Goal: Task Accomplishment & Management: Manage account settings

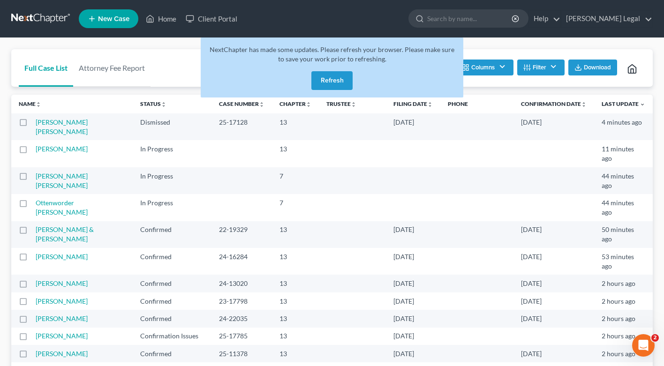
click at [324, 82] on button "Refresh" at bounding box center [331, 80] width 41 height 19
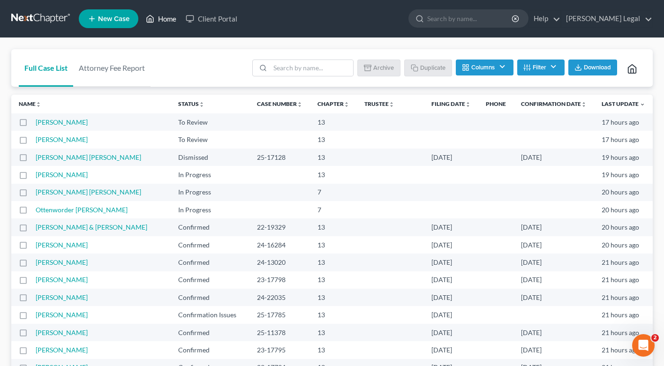
click at [171, 18] on link "Home" at bounding box center [161, 18] width 40 height 17
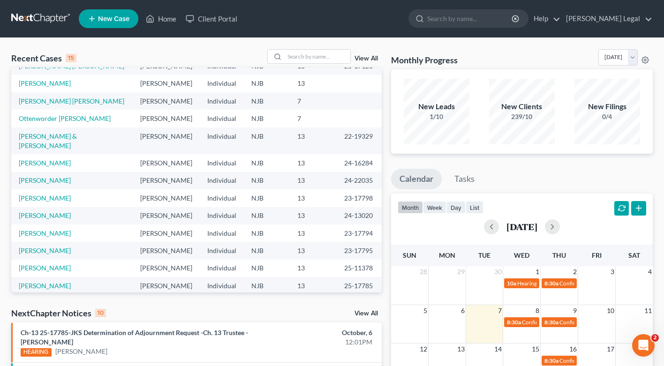
scroll to position [195, 0]
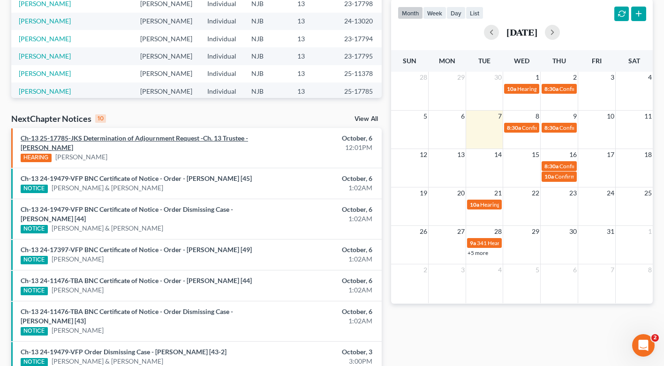
click at [93, 139] on link "Ch-13 25-17785-JKS Determination of Adjournment Request -Ch. 13 Trustee - [PERS…" at bounding box center [134, 142] width 227 height 17
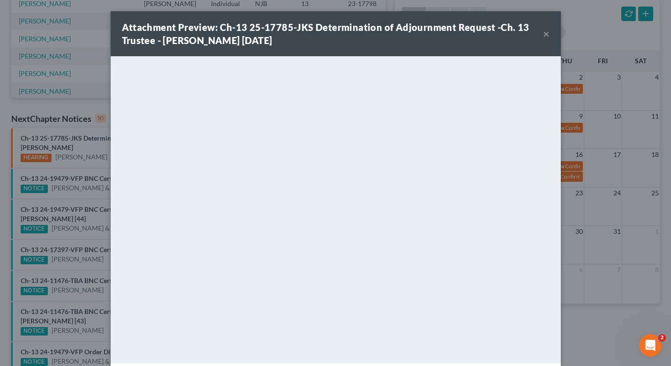
click at [543, 33] on button "×" at bounding box center [546, 33] width 7 height 11
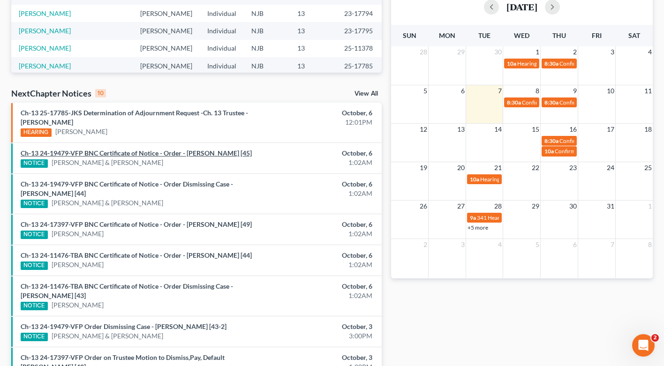
scroll to position [159, 0]
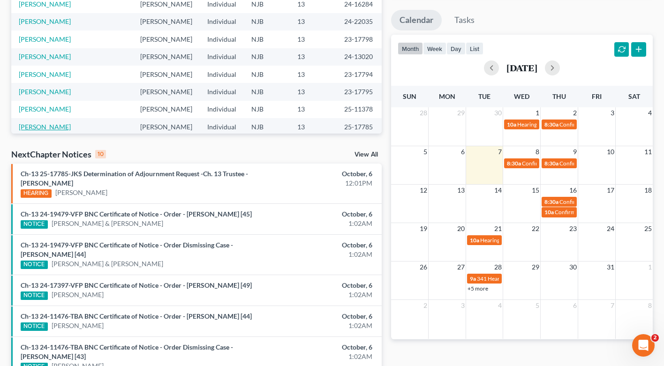
click at [44, 123] on link "[PERSON_NAME]" at bounding box center [45, 127] width 52 height 8
select select "0"
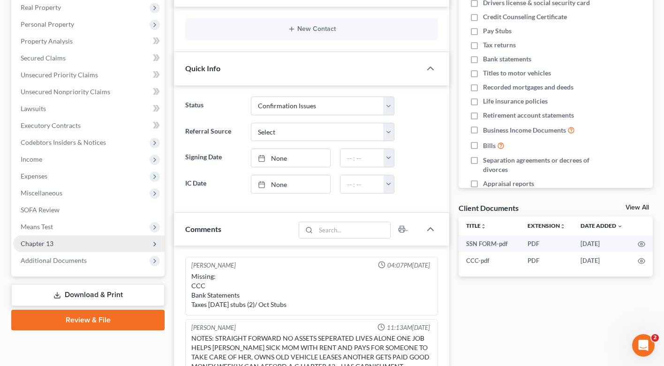
scroll to position [184, 0]
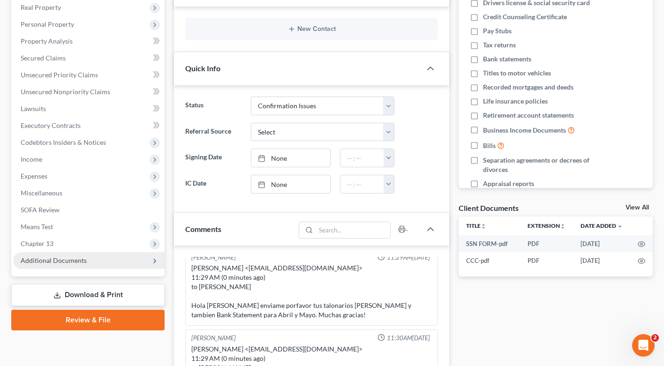
click at [87, 261] on span "Additional Documents" at bounding box center [88, 260] width 151 height 17
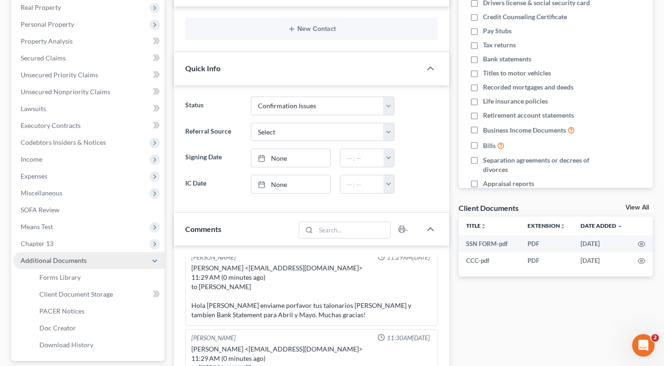
scroll to position [326, 0]
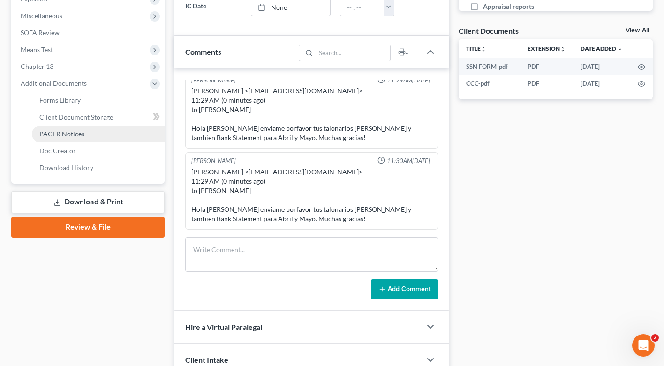
click at [82, 140] on link "PACER Notices" at bounding box center [98, 134] width 133 height 17
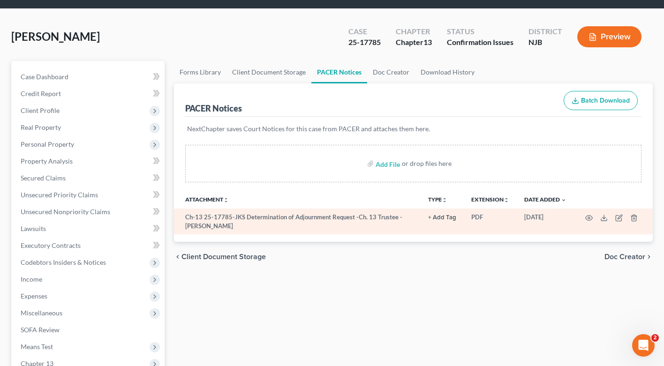
scroll to position [11, 0]
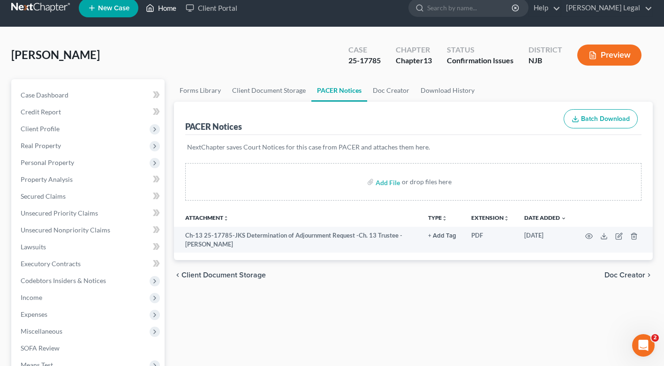
click at [165, 9] on link "Home" at bounding box center [161, 8] width 40 height 17
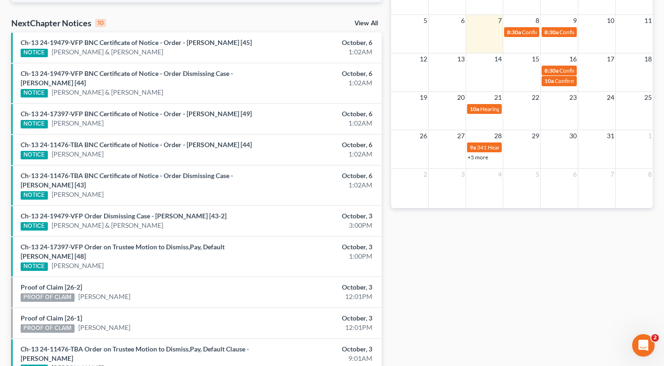
scroll to position [225, 0]
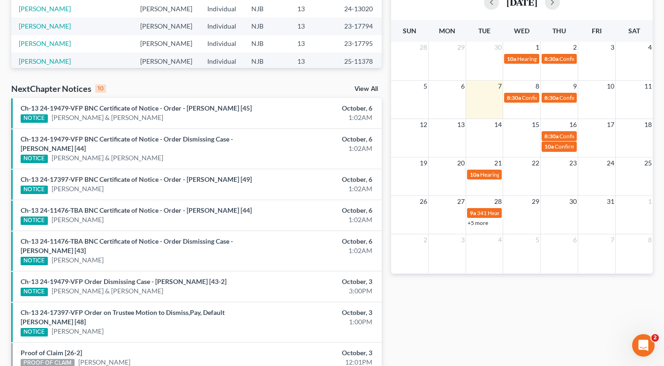
click at [376, 84] on div "NextChapter Notices 10 View All" at bounding box center [196, 90] width 370 height 15
click at [372, 88] on link "View All" at bounding box center [365, 89] width 23 height 7
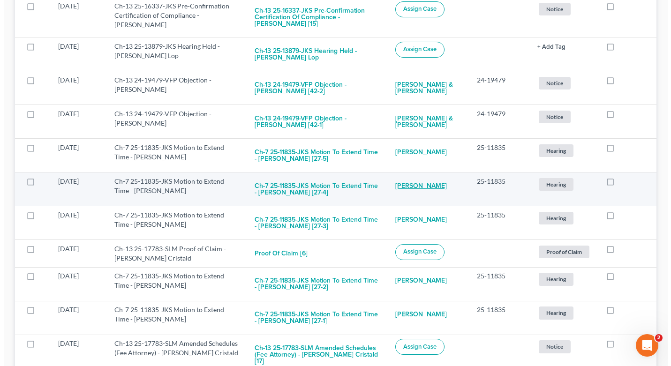
scroll to position [1634, 0]
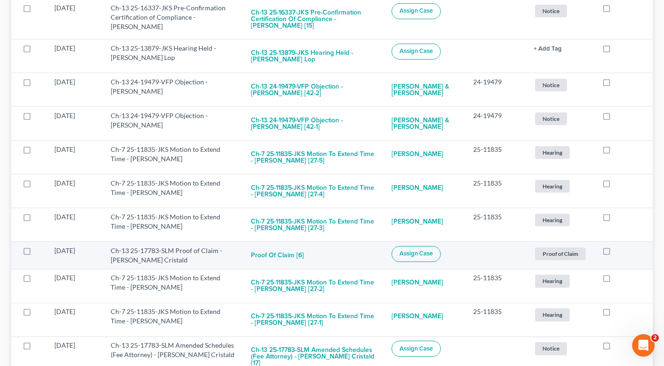
click at [413, 252] on span "Assign Case" at bounding box center [415, 254] width 33 height 8
checkbox input "true"
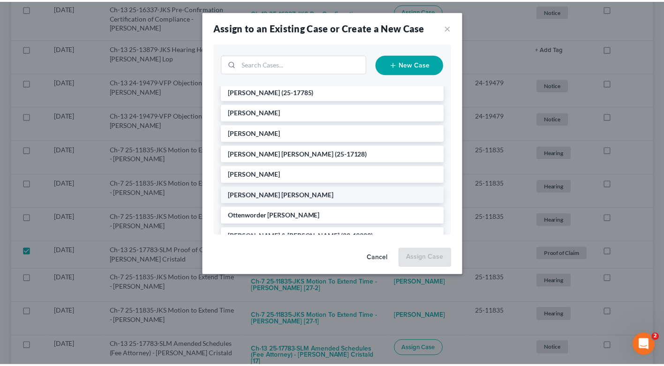
scroll to position [4, 0]
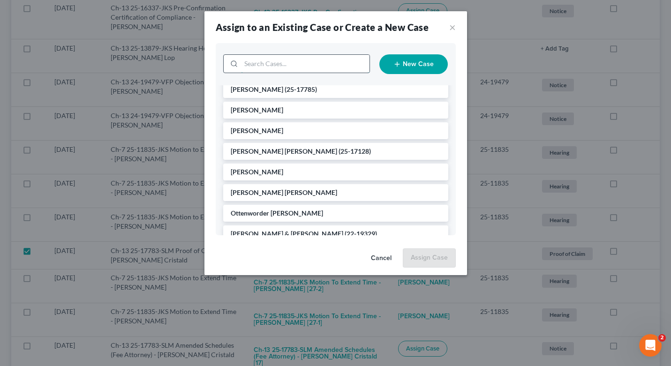
click at [298, 67] on input "search" at bounding box center [305, 64] width 128 height 18
type input "[DEMOGRAPHIC_DATA]"
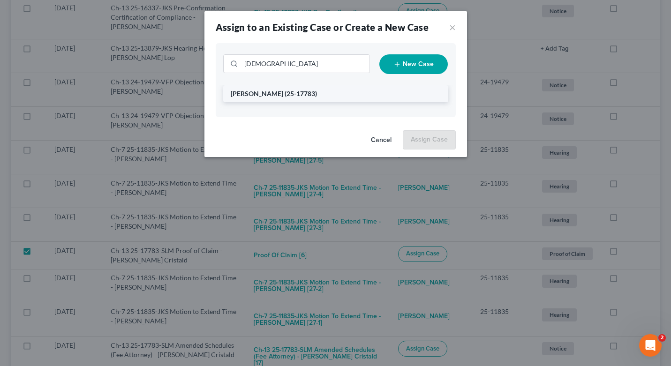
drag, startPoint x: 298, startPoint y: 67, endPoint x: 301, endPoint y: 96, distance: 29.3
click at [301, 96] on span "(25-17783)" at bounding box center [301, 94] width 32 height 8
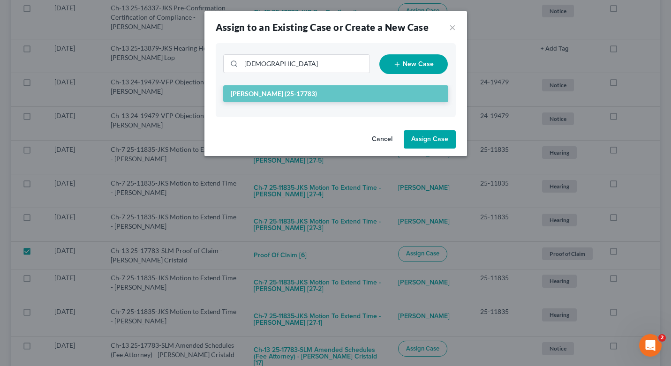
click at [422, 138] on button "Assign Case" at bounding box center [430, 139] width 52 height 19
checkbox input "false"
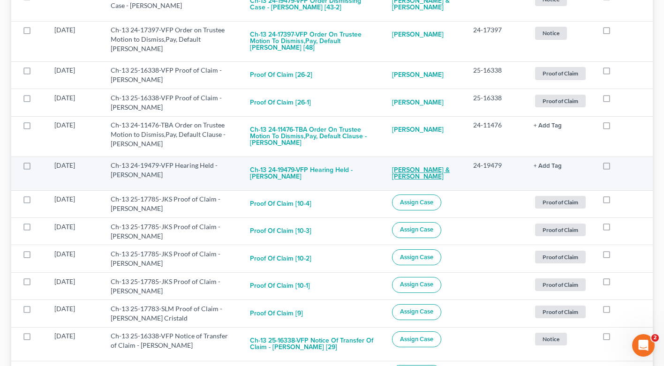
scroll to position [423, 0]
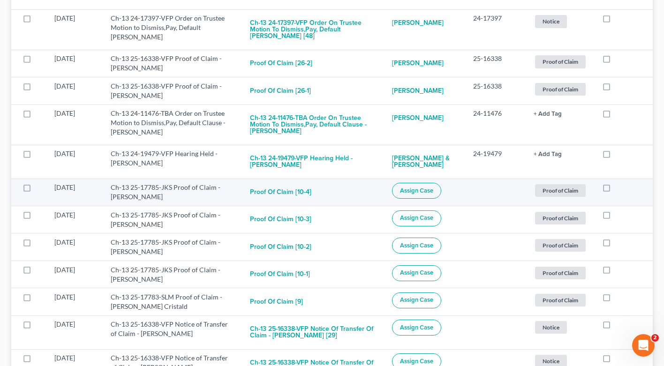
click at [422, 188] on span "Assign Case" at bounding box center [416, 191] width 33 height 8
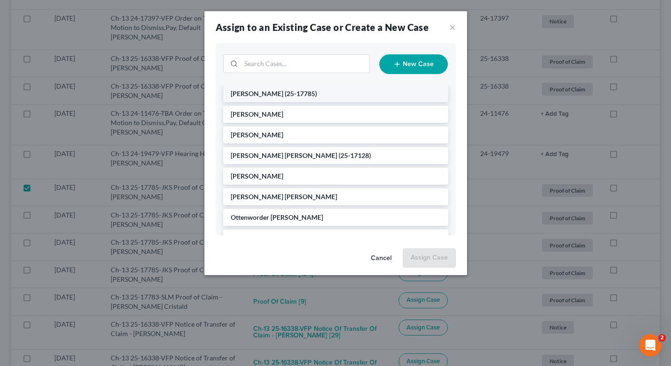
click at [299, 91] on span "(25-17785)" at bounding box center [301, 94] width 32 height 8
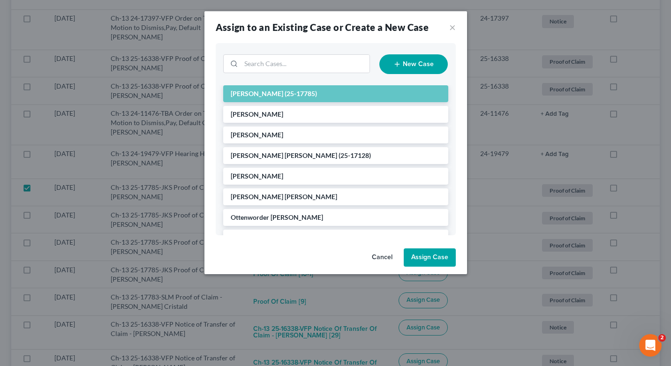
click at [423, 260] on button "Assign Case" at bounding box center [430, 258] width 52 height 19
checkbox input "false"
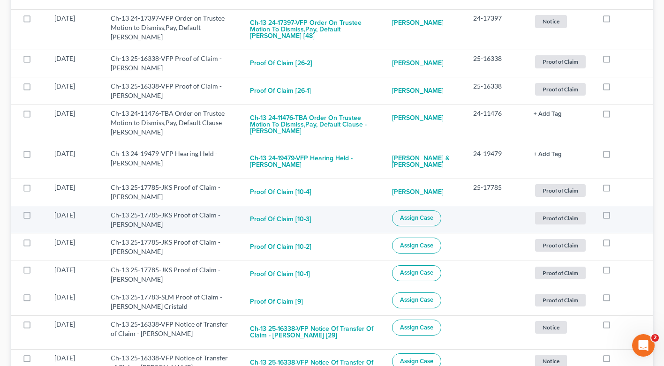
click at [423, 221] on span "Assign Case" at bounding box center [416, 218] width 33 height 8
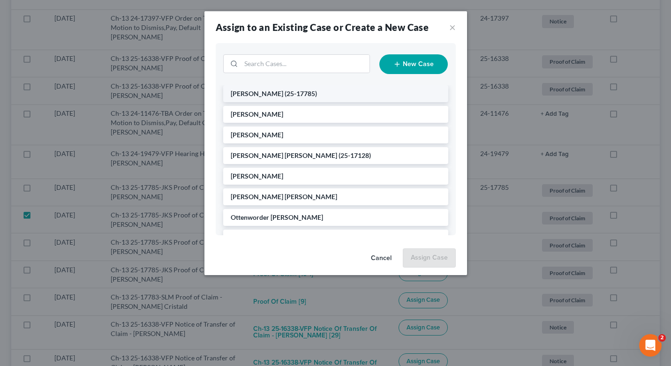
click at [318, 98] on li "[PERSON_NAME] (25-17785)" at bounding box center [335, 93] width 225 height 17
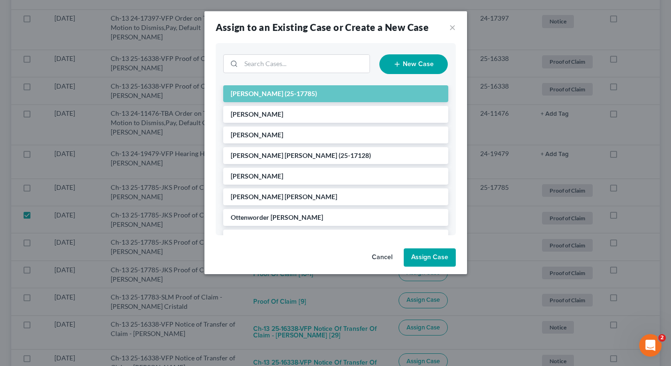
click at [434, 253] on button "Assign Case" at bounding box center [430, 258] width 52 height 19
checkbox input "false"
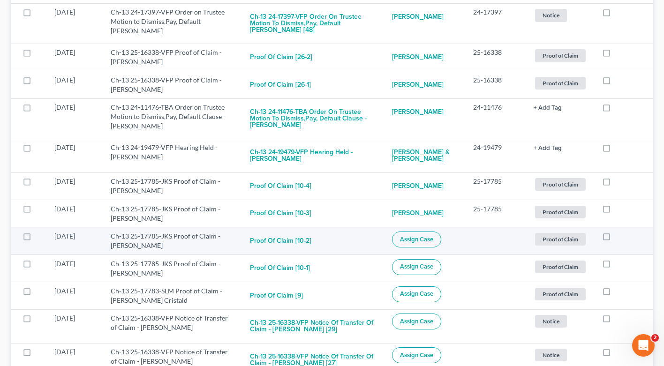
scroll to position [432, 0]
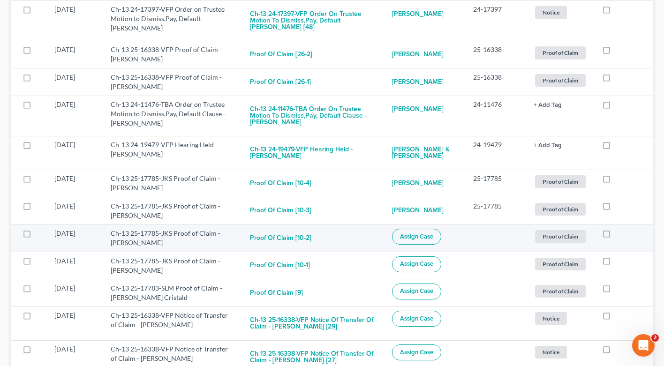
click at [427, 239] on span "Assign Case" at bounding box center [416, 237] width 33 height 8
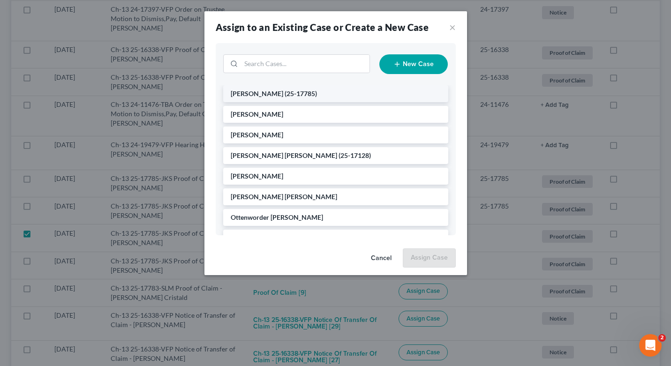
click at [294, 94] on span "(25-17785)" at bounding box center [301, 94] width 32 height 8
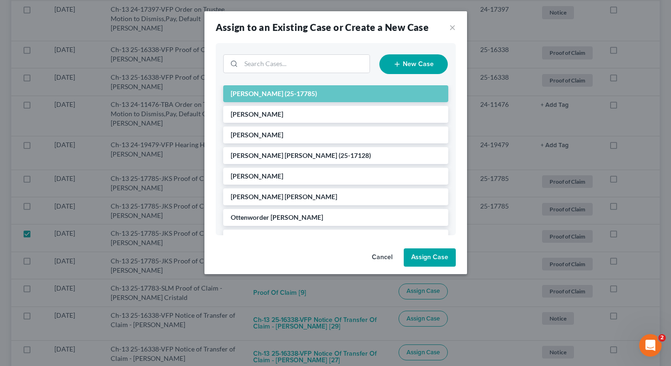
click at [445, 260] on button "Assign Case" at bounding box center [430, 258] width 52 height 19
checkbox input "false"
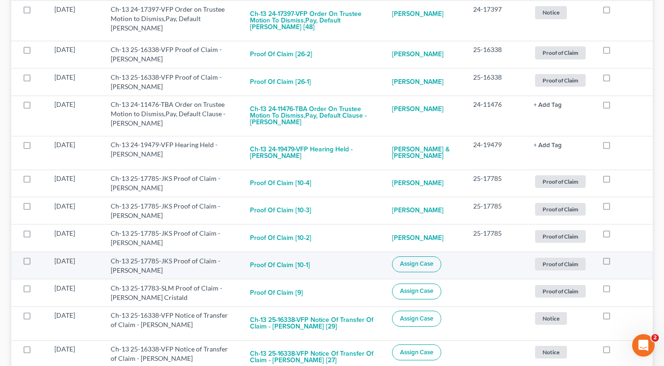
click at [431, 268] on button "Assign Case" at bounding box center [416, 264] width 49 height 16
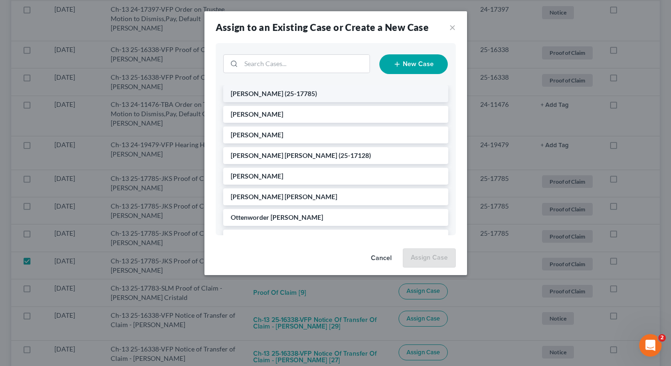
click at [322, 97] on li "[PERSON_NAME] (25-17785)" at bounding box center [335, 93] width 225 height 17
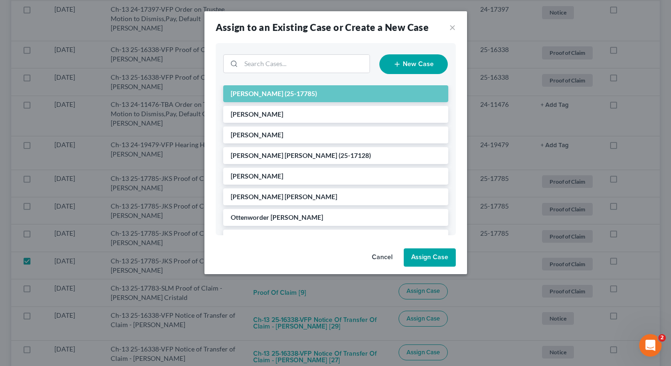
click at [446, 259] on button "Assign Case" at bounding box center [430, 258] width 52 height 19
checkbox input "false"
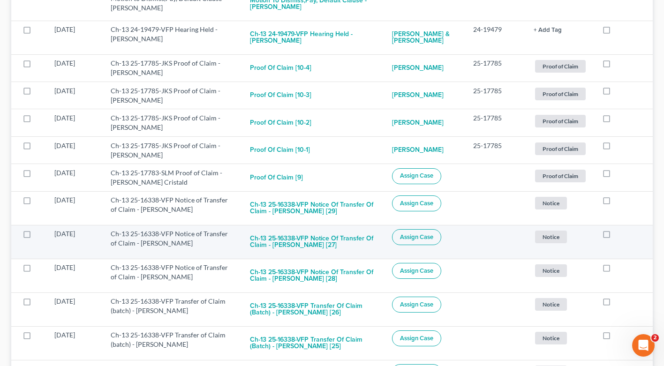
scroll to position [553, 0]
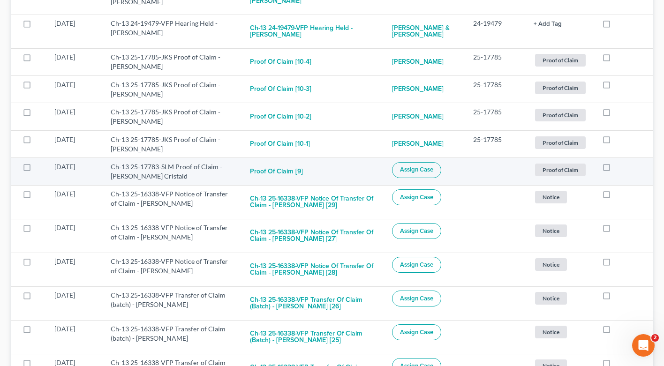
click at [432, 169] on span "Assign Case" at bounding box center [416, 170] width 33 height 8
checkbox input "true"
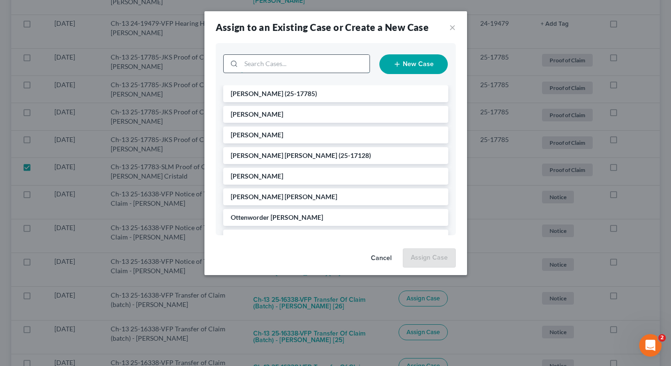
click at [275, 65] on input "search" at bounding box center [305, 64] width 128 height 18
type input "[DEMOGRAPHIC_DATA]"
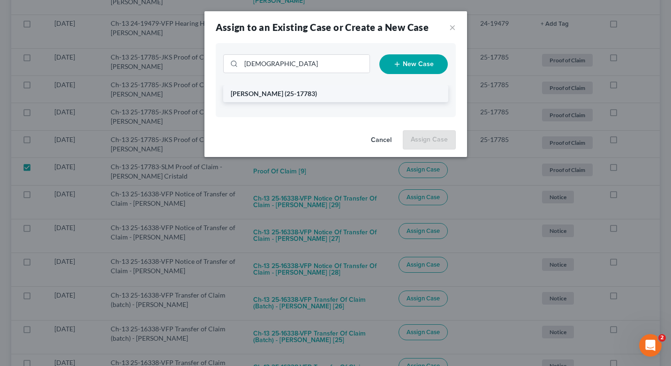
click at [277, 99] on li "[PERSON_NAME] (25-17783)" at bounding box center [335, 93] width 225 height 17
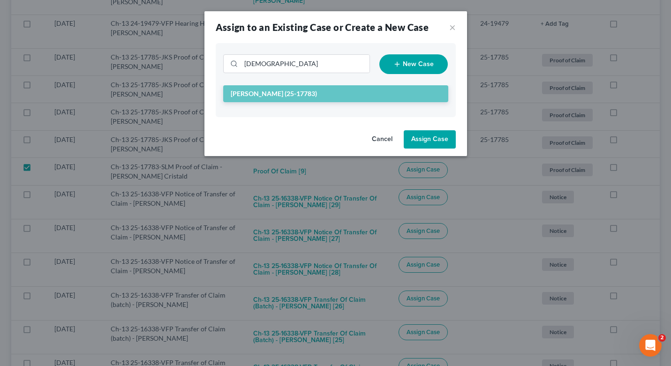
click at [437, 140] on button "Assign Case" at bounding box center [430, 139] width 52 height 19
checkbox input "false"
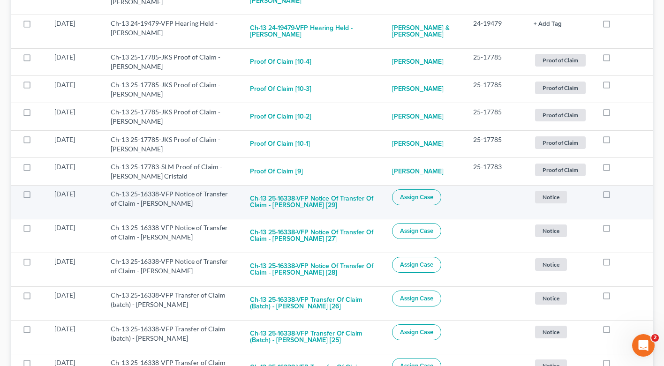
click at [432, 200] on span "Assign Case" at bounding box center [416, 198] width 33 height 8
checkbox input "true"
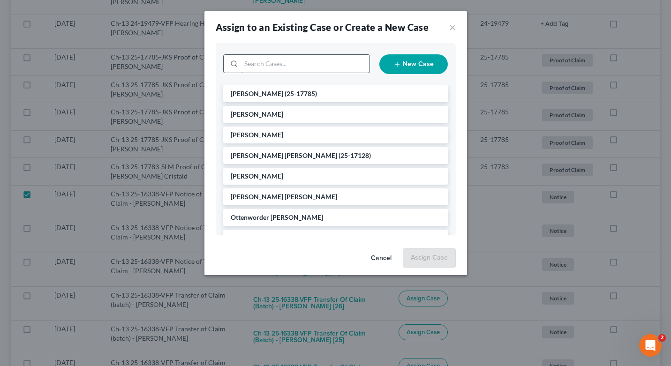
click at [336, 65] on input "search" at bounding box center [305, 64] width 128 height 18
type input "jenki"
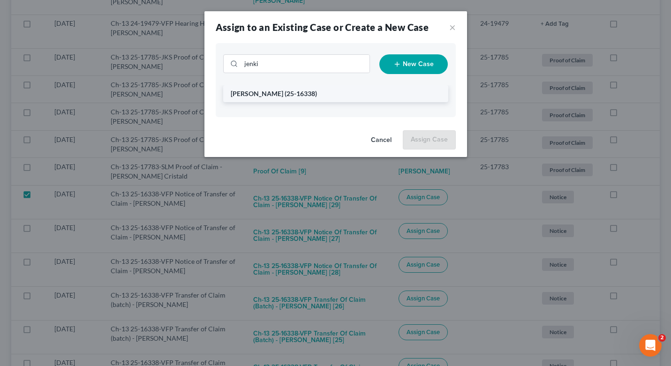
click at [297, 92] on span "(25-16338)" at bounding box center [301, 94] width 32 height 8
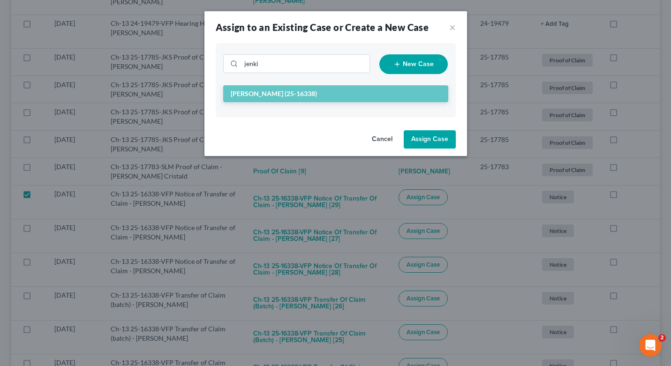
click at [428, 137] on button "Assign Case" at bounding box center [430, 139] width 52 height 19
checkbox input "false"
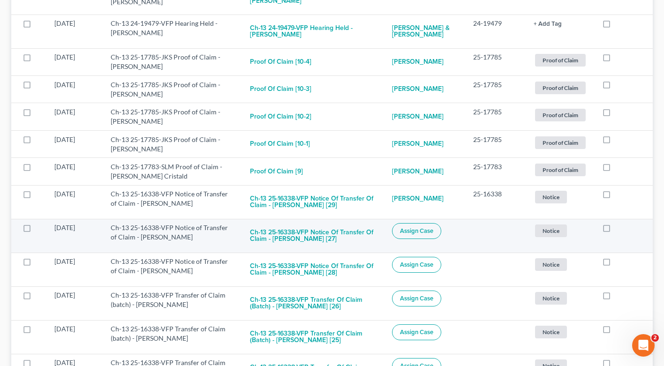
click at [36, 230] on label at bounding box center [36, 230] width 0 height 0
click at [39, 229] on input "checkbox" at bounding box center [42, 226] width 6 height 6
checkbox input "true"
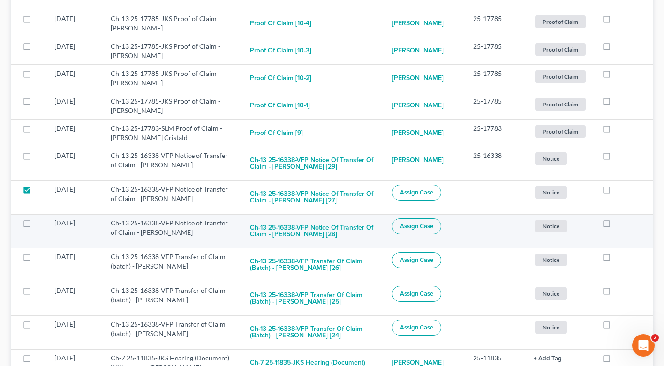
scroll to position [594, 0]
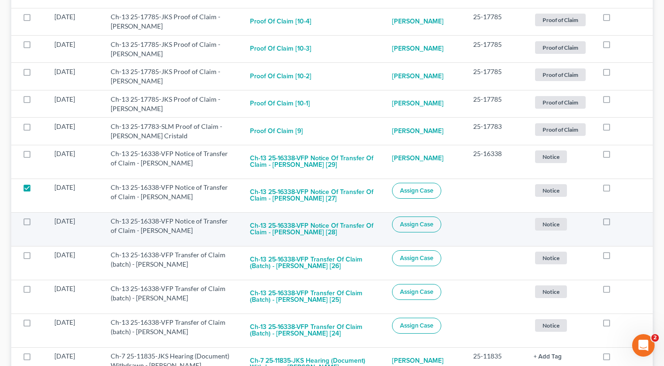
click at [36, 224] on label at bounding box center [36, 224] width 0 height 0
click at [39, 221] on input "checkbox" at bounding box center [42, 220] width 6 height 6
checkbox input "true"
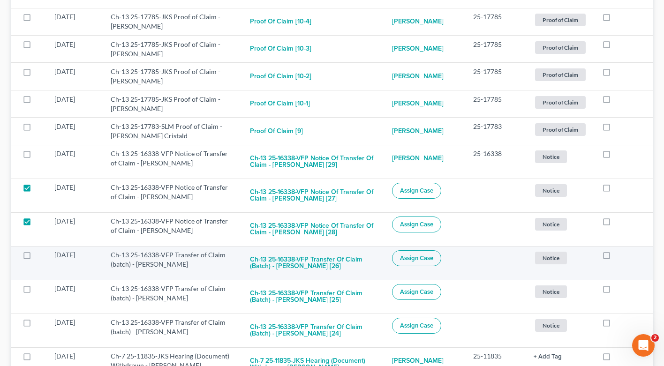
click at [36, 257] on label at bounding box center [36, 257] width 0 height 0
click at [39, 254] on input "checkbox" at bounding box center [42, 253] width 6 height 6
checkbox input "true"
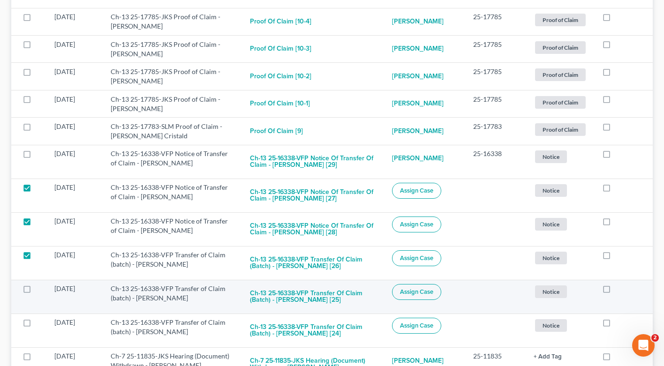
scroll to position [719, 0]
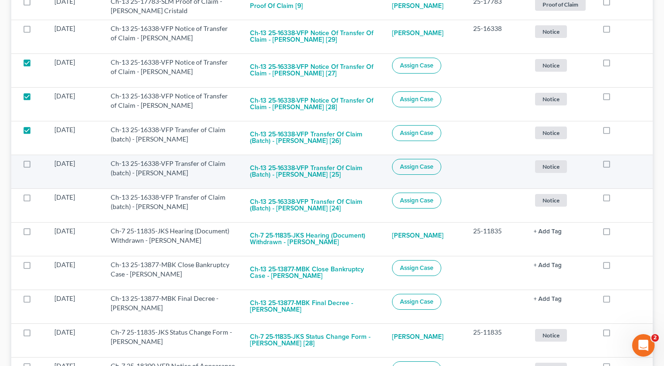
click at [36, 166] on label at bounding box center [36, 166] width 0 height 0
click at [39, 164] on input "checkbox" at bounding box center [42, 162] width 6 height 6
checkbox input "true"
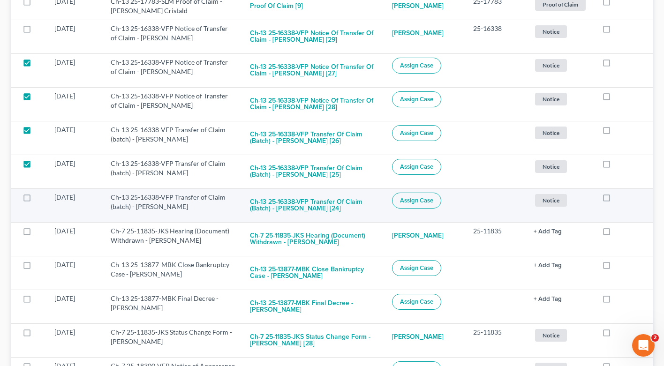
click at [36, 200] on label at bounding box center [36, 200] width 0 height 0
click at [39, 199] on input "checkbox" at bounding box center [42, 196] width 6 height 6
checkbox input "true"
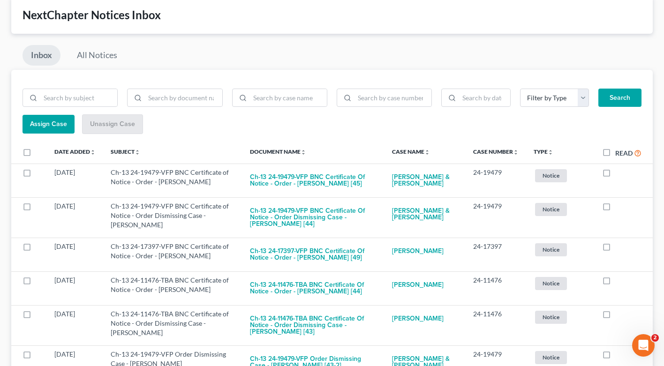
scroll to position [0, 0]
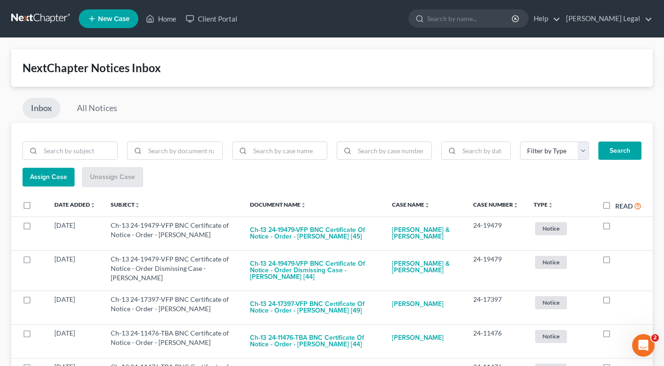
click at [53, 183] on button "Assign Case" at bounding box center [49, 177] width 52 height 19
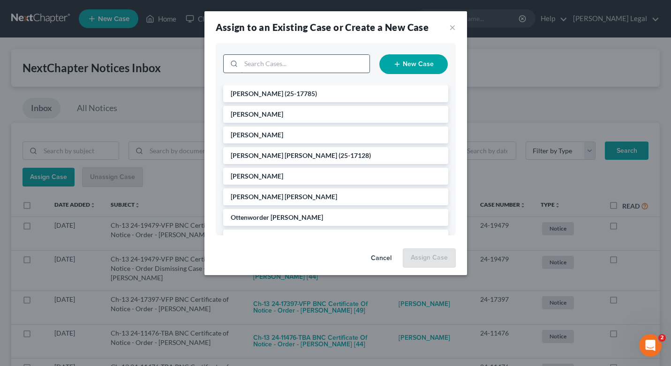
click at [256, 66] on input "search" at bounding box center [305, 64] width 128 height 18
type input "[PERSON_NAME]"
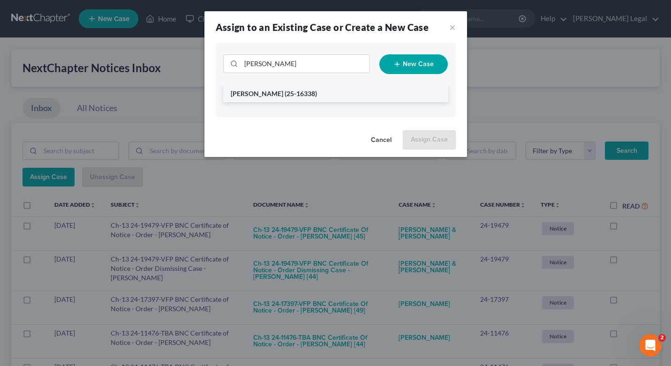
click at [300, 96] on span "(25-16338)" at bounding box center [301, 94] width 32 height 8
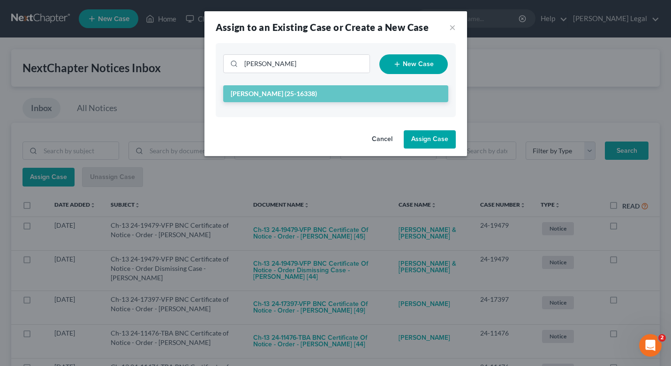
click at [428, 143] on button "Assign Case" at bounding box center [430, 139] width 52 height 19
checkbox input "false"
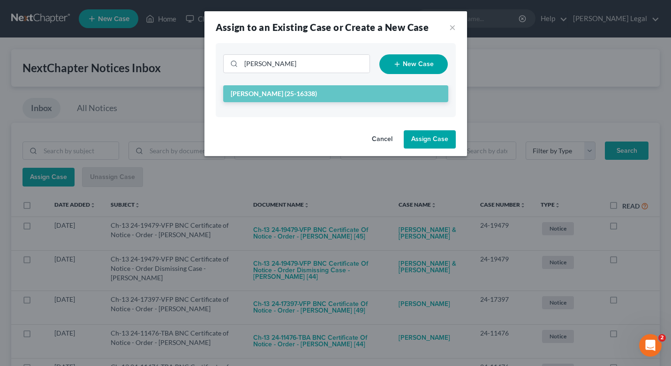
checkbox input "false"
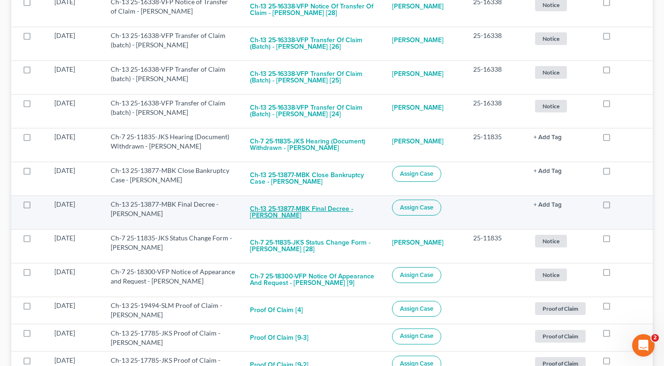
scroll to position [858, 0]
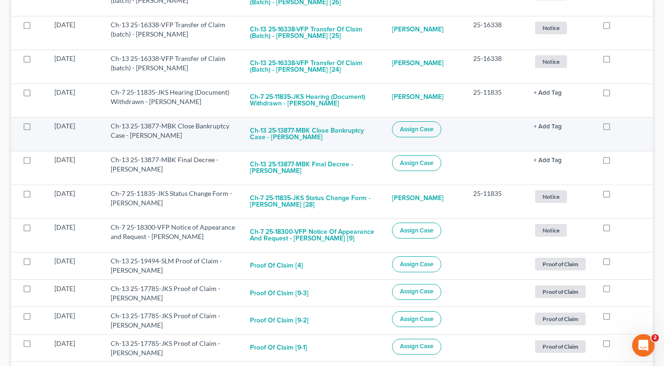
click at [431, 129] on span "Assign Case" at bounding box center [416, 130] width 33 height 8
checkbox input "true"
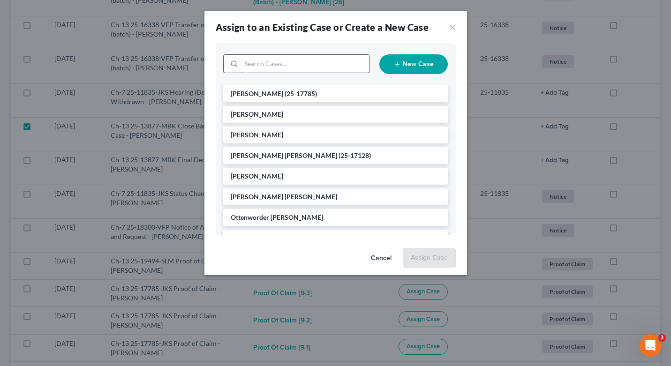
click at [312, 71] on input "search" at bounding box center [305, 64] width 128 height 18
type input "i"
type input "[PERSON_NAME]"
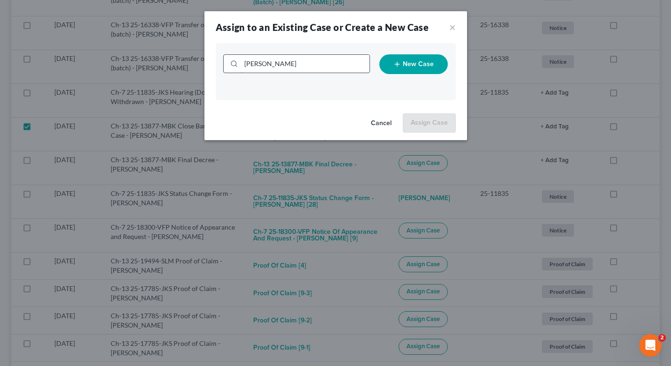
drag, startPoint x: 256, startPoint y: 66, endPoint x: 238, endPoint y: 65, distance: 17.8
click at [236, 65] on div "[PERSON_NAME]" at bounding box center [296, 63] width 147 height 19
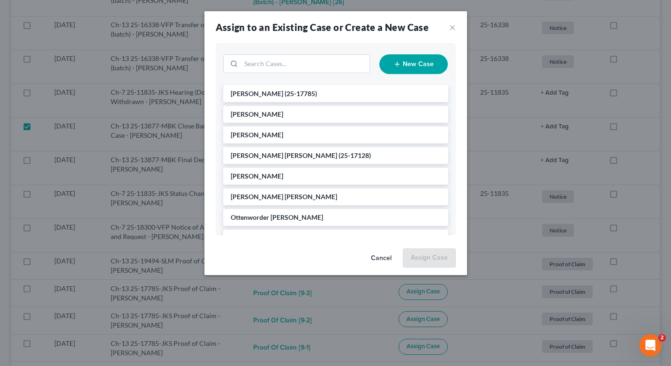
click at [390, 257] on button "Cancel" at bounding box center [381, 258] width 36 height 19
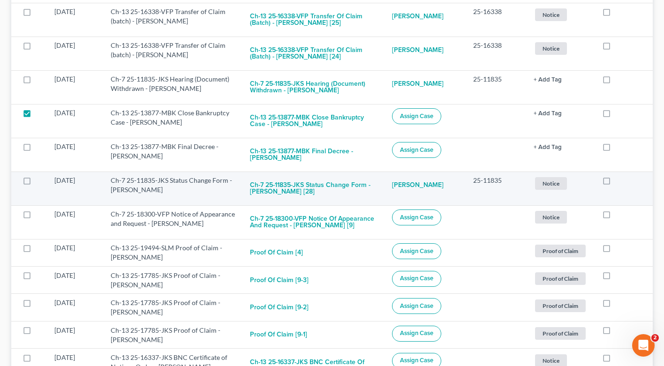
scroll to position [873, 0]
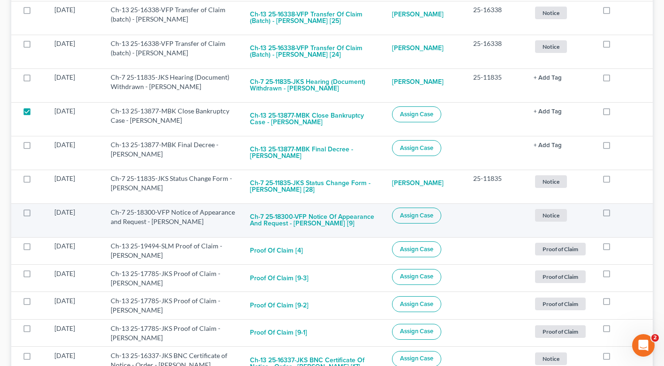
click at [418, 213] on span "Assign Case" at bounding box center [416, 216] width 33 height 8
checkbox input "true"
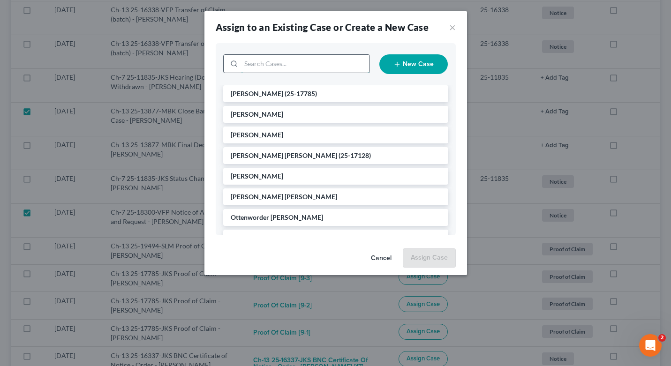
click at [315, 68] on input "search" at bounding box center [305, 64] width 128 height 18
type input "radh"
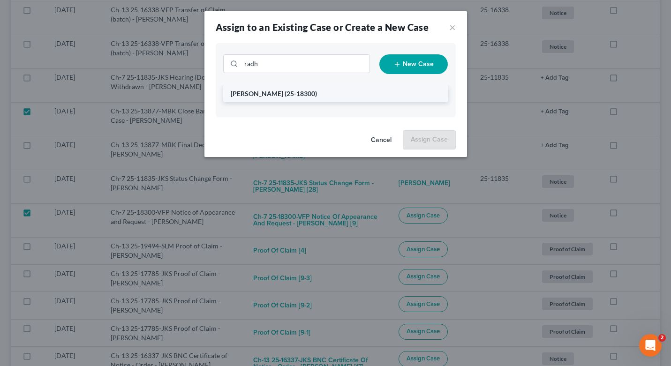
drag, startPoint x: 315, startPoint y: 68, endPoint x: 290, endPoint y: 98, distance: 38.6
click at [290, 98] on li "[PERSON_NAME] (25-18300)" at bounding box center [335, 93] width 225 height 17
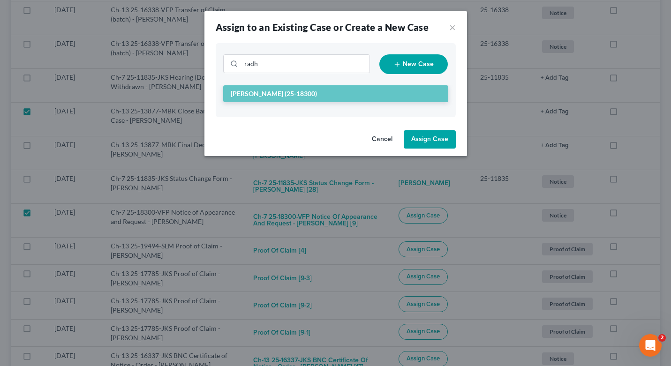
click at [435, 140] on button "Assign Case" at bounding box center [430, 139] width 52 height 19
checkbox input "false"
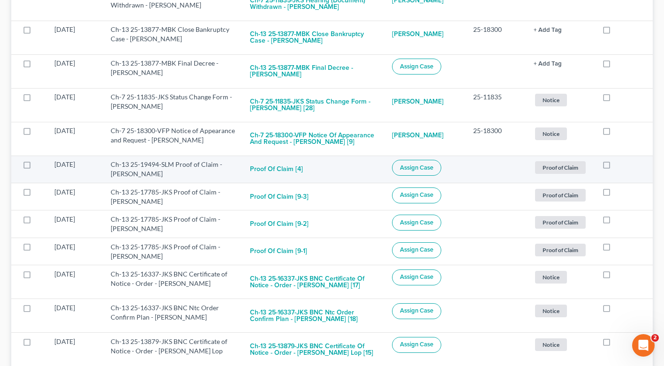
scroll to position [1019, 0]
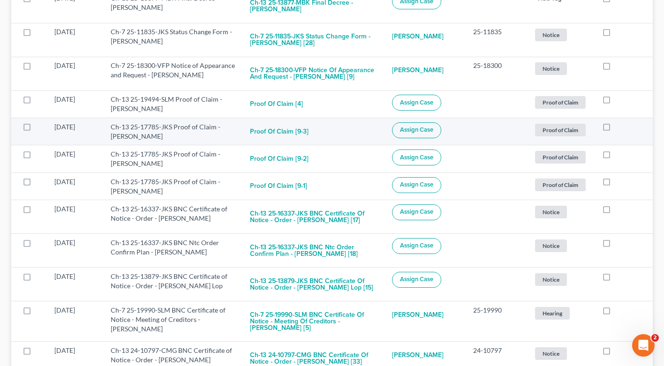
click at [36, 129] on label at bounding box center [36, 129] width 0 height 0
click at [39, 128] on input "checkbox" at bounding box center [42, 125] width 6 height 6
checkbox input "true"
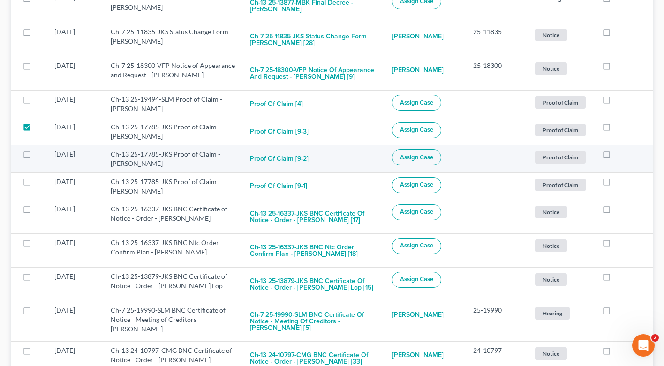
click at [36, 157] on label at bounding box center [36, 157] width 0 height 0
click at [39, 155] on input "checkbox" at bounding box center [42, 153] width 6 height 6
checkbox input "true"
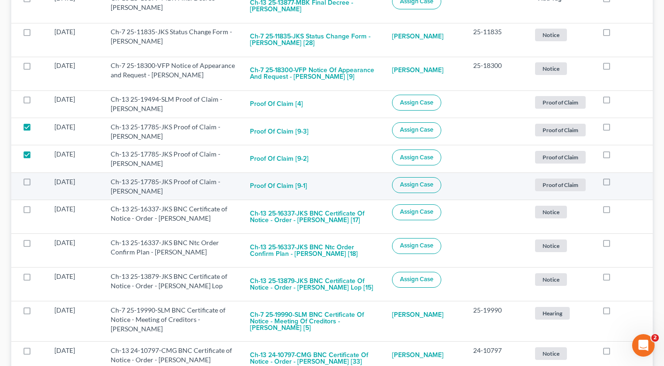
click at [36, 184] on label at bounding box center [36, 184] width 0 height 0
click at [39, 183] on input "checkbox" at bounding box center [42, 180] width 6 height 6
checkbox input "true"
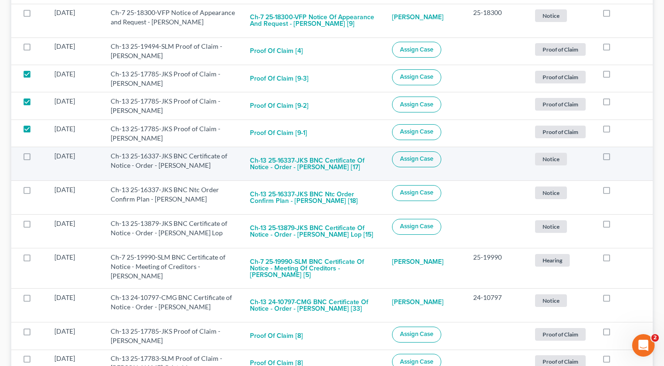
scroll to position [1117, 0]
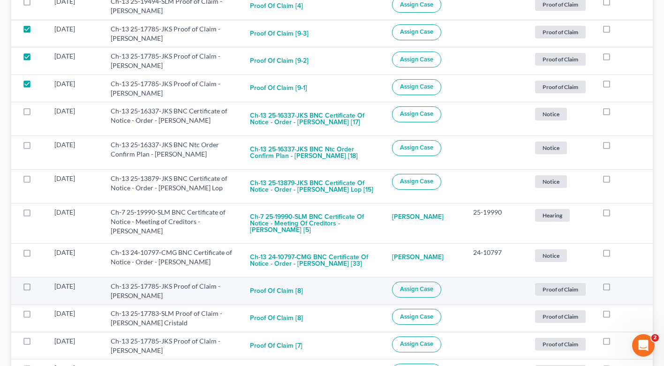
click at [36, 289] on label at bounding box center [36, 289] width 0 height 0
click at [39, 288] on input "checkbox" at bounding box center [42, 285] width 6 height 6
checkbox input "true"
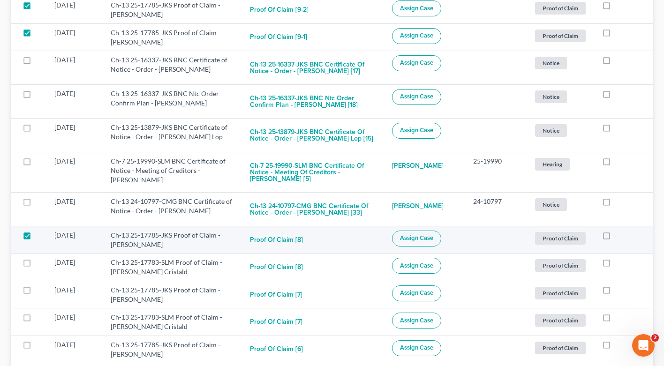
scroll to position [1208, 0]
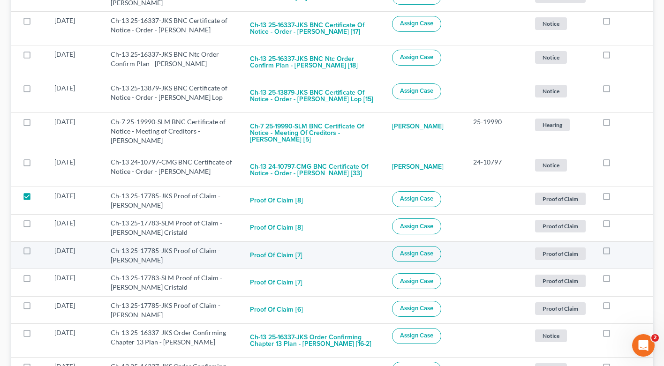
click at [36, 253] on label at bounding box center [36, 253] width 0 height 0
click at [39, 249] on input "checkbox" at bounding box center [42, 249] width 6 height 6
checkbox input "true"
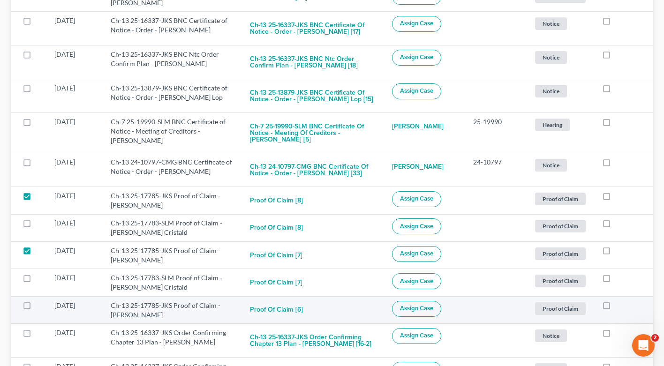
click at [36, 308] on label at bounding box center [36, 308] width 0 height 0
click at [39, 302] on input "checkbox" at bounding box center [42, 304] width 6 height 6
checkbox input "true"
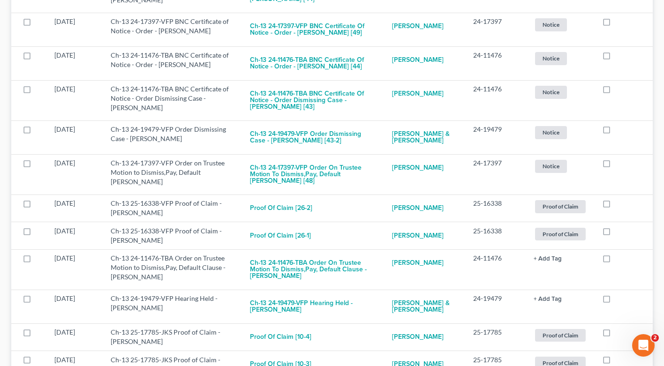
scroll to position [0, 0]
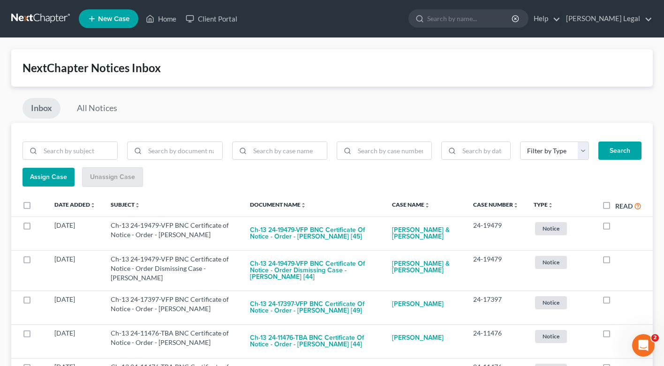
click at [61, 179] on span "Assign Case" at bounding box center [48, 177] width 37 height 8
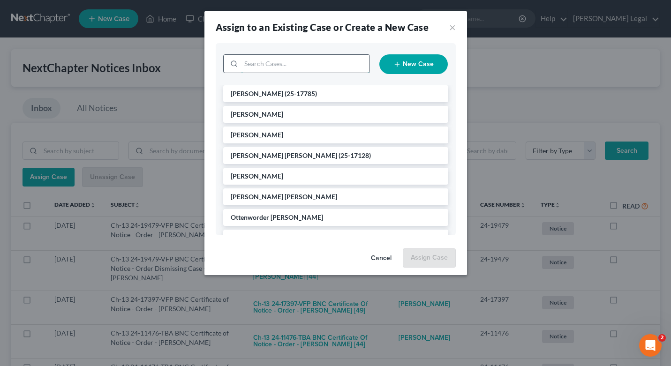
click at [274, 68] on input "search" at bounding box center [305, 64] width 128 height 18
type input "[PERSON_NAME]"
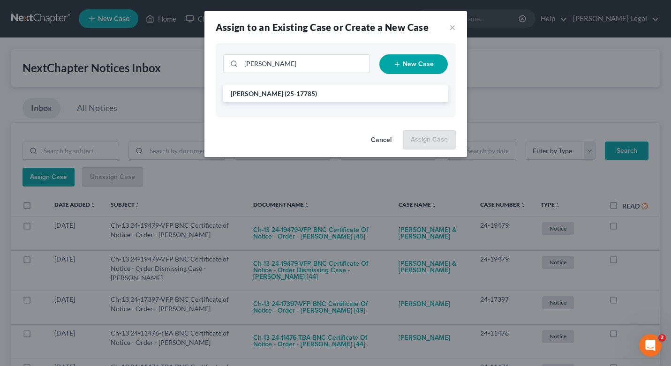
click at [270, 103] on div "[PERSON_NAME] (25-17785)" at bounding box center [336, 101] width 240 height 32
click at [268, 98] on li "[PERSON_NAME] (25-17785)" at bounding box center [335, 93] width 225 height 17
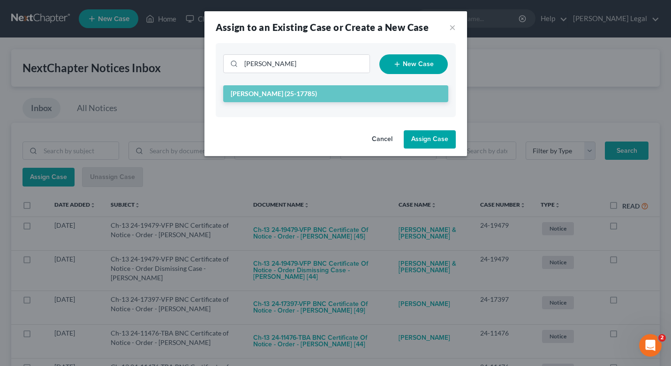
click at [425, 144] on button "Assign Case" at bounding box center [430, 139] width 52 height 19
checkbox input "false"
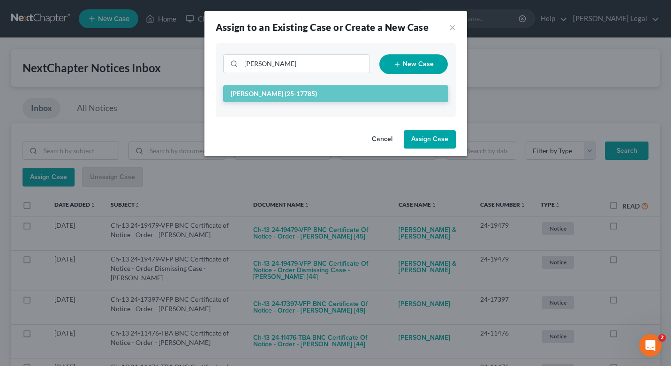
checkbox input "false"
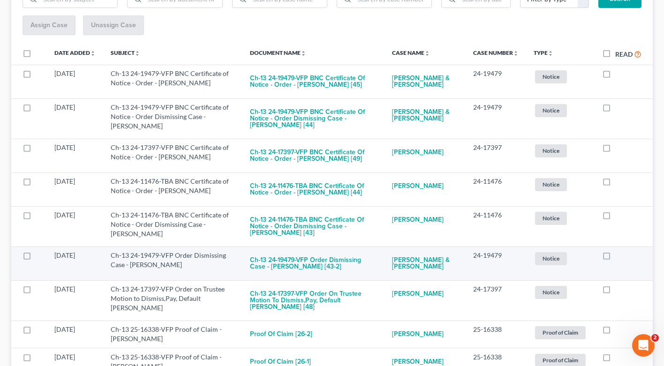
scroll to position [166, 0]
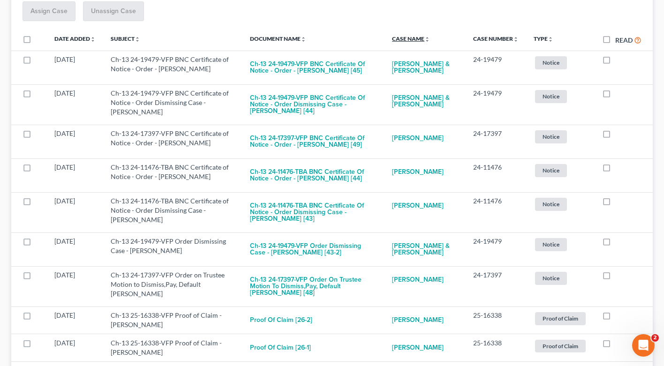
click at [419, 38] on link "Case Name unfold_more expand_more expand_less" at bounding box center [411, 38] width 38 height 7
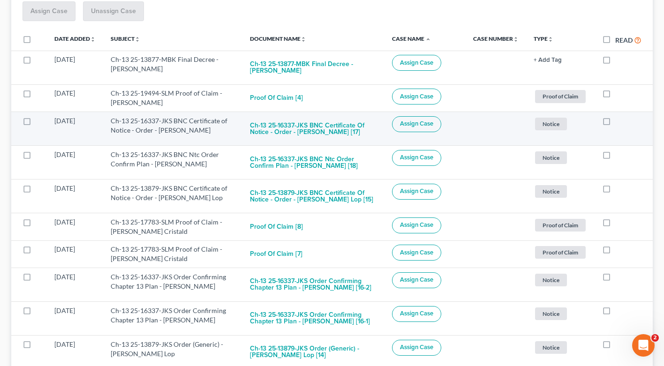
scroll to position [168, 0]
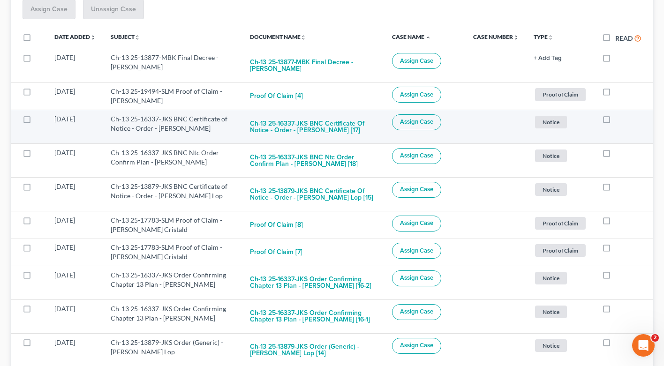
click at [36, 121] on label at bounding box center [36, 121] width 0 height 0
click at [39, 121] on input "checkbox" at bounding box center [42, 117] width 6 height 6
checkbox input "true"
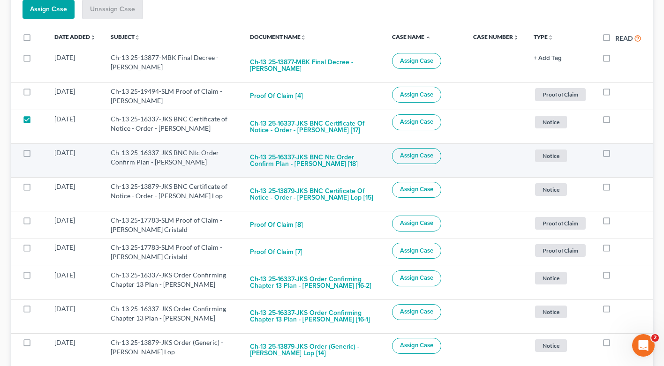
click at [36, 155] on label at bounding box center [36, 155] width 0 height 0
click at [39, 153] on input "checkbox" at bounding box center [42, 151] width 6 height 6
checkbox input "true"
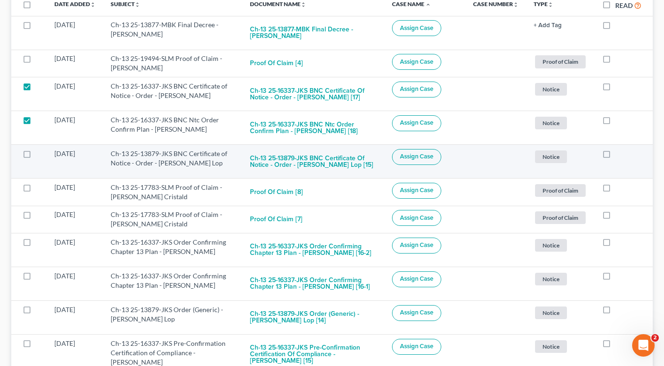
scroll to position [203, 0]
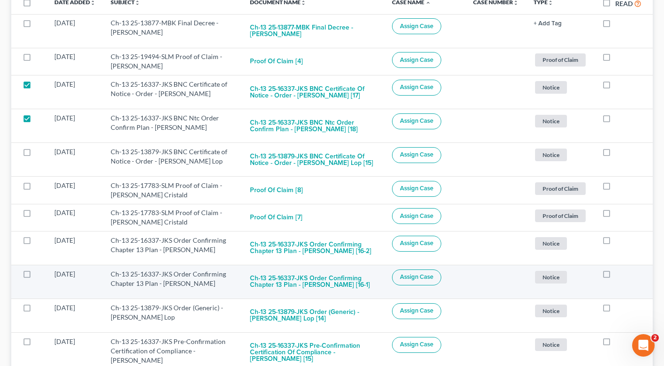
click at [36, 277] on label at bounding box center [36, 277] width 0 height 0
click at [39, 276] on input "checkbox" at bounding box center [42, 273] width 6 height 6
checkbox input "true"
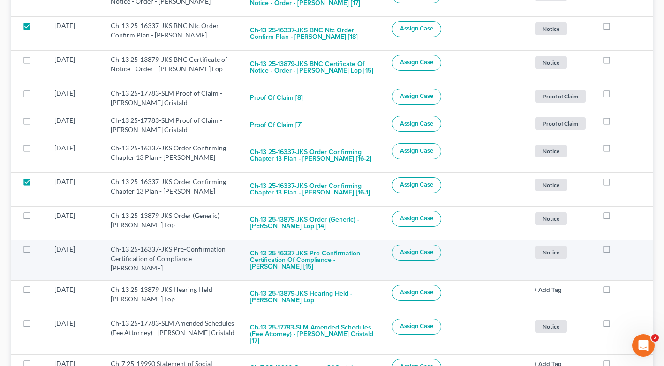
scroll to position [309, 0]
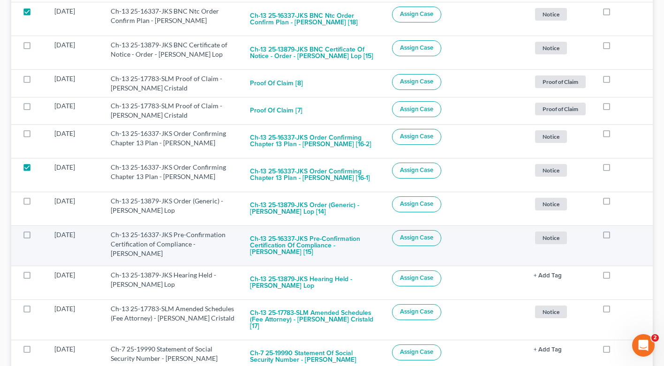
click at [36, 237] on label at bounding box center [36, 237] width 0 height 0
click at [39, 235] on input "checkbox" at bounding box center [42, 233] width 6 height 6
checkbox input "true"
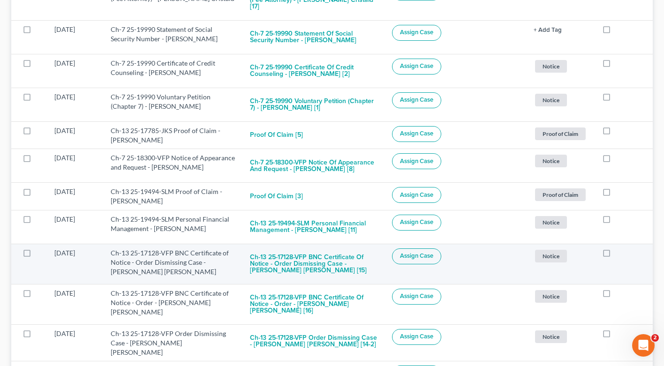
scroll to position [0, 0]
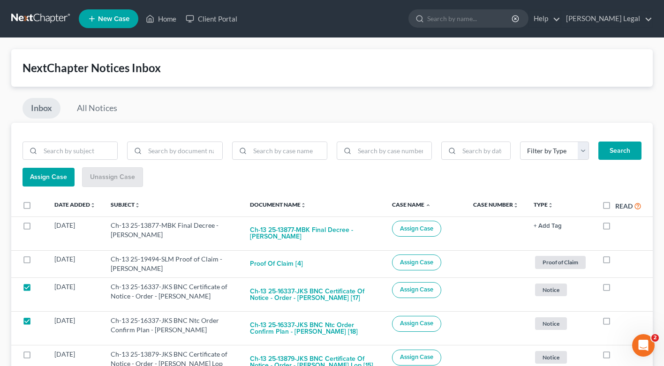
click at [48, 171] on button "Assign Case" at bounding box center [49, 177] width 52 height 19
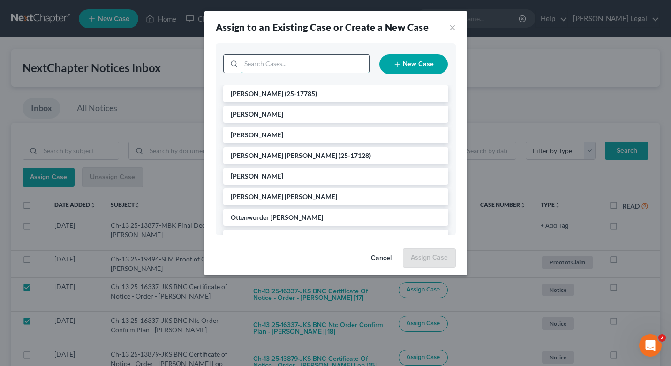
click at [266, 63] on input "search" at bounding box center [305, 64] width 128 height 18
type input "[PERSON_NAME]"
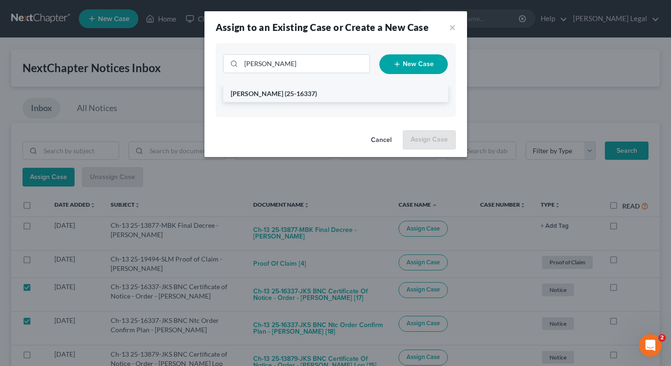
drag, startPoint x: 267, startPoint y: 79, endPoint x: 272, endPoint y: 95, distance: 16.3
click at [285, 95] on span "(25-16337)" at bounding box center [301, 94] width 32 height 8
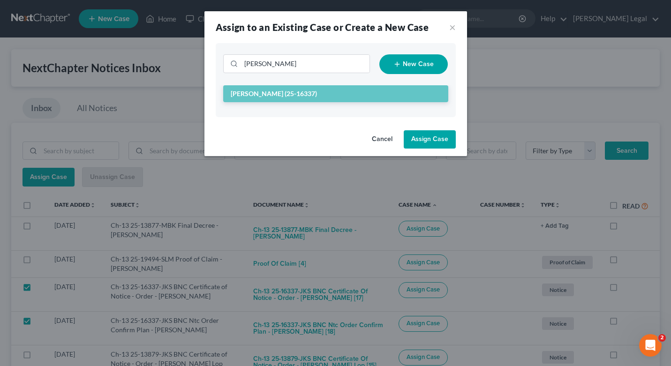
click at [430, 142] on button "Assign Case" at bounding box center [430, 139] width 52 height 19
checkbox input "false"
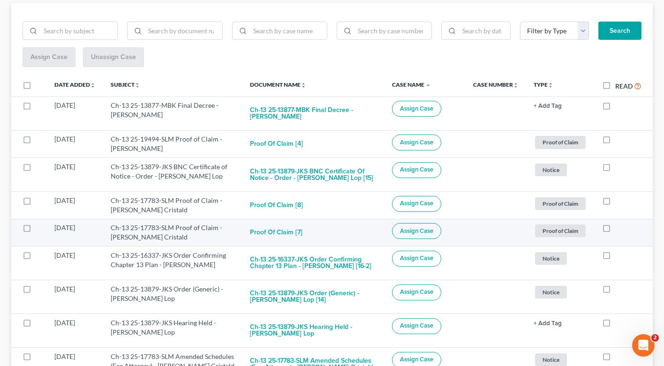
scroll to position [128, 0]
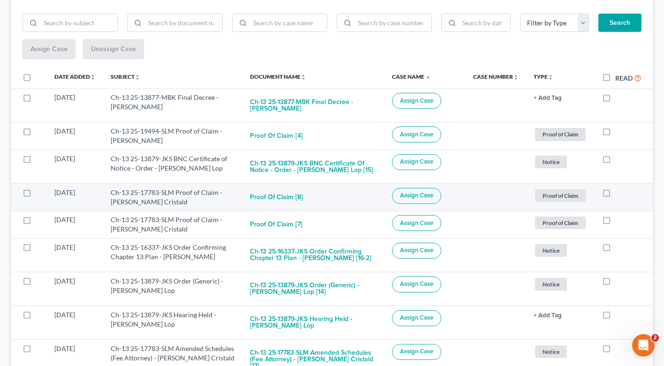
click at [36, 195] on label at bounding box center [36, 195] width 0 height 0
click at [39, 192] on input "checkbox" at bounding box center [42, 191] width 6 height 6
checkbox input "true"
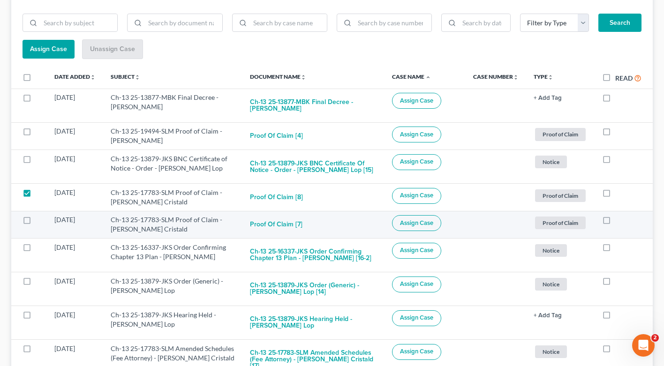
click at [36, 222] on label at bounding box center [36, 222] width 0 height 0
click at [39, 219] on input "checkbox" at bounding box center [42, 218] width 6 height 6
checkbox input "true"
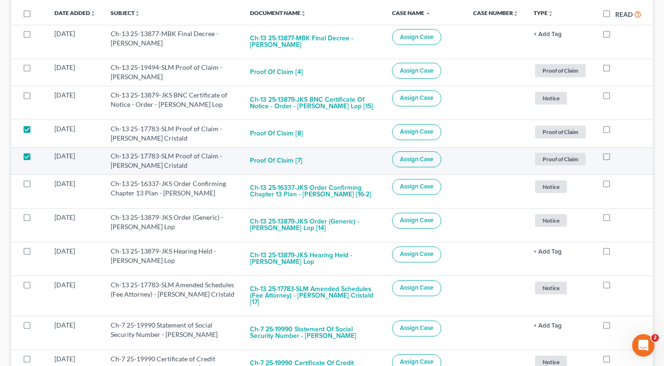
scroll to position [262, 0]
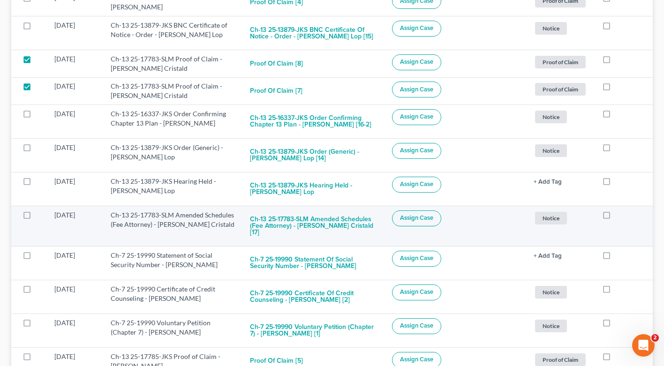
click at [36, 218] on label at bounding box center [36, 218] width 0 height 0
click at [39, 215] on input "checkbox" at bounding box center [42, 214] width 6 height 6
checkbox input "true"
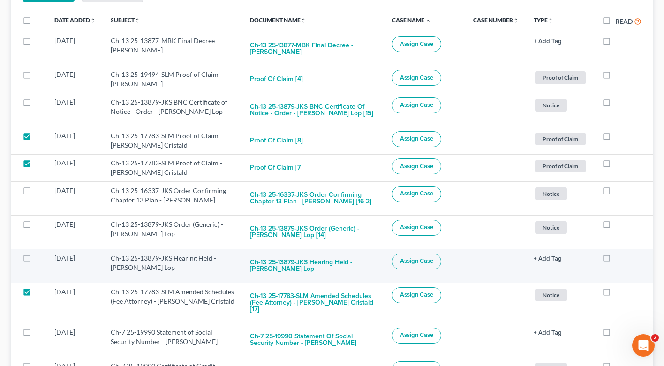
scroll to position [0, 0]
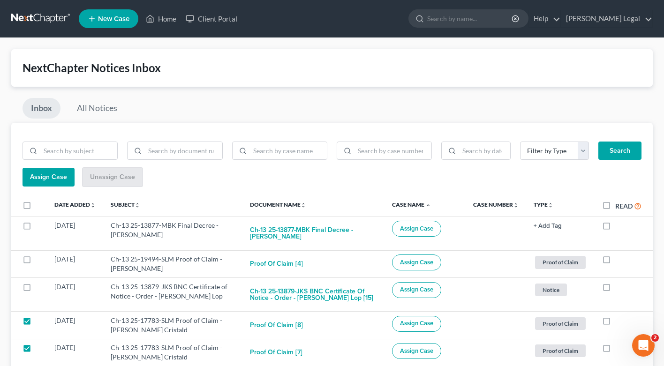
click at [58, 177] on span "Assign Case" at bounding box center [48, 177] width 37 height 8
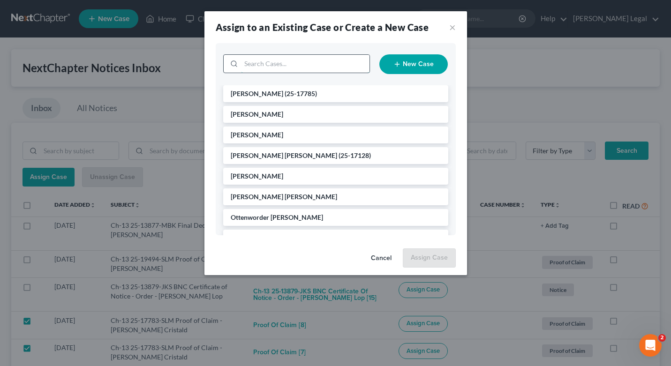
click at [270, 62] on input "search" at bounding box center [305, 64] width 128 height 18
type input "cristal"
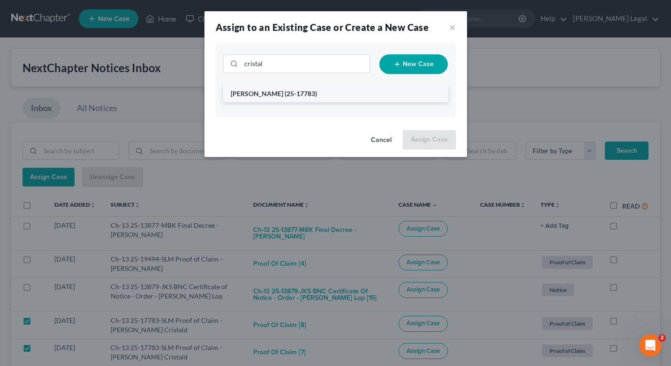
click at [266, 94] on span "[PERSON_NAME]" at bounding box center [257, 94] width 53 height 8
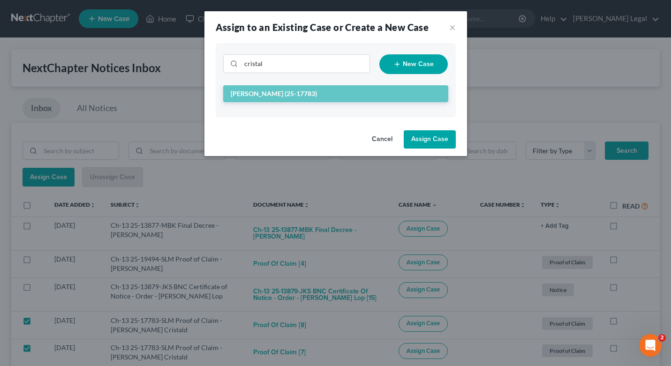
click at [447, 139] on button "Assign Case" at bounding box center [430, 139] width 52 height 19
checkbox input "false"
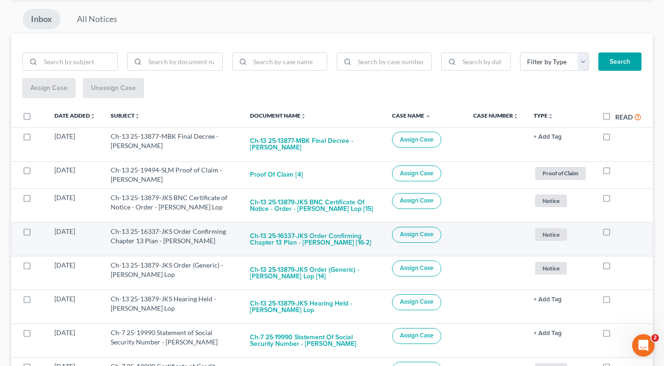
scroll to position [150, 0]
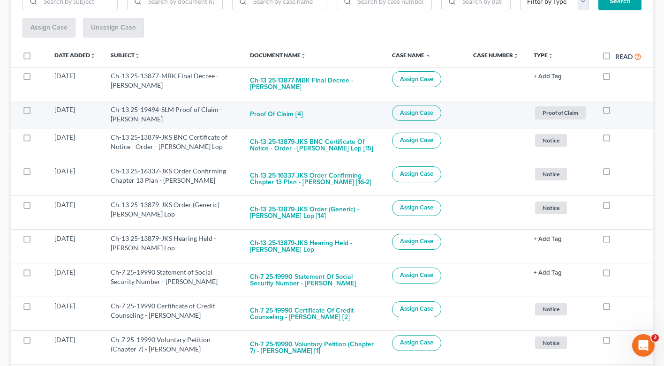
click at [36, 112] on label at bounding box center [36, 112] width 0 height 0
click at [39, 111] on input "checkbox" at bounding box center [42, 108] width 6 height 6
checkbox input "true"
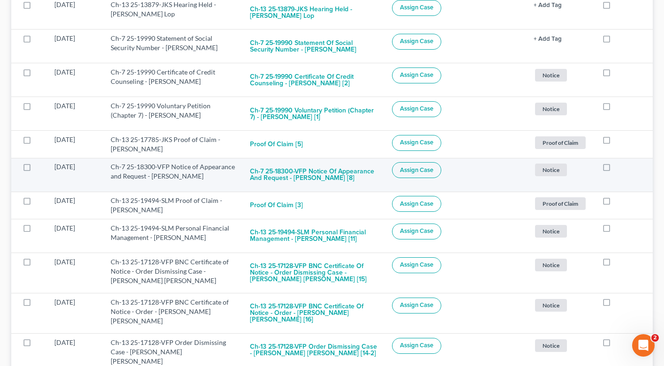
scroll to position [416, 0]
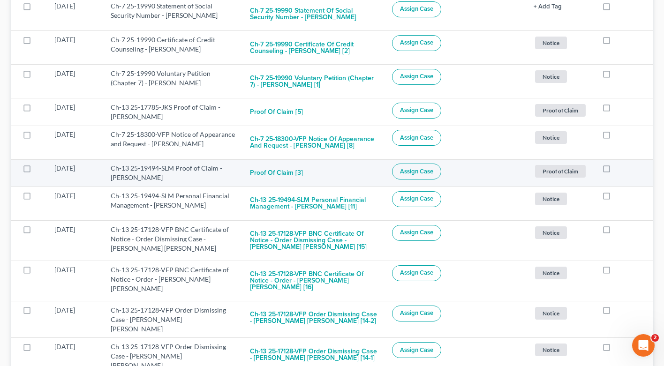
click at [36, 171] on label at bounding box center [36, 171] width 0 height 0
click at [39, 170] on input "checkbox" at bounding box center [42, 167] width 6 height 6
checkbox input "true"
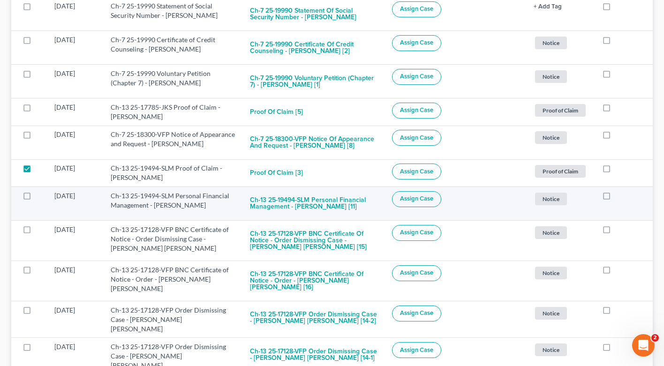
click at [36, 198] on label at bounding box center [36, 198] width 0 height 0
click at [39, 196] on input "checkbox" at bounding box center [42, 194] width 6 height 6
checkbox input "true"
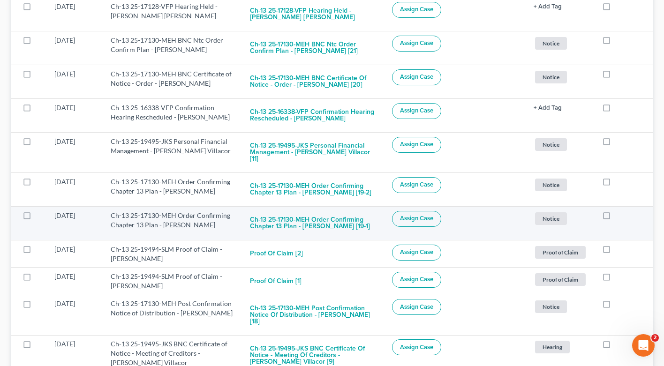
scroll to position [795, 0]
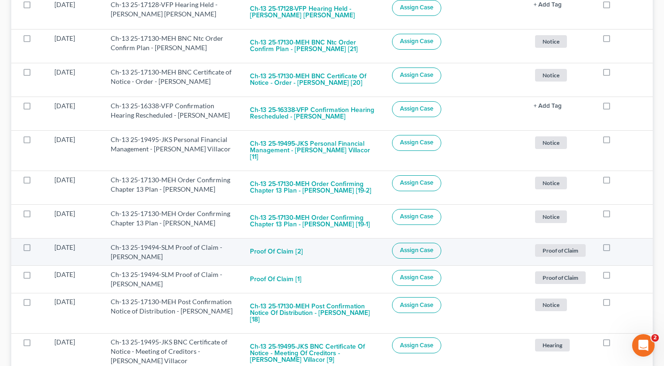
click at [36, 250] on label at bounding box center [36, 250] width 0 height 0
click at [39, 243] on input "checkbox" at bounding box center [42, 246] width 6 height 6
checkbox input "true"
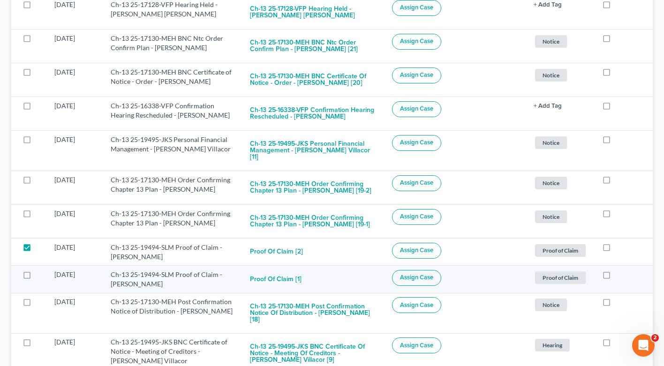
click at [36, 277] on label at bounding box center [36, 277] width 0 height 0
click at [39, 270] on input "checkbox" at bounding box center [42, 273] width 6 height 6
checkbox input "true"
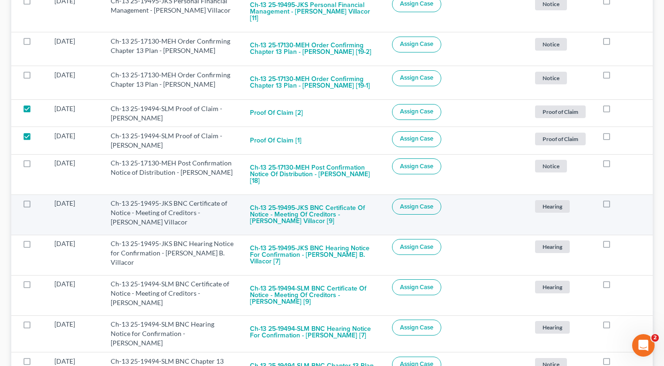
scroll to position [967, 0]
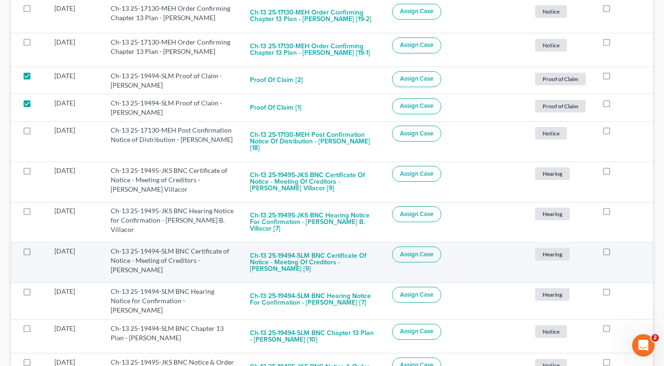
click at [36, 254] on label at bounding box center [36, 254] width 0 height 0
click at [39, 247] on input "checkbox" at bounding box center [42, 250] width 6 height 6
checkbox input "true"
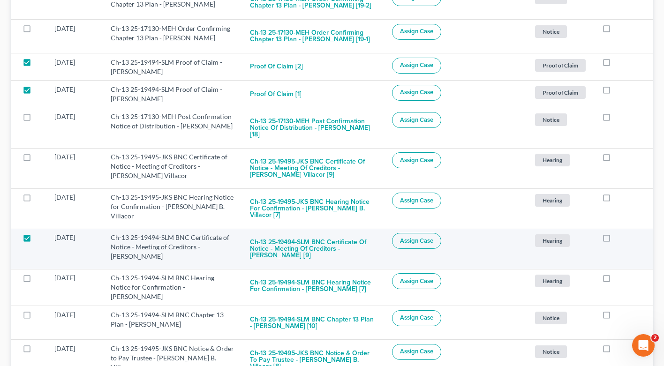
scroll to position [1013, 0]
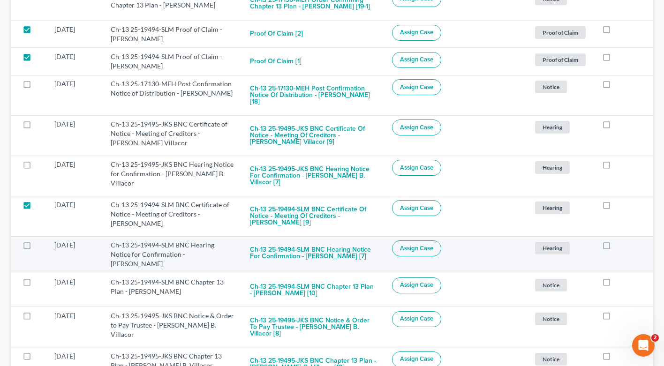
click at [36, 248] on label at bounding box center [36, 248] width 0 height 0
click at [39, 241] on input "checkbox" at bounding box center [42, 244] width 6 height 6
checkbox input "true"
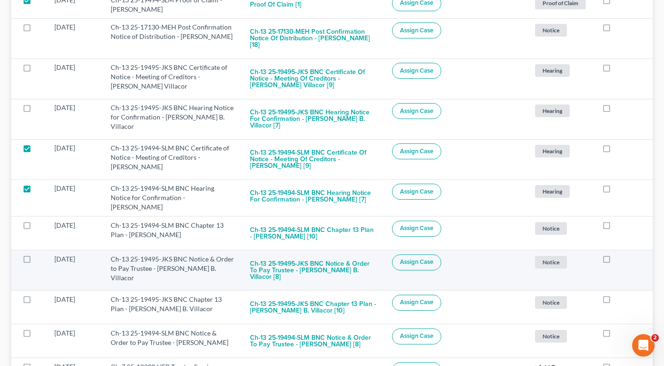
scroll to position [1080, 0]
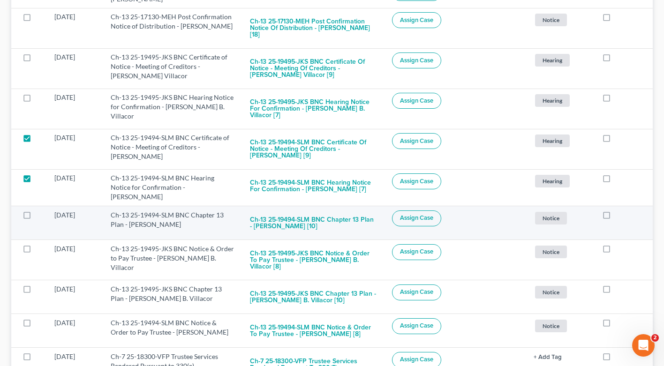
click at [36, 218] on label at bounding box center [36, 218] width 0 height 0
click at [39, 211] on input "checkbox" at bounding box center [42, 214] width 6 height 6
checkbox input "true"
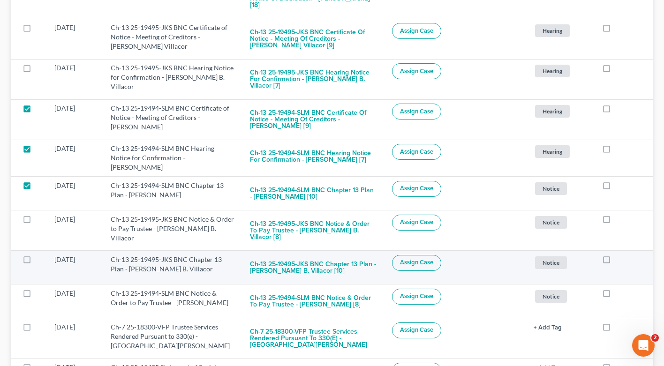
scroll to position [1119, 0]
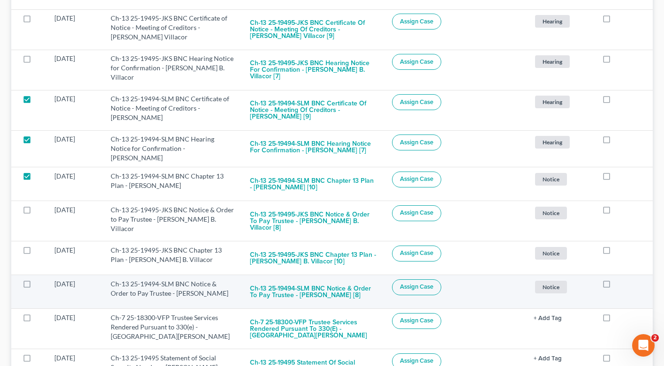
click at [36, 286] on label at bounding box center [36, 286] width 0 height 0
click at [39, 279] on input "checkbox" at bounding box center [42, 282] width 6 height 6
checkbox input "true"
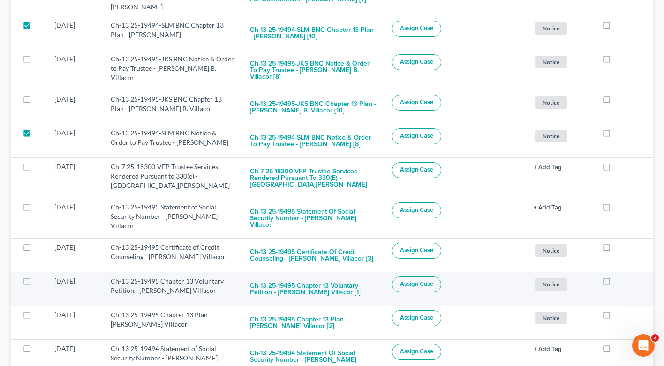
scroll to position [1286, 0]
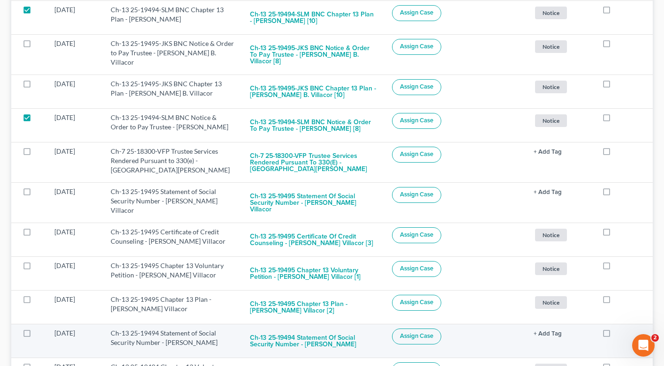
click at [36, 336] on label at bounding box center [36, 336] width 0 height 0
click at [39, 329] on input "checkbox" at bounding box center [42, 332] width 6 height 6
checkbox input "true"
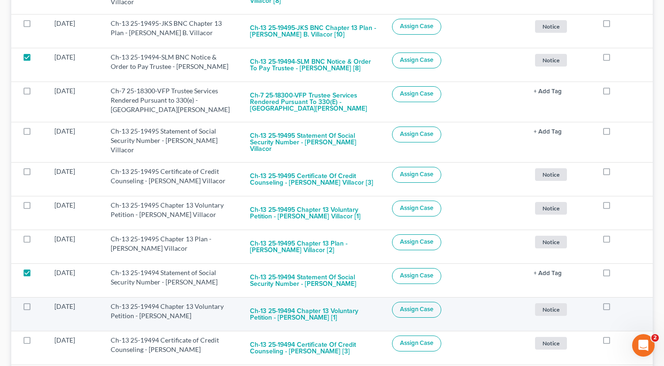
click at [36, 309] on label at bounding box center [36, 309] width 0 height 0
click at [39, 302] on input "checkbox" at bounding box center [42, 305] width 6 height 6
checkbox input "true"
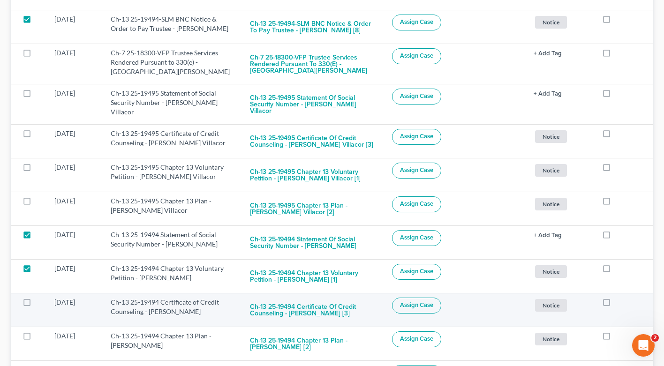
scroll to position [1409, 0]
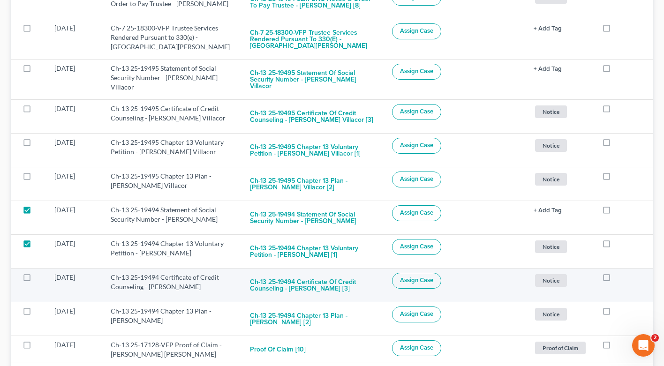
click at [36, 280] on label at bounding box center [36, 280] width 0 height 0
click at [39, 273] on input "checkbox" at bounding box center [42, 276] width 6 height 6
checkbox input "true"
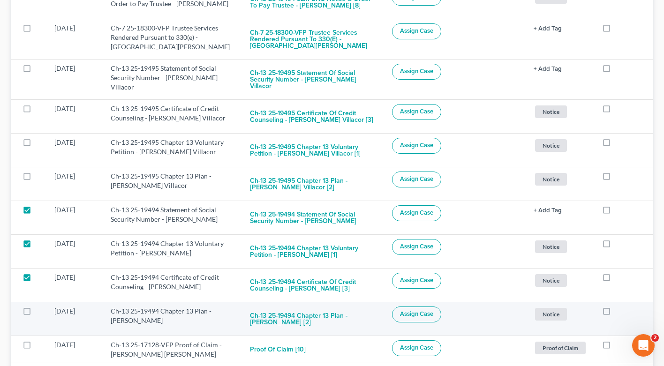
click at [36, 314] on label at bounding box center [36, 314] width 0 height 0
click at [39, 307] on input "checkbox" at bounding box center [42, 310] width 6 height 6
checkbox input "true"
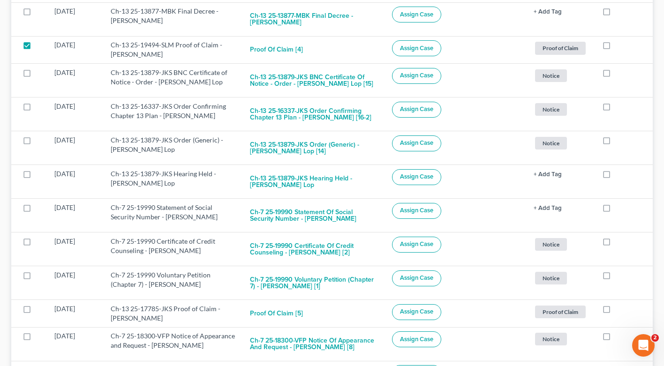
scroll to position [0, 0]
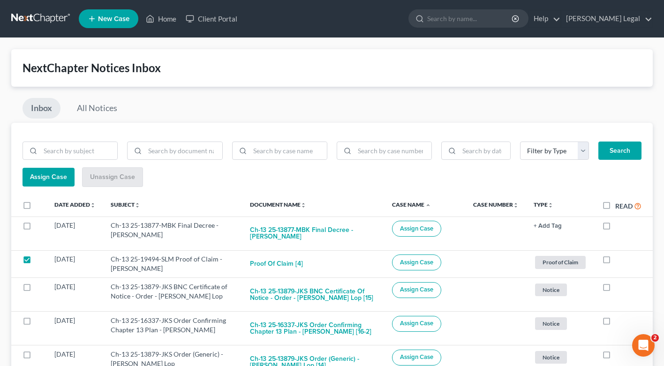
click at [38, 177] on span "Assign Case" at bounding box center [48, 177] width 37 height 8
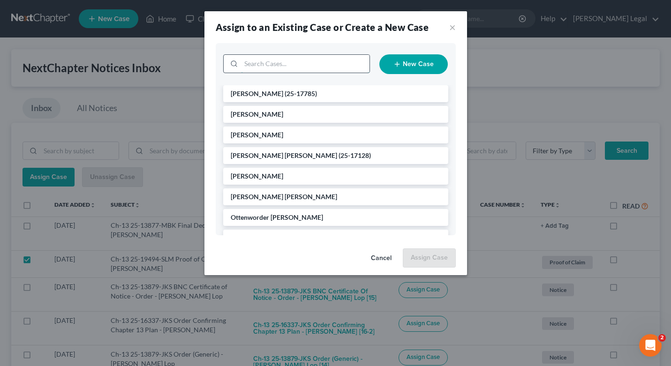
click at [300, 69] on input "search" at bounding box center [305, 64] width 128 height 18
type input "[PERSON_NAME]"
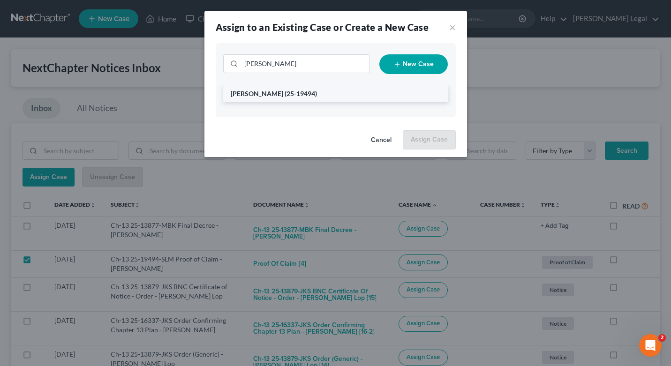
drag, startPoint x: 300, startPoint y: 69, endPoint x: 279, endPoint y: 100, distance: 37.8
click at [279, 100] on li "[PERSON_NAME] (25-19494)" at bounding box center [335, 93] width 225 height 17
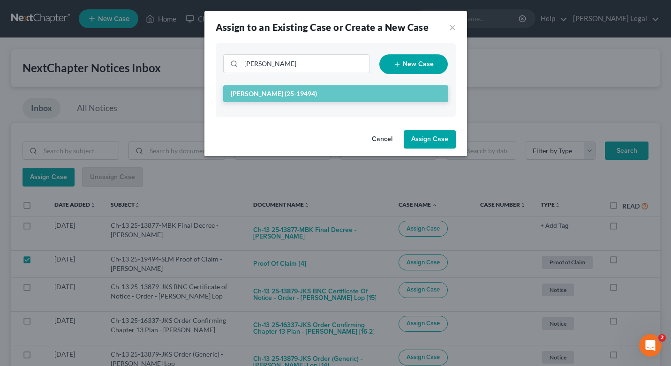
click at [438, 141] on button "Assign Case" at bounding box center [430, 139] width 52 height 19
checkbox input "false"
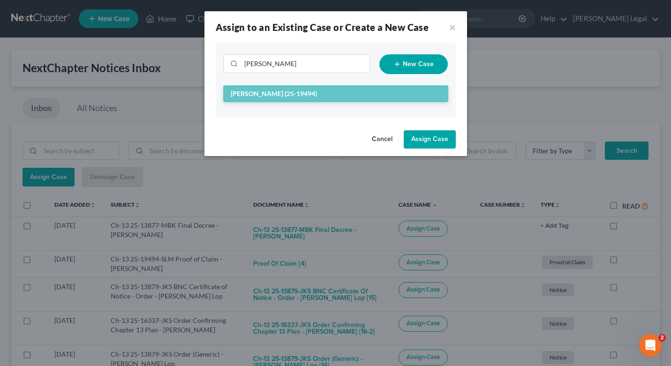
checkbox input "false"
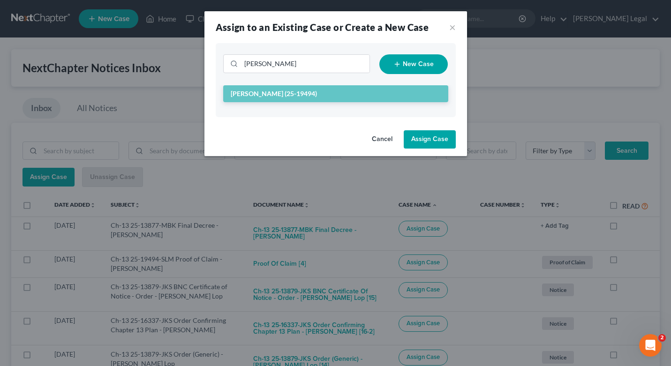
checkbox input "false"
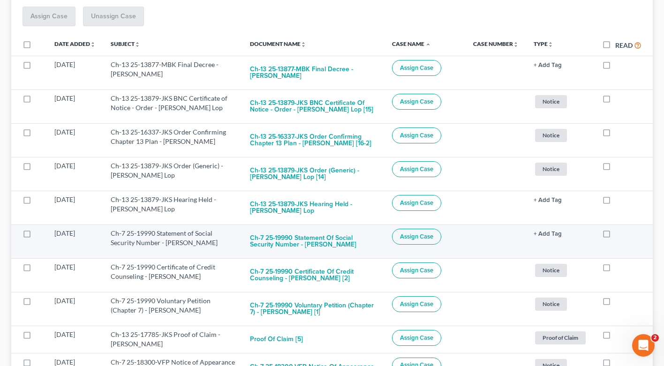
scroll to position [181, 0]
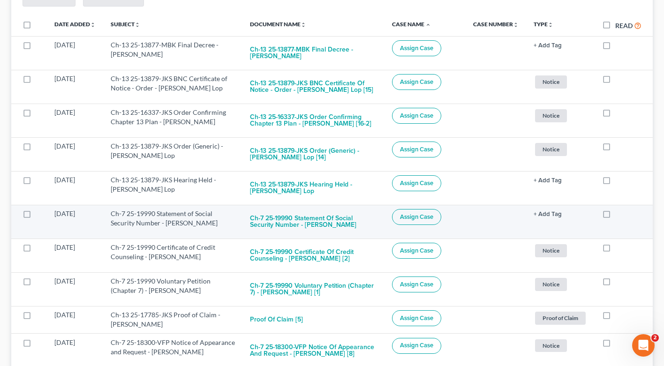
click at [36, 216] on label at bounding box center [36, 216] width 0 height 0
click at [39, 214] on input "checkbox" at bounding box center [42, 212] width 6 height 6
checkbox input "true"
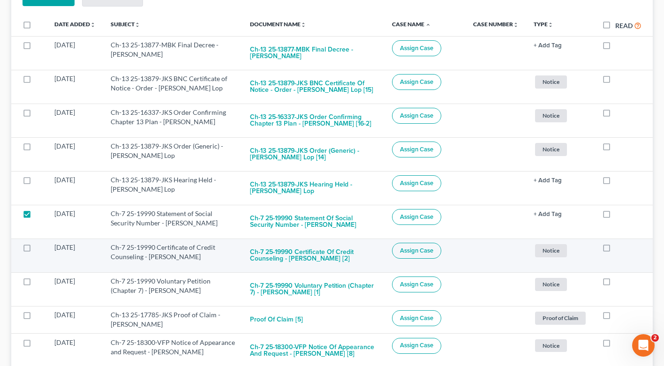
click at [36, 250] on label at bounding box center [36, 250] width 0 height 0
click at [39, 248] on input "checkbox" at bounding box center [42, 246] width 6 height 6
checkbox input "true"
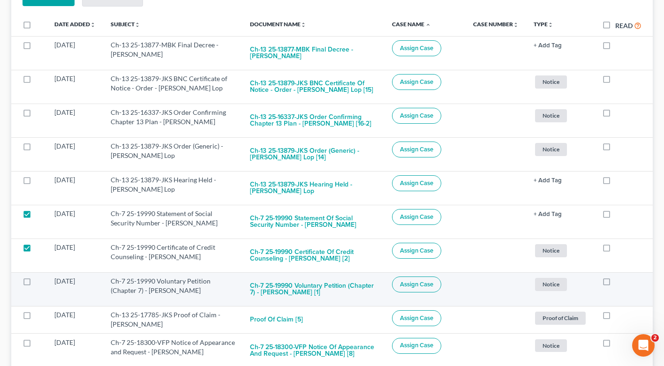
click at [36, 284] on label at bounding box center [36, 284] width 0 height 0
click at [39, 282] on input "checkbox" at bounding box center [42, 280] width 6 height 6
checkbox input "true"
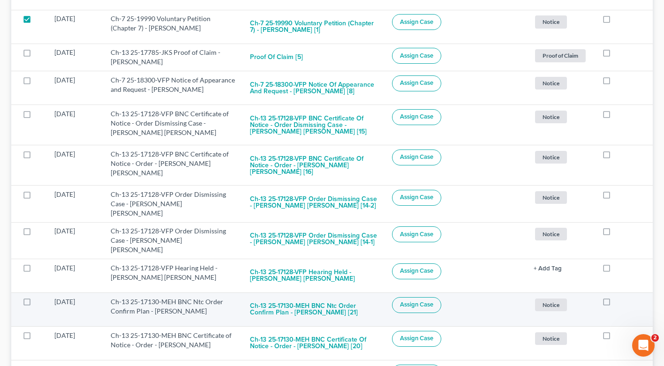
scroll to position [0, 0]
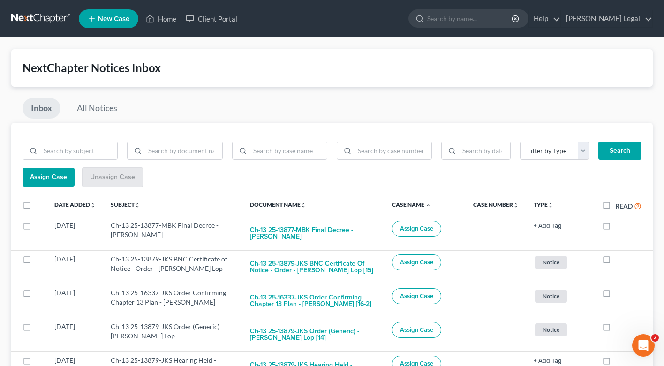
click at [51, 176] on span "Assign Case" at bounding box center [48, 177] width 37 height 8
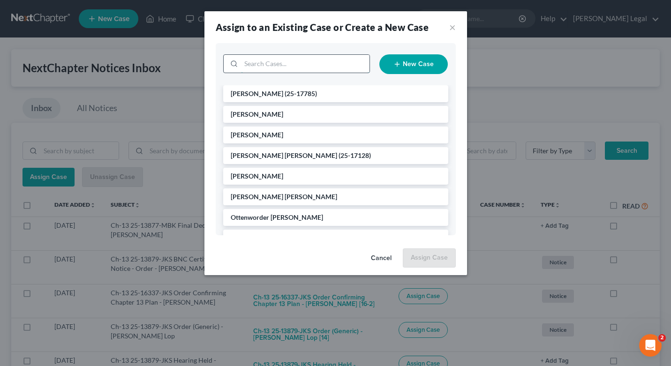
click at [288, 69] on input "search" at bounding box center [305, 64] width 128 height 18
type input "[PERSON_NAME]"
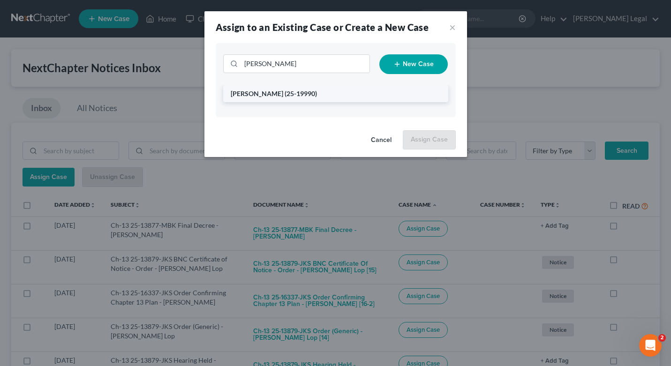
drag, startPoint x: 288, startPoint y: 69, endPoint x: 283, endPoint y: 101, distance: 31.8
click at [283, 101] on li "[PERSON_NAME] (25-19990)" at bounding box center [335, 93] width 225 height 17
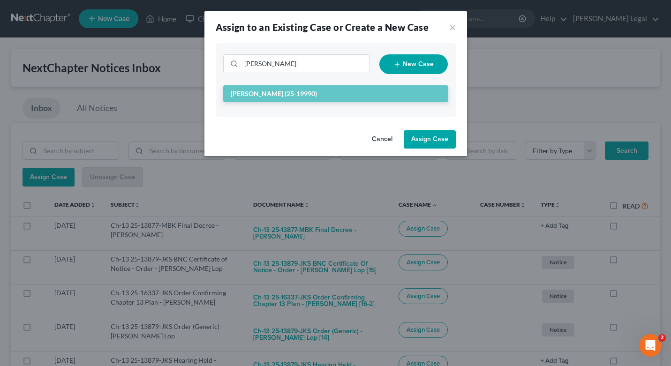
click at [431, 143] on button "Assign Case" at bounding box center [430, 139] width 52 height 19
checkbox input "false"
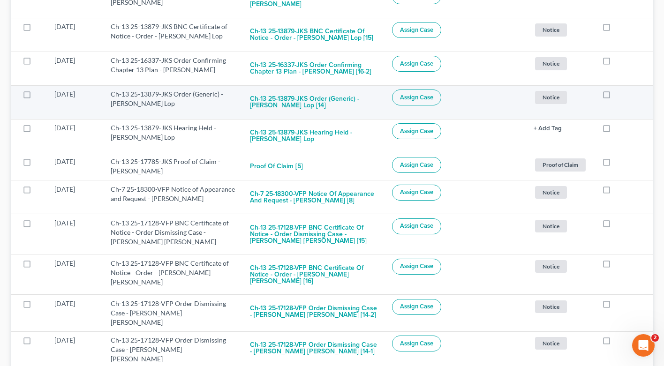
scroll to position [163, 0]
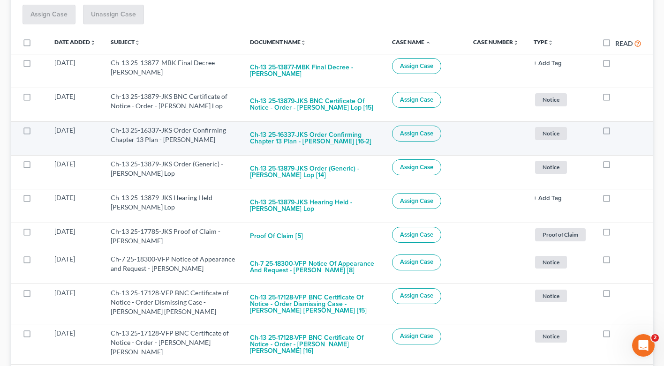
click at [36, 133] on label at bounding box center [36, 133] width 0 height 0
click at [39, 130] on input "checkbox" at bounding box center [42, 129] width 6 height 6
checkbox input "true"
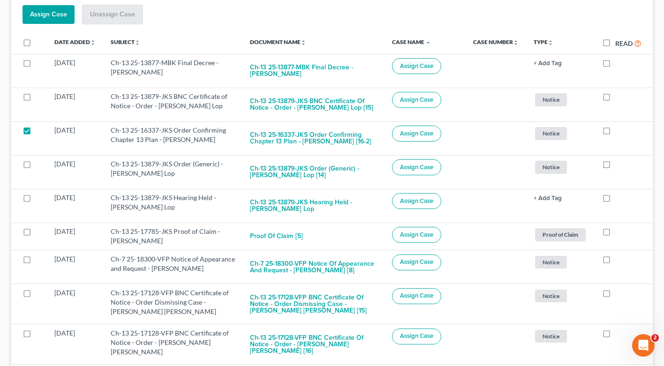
click at [54, 17] on span "Assign Case" at bounding box center [48, 14] width 37 height 8
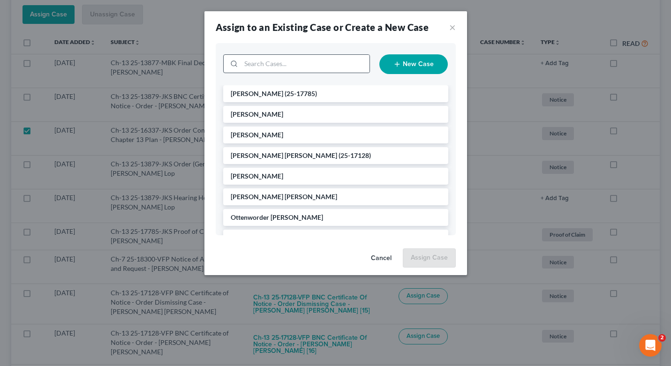
click at [237, 57] on div at bounding box center [232, 64] width 17 height 18
drag, startPoint x: 237, startPoint y: 57, endPoint x: 246, endPoint y: 65, distance: 11.3
click at [240, 60] on div at bounding box center [232, 64] width 17 height 18
click at [246, 65] on input "search" at bounding box center [305, 64] width 128 height 18
type input "[PERSON_NAME]"
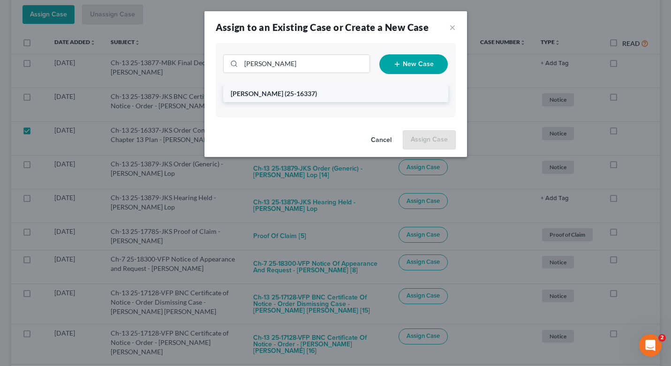
drag, startPoint x: 243, startPoint y: 80, endPoint x: 283, endPoint y: 90, distance: 41.3
click at [285, 90] on span "(25-16337)" at bounding box center [301, 94] width 32 height 8
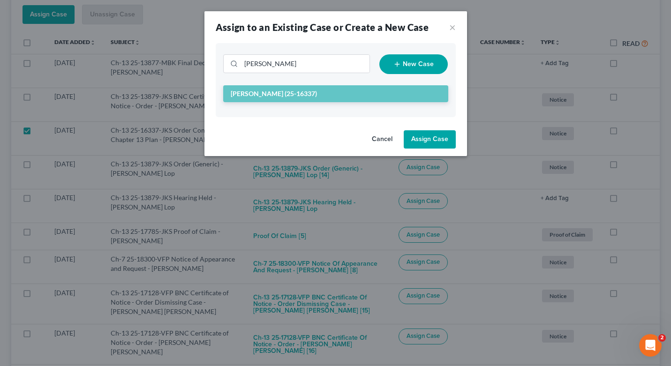
click at [436, 143] on button "Assign Case" at bounding box center [430, 139] width 52 height 19
checkbox input "false"
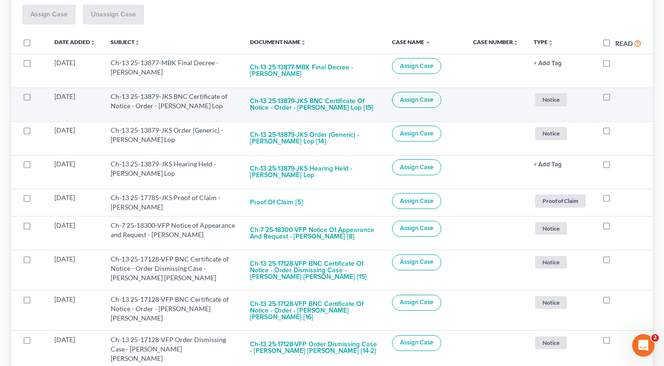
click at [36, 99] on label at bounding box center [36, 99] width 0 height 0
click at [39, 95] on input "checkbox" at bounding box center [42, 95] width 6 height 6
checkbox input "true"
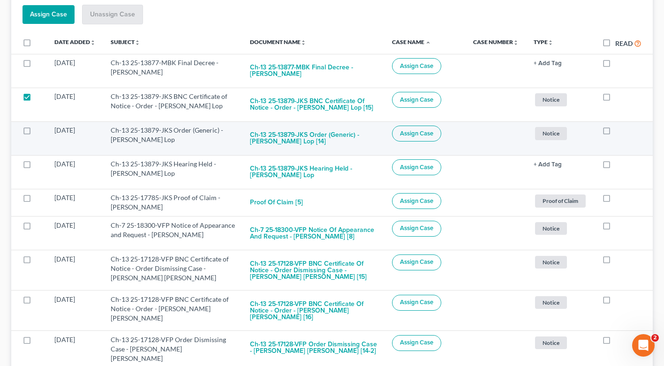
click at [36, 133] on label at bounding box center [36, 133] width 0 height 0
click at [39, 130] on input "checkbox" at bounding box center [42, 129] width 6 height 6
checkbox input "true"
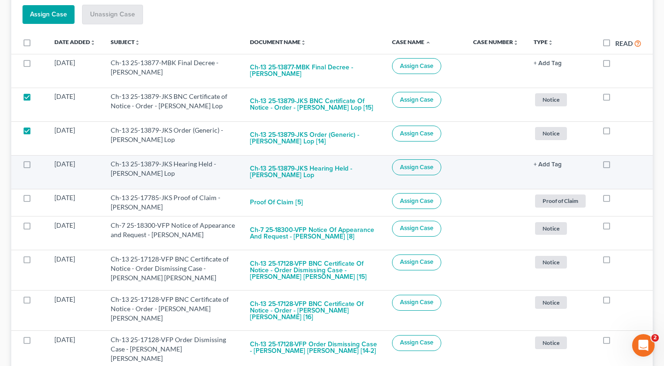
click at [36, 166] on label at bounding box center [36, 166] width 0 height 0
click at [39, 166] on input "checkbox" at bounding box center [42, 162] width 6 height 6
checkbox input "true"
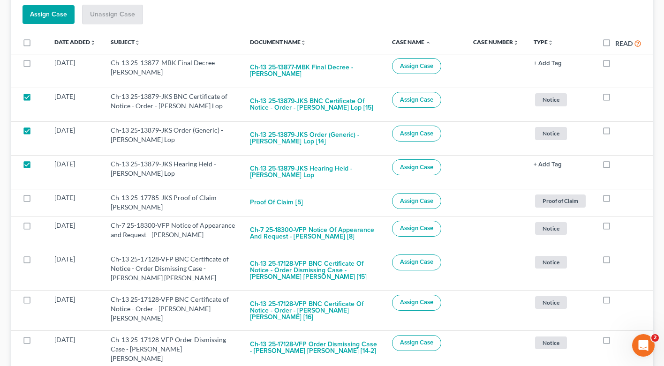
click at [51, 14] on span "Assign Case" at bounding box center [48, 14] width 37 height 8
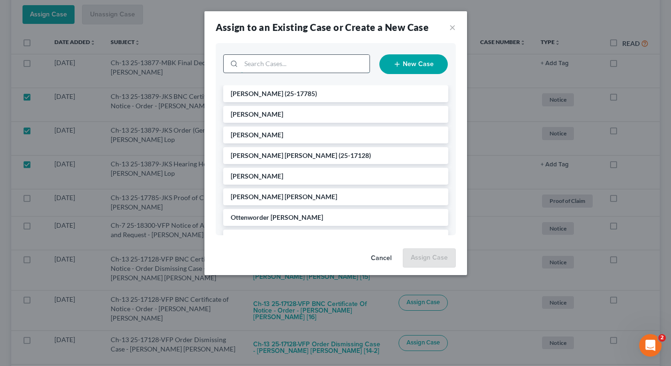
click at [266, 68] on input "search" at bounding box center [305, 64] width 128 height 18
type input "arismen"
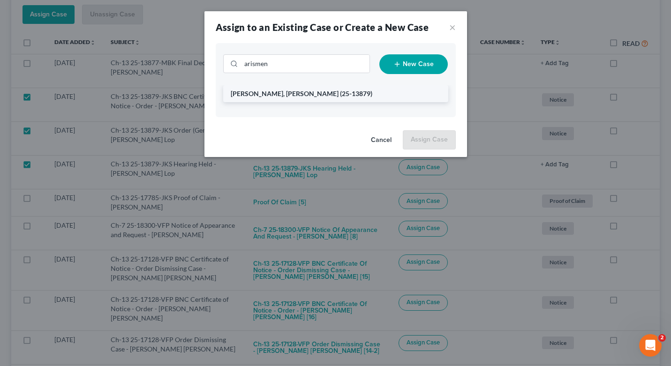
drag, startPoint x: 265, startPoint y: 79, endPoint x: 269, endPoint y: 92, distance: 13.3
click at [269, 92] on span "[PERSON_NAME], [PERSON_NAME]" at bounding box center [285, 94] width 108 height 8
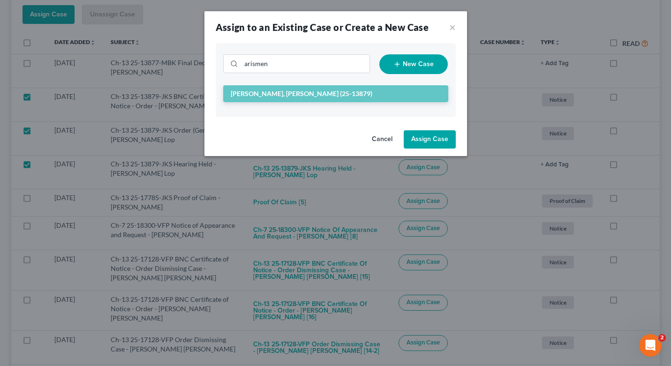
click at [438, 138] on button "Assign Case" at bounding box center [430, 139] width 52 height 19
checkbox input "false"
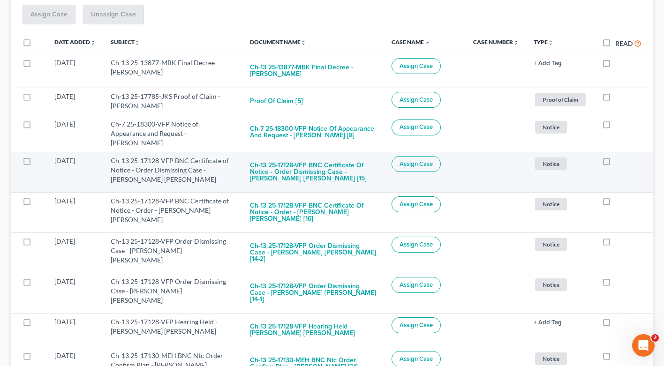
click at [36, 163] on label at bounding box center [36, 163] width 0 height 0
click at [39, 157] on input "checkbox" at bounding box center [42, 159] width 6 height 6
checkbox input "true"
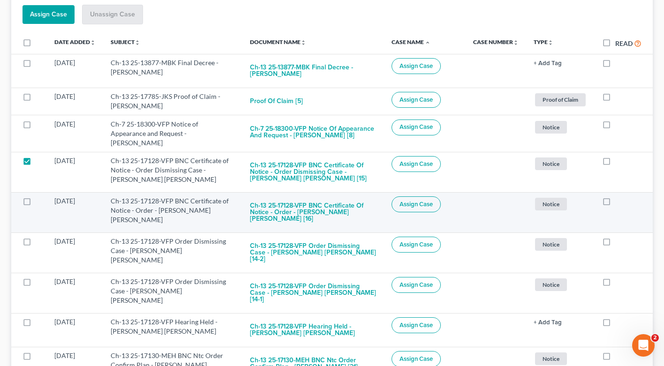
click at [36, 203] on label at bounding box center [36, 203] width 0 height 0
click at [39, 196] on input "checkbox" at bounding box center [42, 199] width 6 height 6
checkbox input "true"
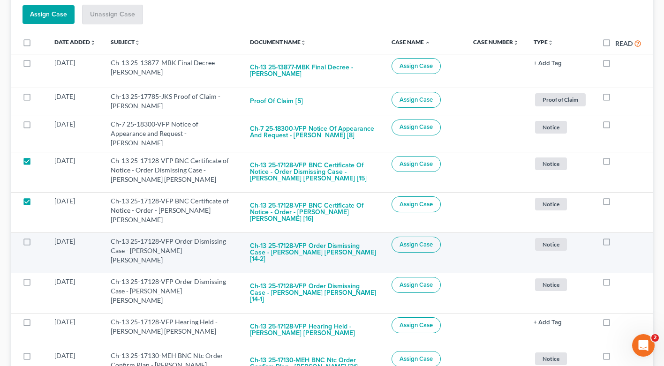
click at [36, 244] on label at bounding box center [36, 244] width 0 height 0
click at [39, 237] on input "checkbox" at bounding box center [42, 240] width 6 height 6
checkbox input "true"
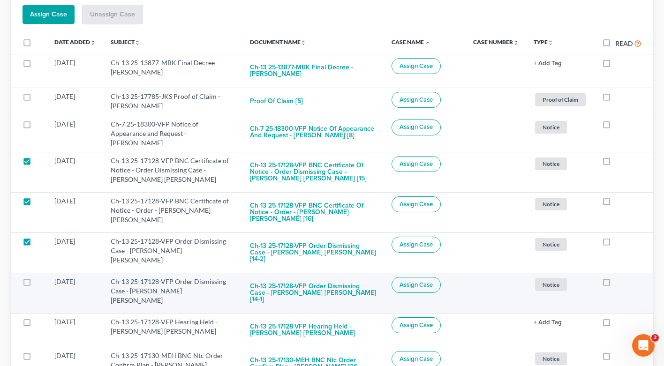
click at [36, 284] on label at bounding box center [36, 284] width 0 height 0
click at [39, 277] on input "checkbox" at bounding box center [42, 280] width 6 height 6
checkbox input "true"
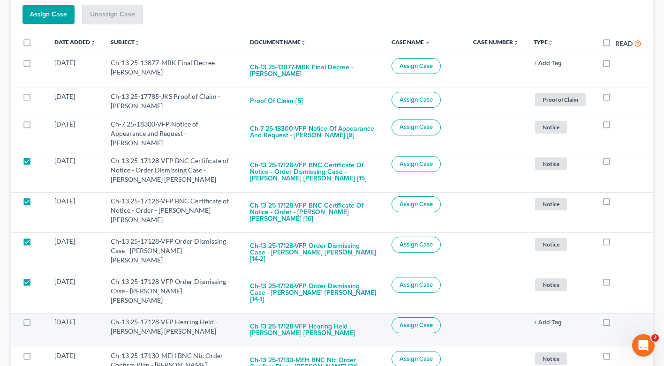
click at [36, 324] on label at bounding box center [36, 324] width 0 height 0
click at [39, 317] on input "checkbox" at bounding box center [42, 320] width 6 height 6
checkbox input "true"
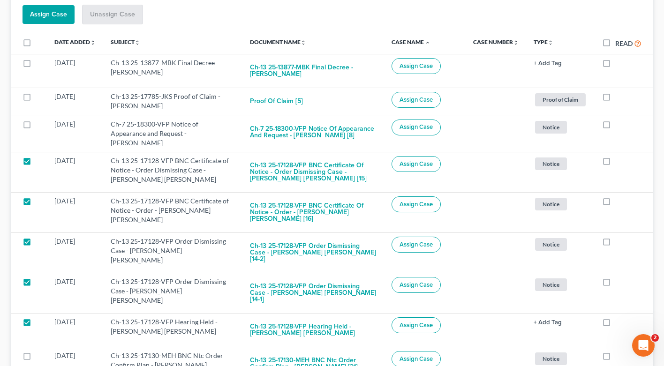
click at [53, 18] on button "Assign Case" at bounding box center [49, 14] width 52 height 19
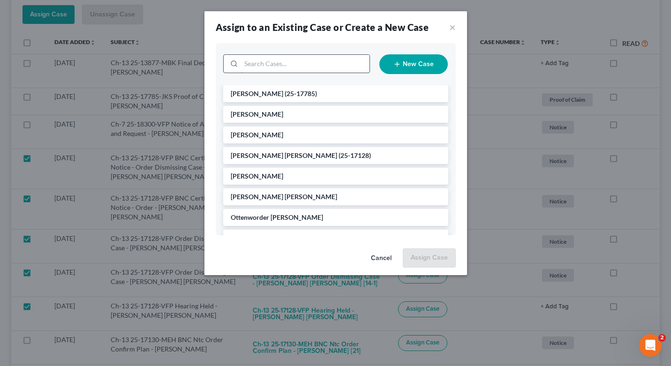
click at [274, 67] on input "search" at bounding box center [305, 64] width 128 height 18
type input "[PERSON_NAME]"
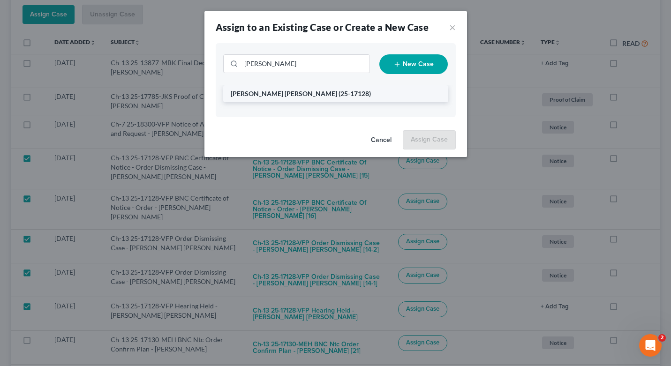
drag, startPoint x: 274, startPoint y: 67, endPoint x: 273, endPoint y: 94, distance: 27.7
click at [273, 94] on span "[PERSON_NAME] [PERSON_NAME]" at bounding box center [284, 94] width 106 height 8
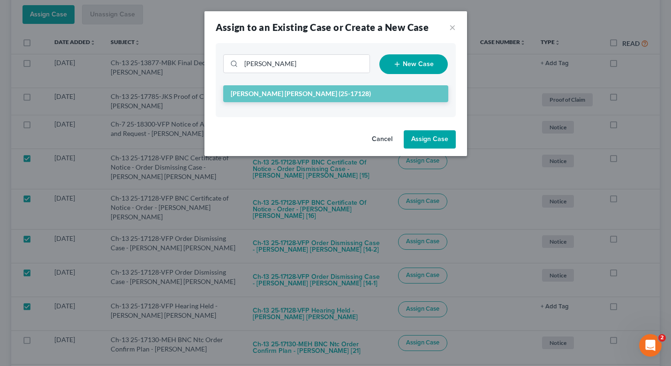
click at [427, 139] on button "Assign Case" at bounding box center [430, 139] width 52 height 19
checkbox input "false"
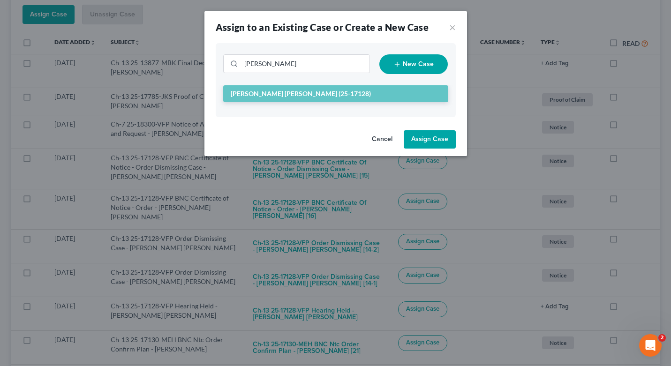
checkbox input "false"
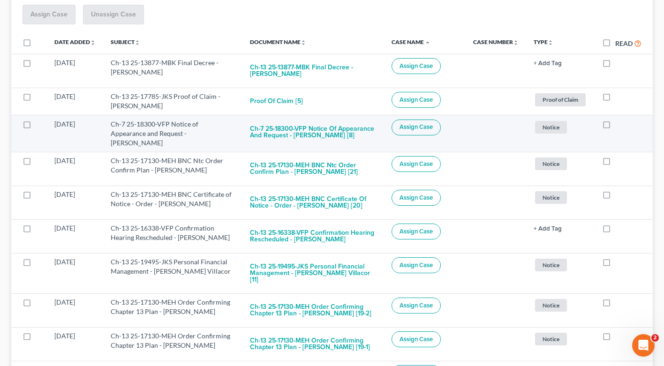
click at [36, 127] on label at bounding box center [36, 127] width 0 height 0
click at [39, 124] on input "checkbox" at bounding box center [42, 123] width 6 height 6
checkbox input "true"
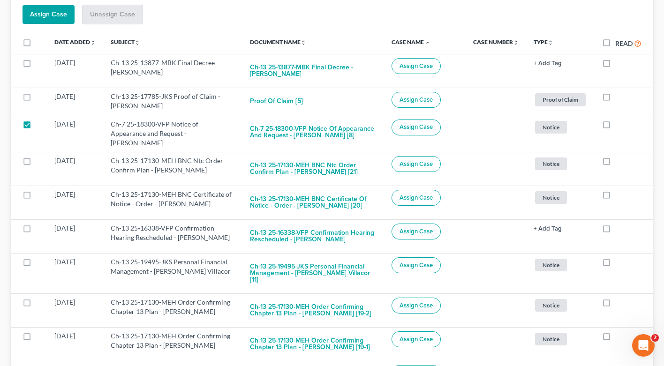
click at [45, 16] on span "Assign Case" at bounding box center [48, 14] width 37 height 8
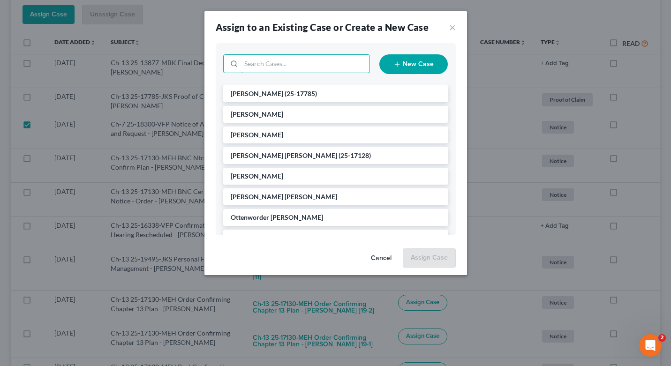
click at [301, 66] on input "search" at bounding box center [305, 64] width 128 height 18
type input "ra"
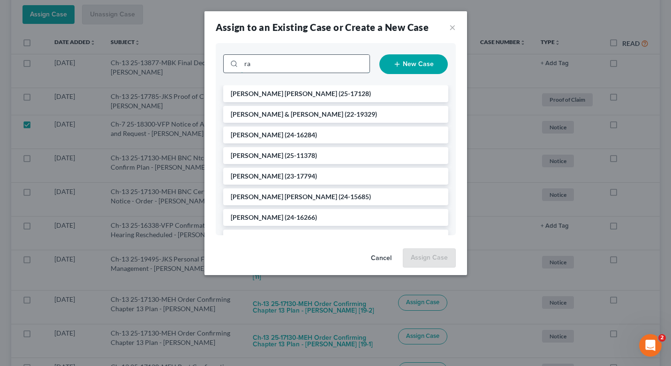
click at [271, 63] on input "ra" at bounding box center [305, 64] width 128 height 18
type input "rad"
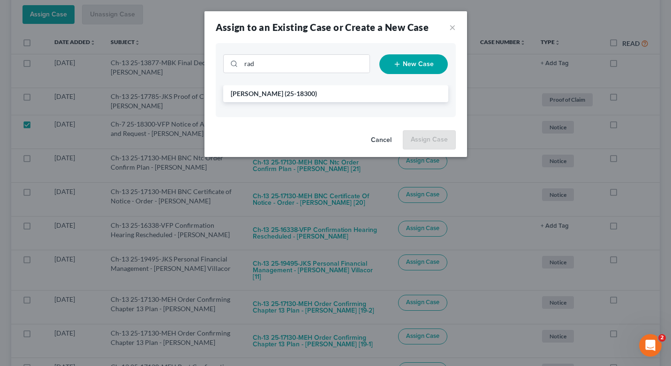
click at [279, 95] on span "[PERSON_NAME]" at bounding box center [257, 94] width 53 height 8
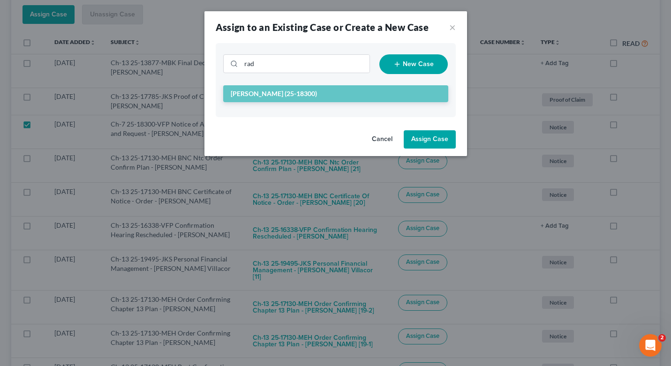
click at [429, 140] on button "Assign Case" at bounding box center [430, 139] width 52 height 19
checkbox input "false"
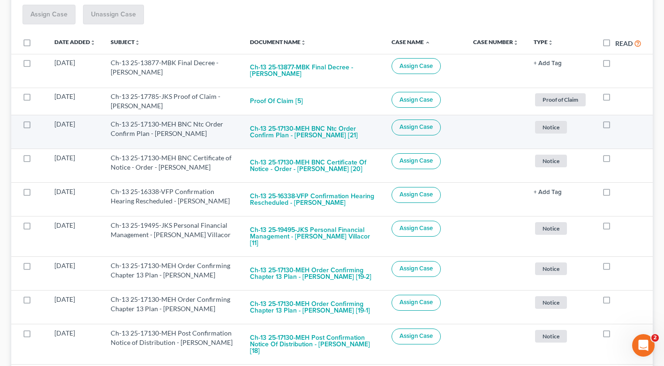
click at [36, 127] on label at bounding box center [36, 127] width 0 height 0
click at [39, 123] on input "checkbox" at bounding box center [42, 123] width 6 height 6
checkbox input "true"
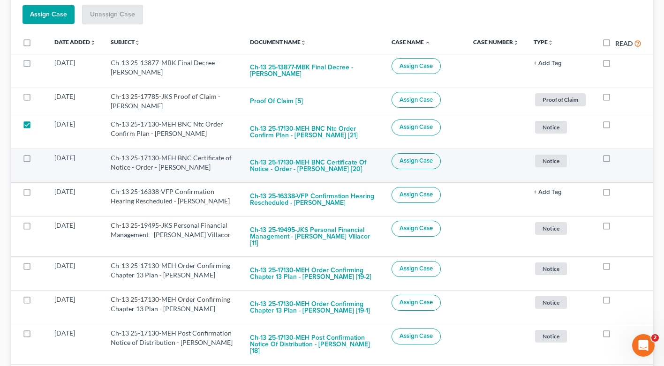
click at [36, 160] on label at bounding box center [36, 160] width 0 height 0
click at [39, 159] on input "checkbox" at bounding box center [42, 156] width 6 height 6
checkbox input "true"
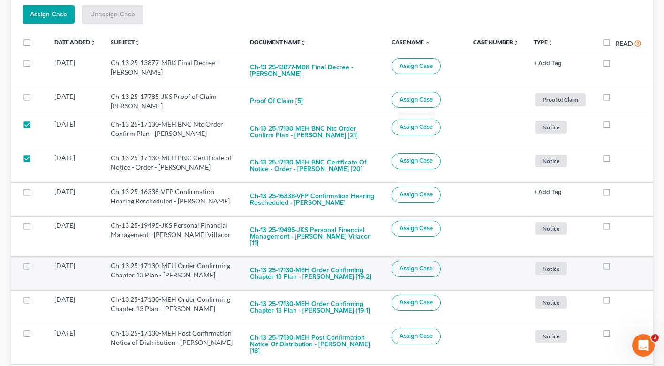
click at [36, 268] on label at bounding box center [36, 268] width 0 height 0
click at [39, 261] on input "checkbox" at bounding box center [42, 264] width 6 height 6
checkbox input "true"
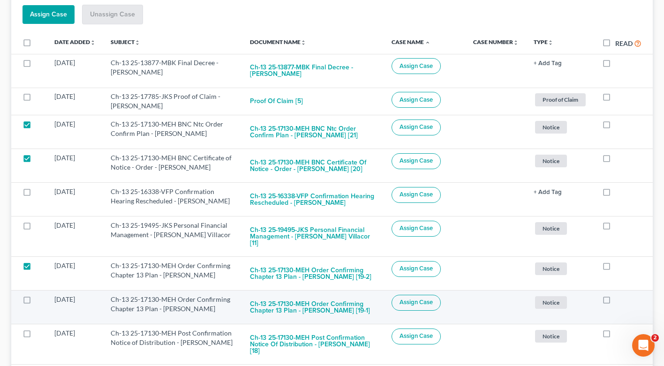
click at [36, 302] on label at bounding box center [36, 302] width 0 height 0
click at [39, 295] on input "checkbox" at bounding box center [42, 298] width 6 height 6
checkbox input "true"
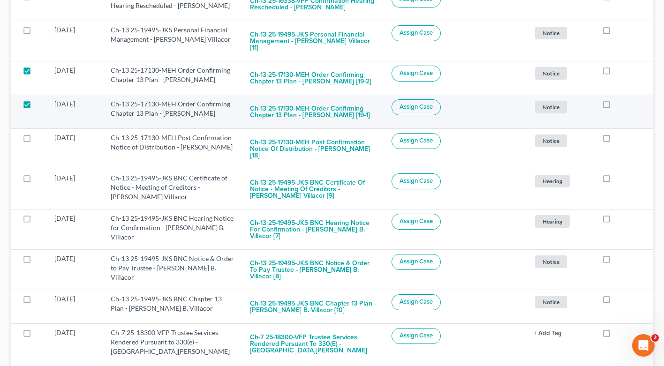
scroll to position [360, 0]
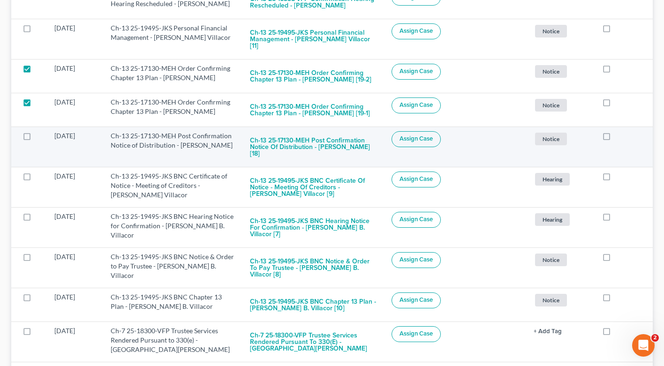
click at [36, 138] on label at bounding box center [36, 138] width 0 height 0
click at [39, 132] on input "checkbox" at bounding box center [42, 134] width 6 height 6
checkbox input "true"
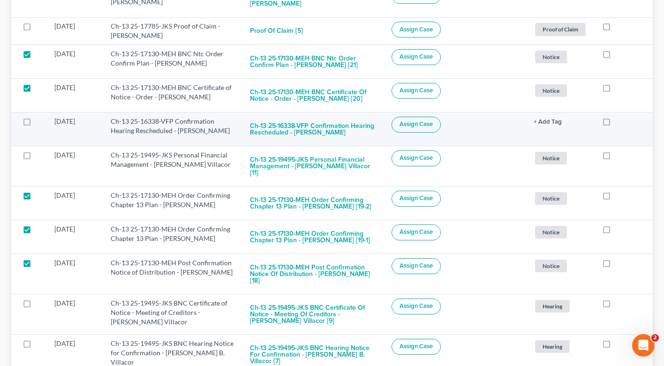
scroll to position [11, 0]
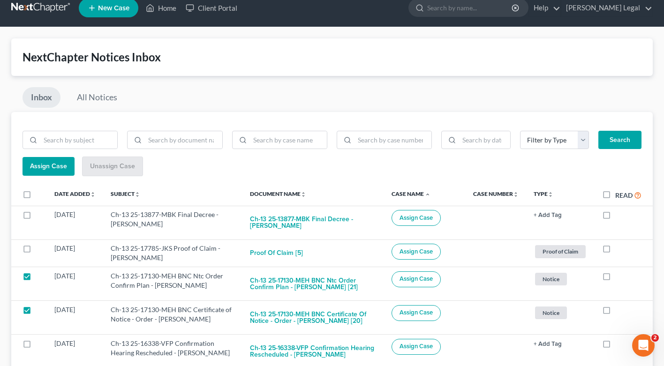
click at [45, 168] on span "Assign Case" at bounding box center [48, 166] width 37 height 8
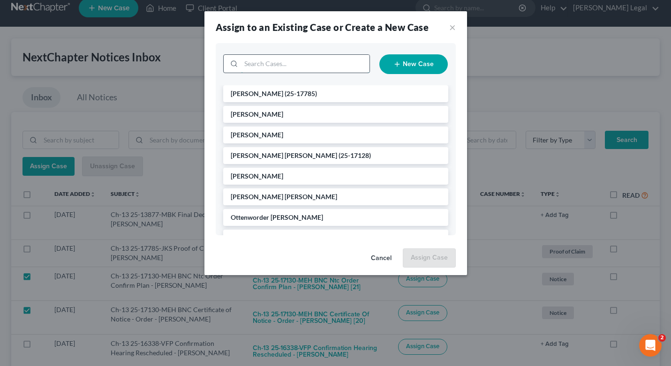
click at [268, 68] on input "search" at bounding box center [305, 64] width 128 height 18
type input "yah"
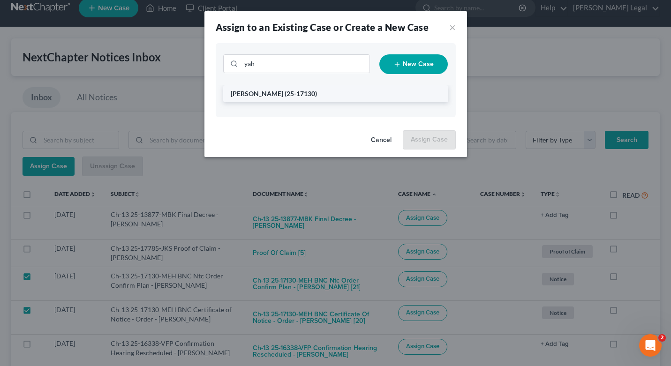
click at [261, 93] on span "[PERSON_NAME]" at bounding box center [257, 94] width 53 height 8
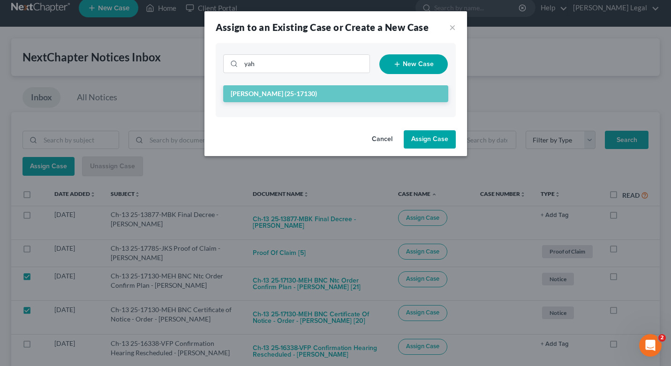
click at [419, 139] on button "Assign Case" at bounding box center [430, 139] width 52 height 19
checkbox input "false"
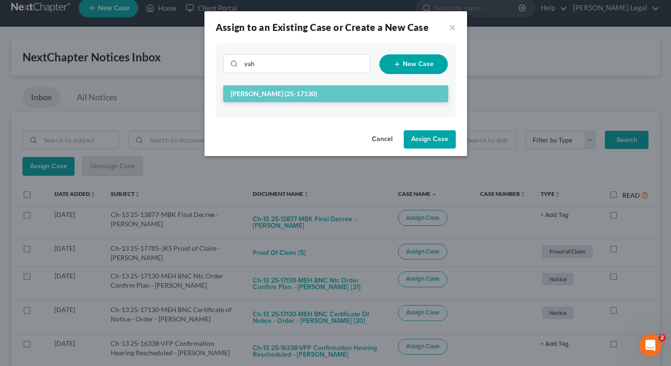
checkbox input "false"
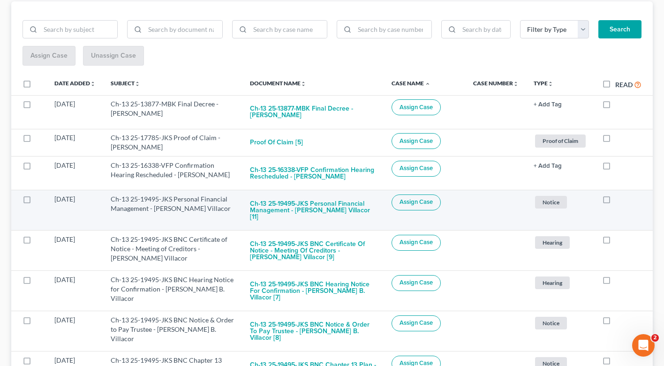
scroll to position [143, 0]
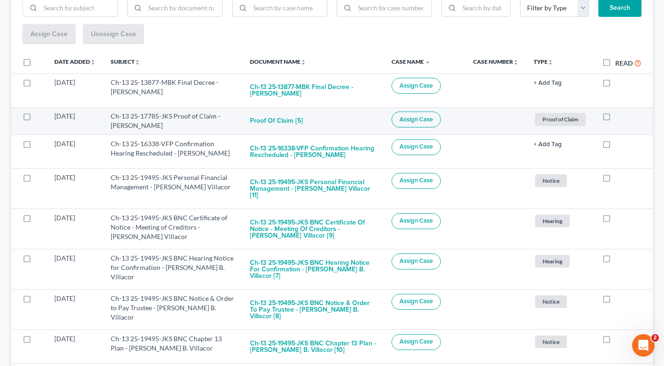
click at [36, 119] on label at bounding box center [36, 119] width 0 height 0
click at [39, 113] on input "checkbox" at bounding box center [42, 115] width 6 height 6
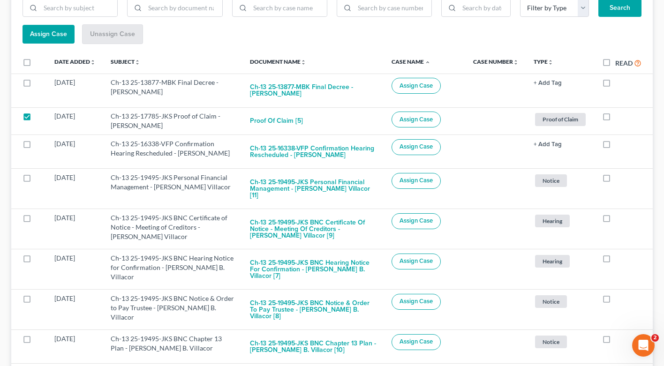
click at [50, 30] on span "Assign Case" at bounding box center [48, 34] width 37 height 8
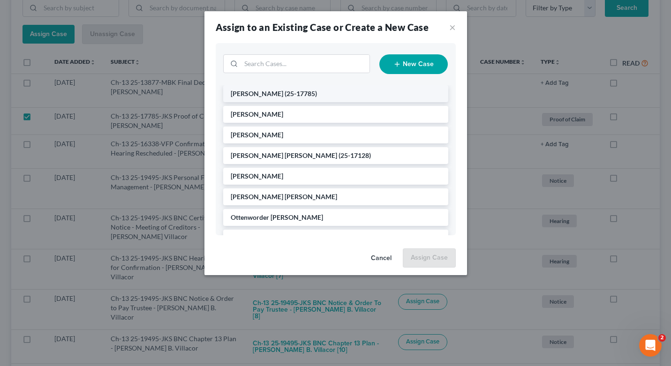
click at [285, 92] on span "(25-17785)" at bounding box center [301, 94] width 32 height 8
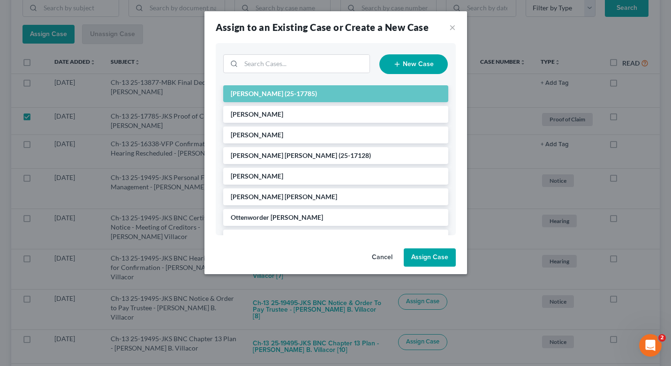
click at [430, 258] on button "Assign Case" at bounding box center [430, 258] width 52 height 19
checkbox input "false"
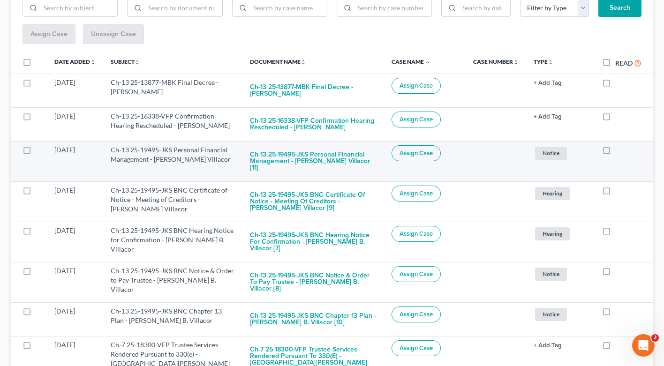
click at [36, 152] on label at bounding box center [36, 152] width 0 height 0
click at [39, 151] on input "checkbox" at bounding box center [42, 148] width 6 height 6
checkbox input "true"
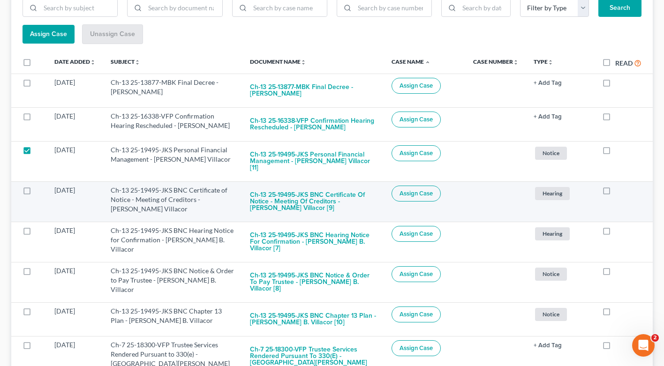
click at [36, 193] on label at bounding box center [36, 193] width 0 height 0
click at [39, 186] on input "checkbox" at bounding box center [42, 189] width 6 height 6
checkbox input "true"
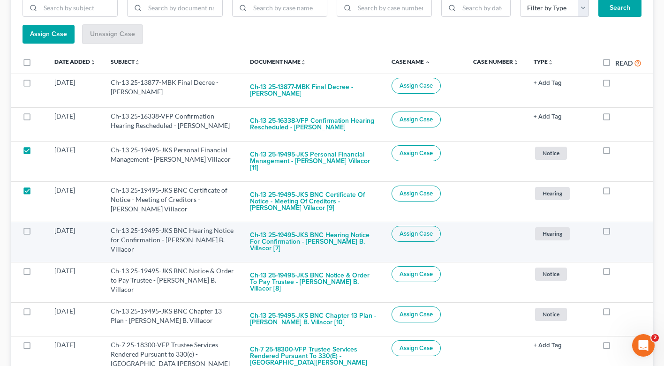
click at [36, 233] on label at bounding box center [36, 233] width 0 height 0
click at [39, 226] on input "checkbox" at bounding box center [42, 229] width 6 height 6
checkbox input "true"
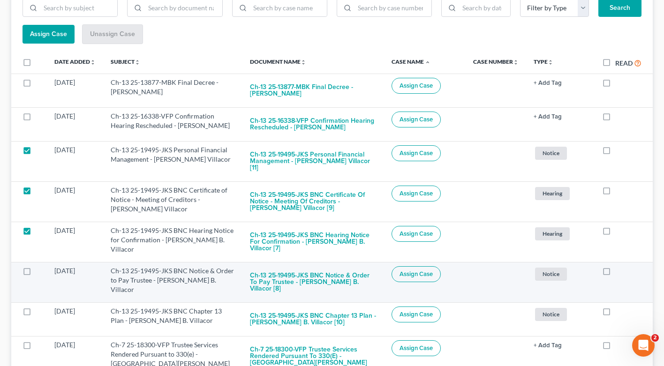
click at [36, 273] on label at bounding box center [36, 273] width 0 height 0
click at [39, 266] on input "checkbox" at bounding box center [42, 269] width 6 height 6
checkbox input "true"
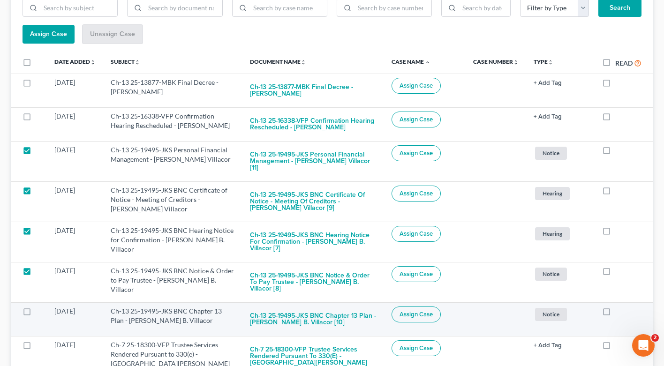
click at [36, 314] on label at bounding box center [36, 314] width 0 height 0
click at [39, 307] on input "checkbox" at bounding box center [42, 310] width 6 height 6
checkbox input "true"
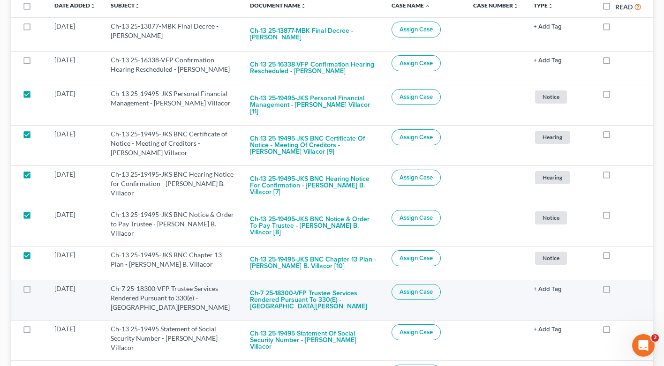
scroll to position [201, 0]
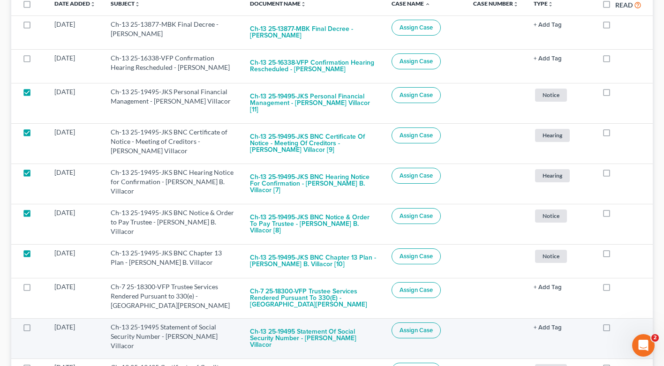
click at [36, 330] on label at bounding box center [36, 330] width 0 height 0
click at [39, 323] on input "checkbox" at bounding box center [42, 326] width 6 height 6
checkbox input "true"
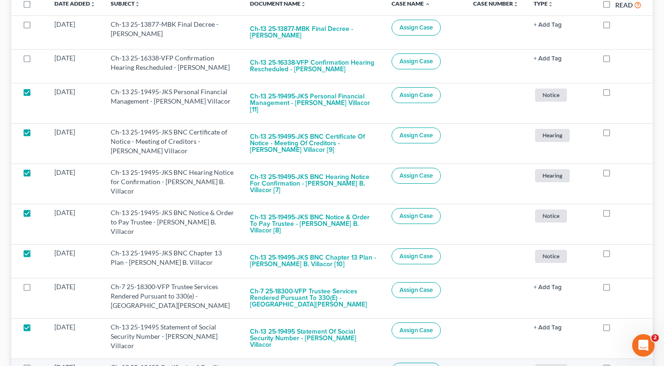
click at [36, 366] on label at bounding box center [36, 370] width 0 height 0
click at [39, 363] on input "checkbox" at bounding box center [42, 366] width 6 height 6
checkbox input "true"
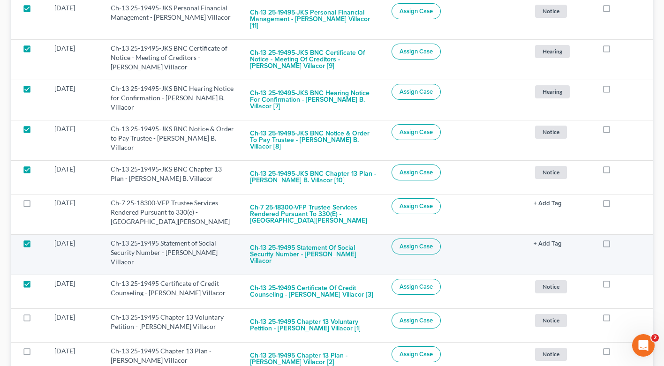
scroll to position [322, 0]
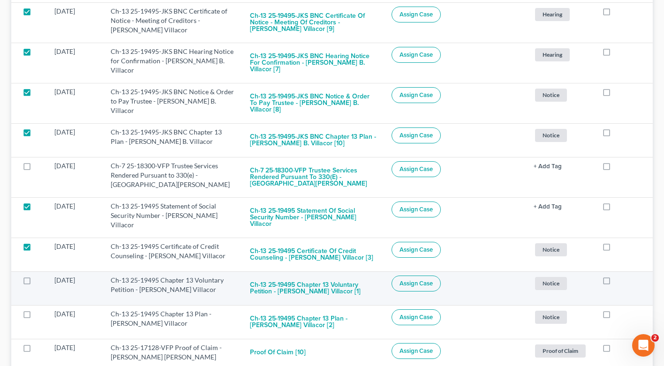
click at [36, 283] on label at bounding box center [36, 283] width 0 height 0
click at [39, 276] on input "checkbox" at bounding box center [42, 279] width 6 height 6
checkbox input "true"
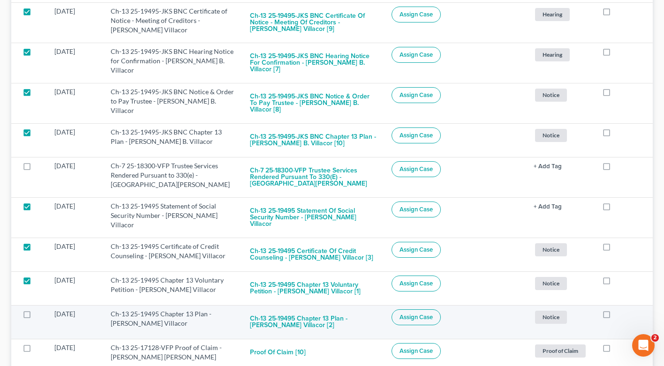
click at [36, 316] on label at bounding box center [36, 316] width 0 height 0
click at [39, 309] on input "checkbox" at bounding box center [42, 312] width 6 height 6
checkbox input "true"
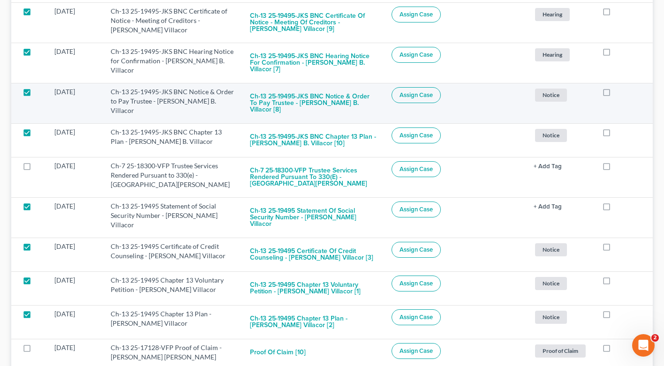
scroll to position [0, 0]
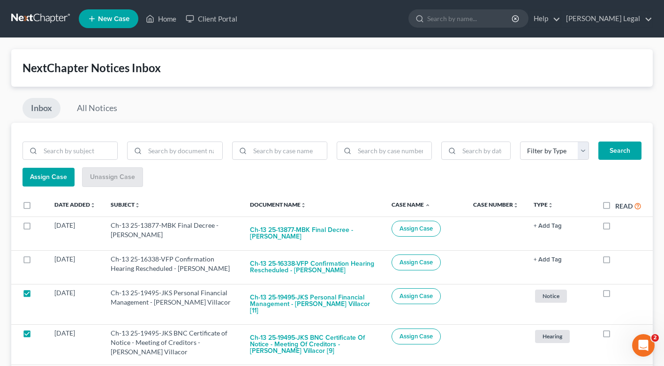
click at [48, 178] on span "Assign Case" at bounding box center [48, 177] width 37 height 8
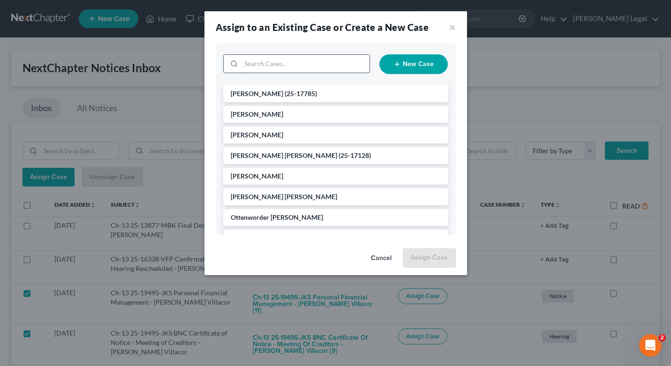
click at [286, 58] on input "search" at bounding box center [305, 64] width 128 height 18
type input "[PERSON_NAME]"
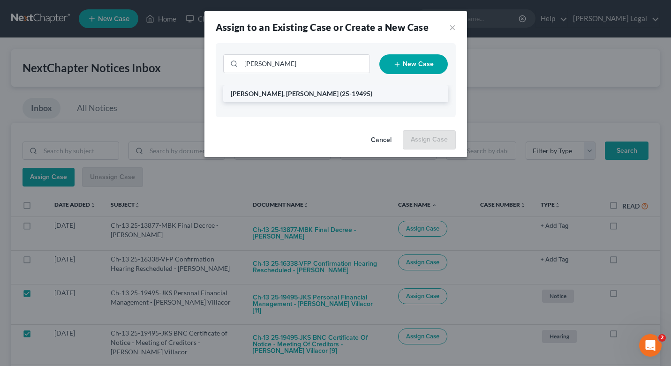
drag, startPoint x: 286, startPoint y: 58, endPoint x: 271, endPoint y: 95, distance: 40.0
click at [271, 95] on span "[PERSON_NAME], [PERSON_NAME]" at bounding box center [285, 94] width 108 height 8
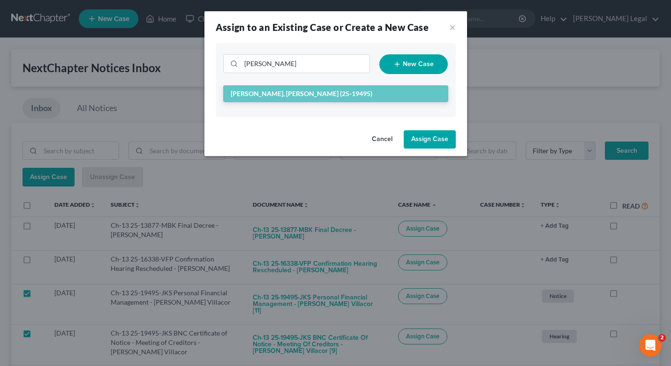
click at [429, 144] on button "Assign Case" at bounding box center [430, 139] width 52 height 19
checkbox input "false"
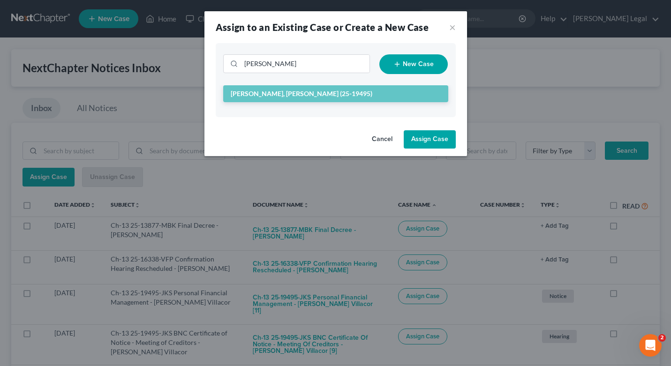
checkbox input "false"
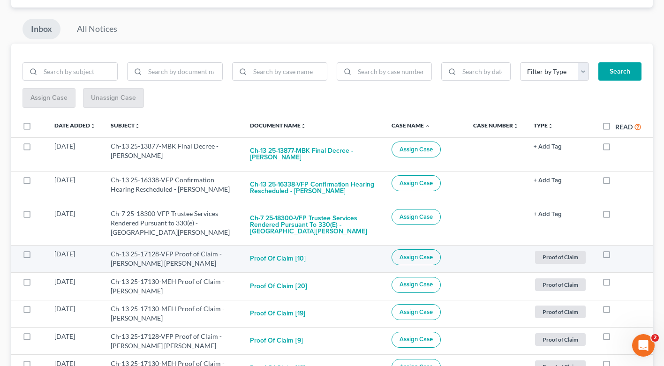
scroll to position [92, 0]
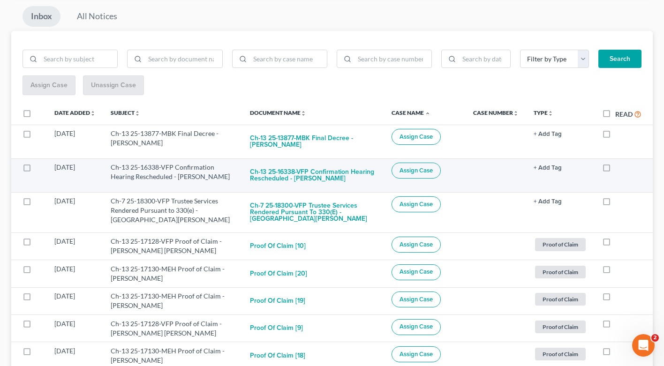
click at [36, 170] on label at bounding box center [36, 170] width 0 height 0
click at [39, 167] on input "checkbox" at bounding box center [42, 166] width 6 height 6
checkbox input "true"
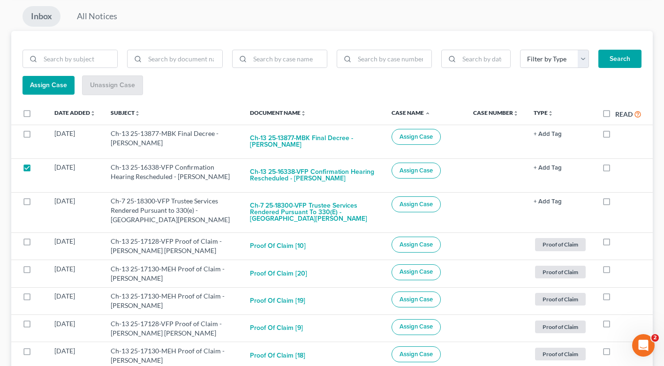
click at [47, 91] on button "Assign Case" at bounding box center [49, 85] width 52 height 19
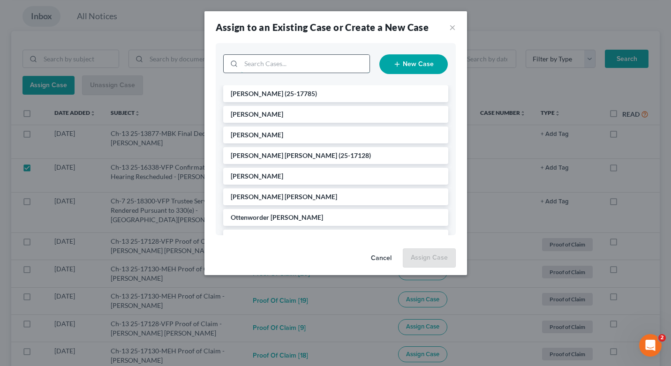
click at [298, 70] on input "search" at bounding box center [305, 64] width 128 height 18
type input "jenki"
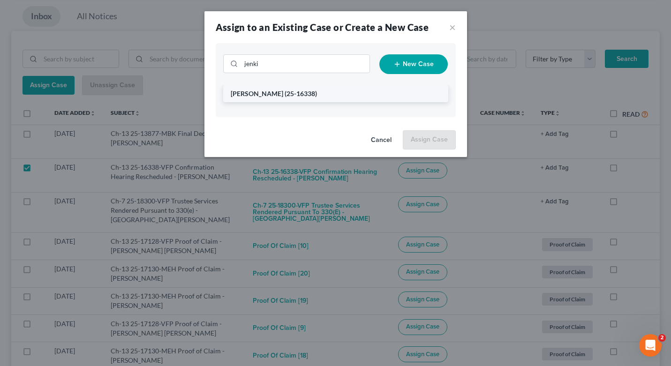
click at [292, 96] on span "(25-16338)" at bounding box center [301, 94] width 32 height 8
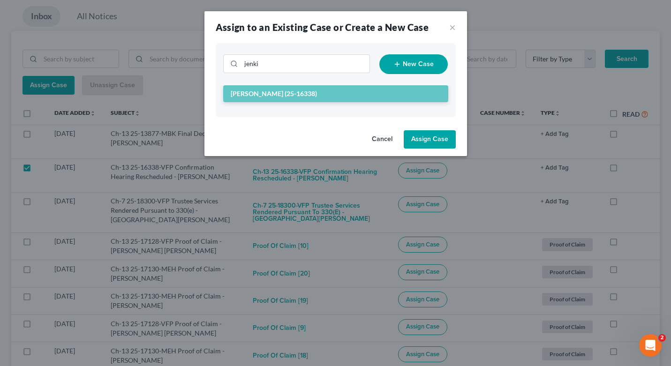
click at [426, 138] on button "Assign Case" at bounding box center [430, 139] width 52 height 19
checkbox input "false"
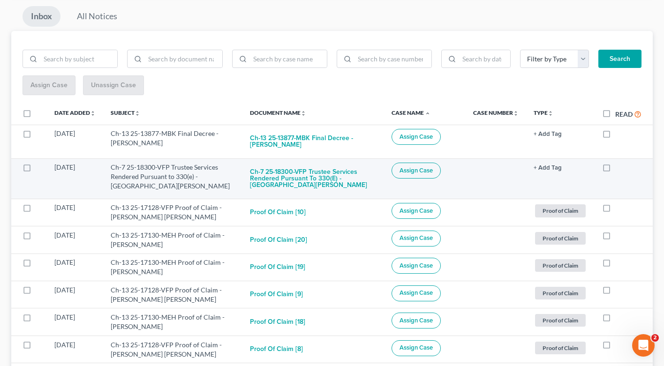
click at [36, 170] on label at bounding box center [36, 170] width 0 height 0
click at [39, 169] on input "checkbox" at bounding box center [42, 166] width 6 height 6
checkbox input "true"
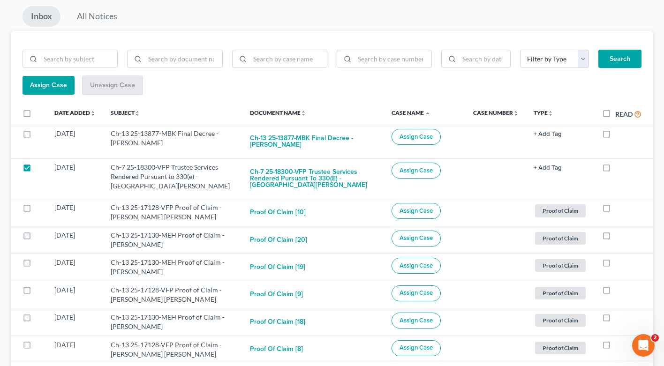
click at [52, 90] on button "Assign Case" at bounding box center [49, 85] width 52 height 19
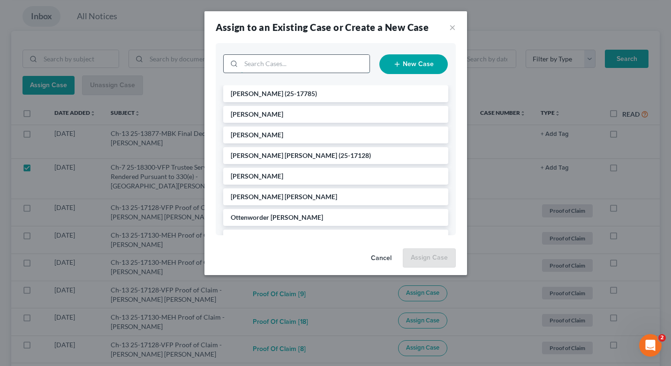
click at [283, 63] on input "search" at bounding box center [305, 64] width 128 height 18
type input "radh"
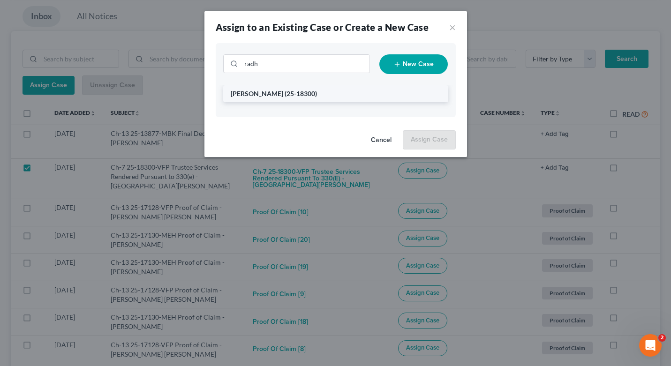
drag, startPoint x: 283, startPoint y: 63, endPoint x: 291, endPoint y: 96, distance: 34.1
click at [291, 96] on li "[PERSON_NAME] (25-18300)" at bounding box center [335, 93] width 225 height 17
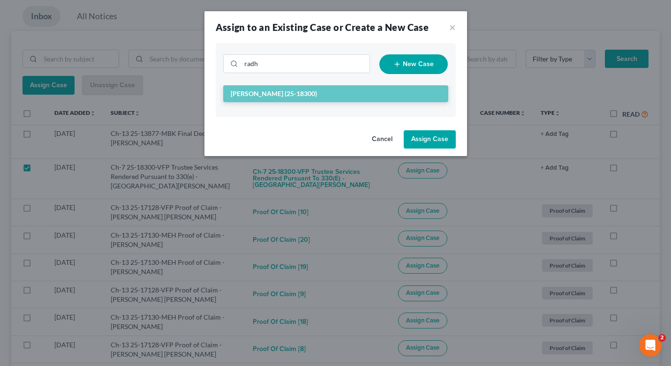
click at [450, 145] on button "Assign Case" at bounding box center [430, 139] width 52 height 19
checkbox input "false"
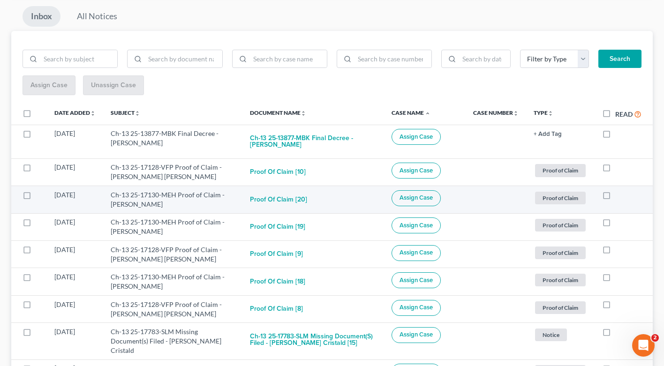
click at [36, 197] on label at bounding box center [36, 197] width 0 height 0
click at [39, 195] on input "checkbox" at bounding box center [42, 193] width 6 height 6
checkbox input "true"
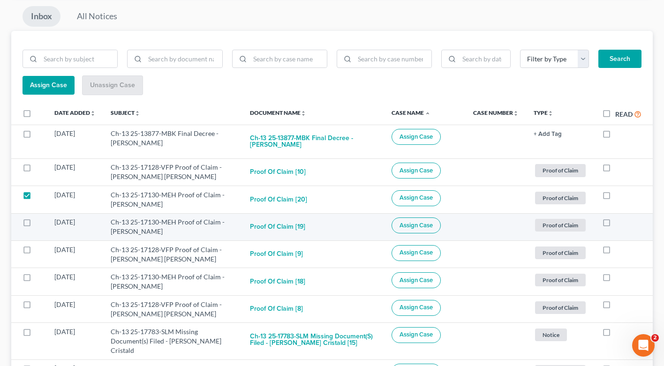
click at [36, 225] on label at bounding box center [36, 225] width 0 height 0
click at [39, 223] on input "checkbox" at bounding box center [42, 221] width 6 height 6
checkbox input "true"
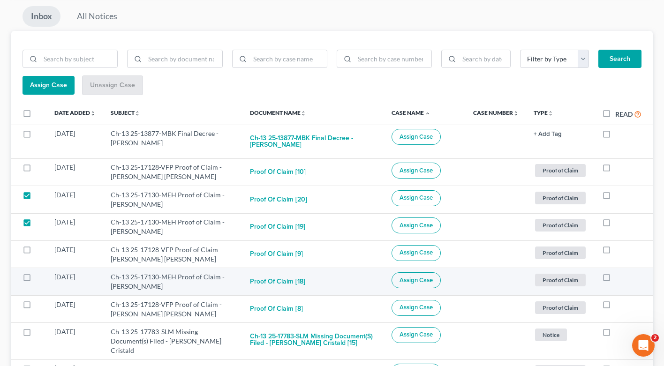
click at [36, 279] on label at bounding box center [36, 279] width 0 height 0
click at [39, 276] on input "checkbox" at bounding box center [42, 275] width 6 height 6
checkbox input "true"
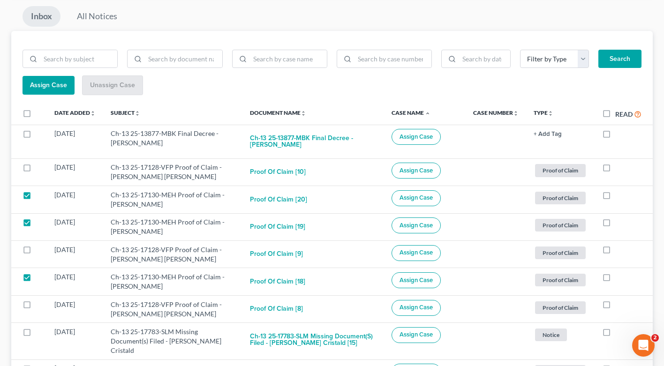
click at [66, 87] on span "Assign Case" at bounding box center [48, 85] width 37 height 8
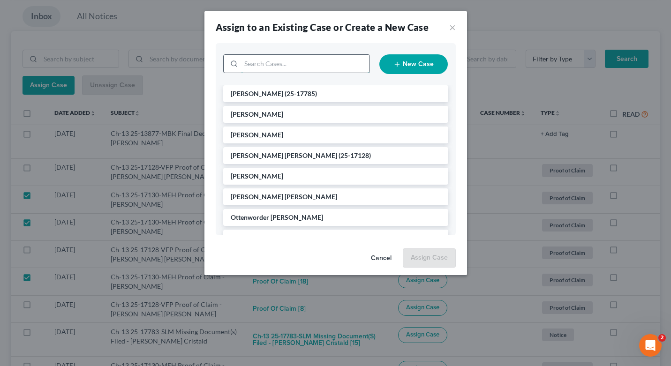
click at [325, 65] on input "search" at bounding box center [305, 64] width 128 height 18
type input "yah"
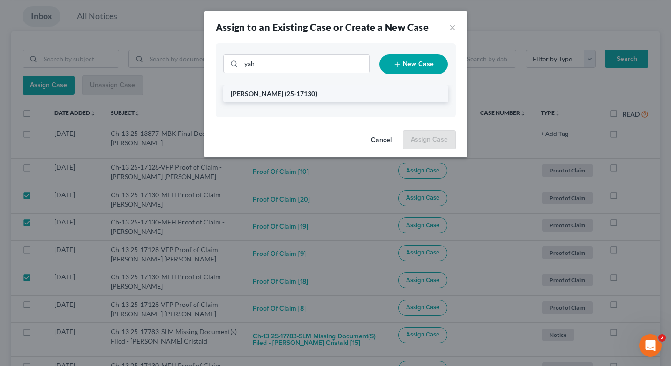
click at [283, 95] on span "[PERSON_NAME]" at bounding box center [257, 94] width 53 height 8
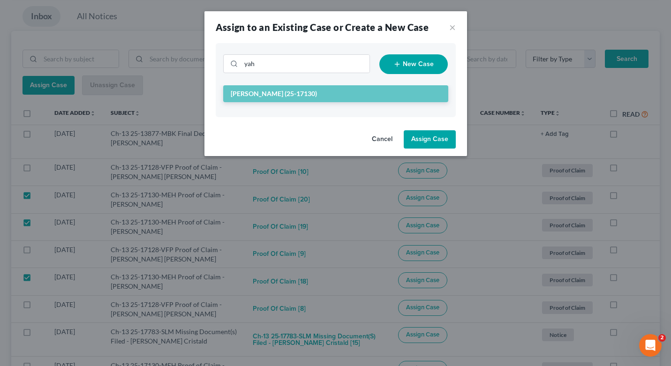
click at [420, 136] on button "Assign Case" at bounding box center [430, 139] width 52 height 19
checkbox input "false"
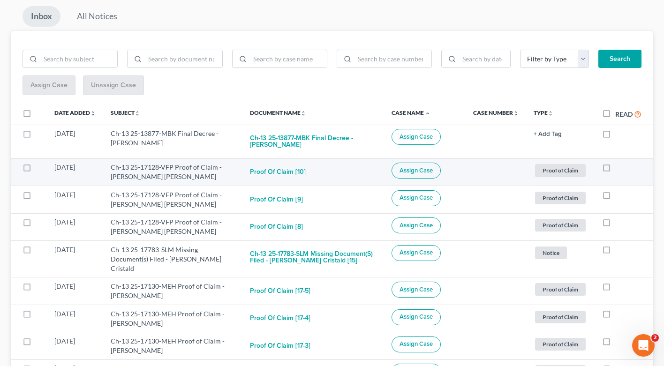
click at [36, 170] on label at bounding box center [36, 170] width 0 height 0
click at [39, 168] on input "checkbox" at bounding box center [42, 166] width 6 height 6
checkbox input "true"
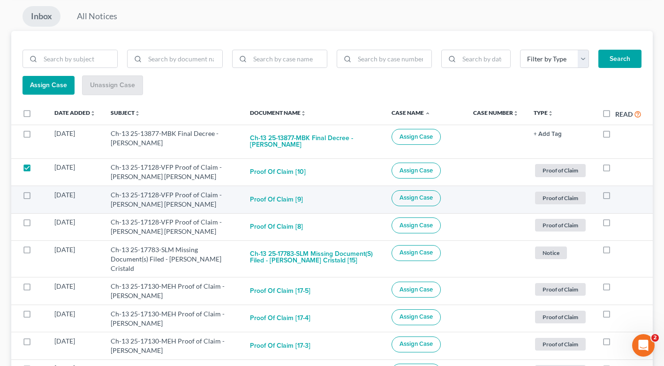
click at [36, 197] on label at bounding box center [36, 197] width 0 height 0
click at [39, 194] on input "checkbox" at bounding box center [42, 193] width 6 height 6
checkbox input "true"
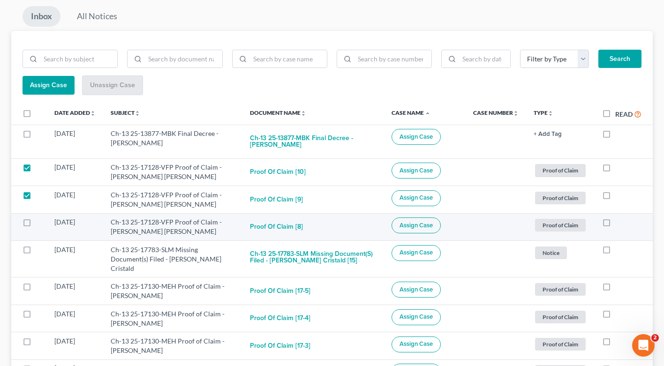
click at [36, 225] on label at bounding box center [36, 225] width 0 height 0
click at [39, 222] on input "checkbox" at bounding box center [42, 221] width 6 height 6
checkbox input "true"
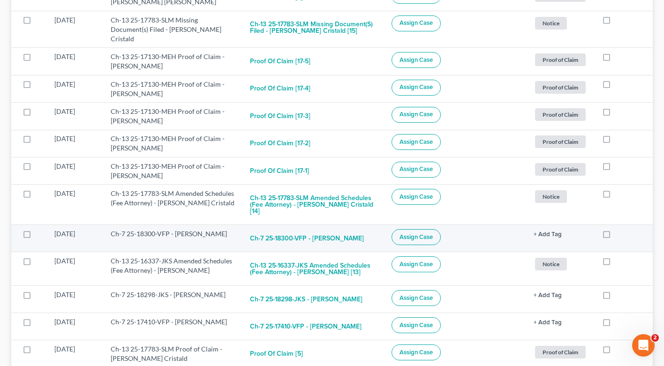
scroll to position [0, 0]
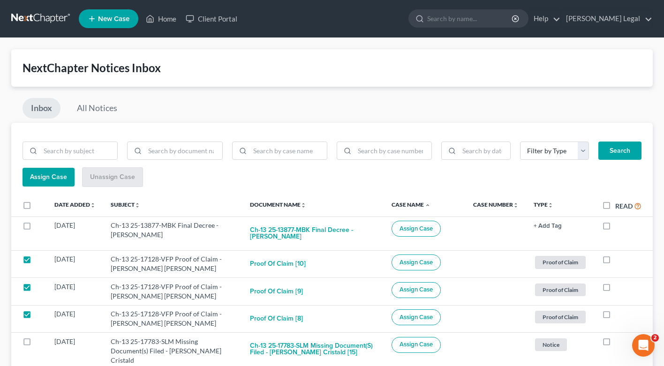
click at [52, 179] on span "Assign Case" at bounding box center [48, 177] width 37 height 8
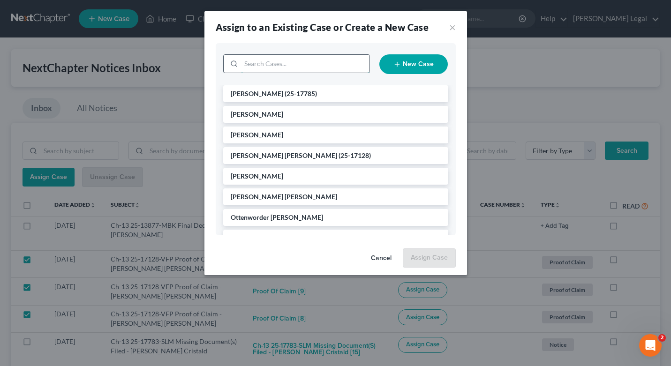
click at [274, 64] on input "search" at bounding box center [305, 64] width 128 height 18
type input "[PERSON_NAME]"
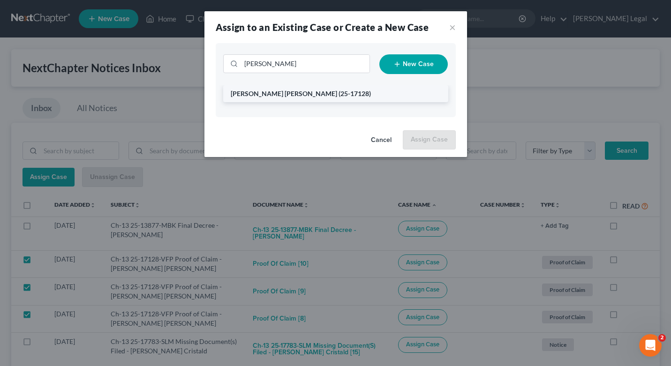
click at [291, 90] on li "[PERSON_NAME] [PERSON_NAME] (25-17128)" at bounding box center [335, 93] width 225 height 17
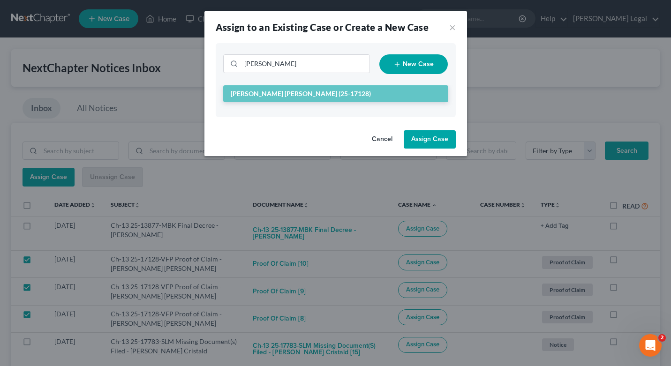
click at [430, 137] on button "Assign Case" at bounding box center [430, 139] width 52 height 19
checkbox input "false"
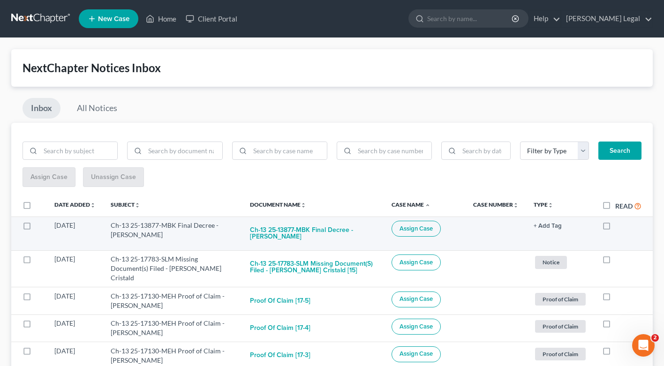
scroll to position [98, 0]
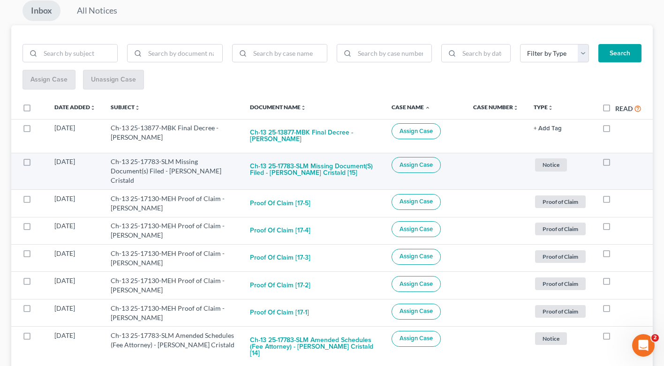
click at [36, 164] on label at bounding box center [36, 164] width 0 height 0
click at [39, 162] on input "checkbox" at bounding box center [42, 160] width 6 height 6
checkbox input "true"
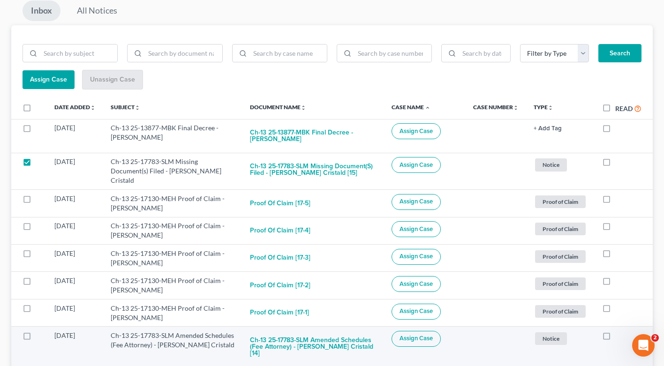
click at [36, 338] on label at bounding box center [36, 338] width 0 height 0
click at [39, 334] on input "checkbox" at bounding box center [42, 334] width 6 height 6
checkbox input "true"
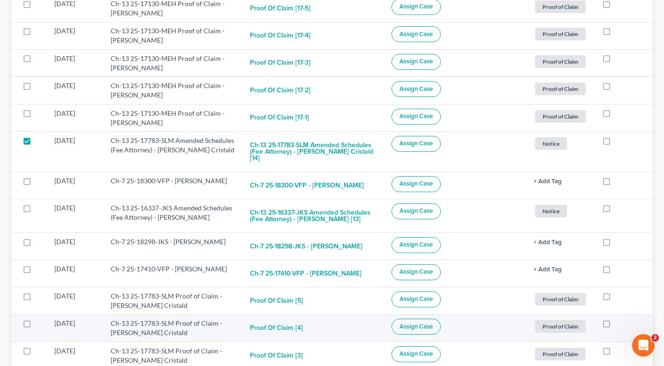
scroll to position [364, 0]
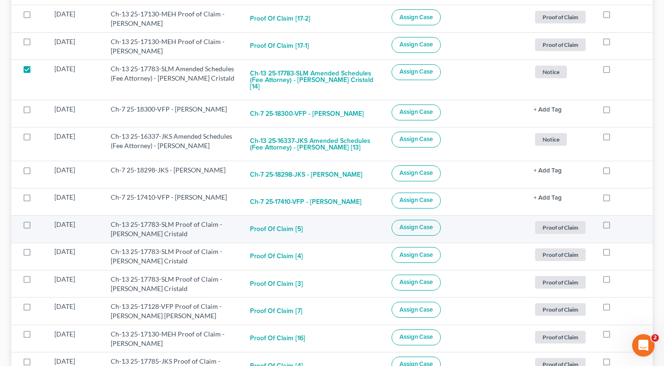
click at [36, 227] on label at bounding box center [36, 227] width 0 height 0
click at [39, 220] on input "checkbox" at bounding box center [42, 223] width 6 height 6
checkbox input "true"
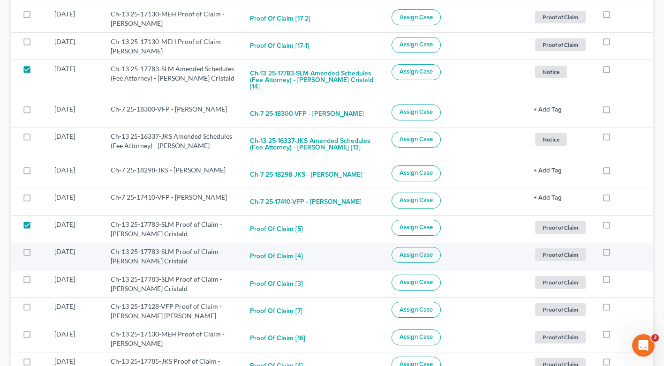
click at [36, 254] on label at bounding box center [36, 254] width 0 height 0
click at [39, 247] on input "checkbox" at bounding box center [42, 250] width 6 height 6
checkbox input "true"
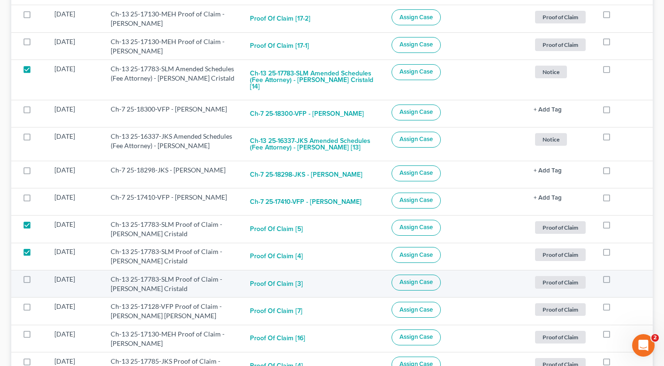
click at [36, 282] on label at bounding box center [36, 282] width 0 height 0
click at [39, 275] on input "checkbox" at bounding box center [42, 278] width 6 height 6
checkbox input "true"
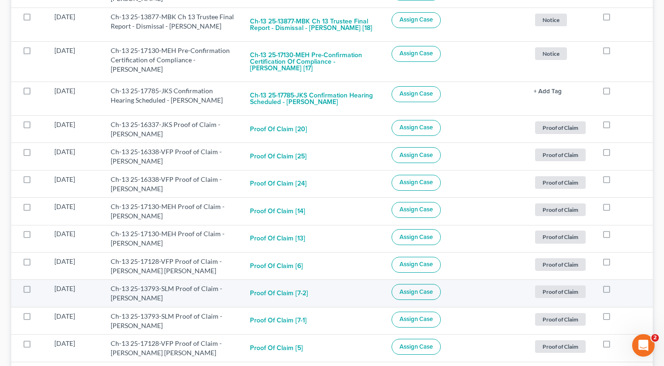
scroll to position [0, 0]
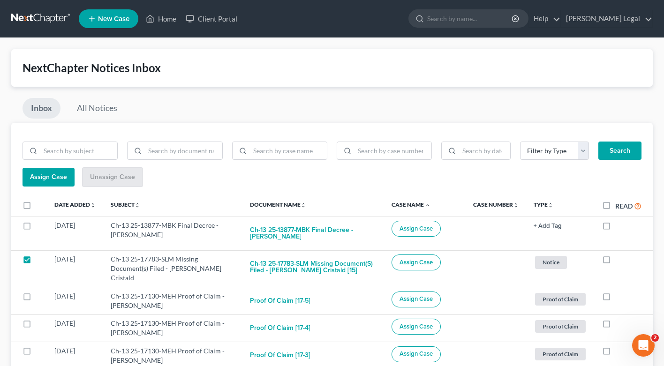
click at [52, 178] on span "Assign Case" at bounding box center [48, 177] width 37 height 8
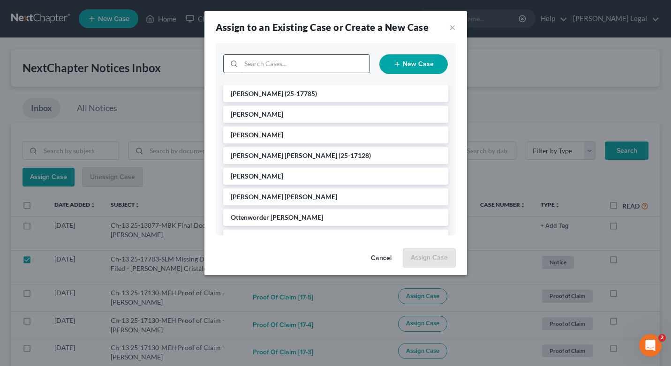
click at [261, 56] on input "search" at bounding box center [305, 64] width 128 height 18
type input "cristaldo"
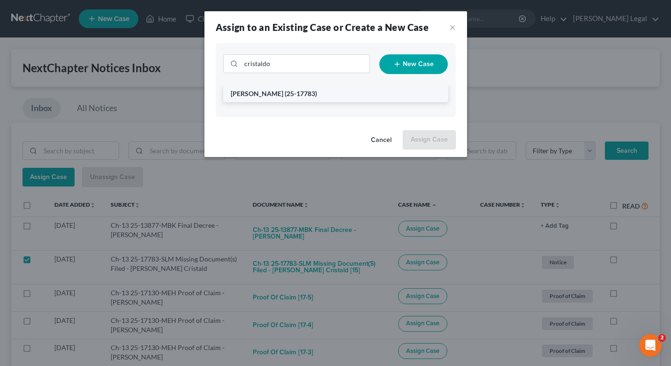
click at [267, 90] on span "[PERSON_NAME]" at bounding box center [257, 94] width 53 height 8
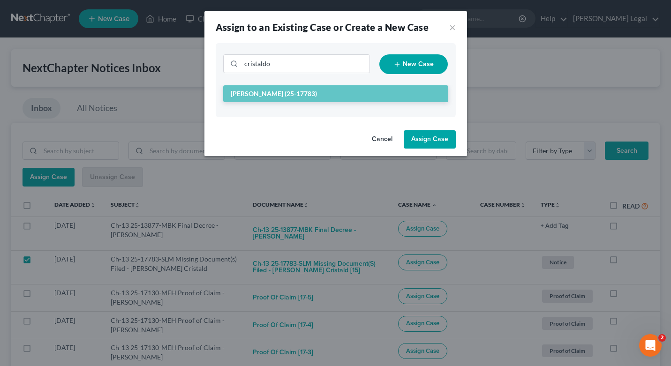
click at [434, 140] on button "Assign Case" at bounding box center [430, 139] width 52 height 19
checkbox input "false"
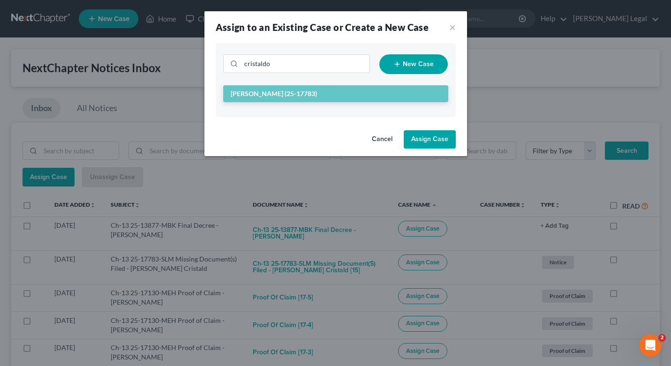
checkbox input "false"
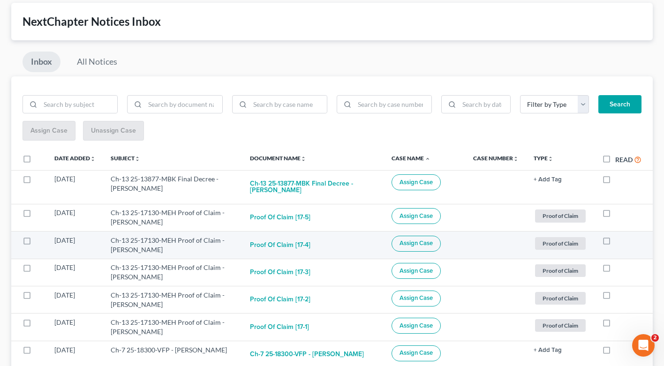
scroll to position [83, 0]
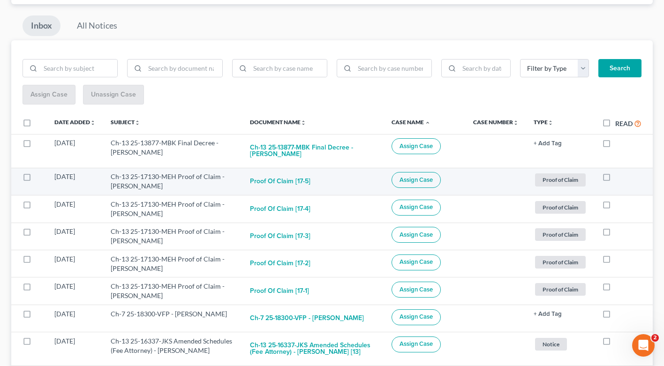
click at [36, 179] on label at bounding box center [36, 179] width 0 height 0
click at [39, 178] on input "checkbox" at bounding box center [42, 175] width 6 height 6
checkbox input "true"
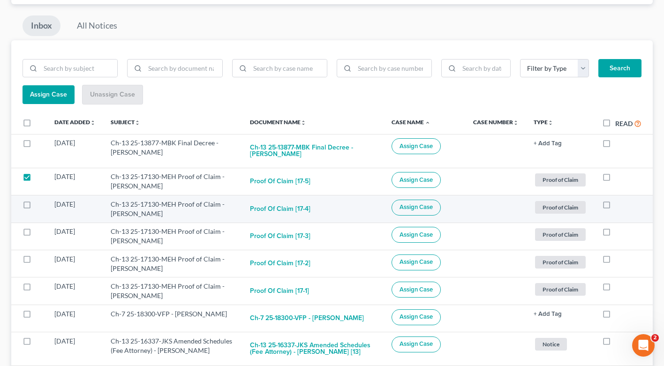
click at [36, 207] on label at bounding box center [36, 207] width 0 height 0
click at [39, 206] on input "checkbox" at bounding box center [42, 203] width 6 height 6
checkbox input "true"
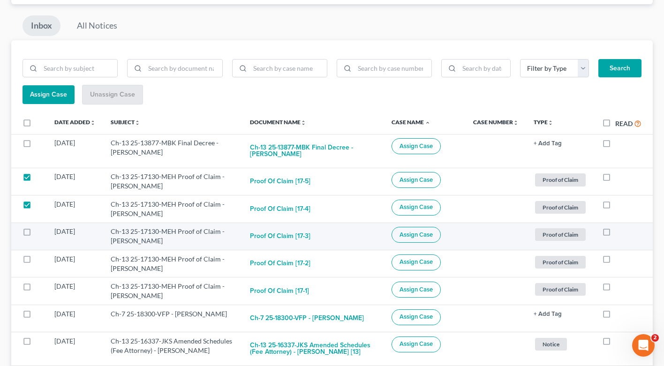
click at [36, 234] on label at bounding box center [36, 234] width 0 height 0
click at [39, 230] on input "checkbox" at bounding box center [42, 230] width 6 height 6
checkbox input "true"
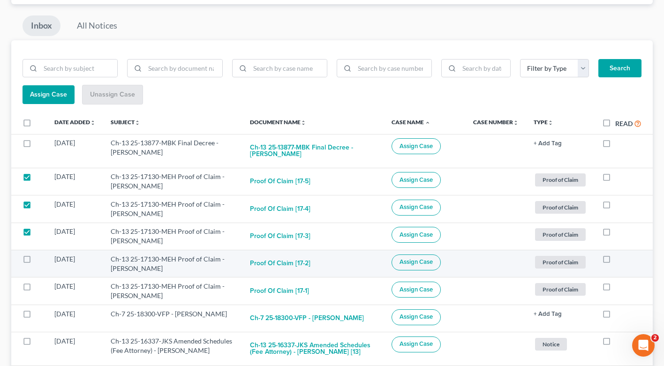
click at [36, 262] on label at bounding box center [36, 262] width 0 height 0
click at [39, 261] on input "checkbox" at bounding box center [42, 258] width 6 height 6
checkbox input "true"
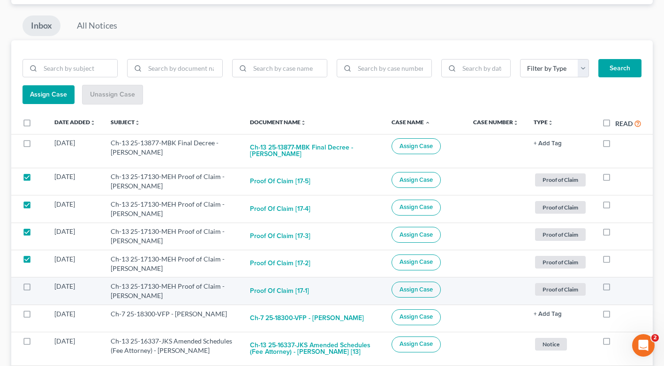
click at [36, 289] on label at bounding box center [36, 289] width 0 height 0
click at [39, 287] on input "checkbox" at bounding box center [42, 285] width 6 height 6
checkbox input "true"
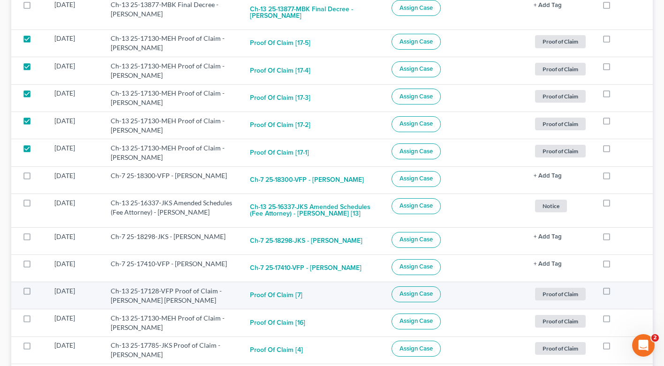
scroll to position [223, 0]
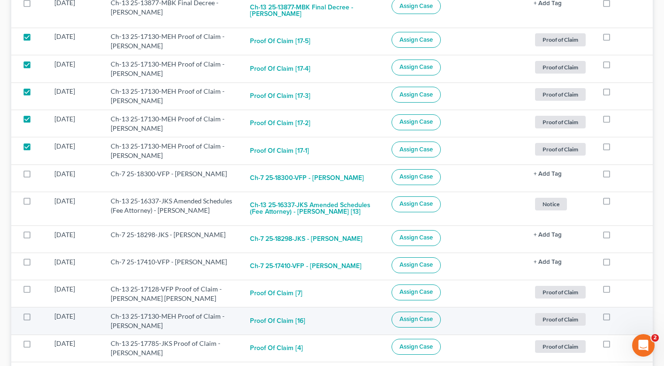
click at [36, 319] on label at bounding box center [36, 319] width 0 height 0
click at [39, 316] on input "checkbox" at bounding box center [42, 315] width 6 height 6
checkbox input "true"
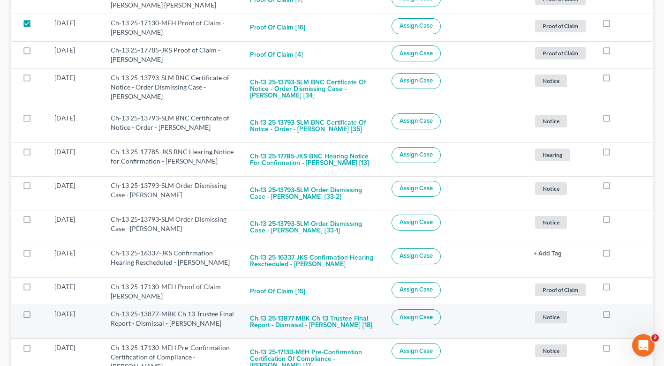
scroll to position [526, 0]
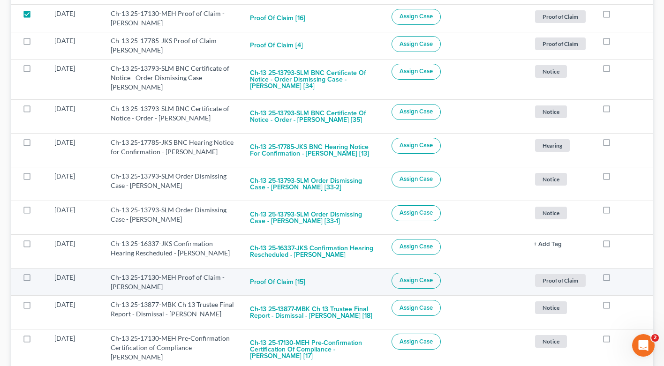
click at [36, 280] on label at bounding box center [36, 280] width 0 height 0
click at [39, 279] on input "checkbox" at bounding box center [42, 276] width 6 height 6
checkbox input "true"
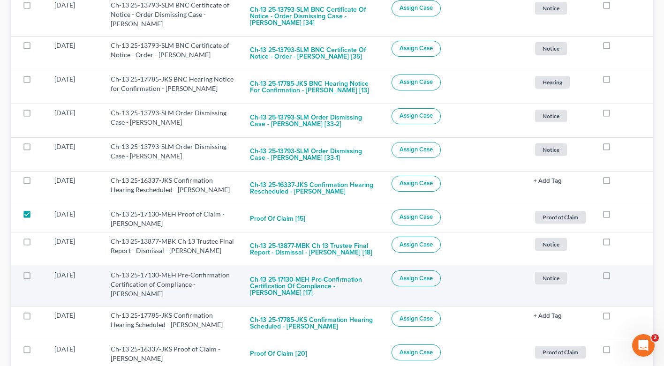
scroll to position [600, 0]
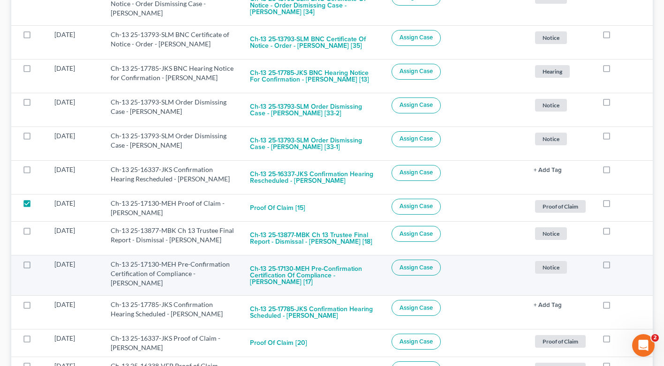
click at [36, 267] on label at bounding box center [36, 267] width 0 height 0
click at [39, 264] on input "checkbox" at bounding box center [42, 263] width 6 height 6
checkbox input "true"
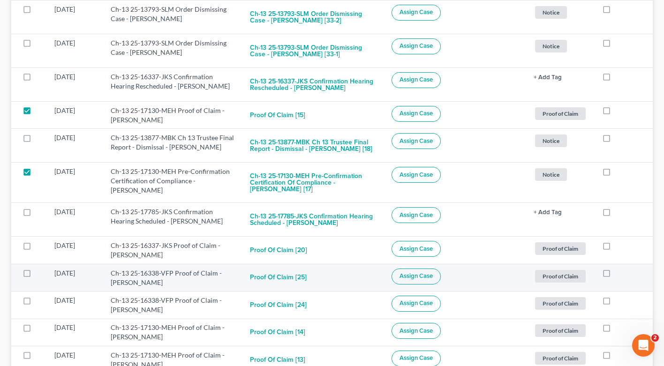
scroll to position [714, 0]
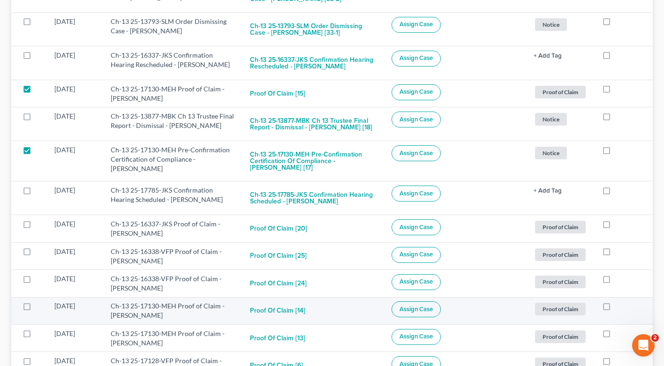
click at [36, 309] on label at bounding box center [36, 309] width 0 height 0
click at [39, 304] on input "checkbox" at bounding box center [42, 304] width 6 height 6
checkbox input "true"
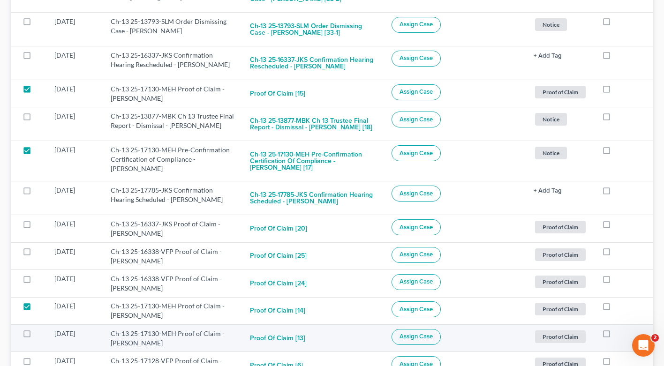
click at [36, 336] on label at bounding box center [36, 336] width 0 height 0
click at [39, 333] on input "checkbox" at bounding box center [42, 332] width 6 height 6
checkbox input "true"
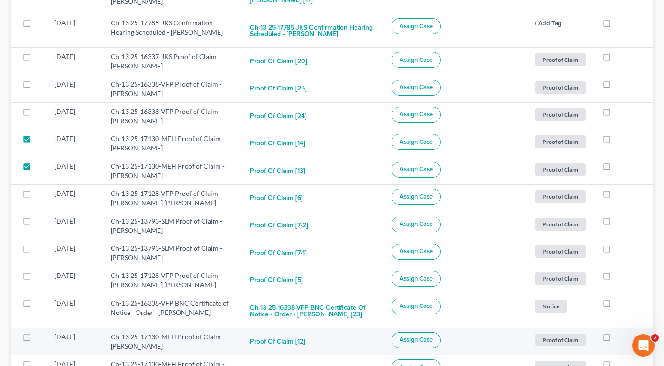
scroll to position [892, 0]
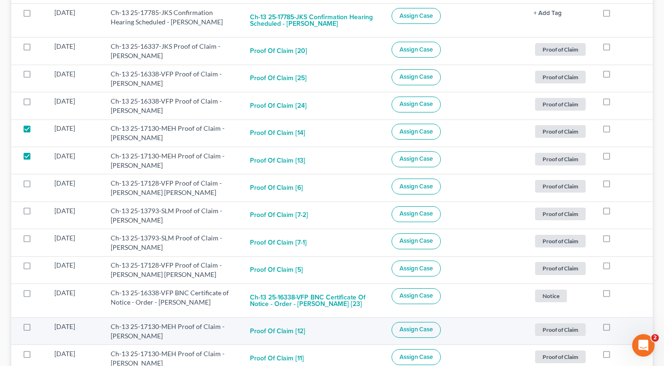
click at [36, 329] on label at bounding box center [36, 329] width 0 height 0
click at [39, 328] on input "checkbox" at bounding box center [42, 325] width 6 height 6
checkbox input "true"
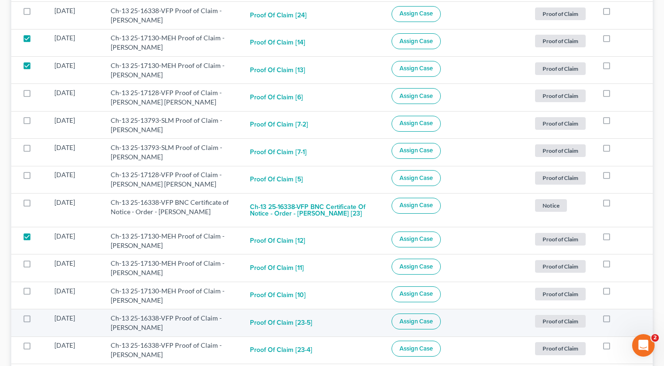
scroll to position [1037, 0]
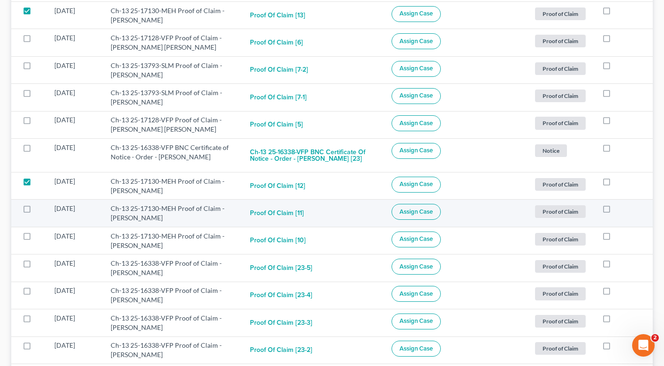
click at [36, 211] on label at bounding box center [36, 211] width 0 height 0
click at [39, 210] on input "checkbox" at bounding box center [42, 207] width 6 height 6
checkbox input "true"
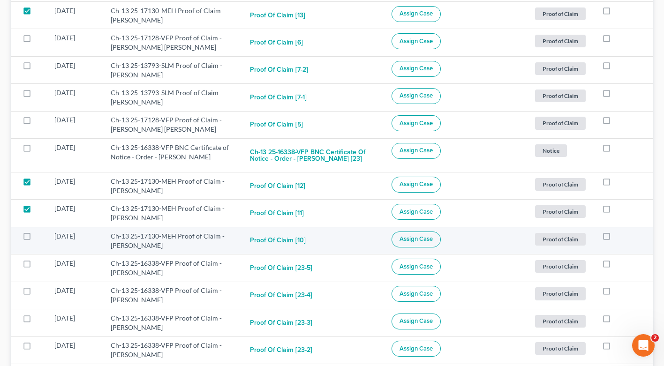
click at [36, 239] on label at bounding box center [36, 239] width 0 height 0
click at [39, 236] on input "checkbox" at bounding box center [42, 235] width 6 height 6
checkbox input "true"
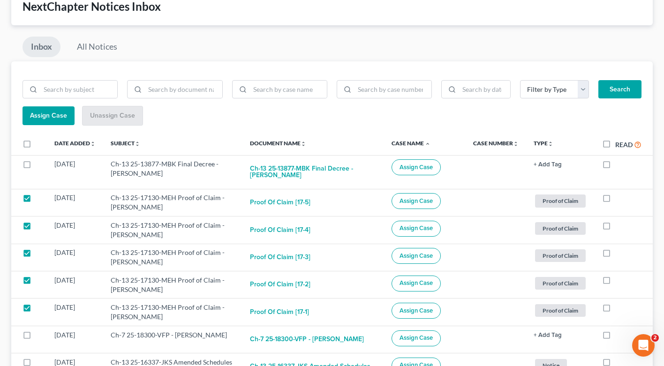
scroll to position [0, 0]
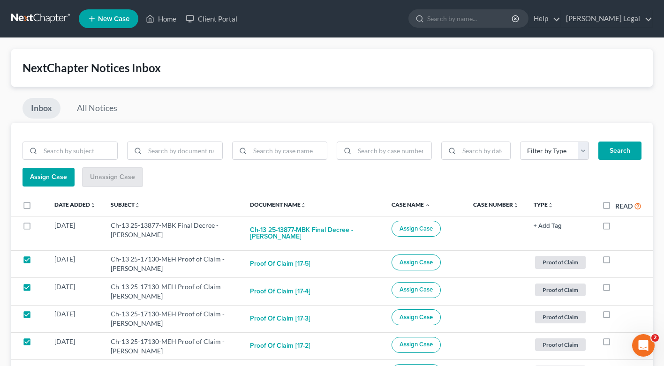
click at [50, 182] on button "Assign Case" at bounding box center [49, 177] width 52 height 19
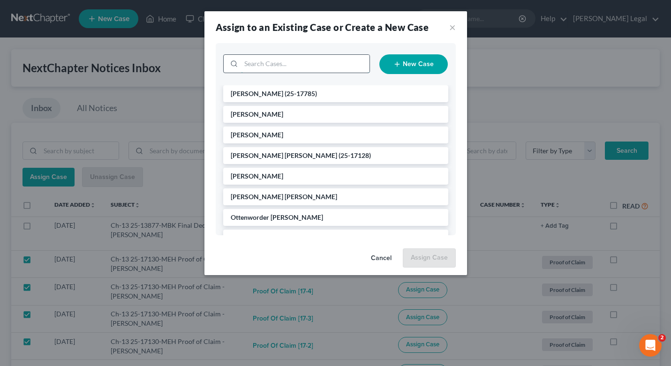
click at [286, 72] on input "search" at bounding box center [305, 64] width 128 height 18
type input "yah"
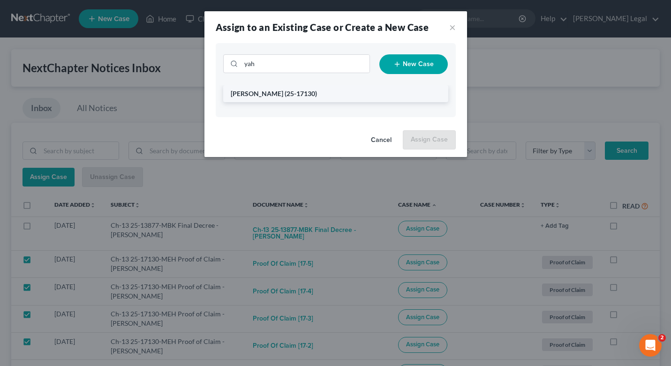
click at [273, 94] on span "[PERSON_NAME]" at bounding box center [257, 94] width 53 height 8
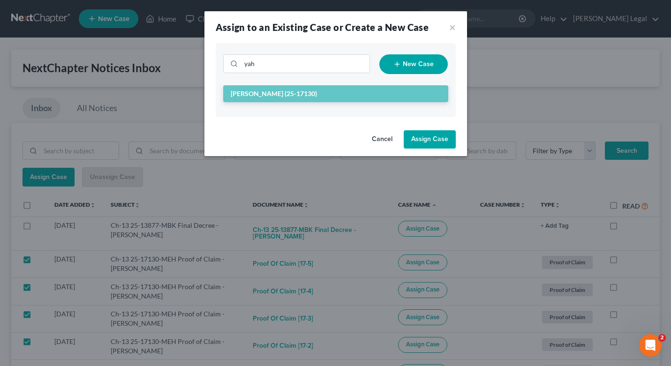
click at [431, 137] on button "Assign Case" at bounding box center [430, 139] width 52 height 19
checkbox input "false"
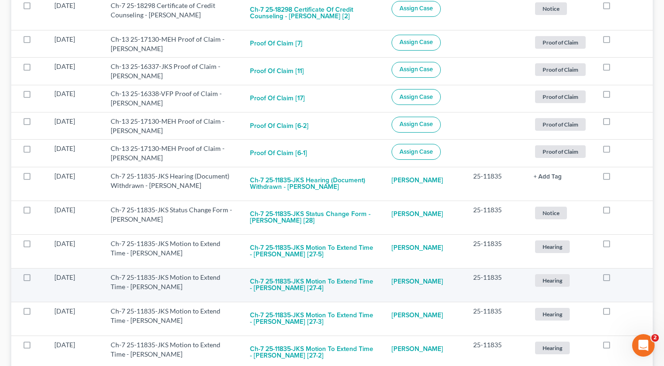
scroll to position [2722, 0]
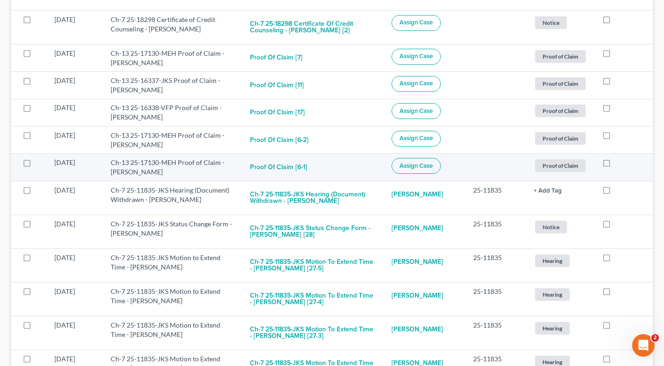
click at [36, 165] on label at bounding box center [36, 165] width 0 height 0
click at [39, 158] on input "checkbox" at bounding box center [42, 161] width 6 height 6
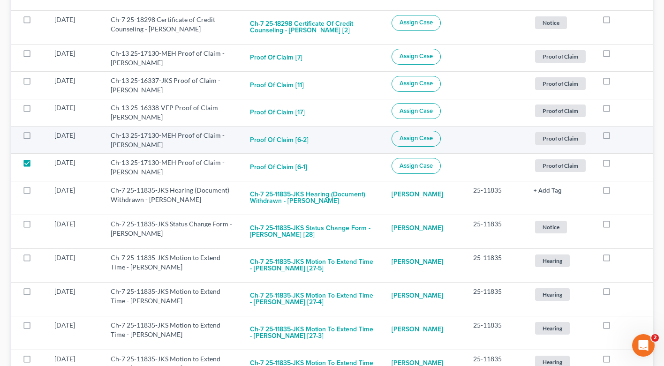
click at [36, 138] on label at bounding box center [36, 138] width 0 height 0
click at [39, 131] on input "checkbox" at bounding box center [42, 134] width 6 height 6
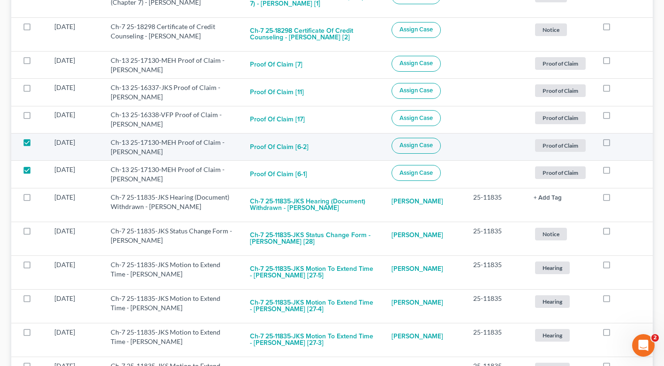
scroll to position [2698, 0]
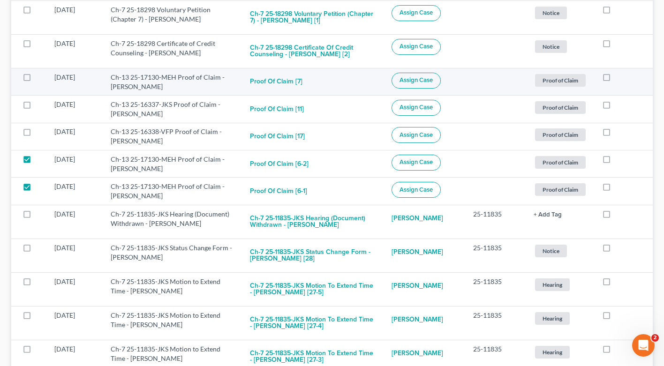
click at [36, 80] on label at bounding box center [36, 80] width 0 height 0
click at [39, 73] on input "checkbox" at bounding box center [42, 76] width 6 height 6
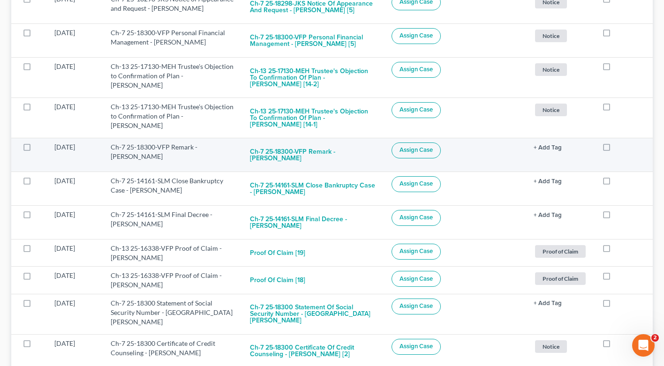
scroll to position [2261, 0]
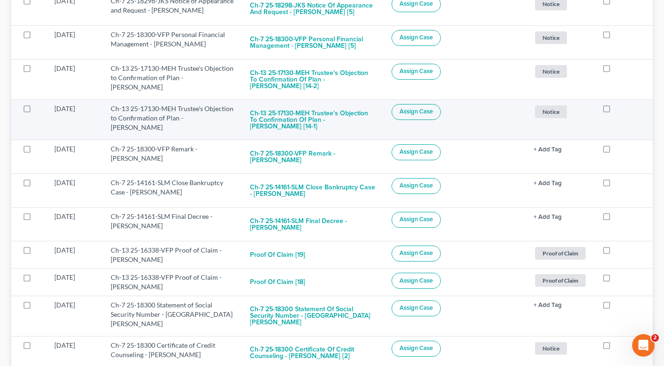
click at [36, 111] on label at bounding box center [36, 111] width 0 height 0
click at [39, 104] on input "checkbox" at bounding box center [42, 107] width 6 height 6
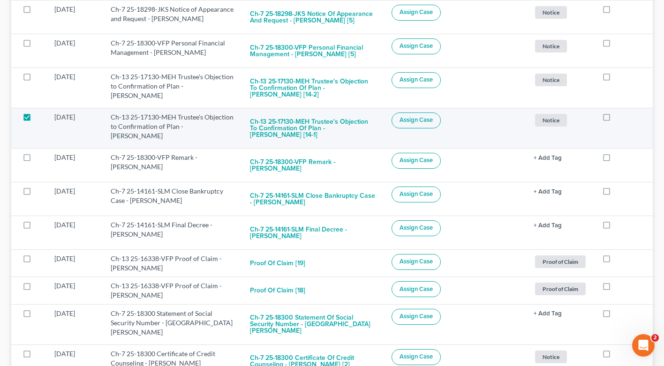
scroll to position [2246, 0]
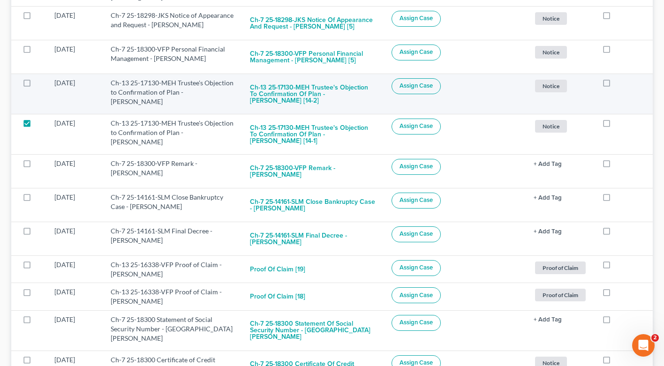
click at [36, 85] on label at bounding box center [36, 85] width 0 height 0
click at [39, 78] on input "checkbox" at bounding box center [42, 81] width 6 height 6
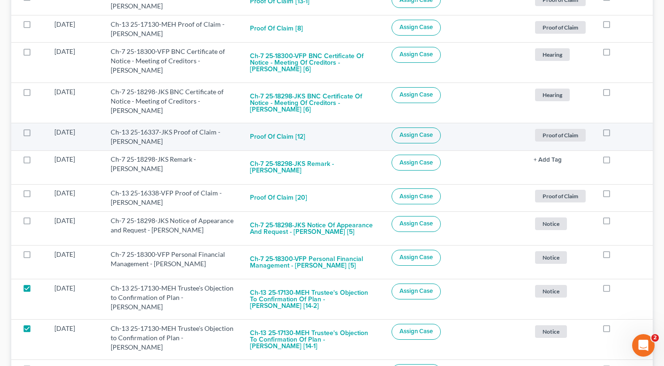
scroll to position [2039, 0]
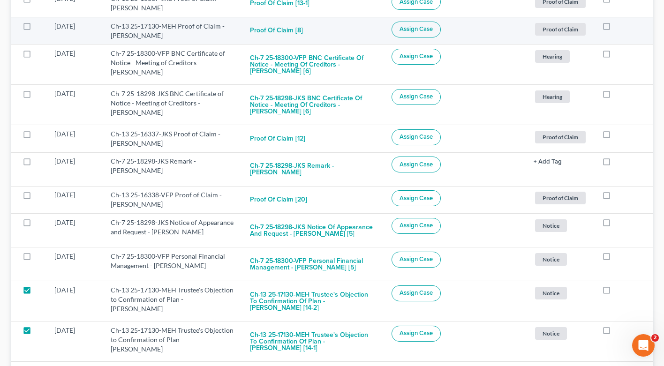
click at [36, 29] on label at bounding box center [36, 29] width 0 height 0
click at [39, 26] on input "checkbox" at bounding box center [42, 25] width 6 height 6
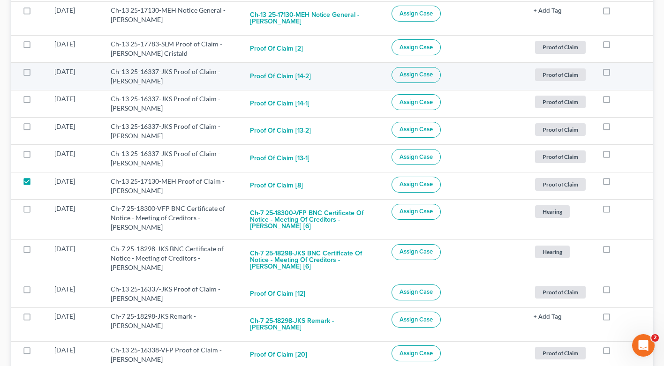
scroll to position [1864, 0]
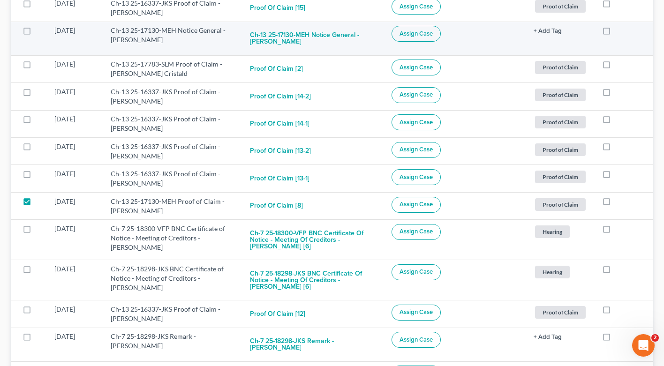
click at [36, 33] on label at bounding box center [36, 33] width 0 height 0
click at [39, 31] on input "checkbox" at bounding box center [42, 29] width 6 height 6
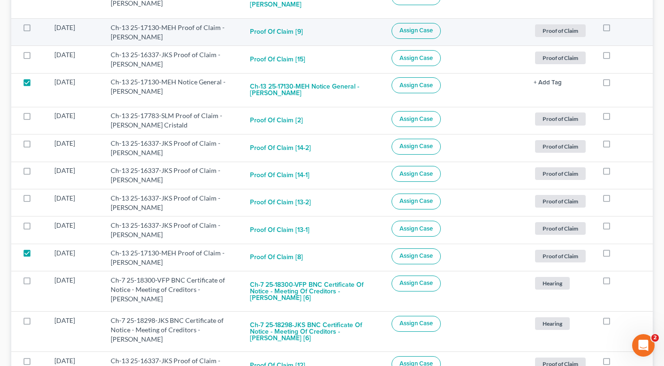
scroll to position [1798, 0]
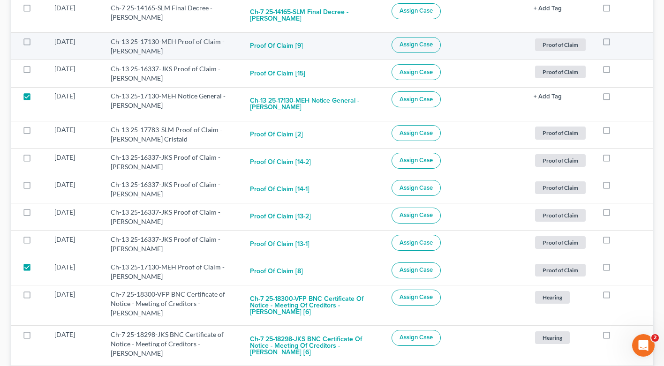
click at [36, 44] on label at bounding box center [36, 44] width 0 height 0
click at [39, 42] on input "checkbox" at bounding box center [42, 40] width 6 height 6
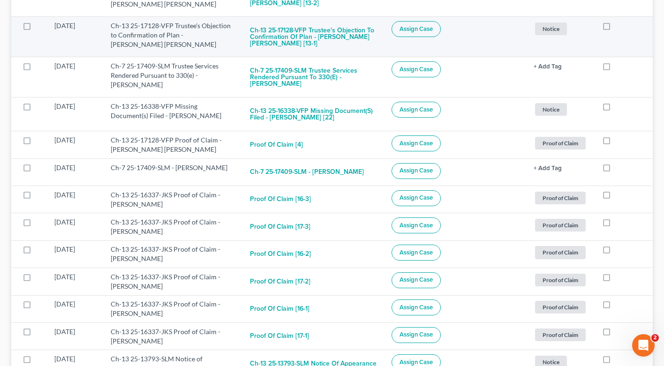
scroll to position [0, 0]
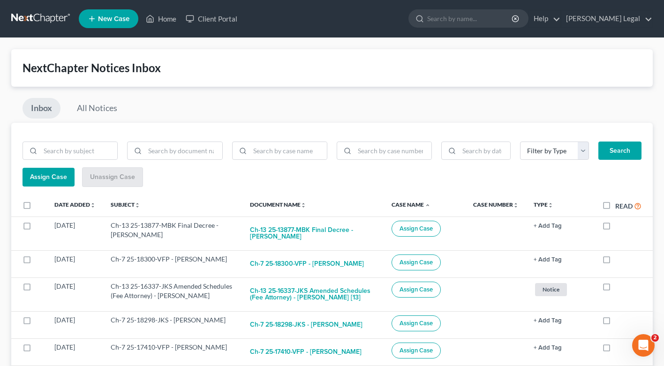
click at [49, 177] on span "Assign Case" at bounding box center [48, 177] width 37 height 8
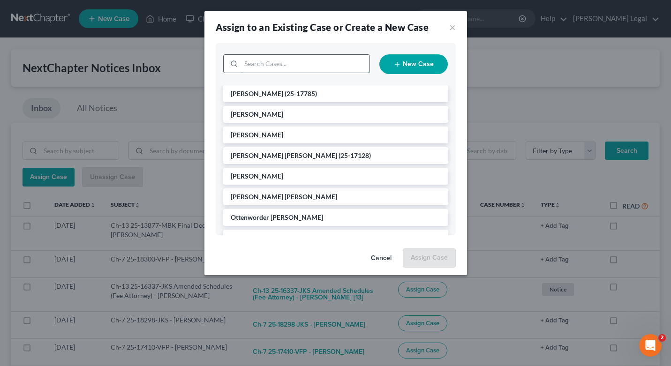
click at [290, 69] on input "search" at bounding box center [305, 64] width 128 height 18
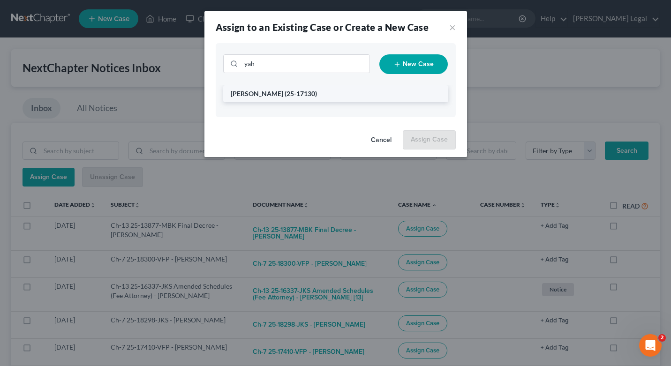
click at [283, 93] on span "[PERSON_NAME]" at bounding box center [257, 94] width 53 height 8
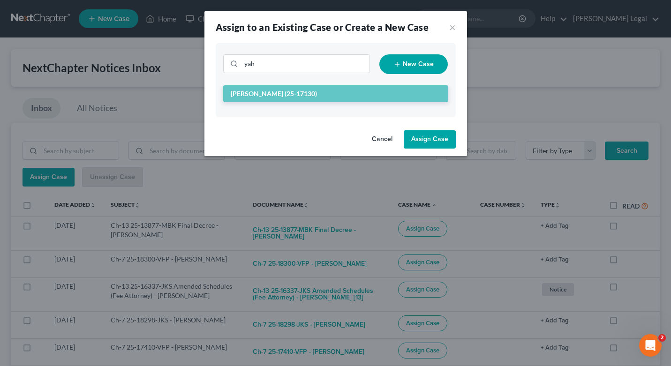
click at [425, 134] on button "Assign Case" at bounding box center [430, 139] width 52 height 19
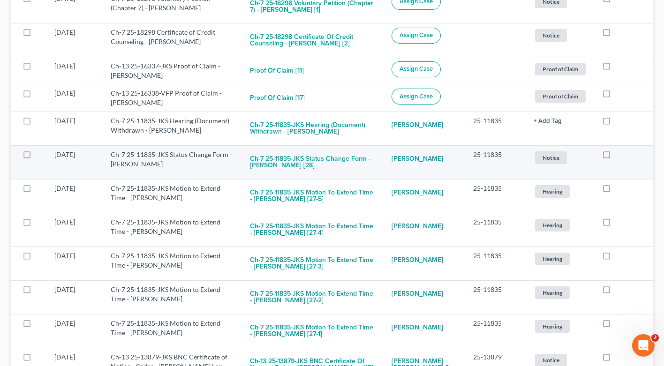
scroll to position [2523, 0]
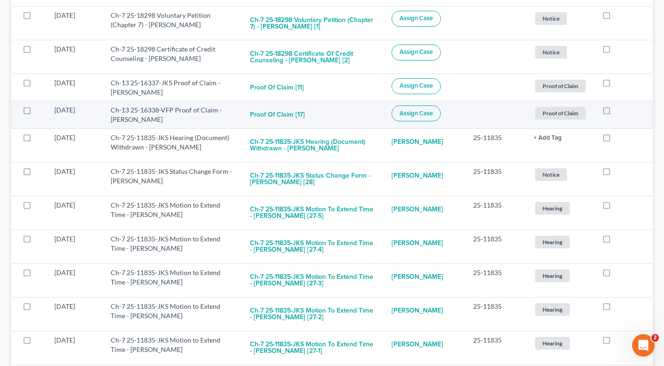
click at [36, 113] on label at bounding box center [36, 113] width 0 height 0
click at [39, 105] on input "checkbox" at bounding box center [42, 108] width 6 height 6
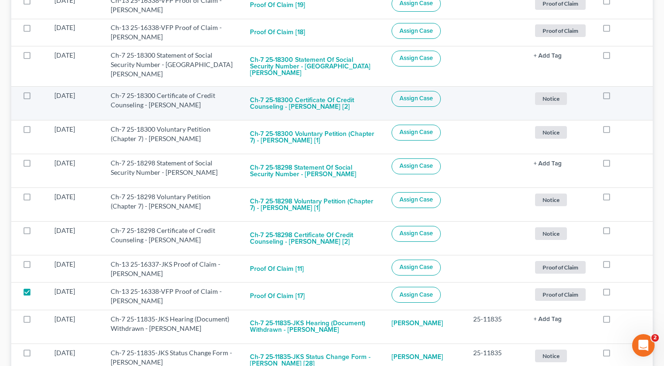
scroll to position [2332, 0]
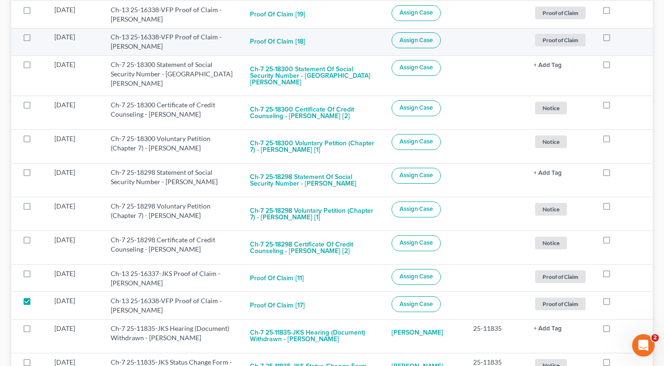
drag, startPoint x: 23, startPoint y: 28, endPoint x: 29, endPoint y: 29, distance: 5.7
click at [36, 39] on label at bounding box center [36, 39] width 0 height 0
click at [39, 32] on input "checkbox" at bounding box center [42, 35] width 6 height 6
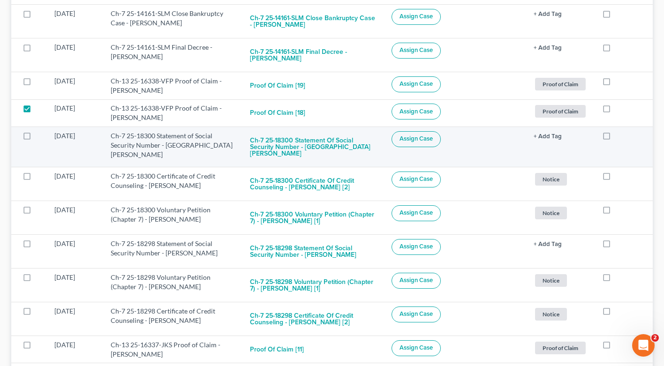
scroll to position [2224, 0]
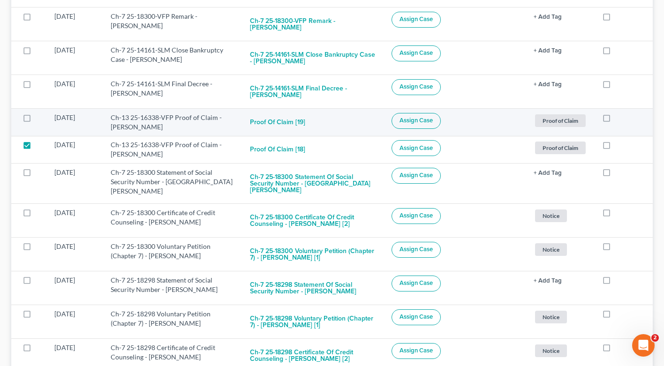
click at [36, 120] on label at bounding box center [36, 120] width 0 height 0
click at [39, 113] on input "checkbox" at bounding box center [42, 116] width 6 height 6
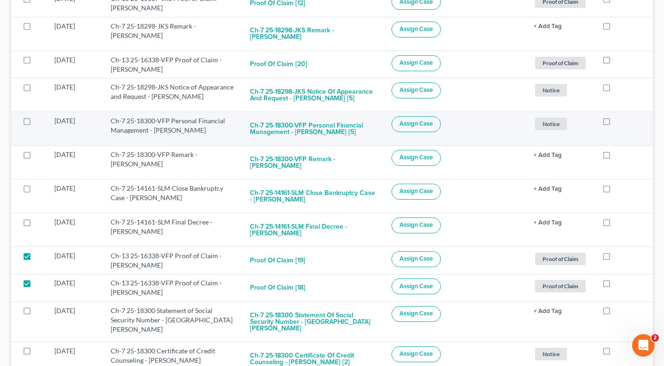
scroll to position [2077, 0]
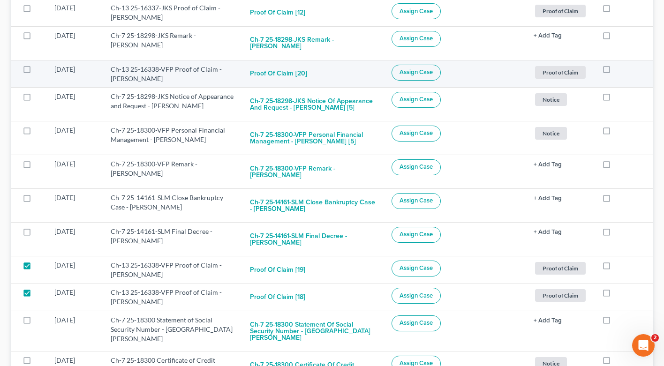
click at [36, 72] on label at bounding box center [36, 72] width 0 height 0
click at [39, 65] on input "checkbox" at bounding box center [42, 68] width 6 height 6
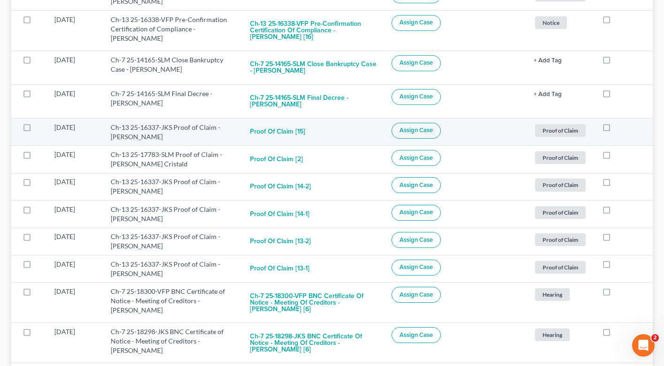
scroll to position [1700, 0]
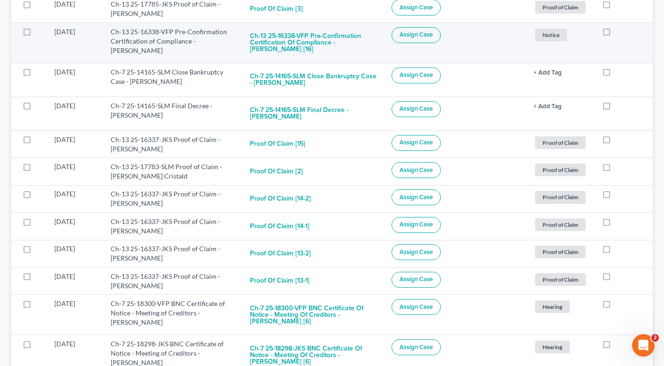
click at [36, 34] on label at bounding box center [36, 34] width 0 height 0
click at [39, 28] on input "checkbox" at bounding box center [42, 30] width 6 height 6
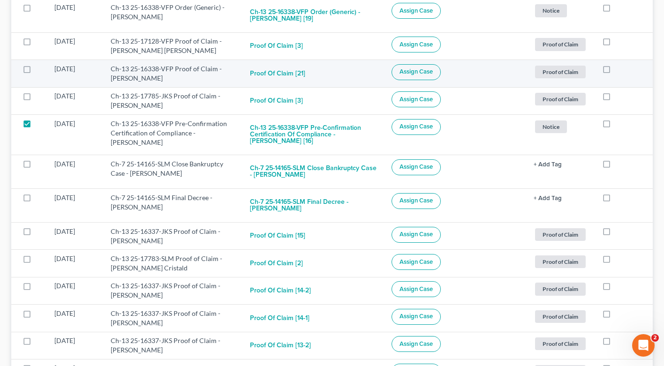
scroll to position [1548, 0]
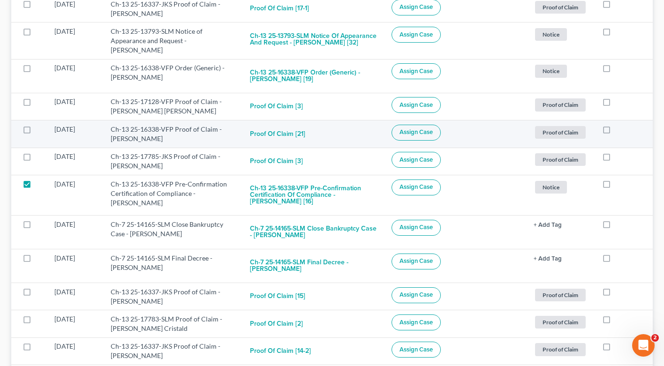
click at [36, 132] on label at bounding box center [36, 132] width 0 height 0
click at [39, 130] on input "checkbox" at bounding box center [42, 128] width 6 height 6
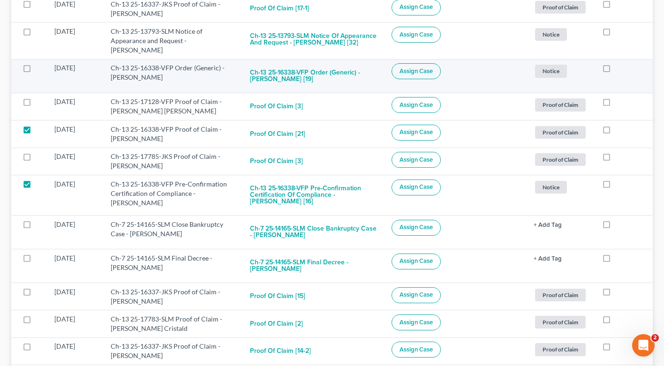
click at [36, 70] on label at bounding box center [36, 70] width 0 height 0
click at [39, 67] on input "checkbox" at bounding box center [42, 66] width 6 height 6
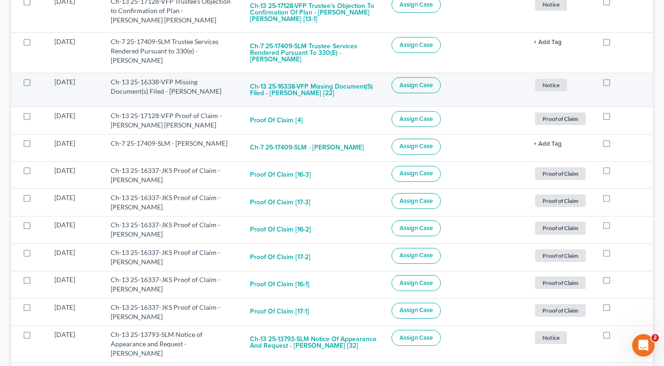
scroll to position [1209, 0]
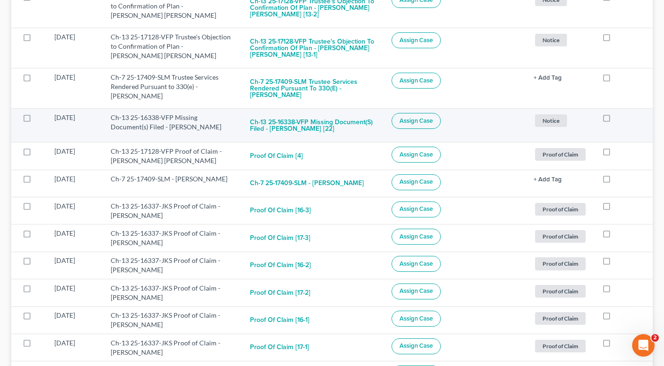
click at [36, 120] on label at bounding box center [36, 120] width 0 height 0
click at [39, 118] on input "checkbox" at bounding box center [42, 116] width 6 height 6
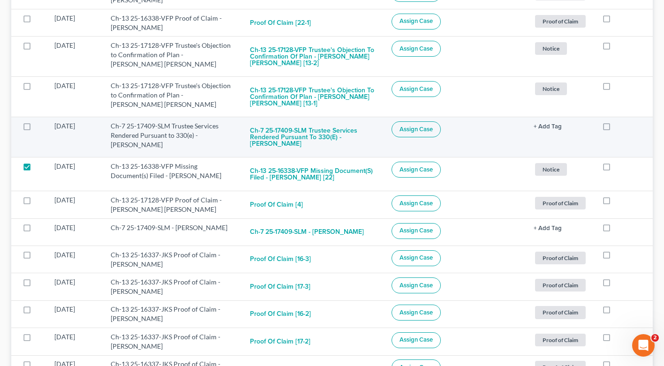
scroll to position [1141, 0]
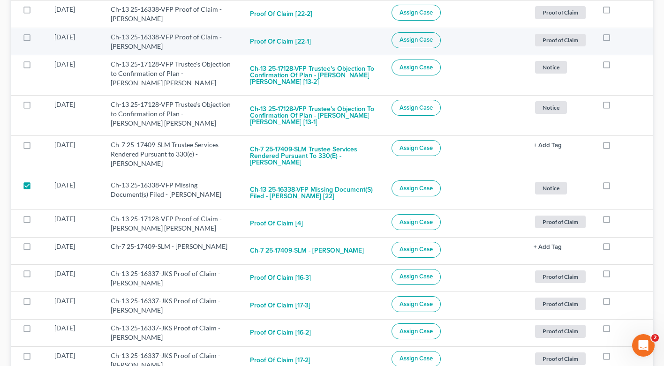
click at [36, 39] on label at bounding box center [36, 39] width 0 height 0
click at [39, 38] on input "checkbox" at bounding box center [42, 35] width 6 height 6
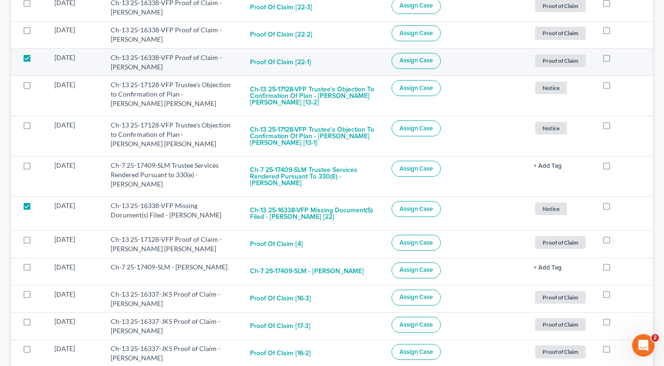
scroll to position [1110, 0]
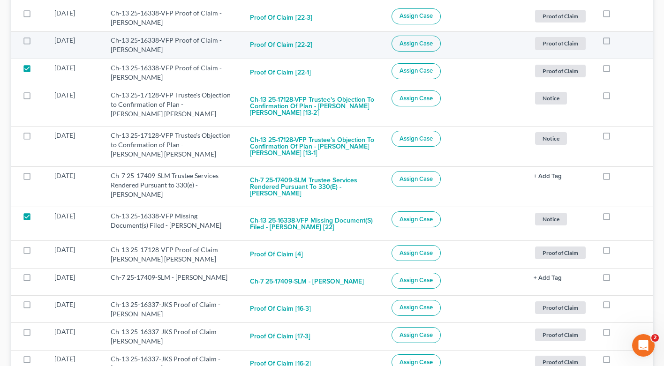
click at [36, 43] on label at bounding box center [36, 43] width 0 height 0
click at [39, 42] on input "checkbox" at bounding box center [42, 39] width 6 height 6
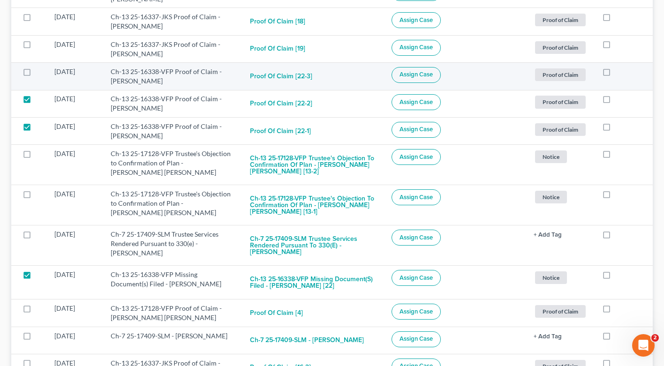
scroll to position [1050, 0]
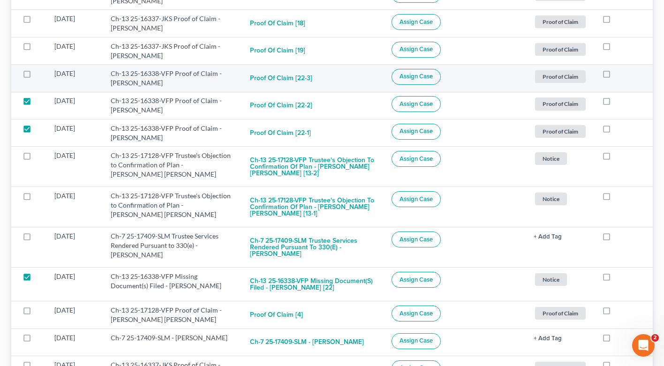
click at [36, 76] on label at bounding box center [36, 76] width 0 height 0
click at [39, 74] on input "checkbox" at bounding box center [42, 72] width 6 height 6
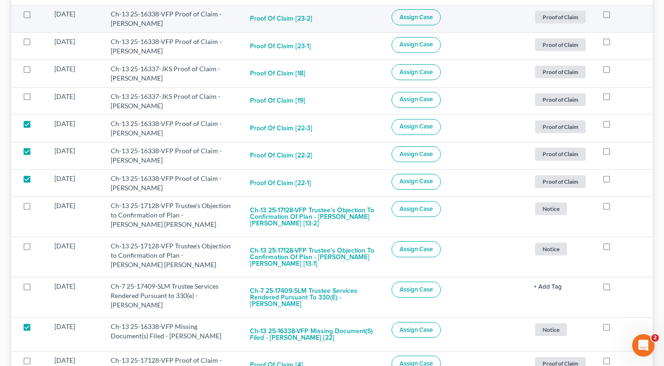
scroll to position [950, 0]
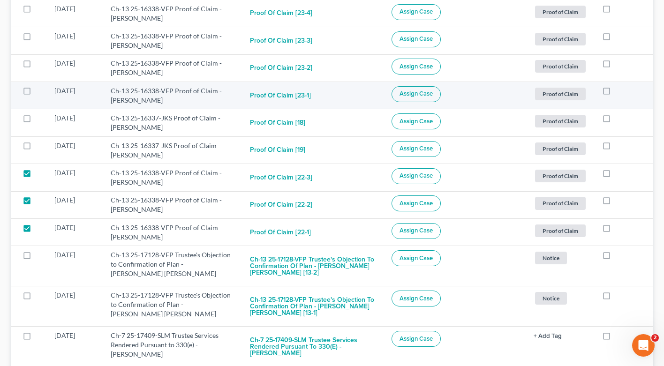
click at [36, 93] on label at bounding box center [36, 93] width 0 height 0
click at [39, 92] on input "checkbox" at bounding box center [42, 89] width 6 height 6
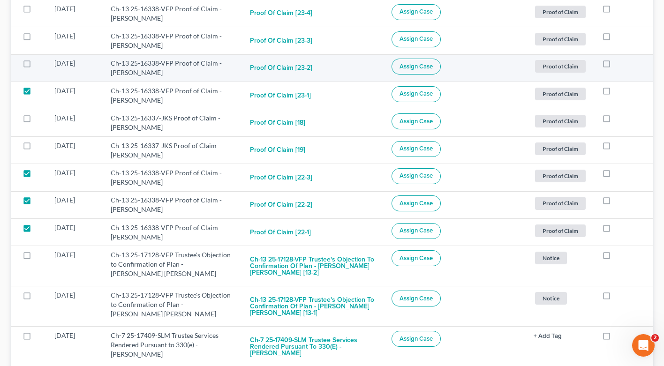
click at [36, 66] on label at bounding box center [36, 66] width 0 height 0
click at [39, 65] on input "checkbox" at bounding box center [42, 62] width 6 height 6
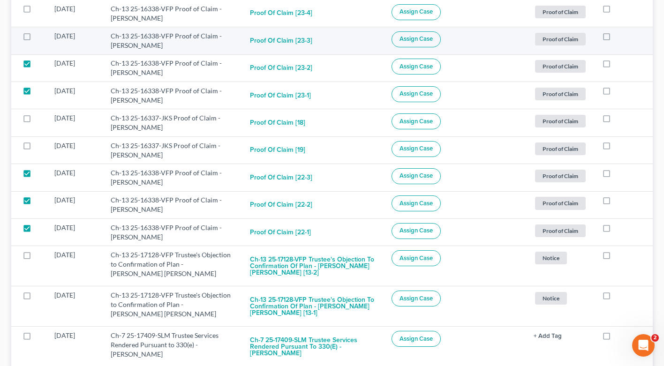
click at [36, 38] on label at bounding box center [36, 38] width 0 height 0
click at [39, 38] on input "checkbox" at bounding box center [42, 34] width 6 height 6
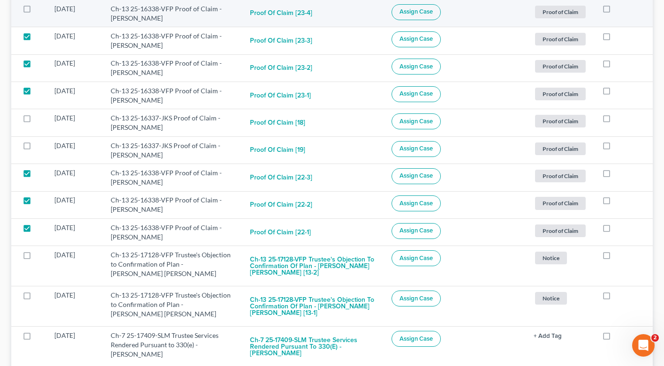
click at [36, 11] on label at bounding box center [36, 11] width 0 height 0
click at [39, 7] on input "checkbox" at bounding box center [42, 7] width 6 height 6
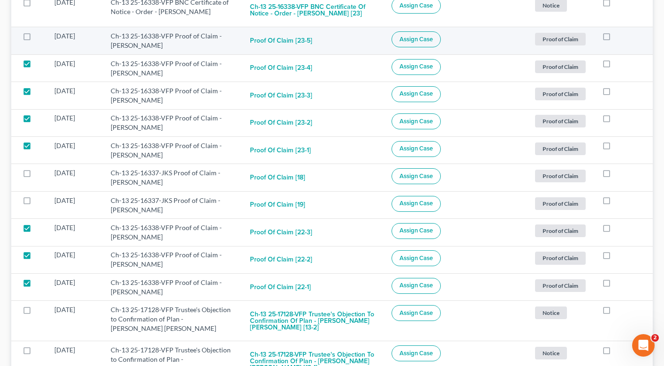
scroll to position [868, 0]
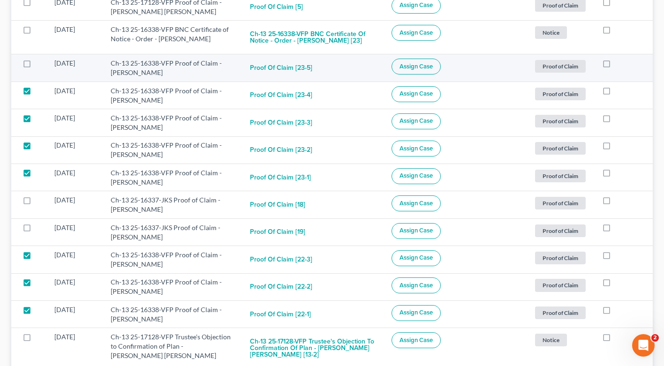
click at [36, 66] on label at bounding box center [36, 66] width 0 height 0
click at [39, 64] on input "checkbox" at bounding box center [42, 62] width 6 height 6
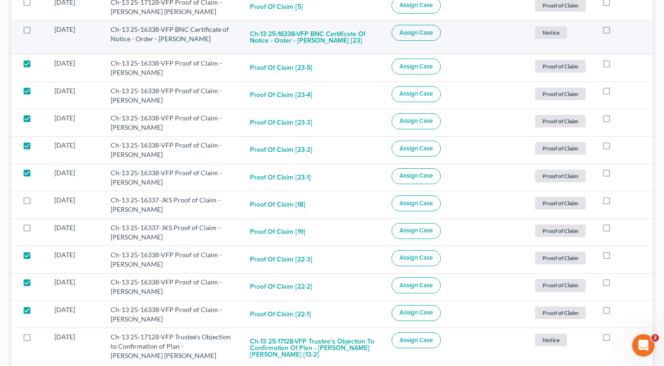
click at [36, 32] on label at bounding box center [36, 32] width 0 height 0
click at [39, 29] on input "checkbox" at bounding box center [42, 28] width 6 height 6
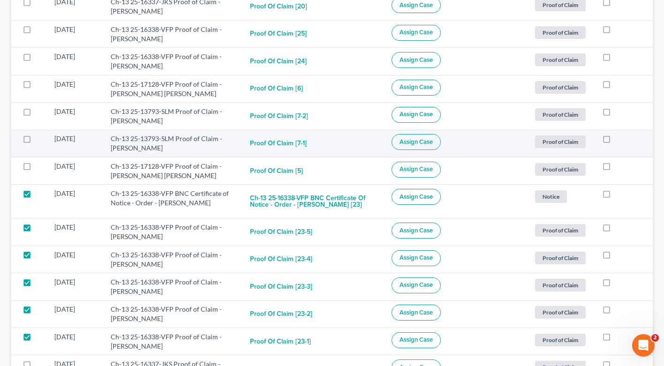
scroll to position [666, 0]
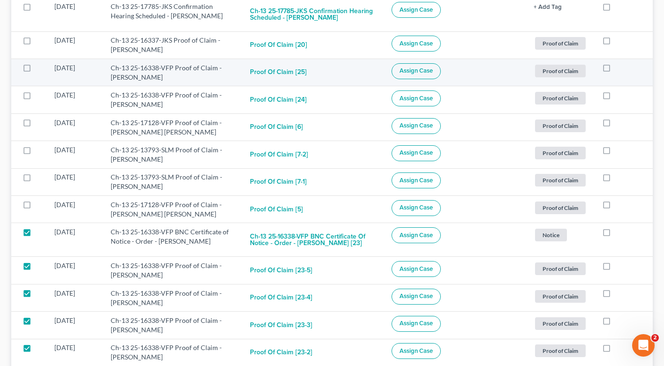
click at [36, 70] on label at bounding box center [36, 70] width 0 height 0
click at [39, 68] on input "checkbox" at bounding box center [42, 66] width 6 height 6
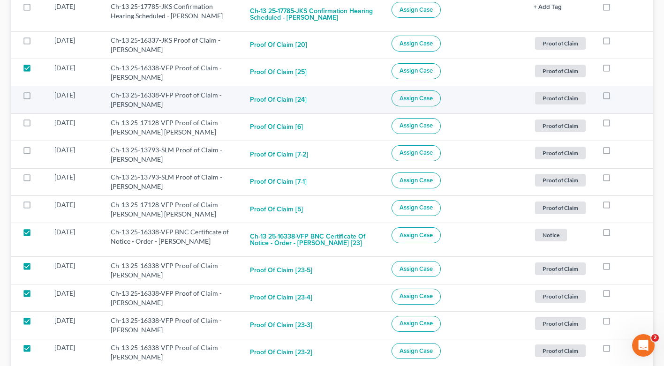
click at [36, 98] on label at bounding box center [36, 98] width 0 height 0
click at [39, 92] on input "checkbox" at bounding box center [42, 93] width 6 height 6
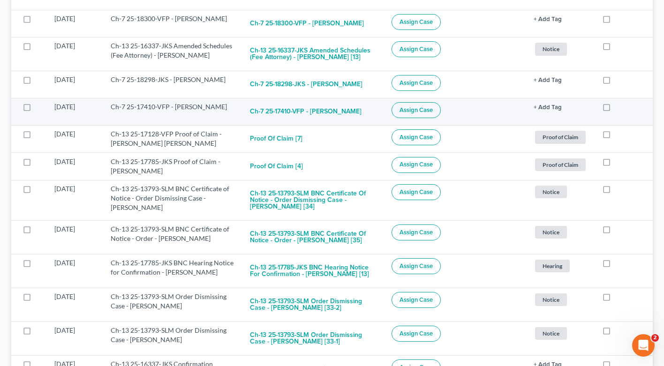
scroll to position [132, 0]
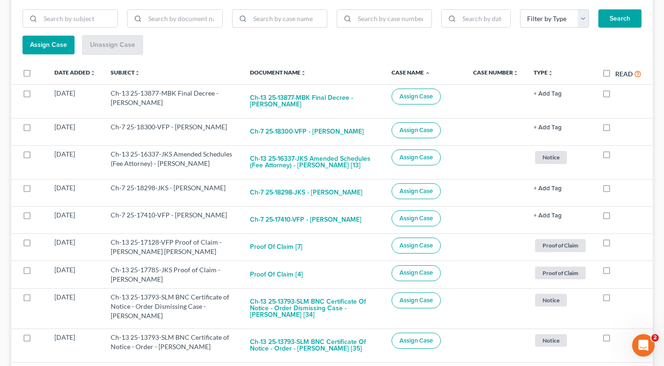
click at [39, 46] on span "Assign Case" at bounding box center [48, 45] width 37 height 8
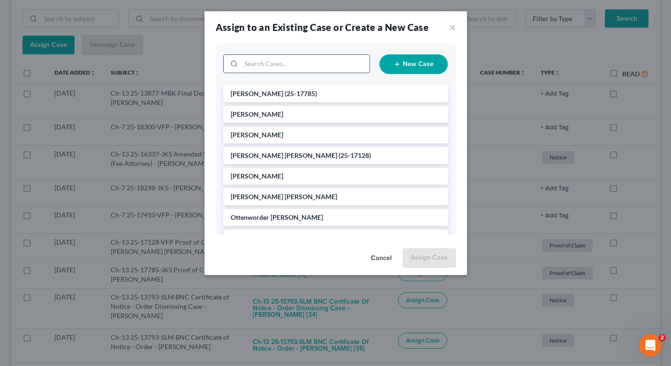
click at [263, 67] on input "search" at bounding box center [305, 64] width 128 height 18
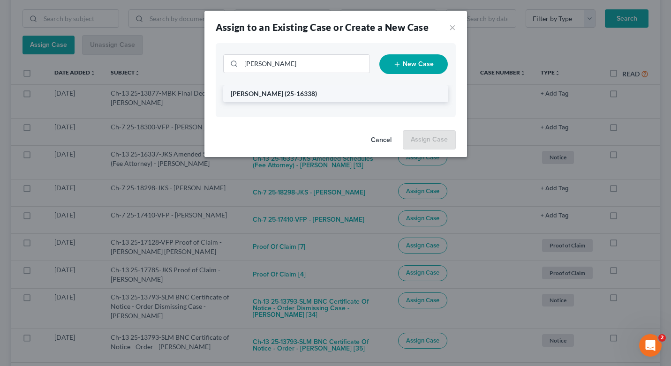
click at [272, 93] on span "[PERSON_NAME]" at bounding box center [257, 94] width 53 height 8
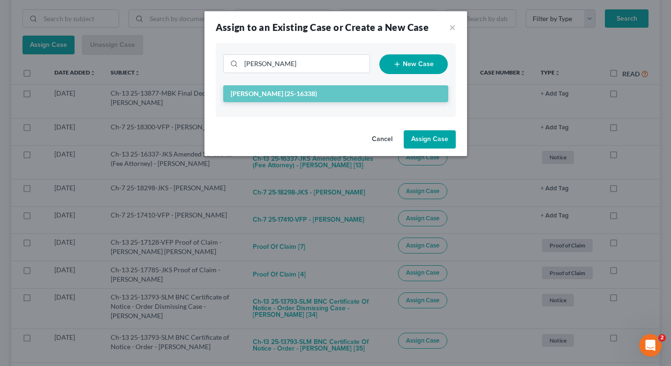
click at [438, 139] on button "Assign Case" at bounding box center [430, 139] width 52 height 19
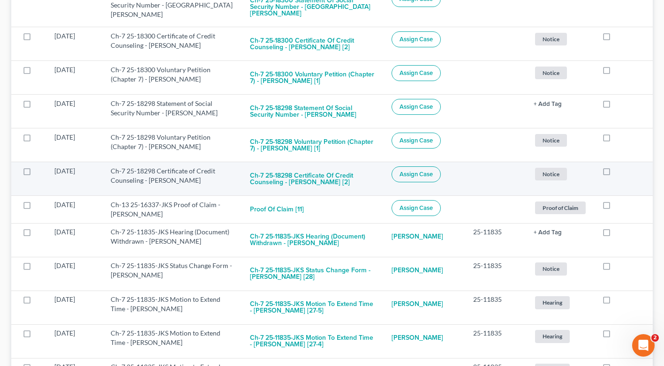
scroll to position [1832, 0]
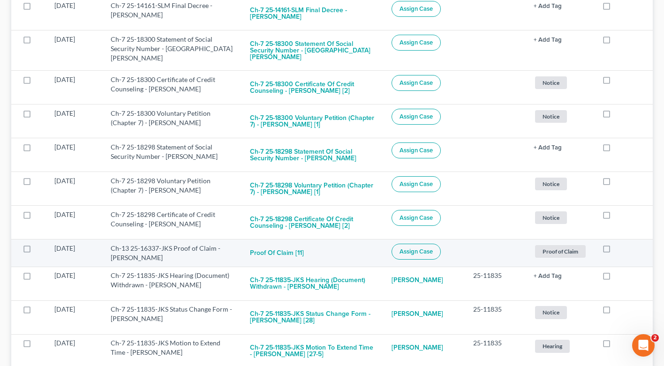
click at [36, 251] on label at bounding box center [36, 251] width 0 height 0
click at [39, 244] on input "checkbox" at bounding box center [42, 247] width 6 height 6
click at [36, 251] on label at bounding box center [36, 251] width 0 height 0
click at [39, 244] on input "checkbox" at bounding box center [42, 247] width 6 height 6
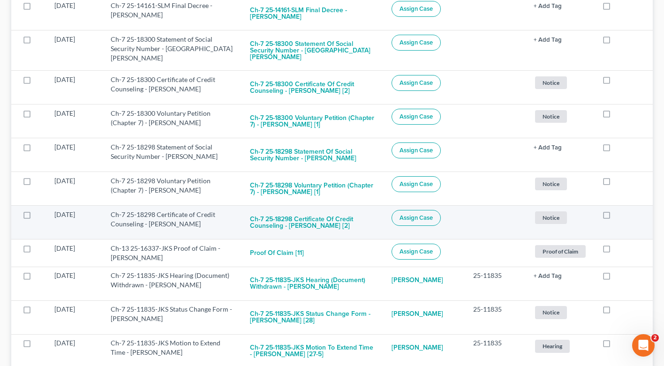
click at [36, 217] on label at bounding box center [36, 217] width 0 height 0
click at [39, 210] on input "checkbox" at bounding box center [42, 213] width 6 height 6
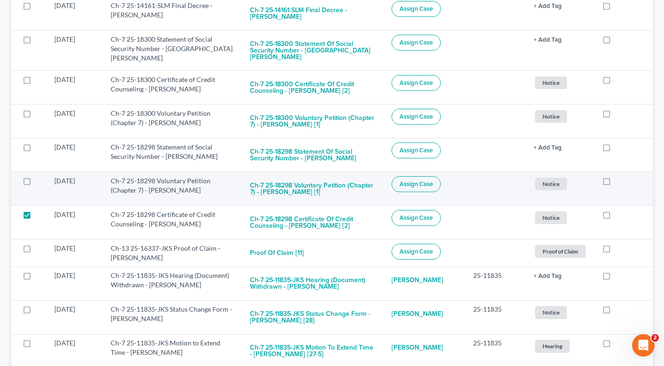
click at [36, 183] on label at bounding box center [36, 183] width 0 height 0
click at [39, 176] on input "checkbox" at bounding box center [42, 179] width 6 height 6
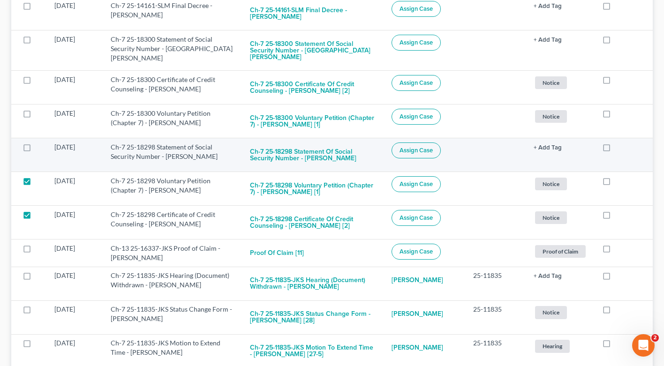
click at [36, 150] on label at bounding box center [36, 150] width 0 height 0
click at [39, 143] on input "checkbox" at bounding box center [42, 146] width 6 height 6
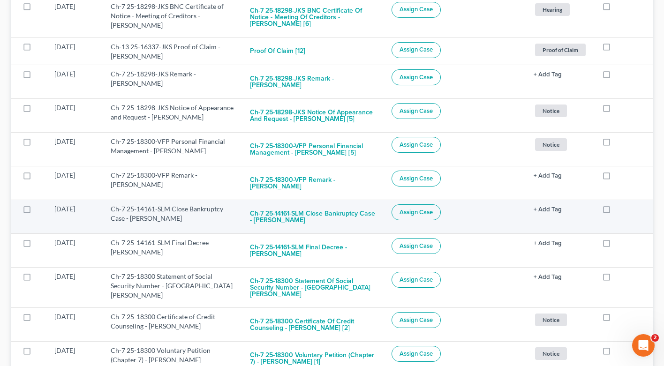
scroll to position [1593, 0]
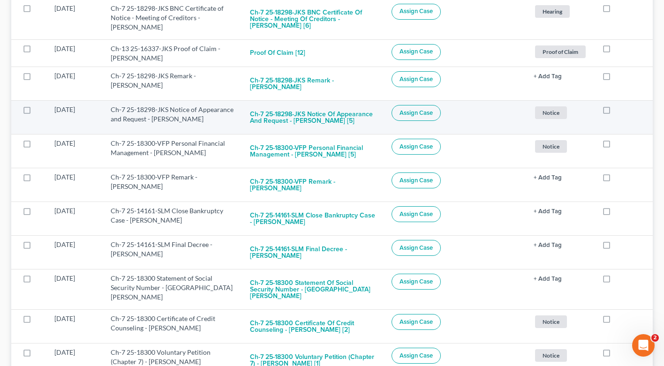
click at [36, 112] on label at bounding box center [36, 112] width 0 height 0
click at [39, 105] on input "checkbox" at bounding box center [42, 108] width 6 height 6
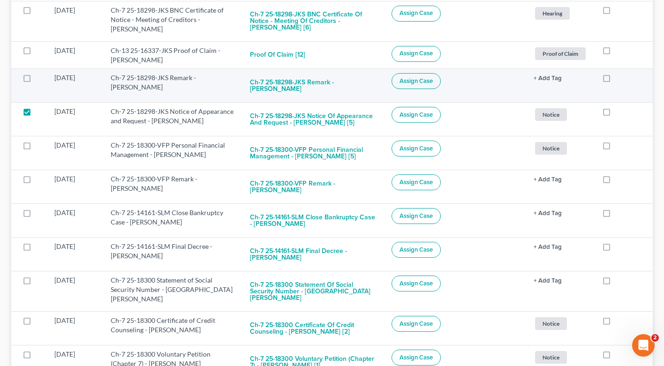
click at [36, 80] on label at bounding box center [36, 80] width 0 height 0
click at [39, 75] on input "checkbox" at bounding box center [42, 76] width 6 height 6
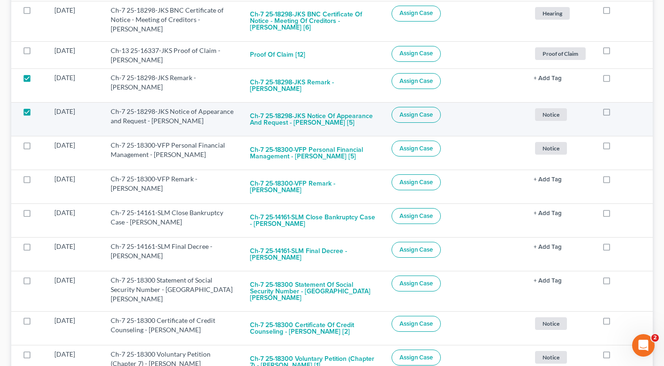
scroll to position [1542, 0]
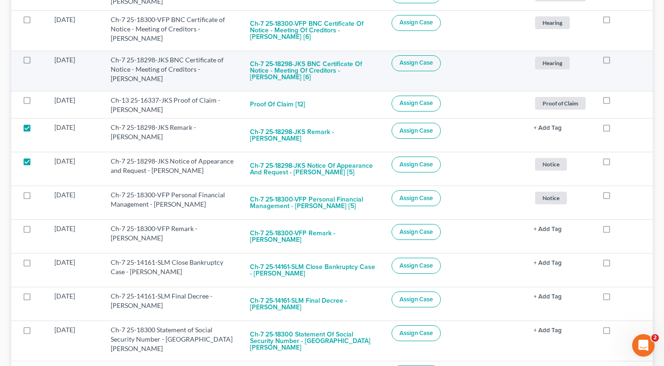
click at [36, 62] on label at bounding box center [36, 62] width 0 height 0
click at [39, 59] on input "checkbox" at bounding box center [42, 58] width 6 height 6
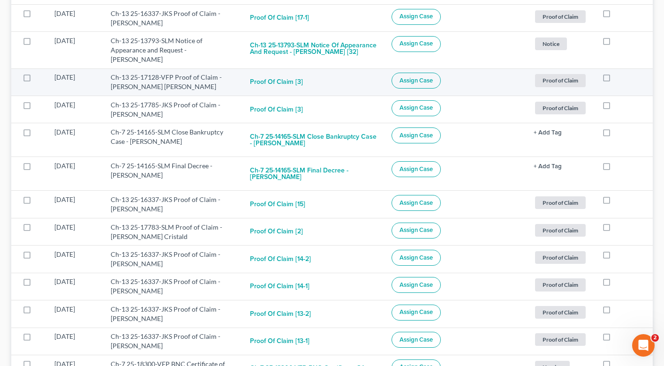
scroll to position [0, 0]
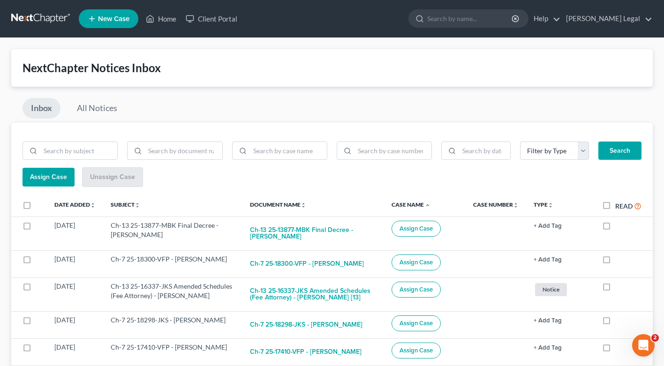
click at [54, 175] on span "Assign Case" at bounding box center [48, 177] width 37 height 8
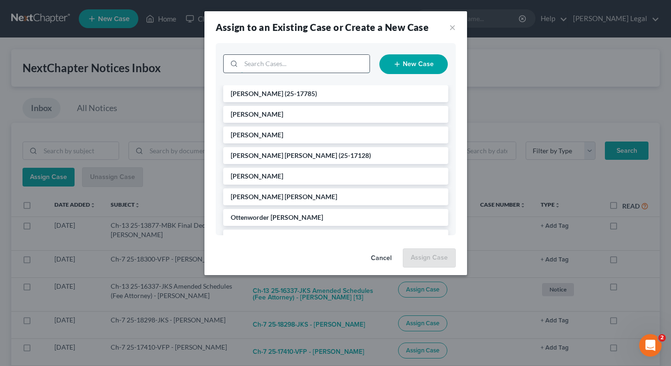
click at [291, 66] on input "search" at bounding box center [305, 64] width 128 height 18
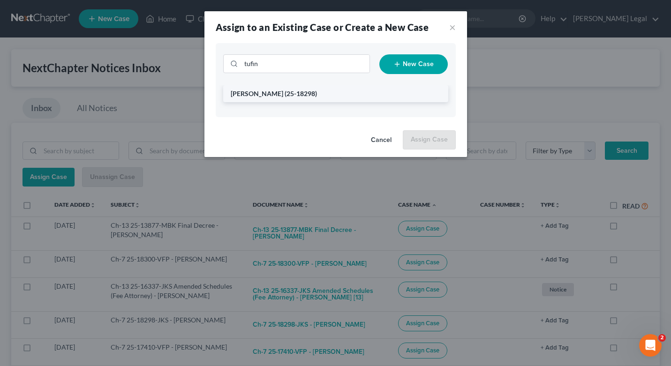
click at [294, 90] on span "(25-18298)" at bounding box center [301, 94] width 32 height 8
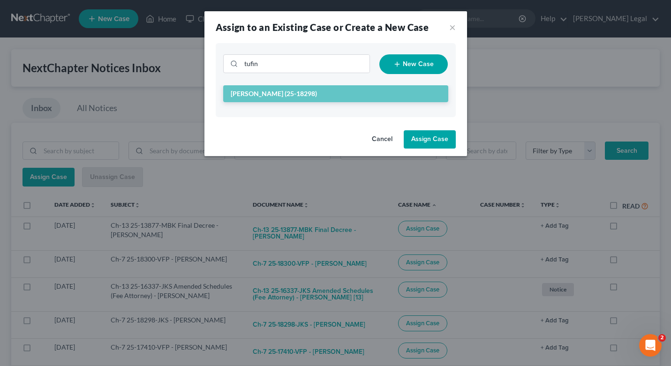
click at [437, 141] on button "Assign Case" at bounding box center [430, 139] width 52 height 19
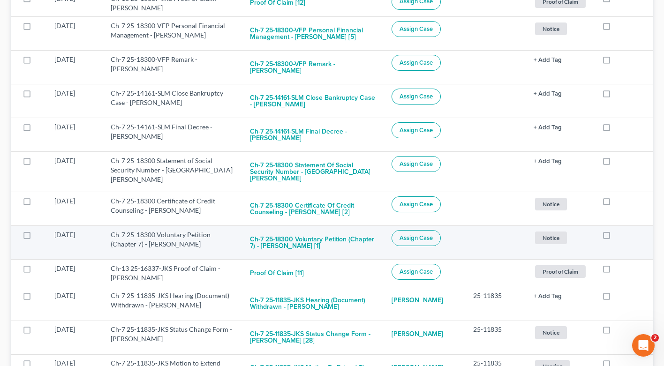
scroll to position [1605, 0]
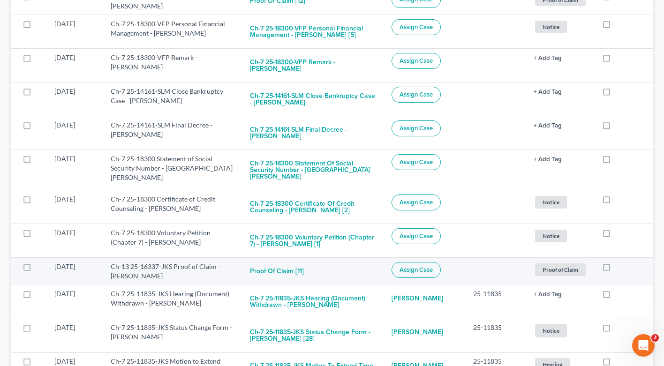
click at [36, 269] on label at bounding box center [36, 269] width 0 height 0
click at [39, 262] on input "checkbox" at bounding box center [42, 265] width 6 height 6
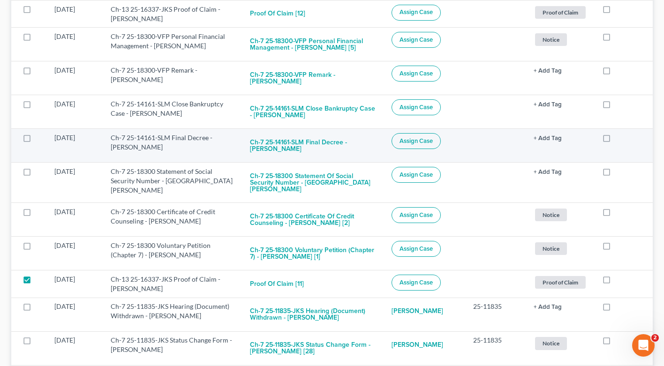
scroll to position [1495, 0]
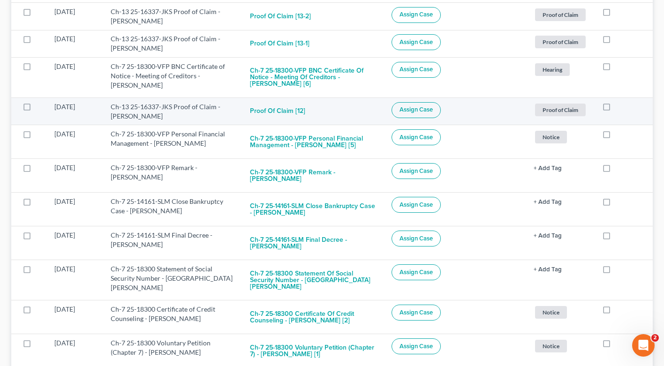
click at [36, 109] on label at bounding box center [36, 109] width 0 height 0
click at [39, 105] on input "checkbox" at bounding box center [42, 105] width 6 height 6
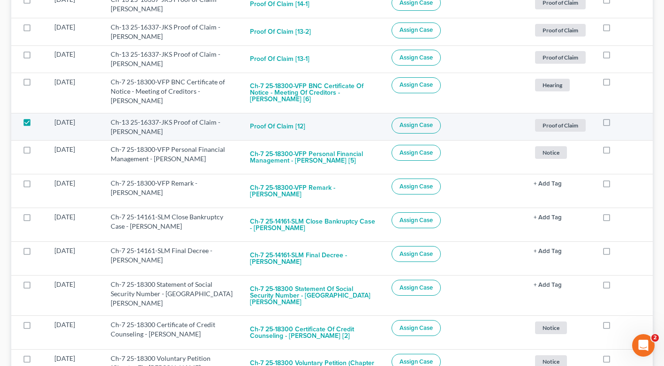
scroll to position [1414, 0]
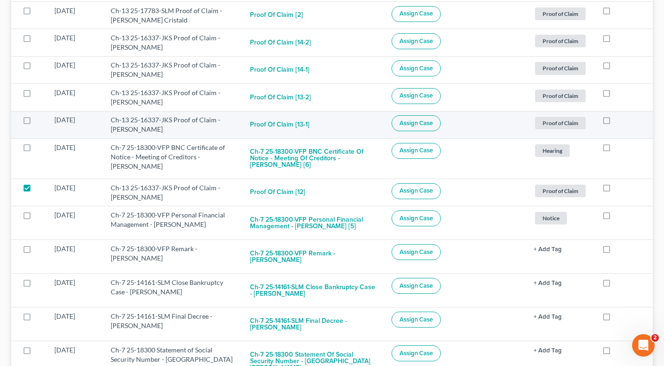
click at [36, 122] on label at bounding box center [36, 122] width 0 height 0
click at [39, 121] on input "checkbox" at bounding box center [42, 118] width 6 height 6
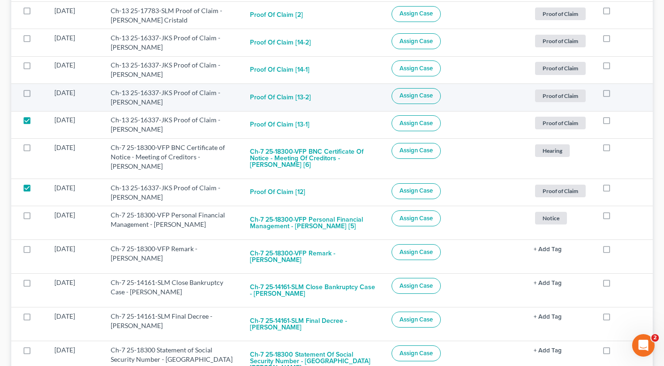
click at [36, 95] on label at bounding box center [36, 95] width 0 height 0
click at [39, 94] on input "checkbox" at bounding box center [42, 91] width 6 height 6
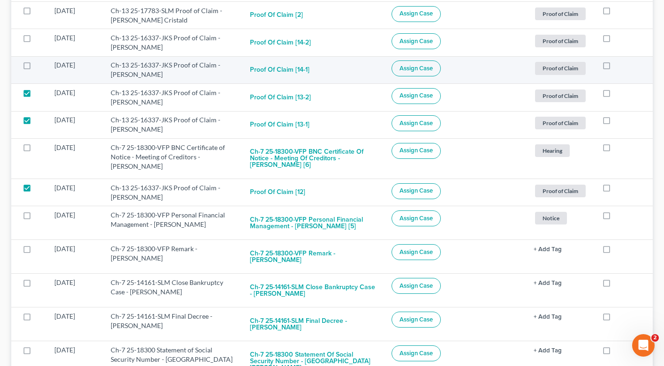
click at [36, 68] on label at bounding box center [36, 68] width 0 height 0
click at [39, 67] on input "checkbox" at bounding box center [42, 63] width 6 height 6
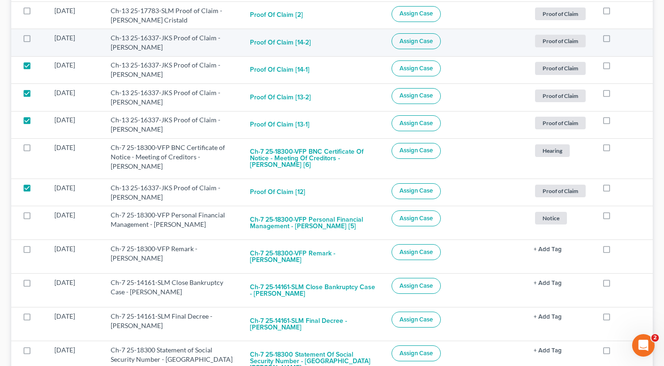
click at [36, 40] on label at bounding box center [36, 40] width 0 height 0
click at [39, 39] on input "checkbox" at bounding box center [42, 36] width 6 height 6
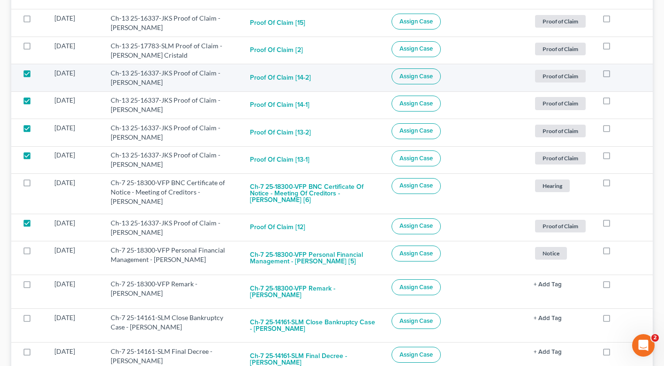
scroll to position [1368, 0]
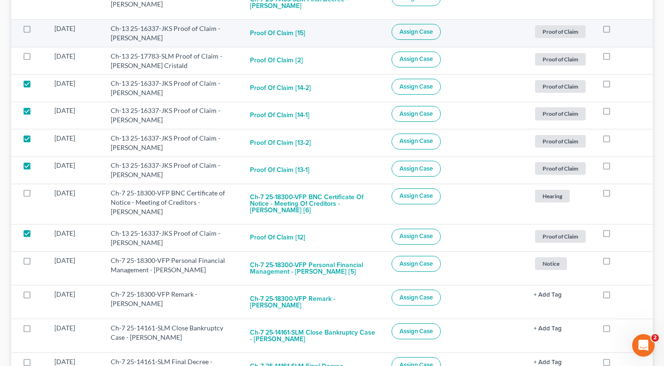
click at [36, 31] on label at bounding box center [36, 31] width 0 height 0
click at [39, 29] on input "checkbox" at bounding box center [42, 27] width 6 height 6
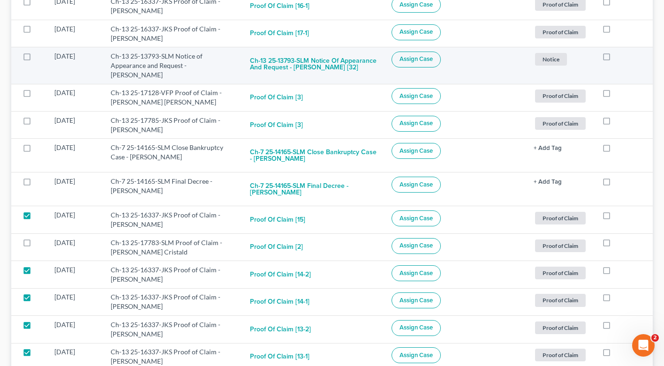
scroll to position [1157, 0]
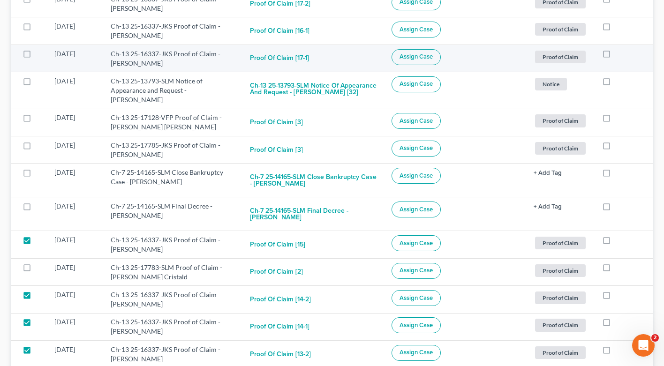
click at [36, 56] on label at bounding box center [36, 56] width 0 height 0
click at [39, 55] on input "checkbox" at bounding box center [42, 52] width 6 height 6
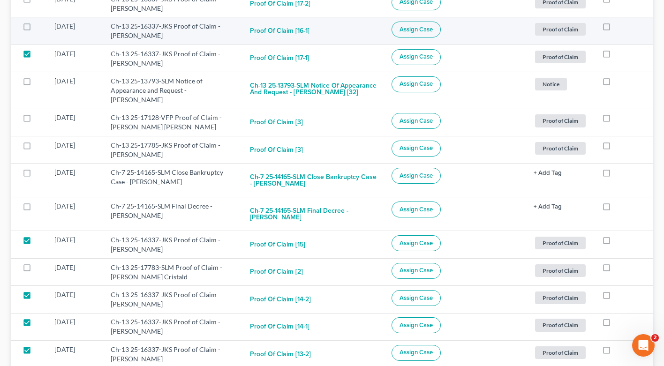
click at [36, 29] on label at bounding box center [36, 29] width 0 height 0
click at [39, 24] on input "checkbox" at bounding box center [42, 25] width 6 height 6
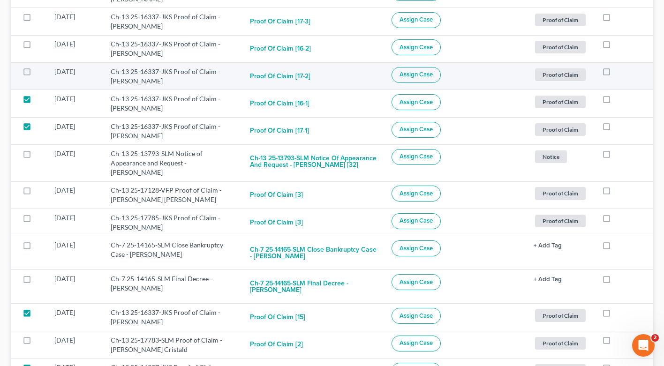
scroll to position [1077, 0]
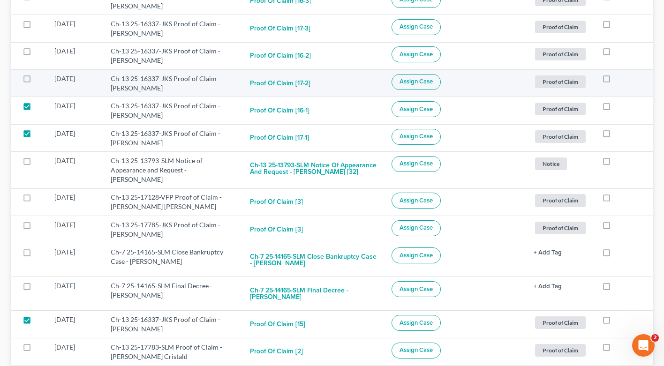
click at [36, 81] on label at bounding box center [36, 81] width 0 height 0
click at [39, 76] on input "checkbox" at bounding box center [42, 77] width 6 height 6
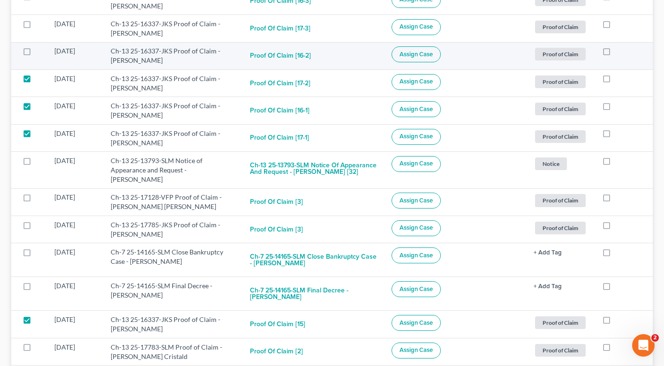
click at [36, 53] on label at bounding box center [36, 53] width 0 height 0
click at [39, 50] on input "checkbox" at bounding box center [42, 49] width 6 height 6
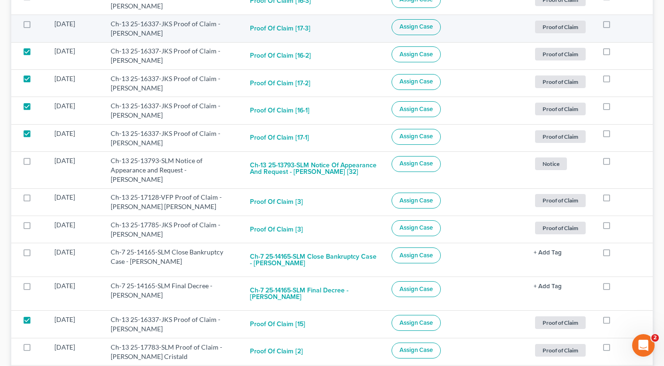
click at [36, 26] on label at bounding box center [36, 26] width 0 height 0
click at [39, 25] on input "checkbox" at bounding box center [42, 22] width 6 height 6
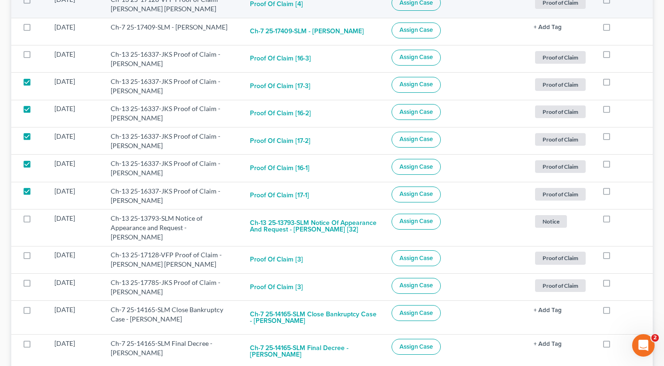
scroll to position [981, 0]
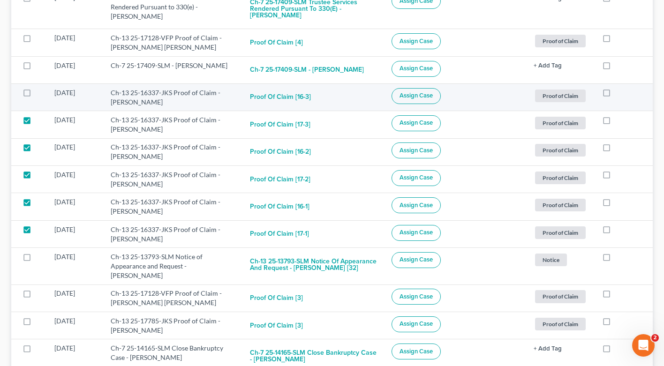
click at [36, 95] on label at bounding box center [36, 95] width 0 height 0
click at [39, 92] on input "checkbox" at bounding box center [42, 91] width 6 height 6
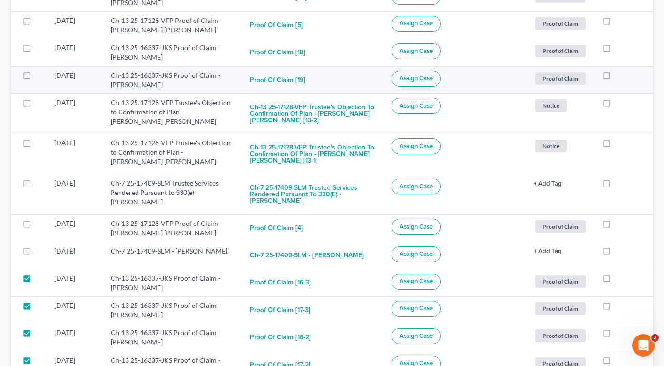
scroll to position [780, 0]
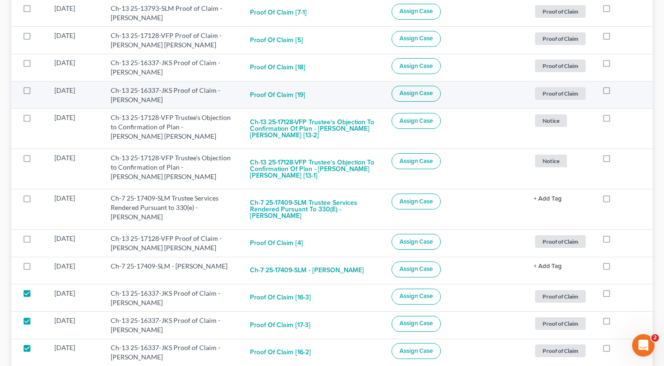
click at [36, 93] on label at bounding box center [36, 93] width 0 height 0
click at [39, 88] on input "checkbox" at bounding box center [42, 89] width 6 height 6
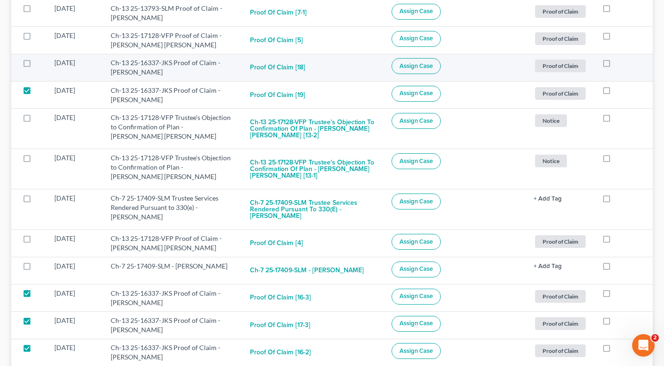
click at [36, 65] on label at bounding box center [36, 65] width 0 height 0
click at [39, 64] on input "checkbox" at bounding box center [42, 61] width 6 height 6
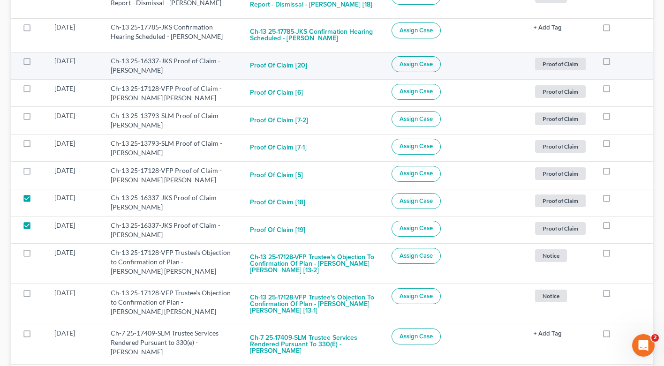
scroll to position [630, 0]
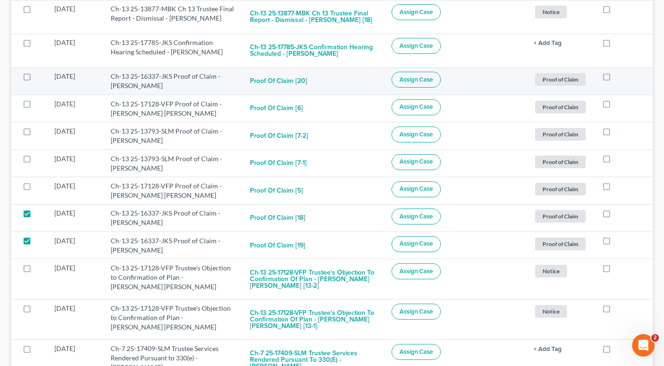
click at [36, 79] on label at bounding box center [36, 79] width 0 height 0
click at [39, 76] on input "checkbox" at bounding box center [42, 75] width 6 height 6
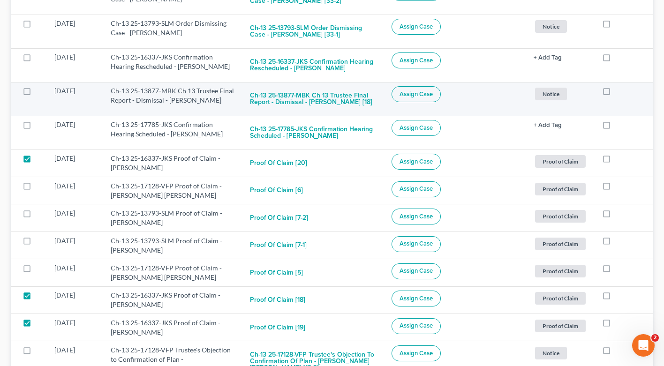
scroll to position [517, 0]
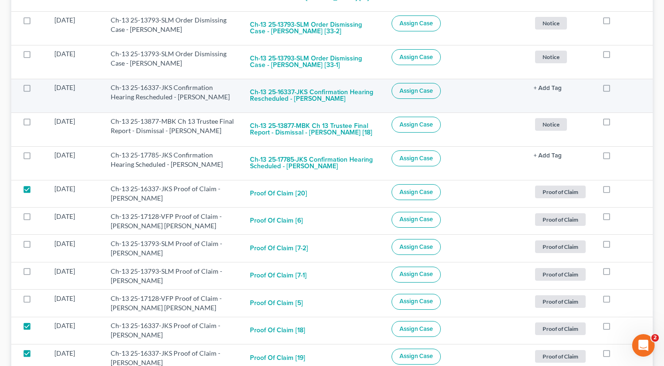
click at [36, 90] on label at bounding box center [36, 90] width 0 height 0
click at [39, 86] on input "checkbox" at bounding box center [42, 86] width 6 height 6
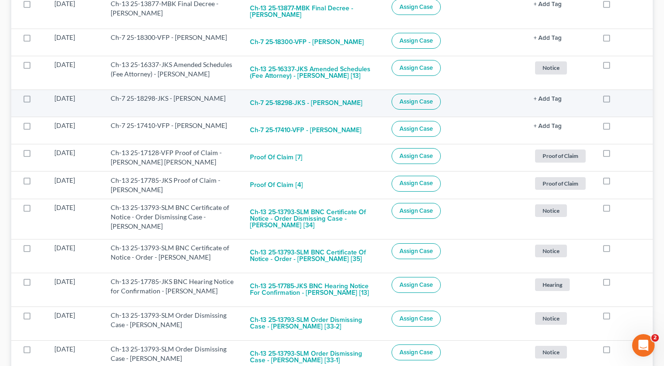
scroll to position [200, 0]
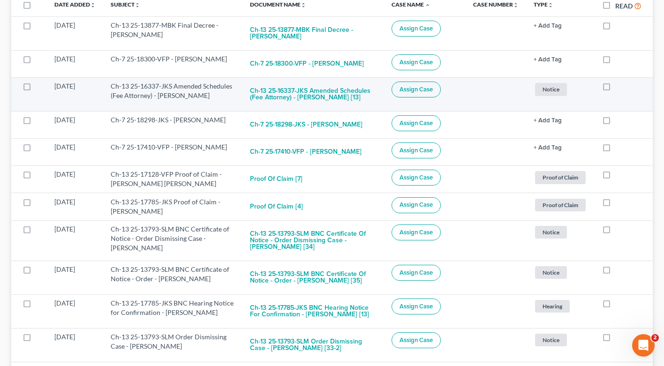
click at [36, 89] on label at bounding box center [36, 89] width 0 height 0
click at [39, 85] on input "checkbox" at bounding box center [42, 85] width 6 height 6
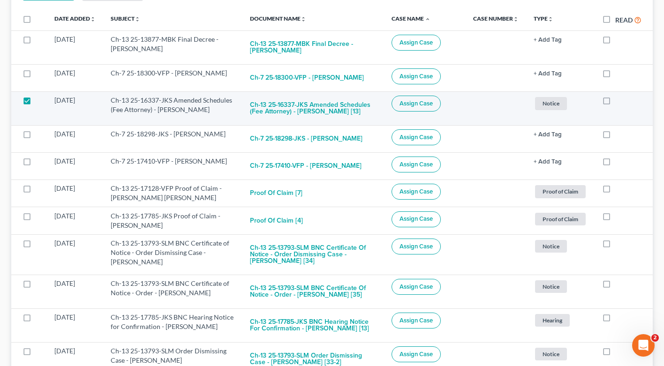
scroll to position [154, 0]
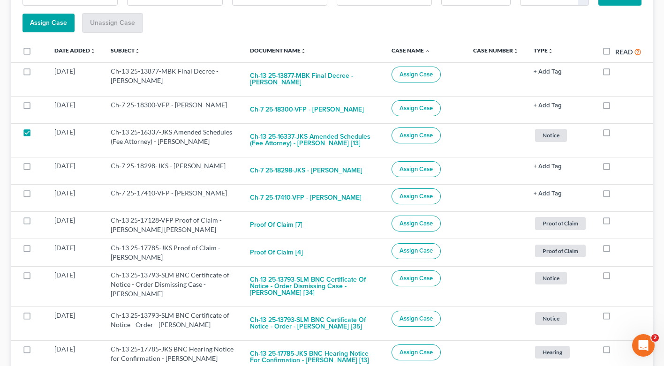
click at [52, 21] on span "Assign Case" at bounding box center [48, 23] width 37 height 8
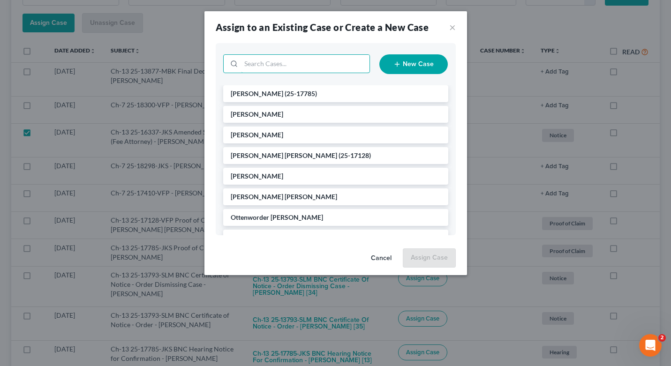
click at [270, 59] on input "search" at bounding box center [305, 64] width 128 height 18
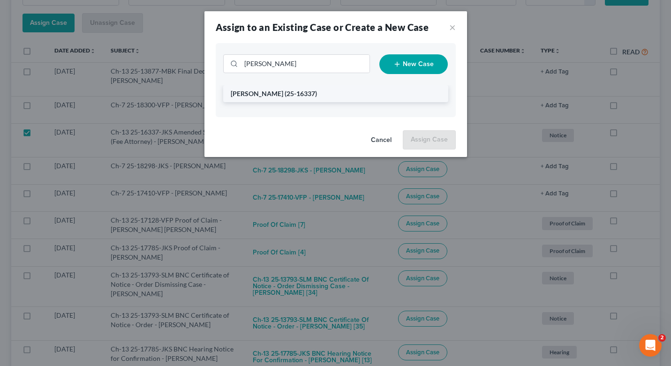
drag, startPoint x: 274, startPoint y: 79, endPoint x: 286, endPoint y: 98, distance: 22.6
click at [286, 98] on li "[PERSON_NAME] (25-16337)" at bounding box center [335, 93] width 225 height 17
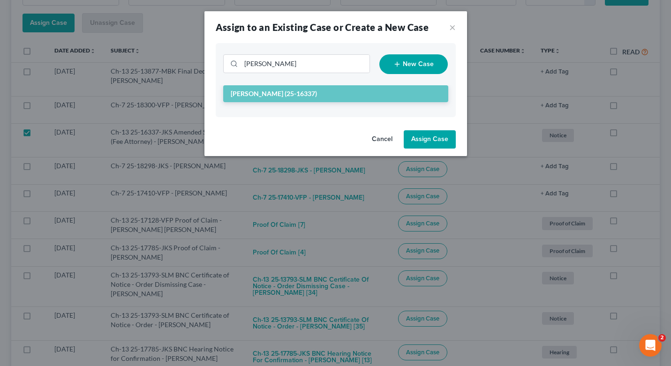
click at [431, 143] on button "Assign Case" at bounding box center [430, 139] width 52 height 19
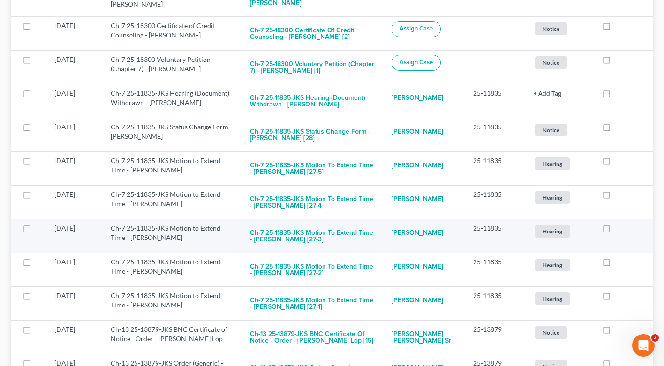
scroll to position [1169, 0]
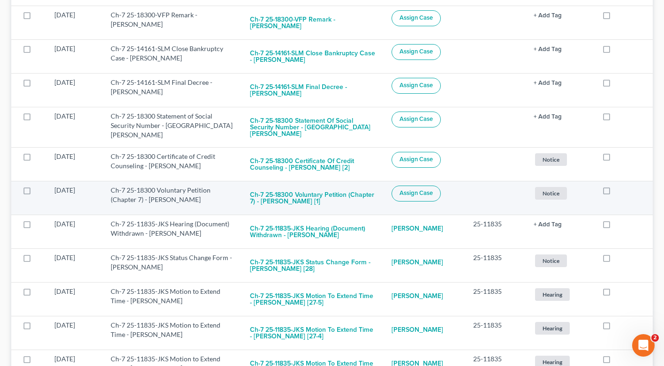
click at [36, 193] on label at bounding box center [36, 193] width 0 height 0
click at [39, 186] on input "checkbox" at bounding box center [42, 189] width 6 height 6
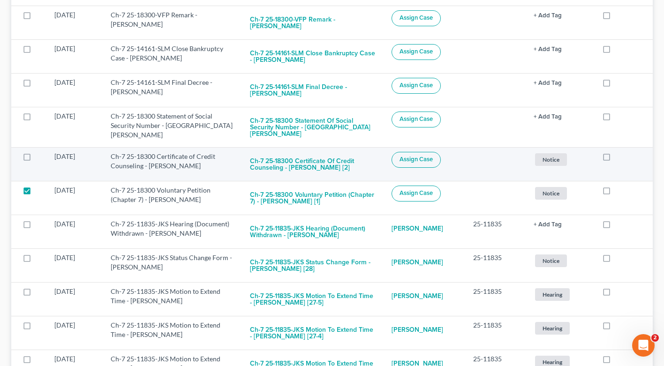
click at [36, 159] on label at bounding box center [36, 159] width 0 height 0
click at [39, 152] on input "checkbox" at bounding box center [42, 155] width 6 height 6
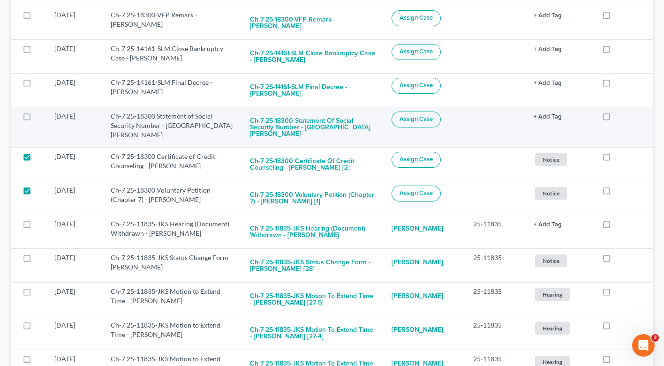
click at [36, 119] on label at bounding box center [36, 119] width 0 height 0
click at [39, 114] on input "checkbox" at bounding box center [42, 115] width 6 height 6
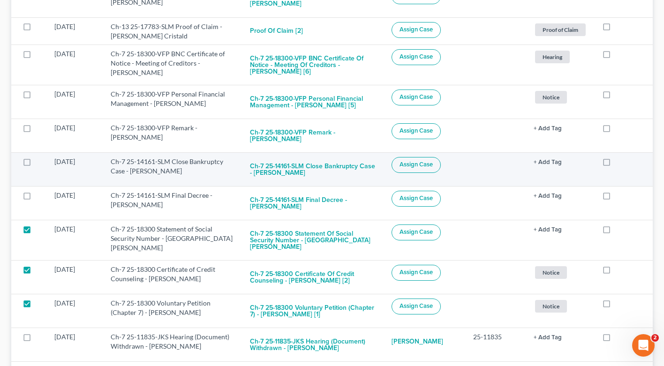
scroll to position [1042, 0]
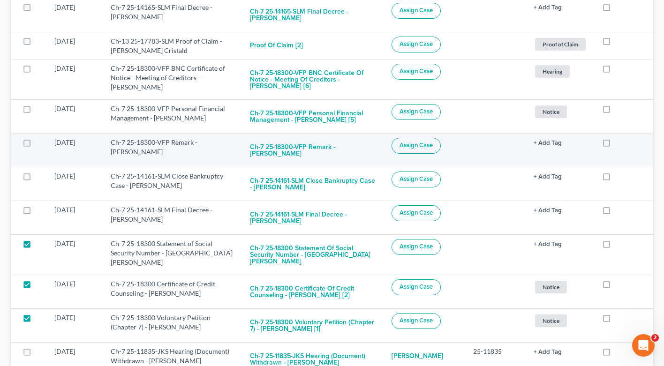
click at [36, 145] on label at bounding box center [36, 145] width 0 height 0
click at [39, 141] on input "checkbox" at bounding box center [42, 141] width 6 height 6
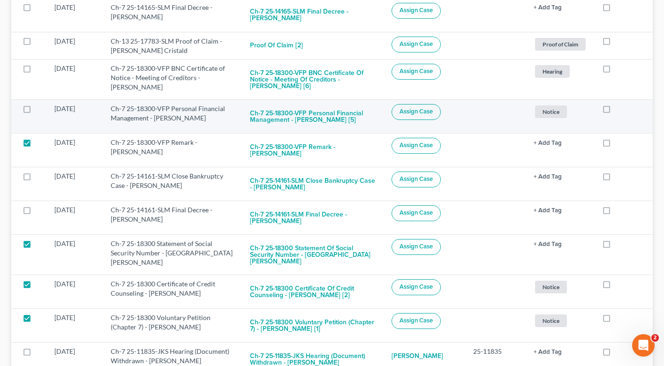
click at [36, 111] on label at bounding box center [36, 111] width 0 height 0
click at [39, 110] on input "checkbox" at bounding box center [42, 107] width 6 height 6
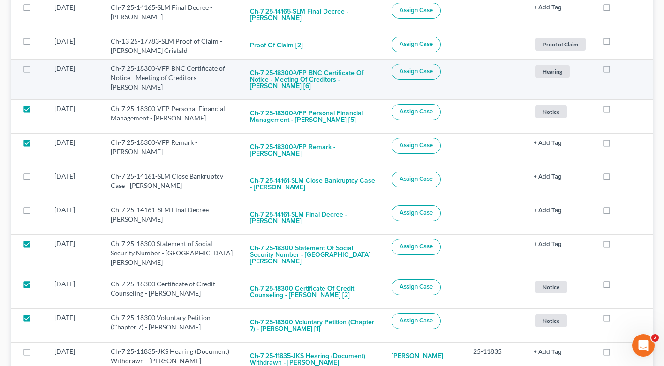
click at [36, 71] on label at bounding box center [36, 71] width 0 height 0
click at [39, 66] on input "checkbox" at bounding box center [42, 67] width 6 height 6
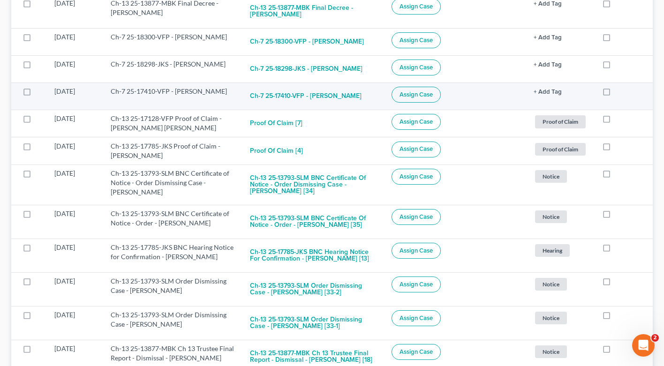
scroll to position [220, 0]
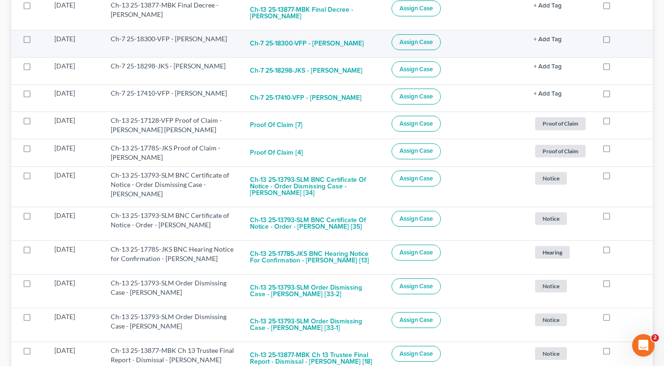
click at [36, 41] on label at bounding box center [36, 41] width 0 height 0
click at [39, 39] on input "checkbox" at bounding box center [42, 37] width 6 height 6
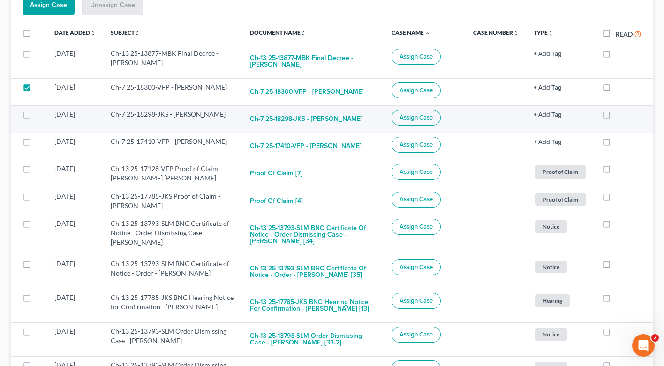
scroll to position [170, 0]
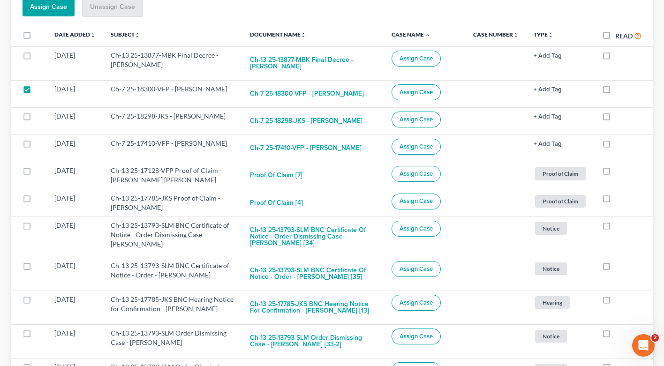
click at [44, 10] on span "Assign Case" at bounding box center [48, 7] width 37 height 8
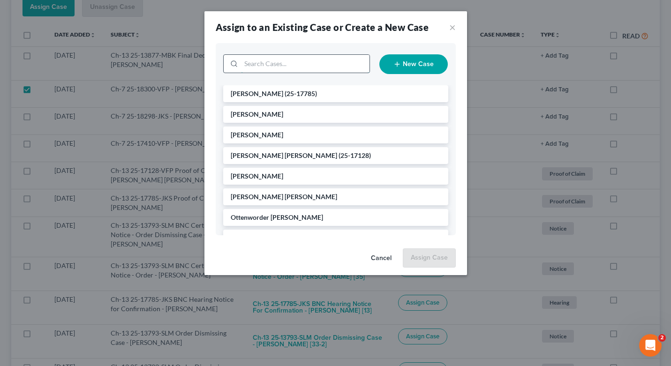
click at [275, 69] on input "search" at bounding box center [305, 64] width 128 height 18
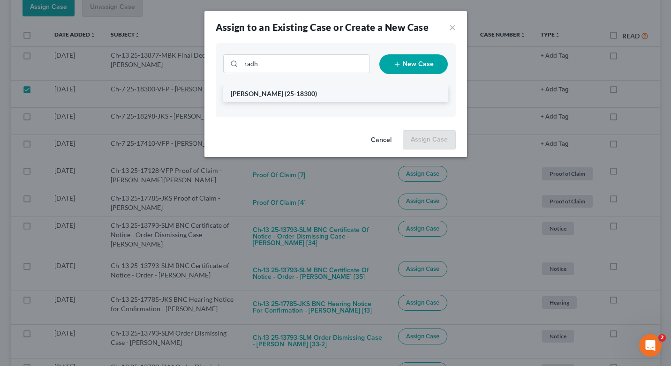
drag, startPoint x: 275, startPoint y: 69, endPoint x: 286, endPoint y: 99, distance: 31.8
click at [286, 99] on li "[PERSON_NAME] (25-18300)" at bounding box center [335, 93] width 225 height 17
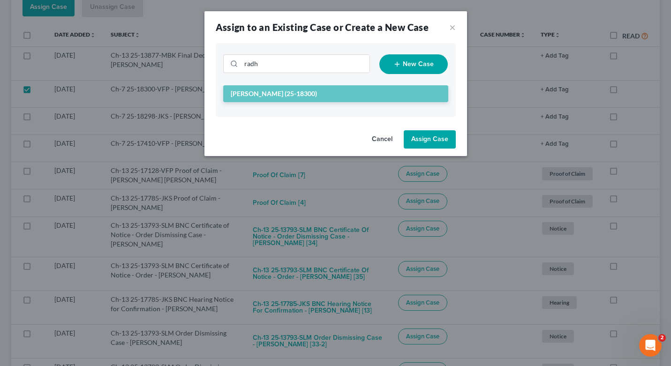
click at [437, 132] on button "Assign Case" at bounding box center [430, 139] width 52 height 19
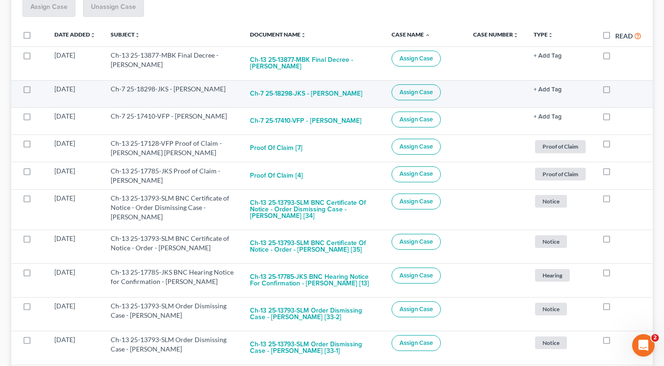
click at [36, 91] on label at bounding box center [36, 91] width 0 height 0
click at [39, 86] on input "checkbox" at bounding box center [42, 87] width 6 height 6
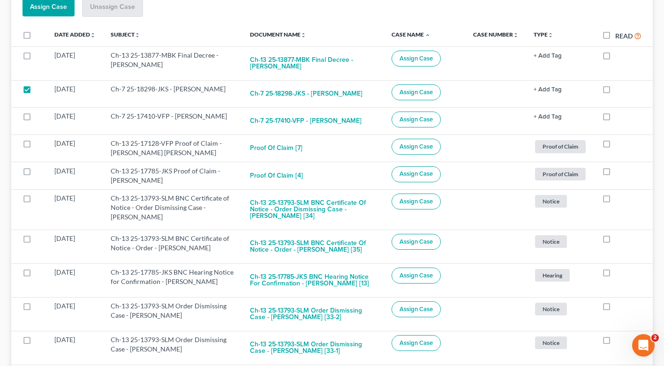
click at [54, 13] on button "Assign Case" at bounding box center [49, 7] width 52 height 19
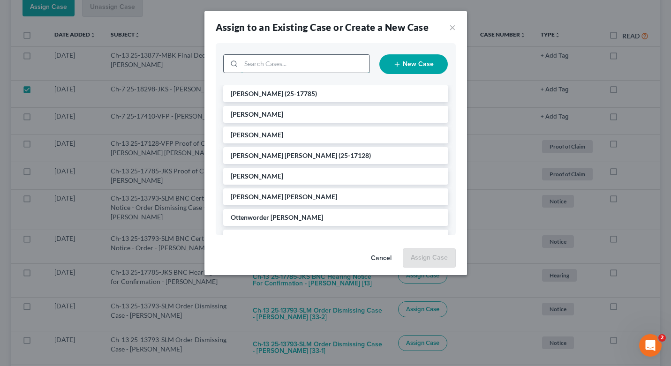
click at [260, 57] on input "search" at bounding box center [305, 64] width 128 height 18
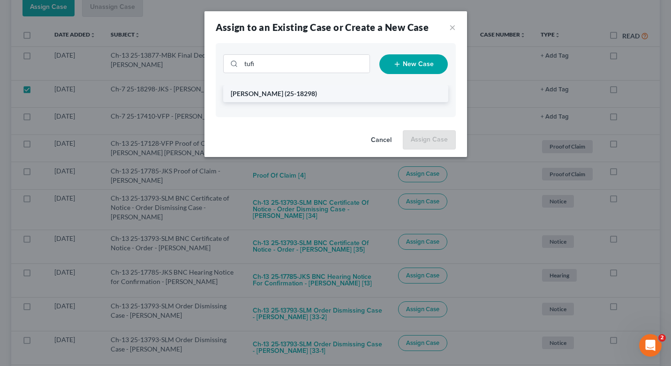
click at [274, 101] on li "[PERSON_NAME] (25-18298)" at bounding box center [335, 93] width 225 height 17
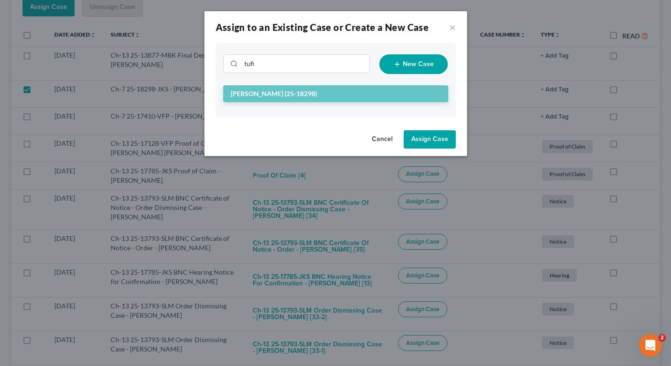
click at [371, 93] on li "[PERSON_NAME] (25-18298)" at bounding box center [335, 93] width 225 height 17
click at [437, 144] on button "Assign Case" at bounding box center [430, 139] width 52 height 19
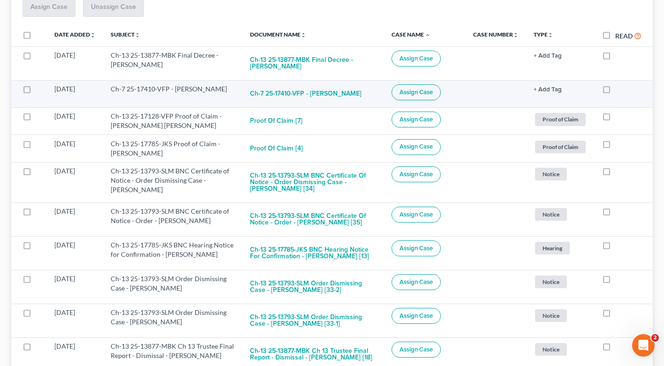
click at [36, 91] on label at bounding box center [36, 91] width 0 height 0
click at [39, 87] on input "checkbox" at bounding box center [42, 87] width 6 height 6
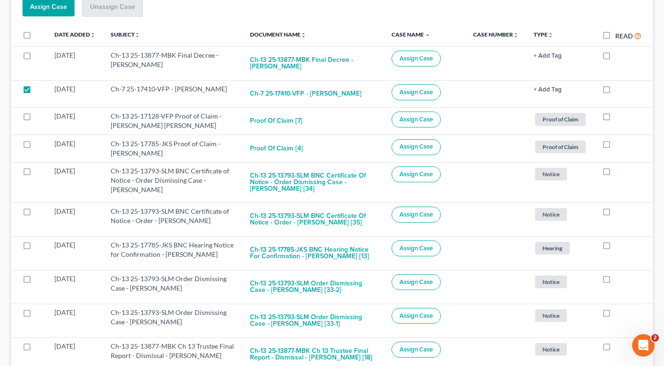
click at [59, 2] on button "Assign Case" at bounding box center [49, 7] width 52 height 19
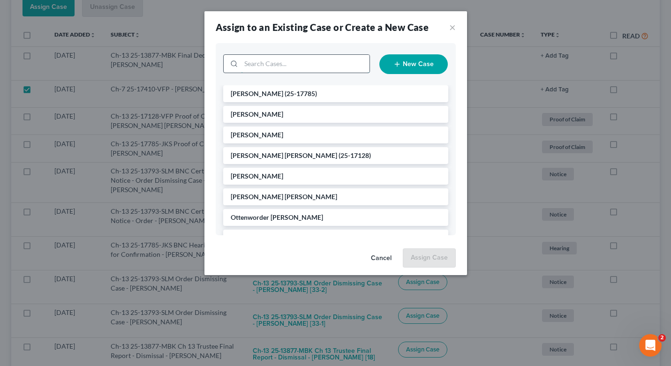
click at [281, 69] on input "search" at bounding box center [305, 64] width 128 height 18
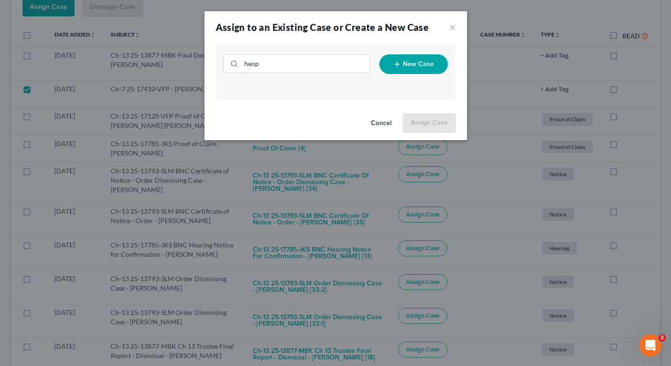
drag, startPoint x: 281, startPoint y: 69, endPoint x: 198, endPoint y: 78, distance: 83.5
click at [284, 66] on input "heop" at bounding box center [305, 64] width 128 height 18
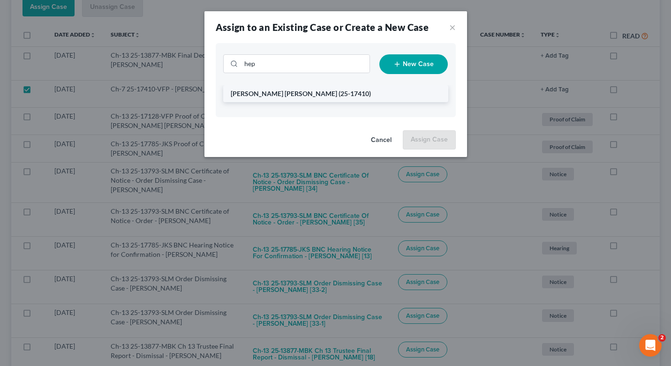
click at [268, 90] on span "[PERSON_NAME] [PERSON_NAME]" at bounding box center [284, 94] width 106 height 8
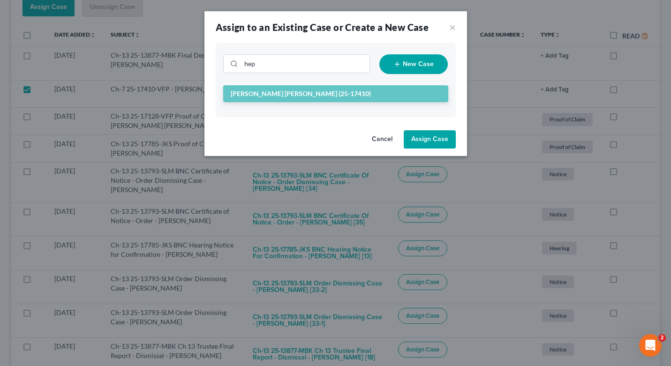
click at [419, 132] on button "Assign Case" at bounding box center [430, 139] width 52 height 19
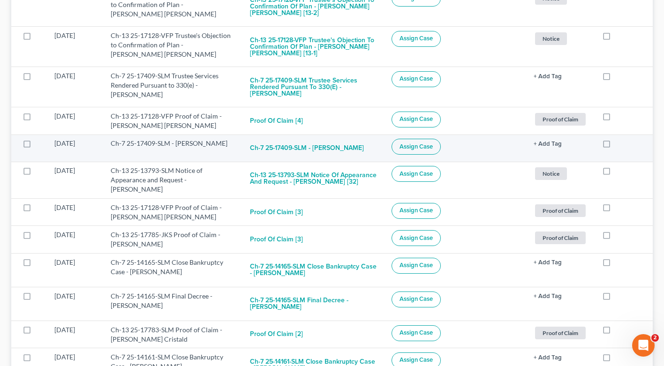
scroll to position [829, 0]
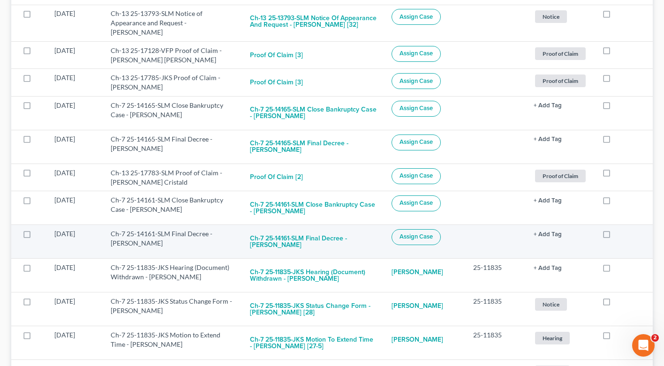
click at [36, 236] on label at bounding box center [36, 236] width 0 height 0
click at [39, 235] on input "checkbox" at bounding box center [42, 232] width 6 height 6
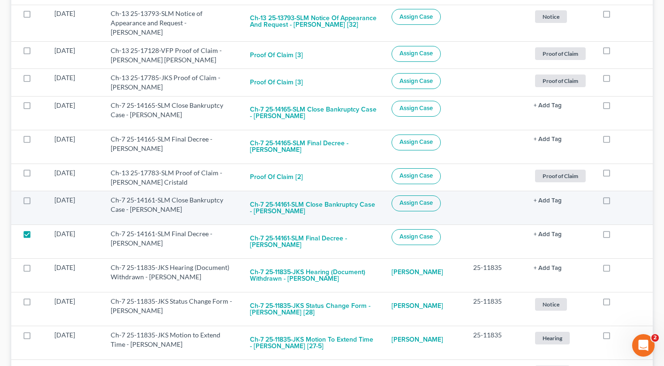
click at [36, 203] on label at bounding box center [36, 203] width 0 height 0
click at [39, 199] on input "checkbox" at bounding box center [42, 199] width 6 height 6
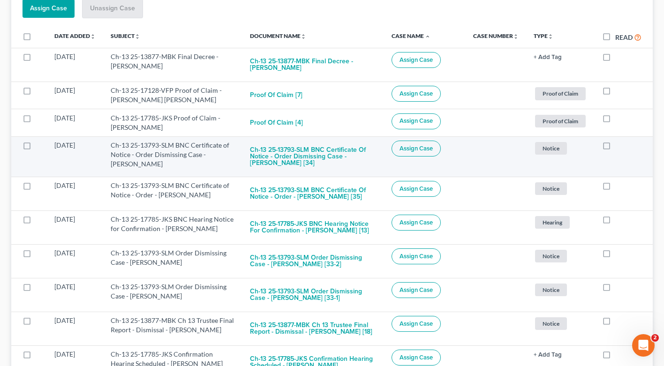
scroll to position [136, 0]
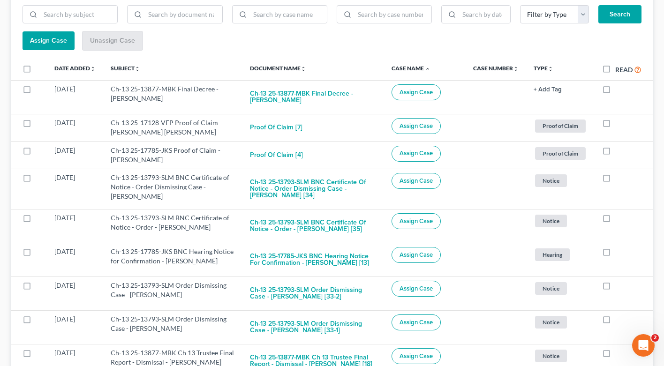
click at [44, 47] on button "Assign Case" at bounding box center [49, 40] width 52 height 19
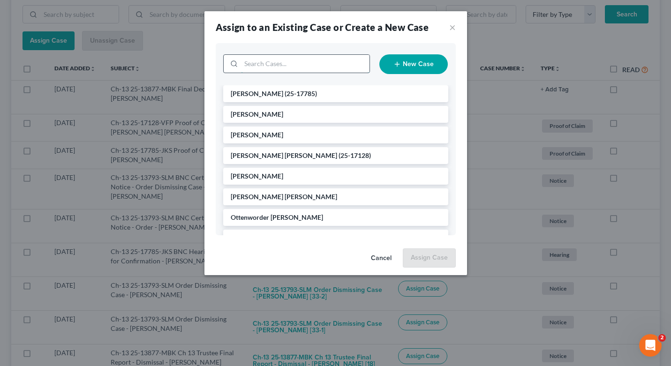
click at [290, 61] on input "search" at bounding box center [305, 64] width 128 height 18
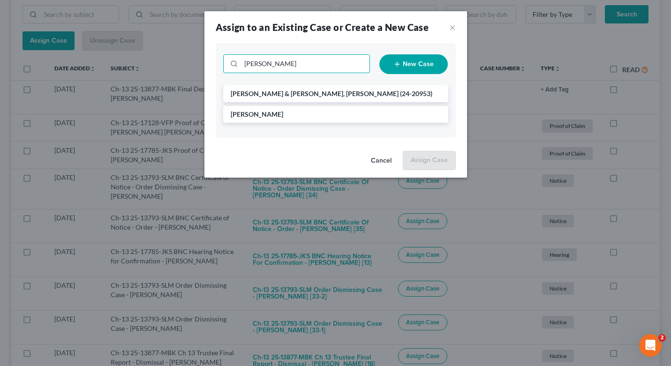
drag, startPoint x: 271, startPoint y: 68, endPoint x: 222, endPoint y: 67, distance: 49.7
click at [222, 67] on div "[PERSON_NAME]" at bounding box center [296, 63] width 156 height 19
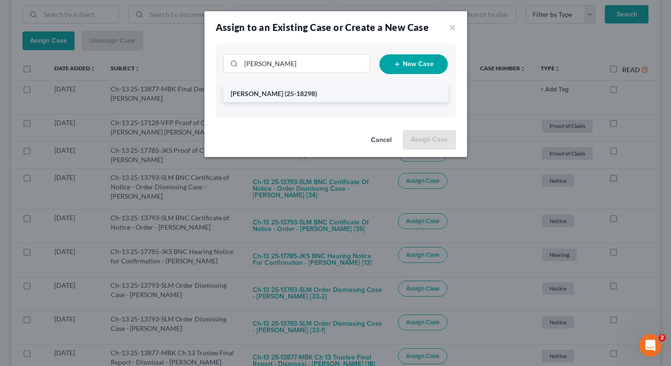
drag, startPoint x: 222, startPoint y: 67, endPoint x: 271, endPoint y: 97, distance: 58.1
click at [271, 97] on span "[PERSON_NAME]" at bounding box center [257, 94] width 53 height 8
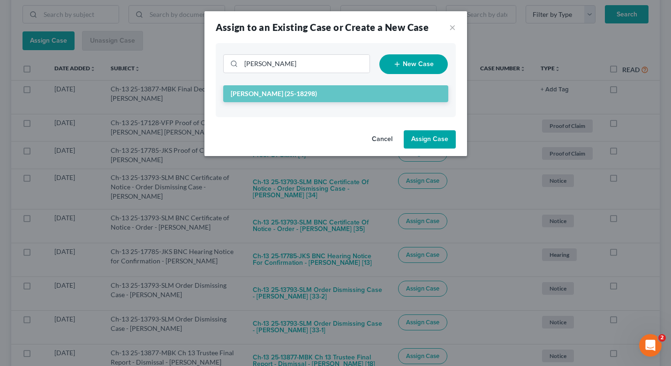
click at [388, 140] on button "Cancel" at bounding box center [382, 139] width 36 height 19
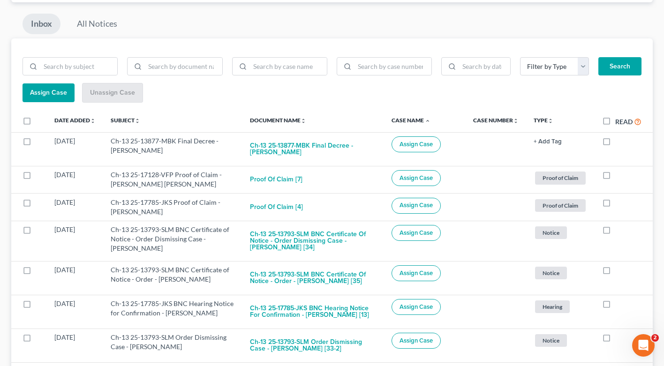
scroll to position [0, 0]
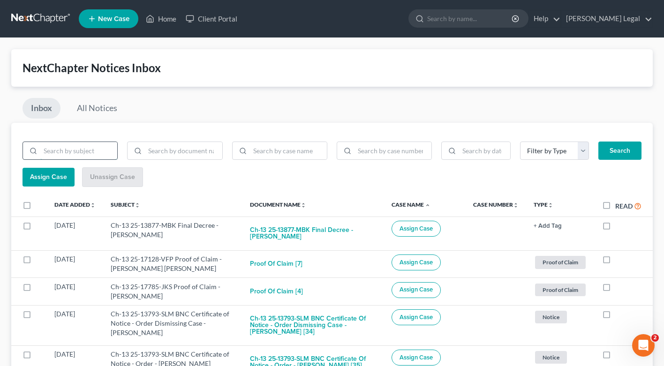
click at [79, 144] on input "search" at bounding box center [78, 151] width 77 height 18
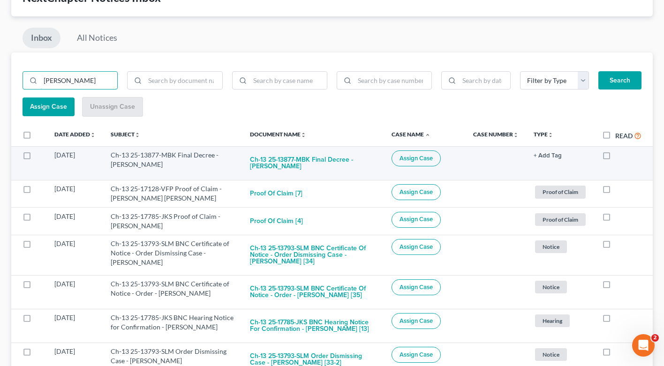
scroll to position [143, 0]
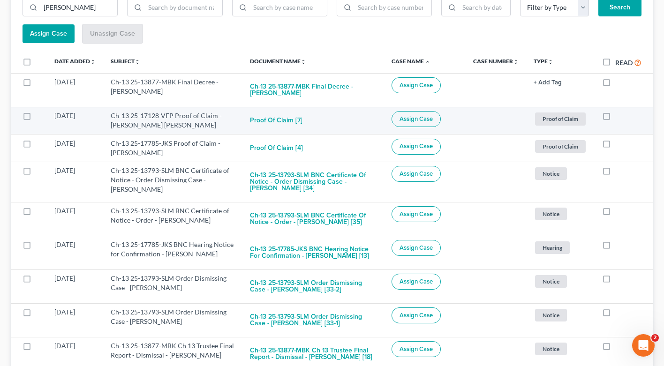
click at [36, 118] on label at bounding box center [36, 118] width 0 height 0
click at [39, 115] on input "checkbox" at bounding box center [42, 114] width 6 height 6
click at [36, 118] on label at bounding box center [36, 118] width 0 height 0
click at [39, 115] on input "checkbox" at bounding box center [42, 114] width 6 height 6
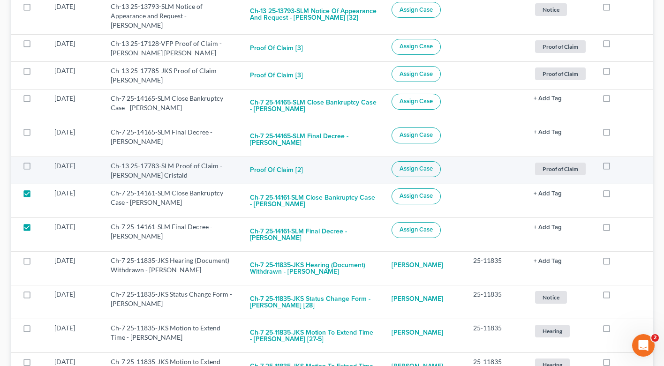
scroll to position [834, 0]
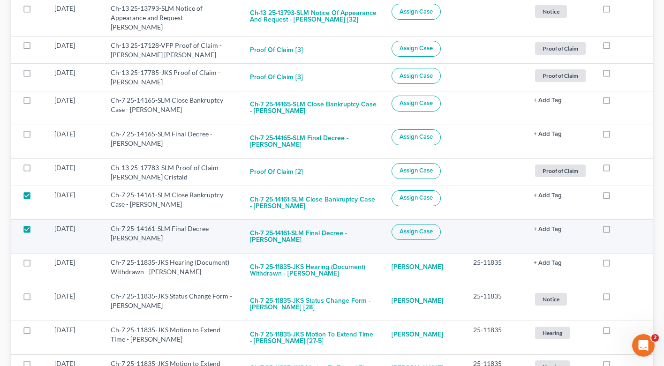
click at [36, 231] on label at bounding box center [36, 231] width 0 height 0
click at [39, 227] on input "checkbox" at bounding box center [42, 227] width 6 height 6
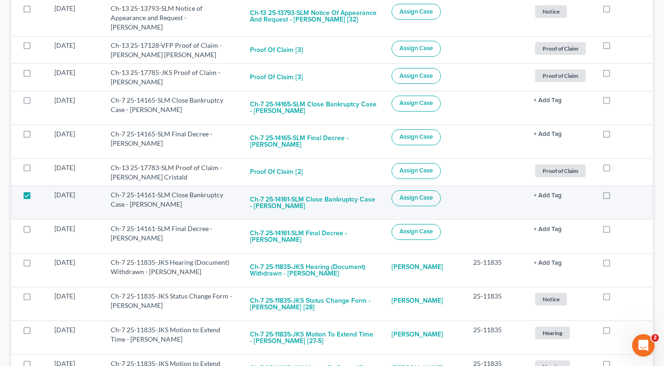
click at [36, 197] on label at bounding box center [36, 197] width 0 height 0
click at [39, 195] on input "checkbox" at bounding box center [42, 193] width 6 height 6
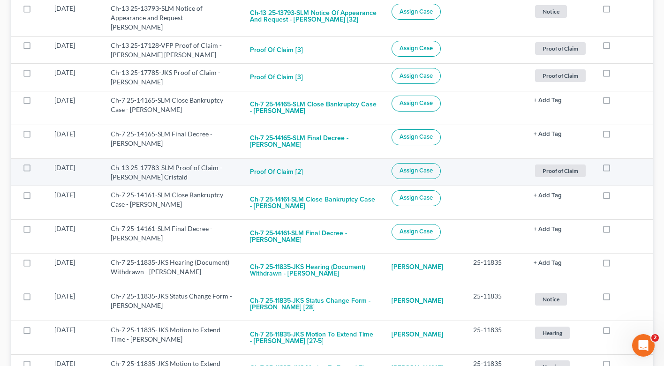
click at [36, 170] on label at bounding box center [36, 170] width 0 height 0
click at [39, 166] on input "checkbox" at bounding box center [42, 166] width 6 height 6
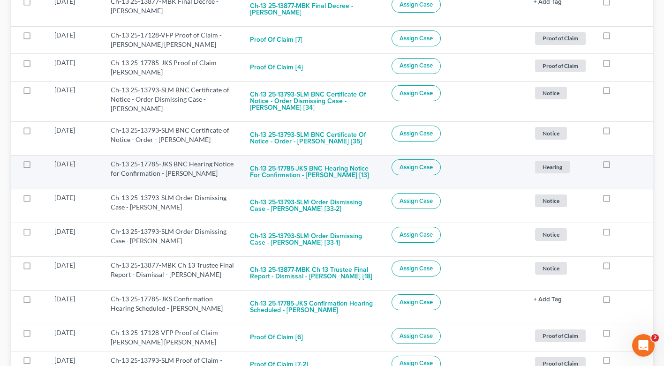
scroll to position [55, 0]
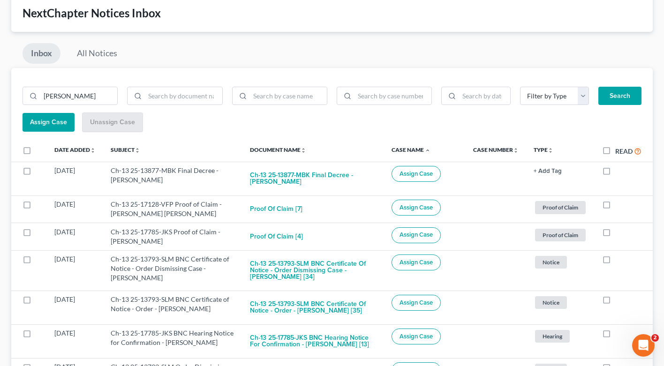
click at [59, 125] on span "Assign Case" at bounding box center [48, 122] width 37 height 8
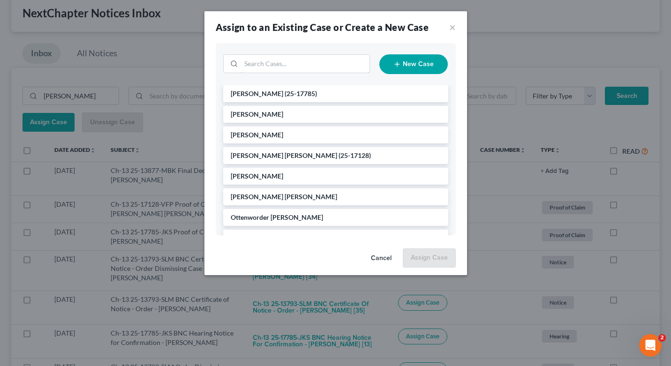
click at [283, 65] on input "search" at bounding box center [305, 64] width 128 height 18
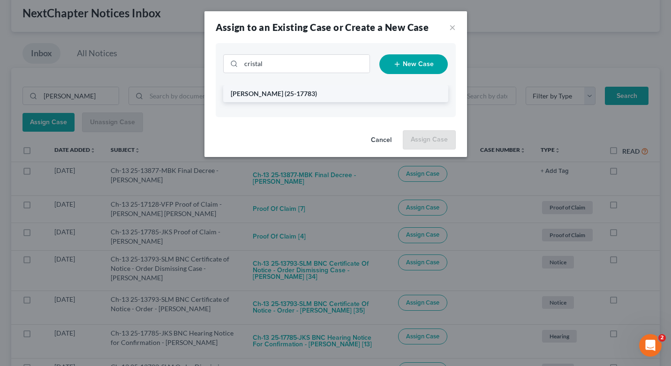
click at [285, 95] on span "(25-17783)" at bounding box center [301, 94] width 32 height 8
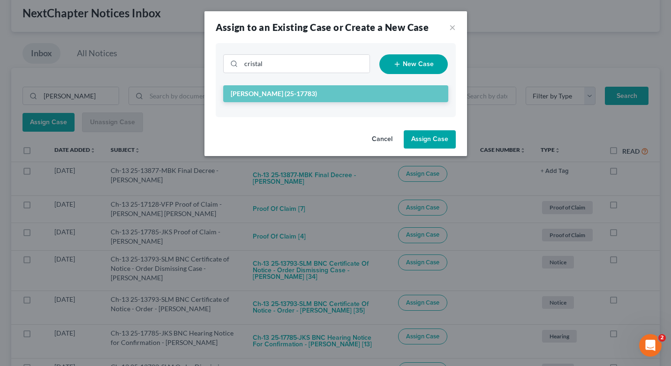
click at [450, 148] on button "Assign Case" at bounding box center [430, 139] width 52 height 19
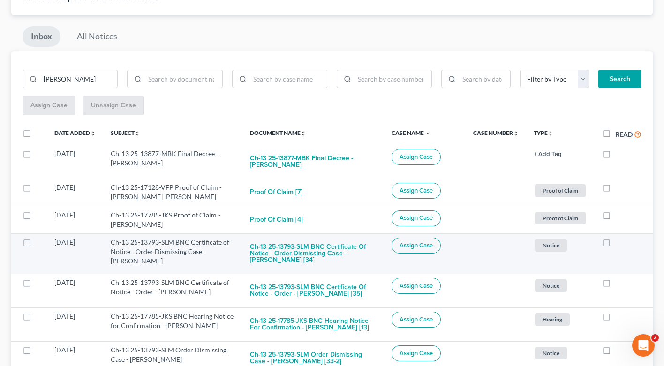
scroll to position [113, 0]
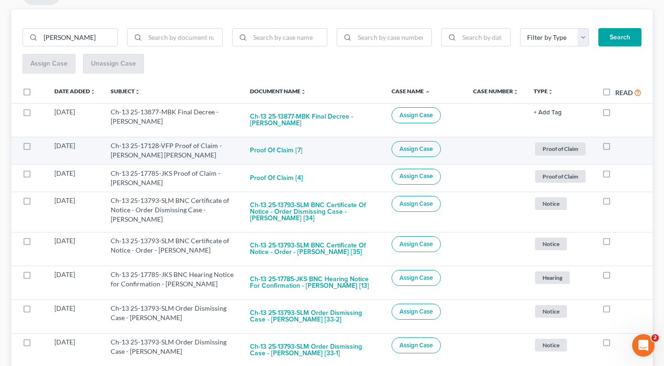
click at [36, 148] on label at bounding box center [36, 148] width 0 height 0
click at [39, 145] on input "checkbox" at bounding box center [42, 144] width 6 height 6
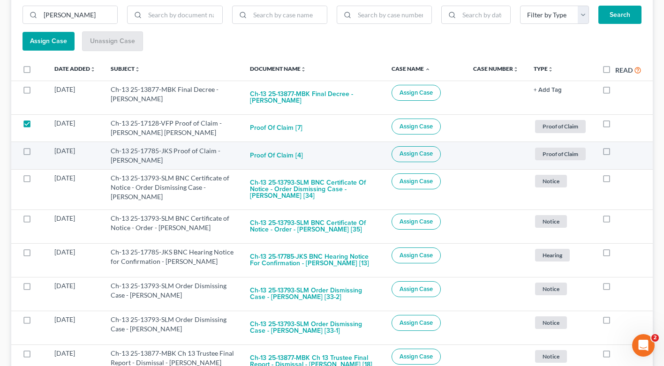
scroll to position [168, 0]
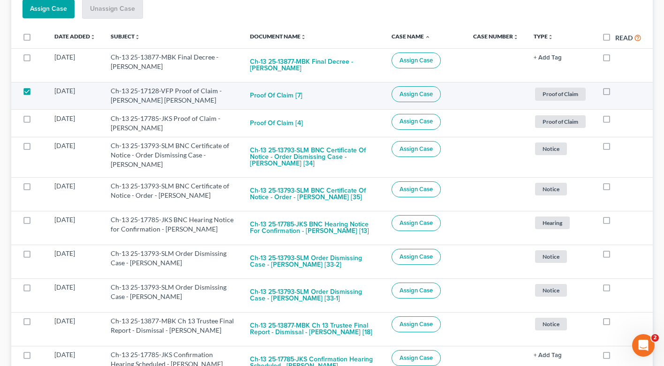
click at [36, 93] on label at bounding box center [36, 93] width 0 height 0
click at [39, 90] on input "checkbox" at bounding box center [42, 89] width 6 height 6
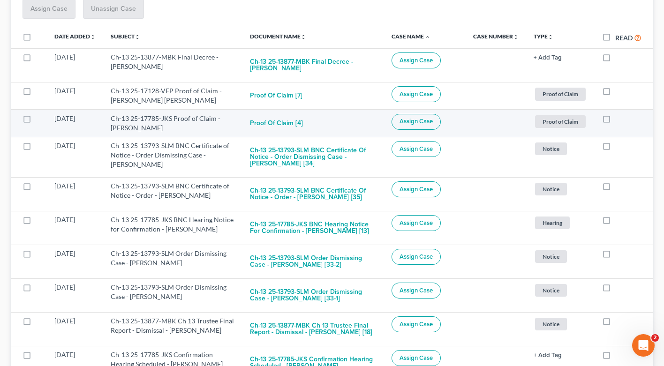
click at [36, 121] on label at bounding box center [36, 121] width 0 height 0
click at [39, 120] on input "checkbox" at bounding box center [42, 117] width 6 height 6
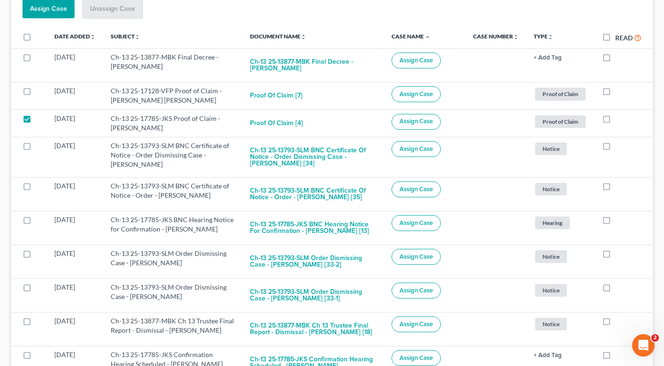
click at [58, 4] on button "Assign Case" at bounding box center [49, 9] width 52 height 19
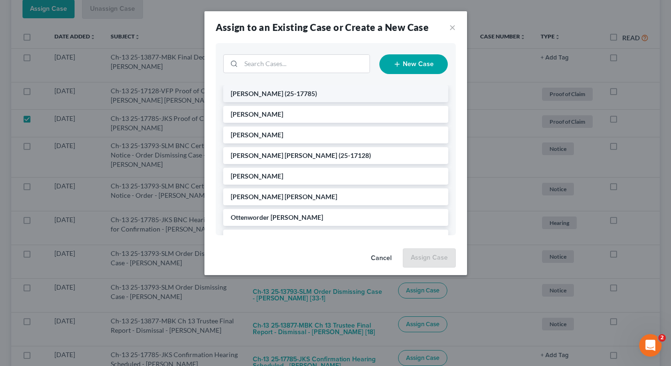
click at [306, 93] on span "(25-17785)" at bounding box center [301, 94] width 32 height 8
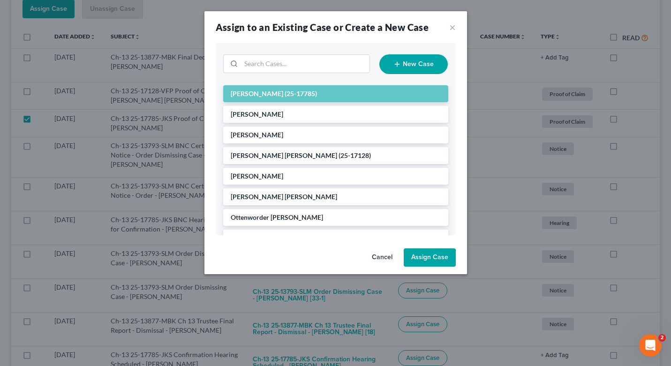
click at [433, 261] on button "Assign Case" at bounding box center [430, 258] width 52 height 19
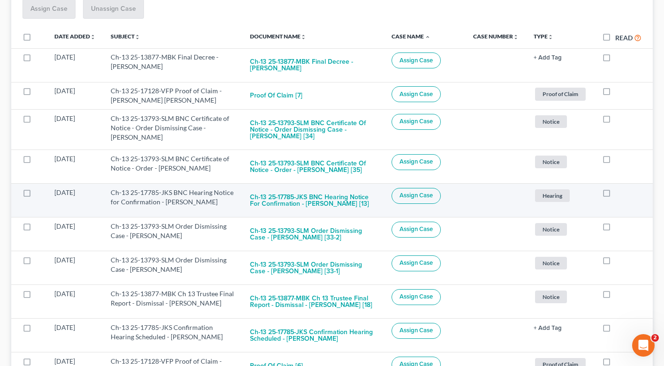
click at [36, 195] on label at bounding box center [36, 195] width 0 height 0
click at [39, 192] on input "checkbox" at bounding box center [42, 191] width 6 height 6
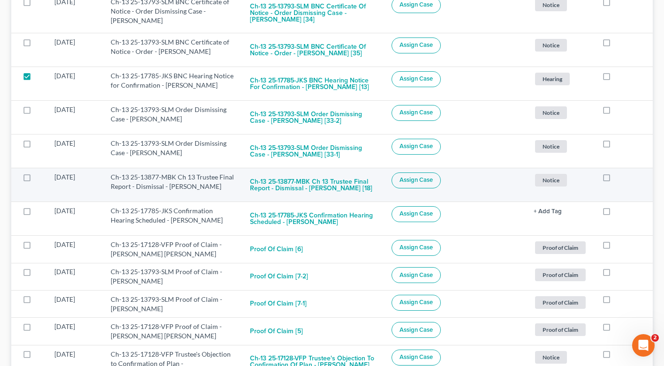
scroll to position [294, 0]
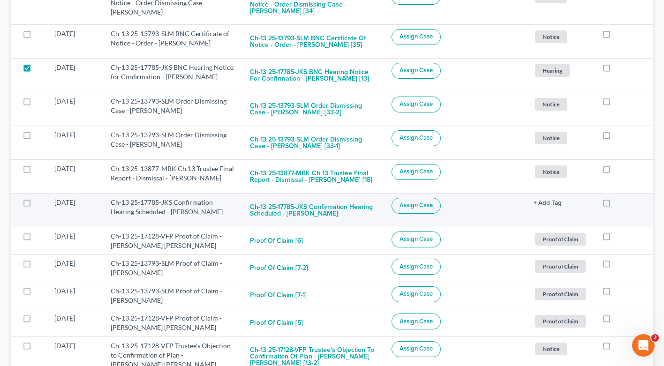
click at [36, 205] on label at bounding box center [36, 205] width 0 height 0
click at [39, 198] on input "checkbox" at bounding box center [42, 201] width 6 height 6
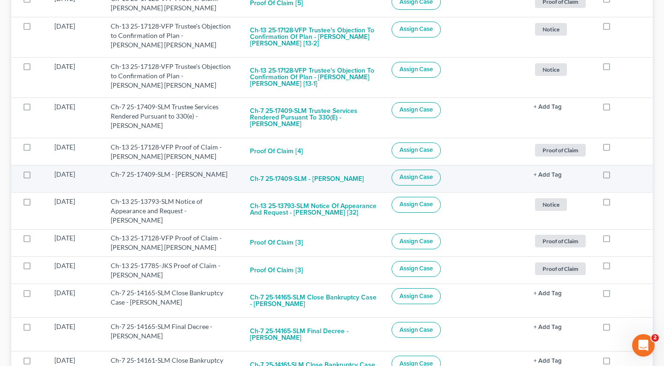
scroll to position [628, 0]
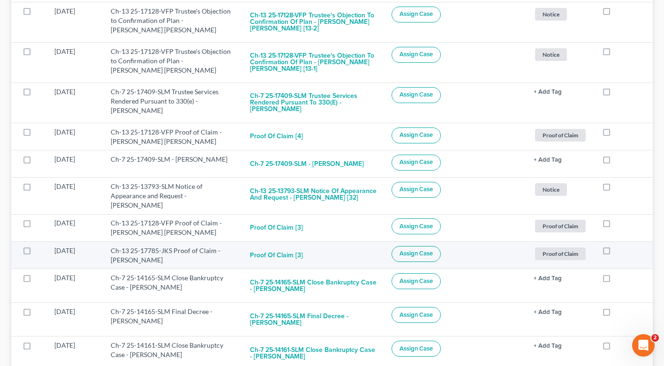
click at [36, 253] on label at bounding box center [36, 253] width 0 height 0
click at [39, 249] on input "checkbox" at bounding box center [42, 249] width 6 height 6
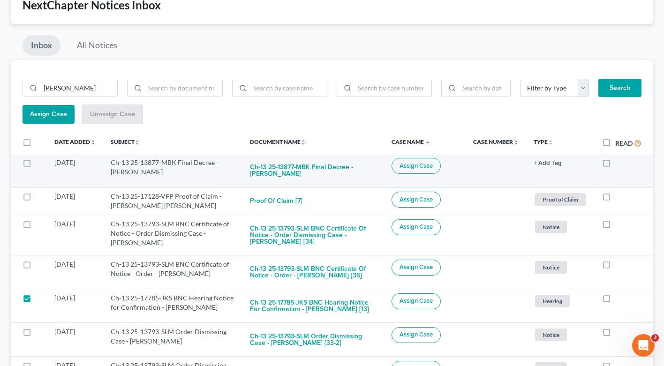
scroll to position [61, 0]
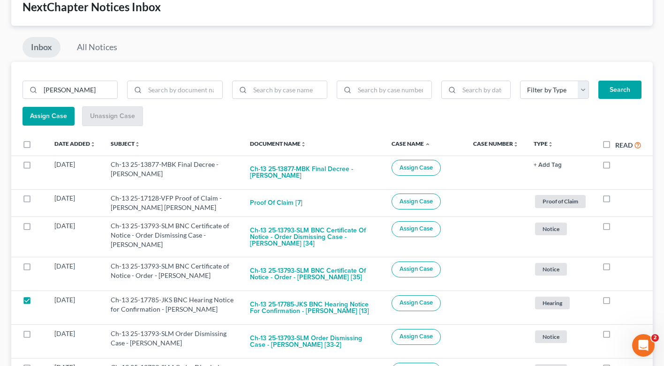
click at [58, 111] on button "Assign Case" at bounding box center [49, 116] width 52 height 19
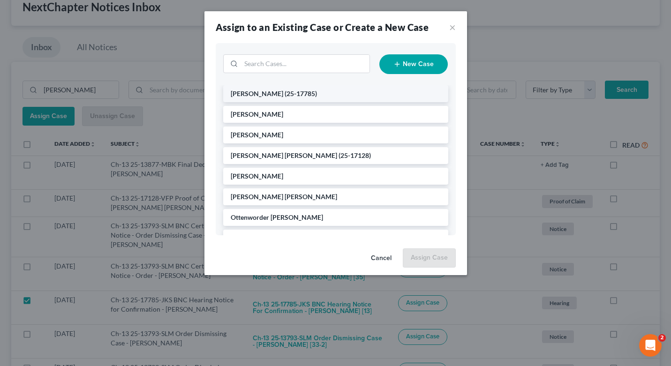
click at [270, 95] on span "[PERSON_NAME]" at bounding box center [257, 94] width 53 height 8
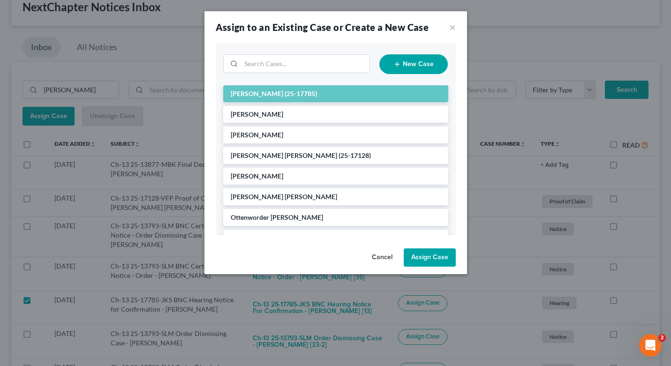
click at [424, 261] on button "Assign Case" at bounding box center [430, 258] width 52 height 19
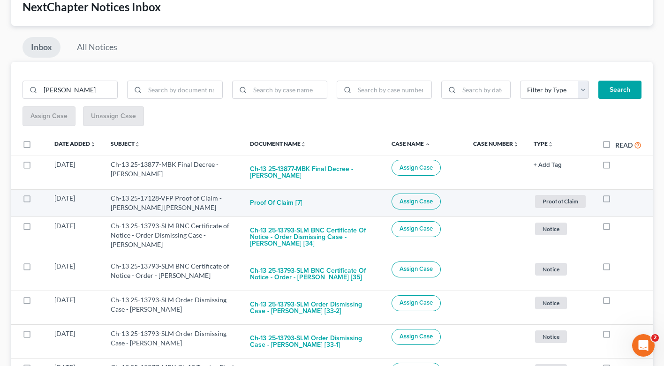
click at [36, 201] on label at bounding box center [36, 201] width 0 height 0
click at [39, 197] on input "checkbox" at bounding box center [42, 197] width 6 height 6
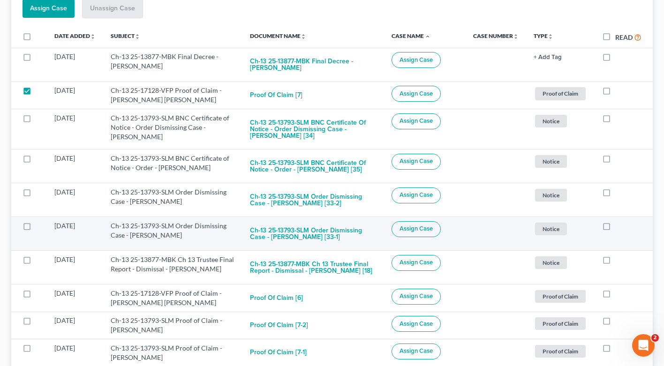
scroll to position [216, 0]
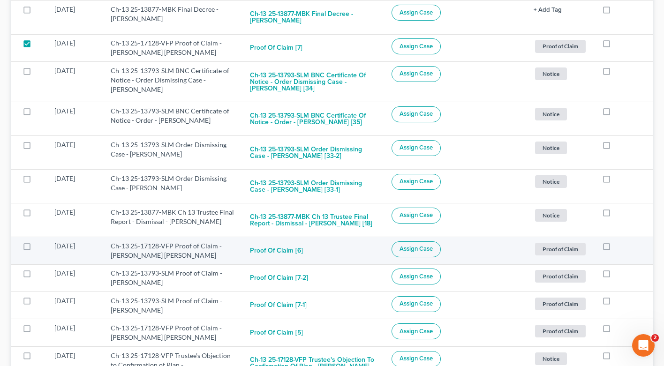
click at [36, 249] on label at bounding box center [36, 249] width 0 height 0
click at [39, 248] on input "checkbox" at bounding box center [42, 244] width 6 height 6
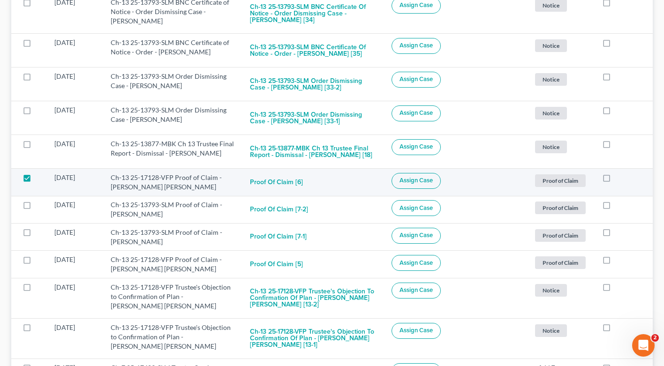
scroll to position [337, 0]
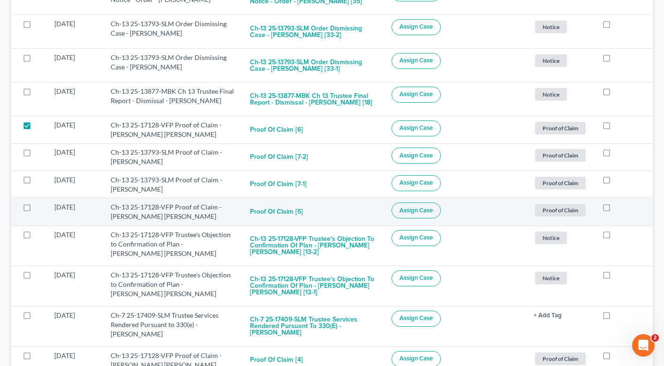
click at [36, 210] on label at bounding box center [36, 210] width 0 height 0
click at [39, 208] on input "checkbox" at bounding box center [42, 206] width 6 height 6
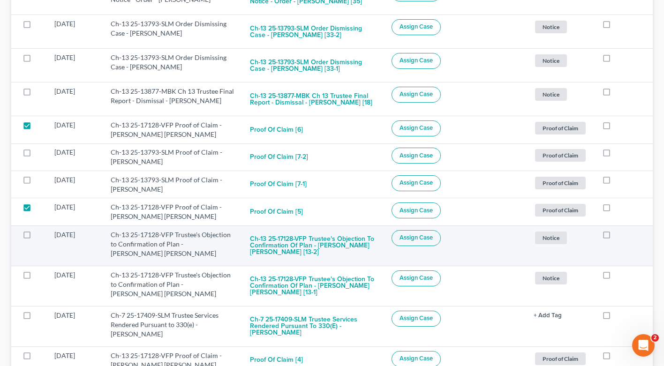
click at [36, 237] on label at bounding box center [36, 237] width 0 height 0
click at [39, 233] on input "checkbox" at bounding box center [42, 233] width 6 height 6
click at [36, 237] on label at bounding box center [36, 237] width 0 height 0
click at [39, 234] on input "checkbox" at bounding box center [42, 233] width 6 height 6
click at [36, 237] on label at bounding box center [36, 237] width 0 height 0
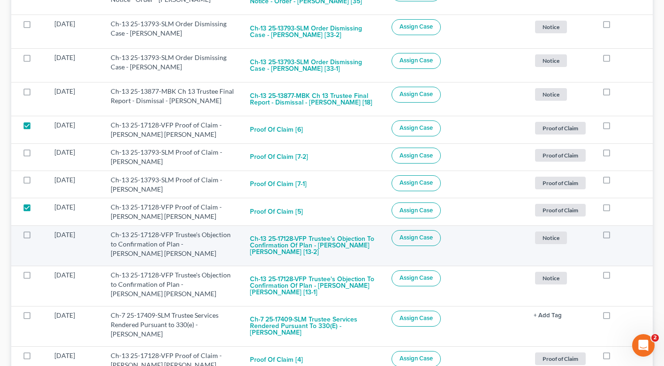
click at [39, 236] on input "checkbox" at bounding box center [42, 233] width 6 height 6
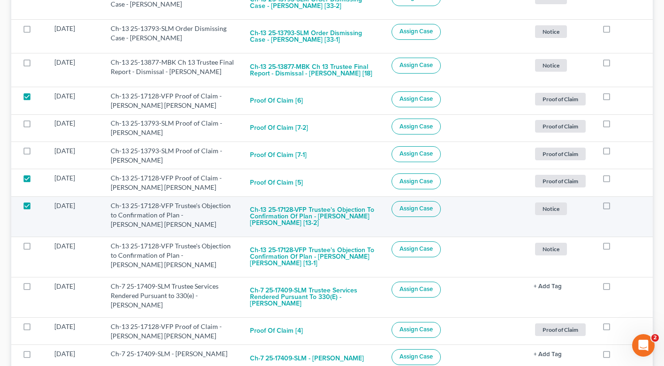
scroll to position [393, 0]
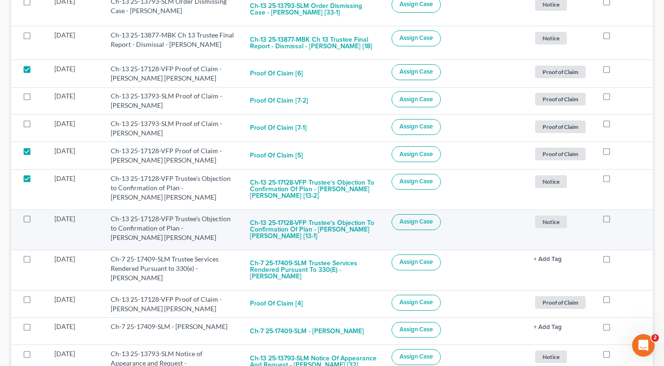
click at [36, 221] on label at bounding box center [36, 221] width 0 height 0
click at [39, 220] on input "checkbox" at bounding box center [42, 217] width 6 height 6
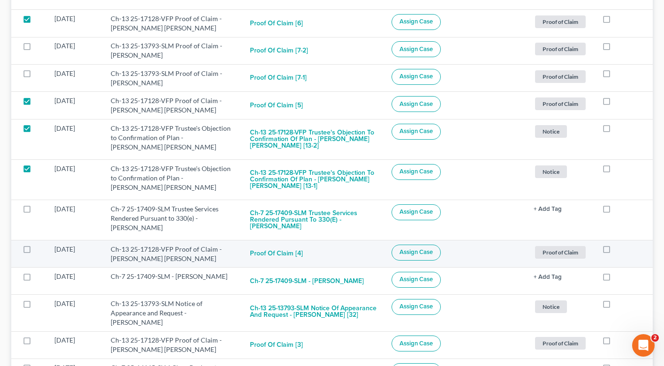
click at [36, 252] on label at bounding box center [36, 252] width 0 height 0
click at [39, 248] on input "checkbox" at bounding box center [42, 248] width 6 height 6
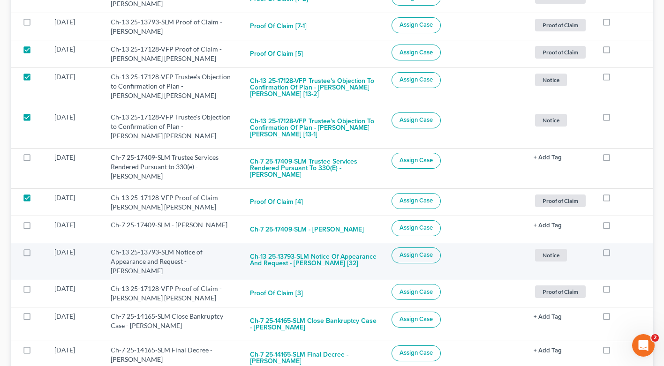
scroll to position [508, 0]
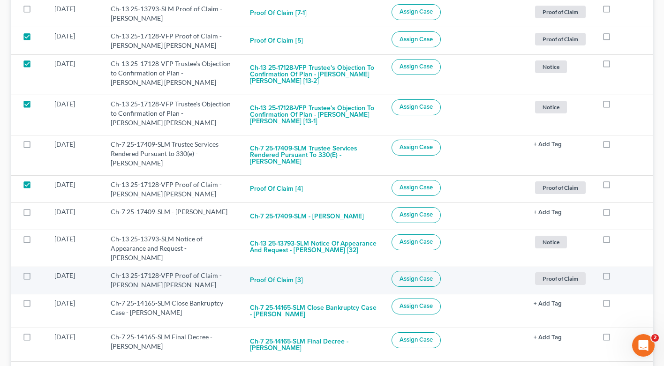
click at [36, 278] on label at bounding box center [36, 278] width 0 height 0
click at [39, 272] on input "checkbox" at bounding box center [42, 274] width 6 height 6
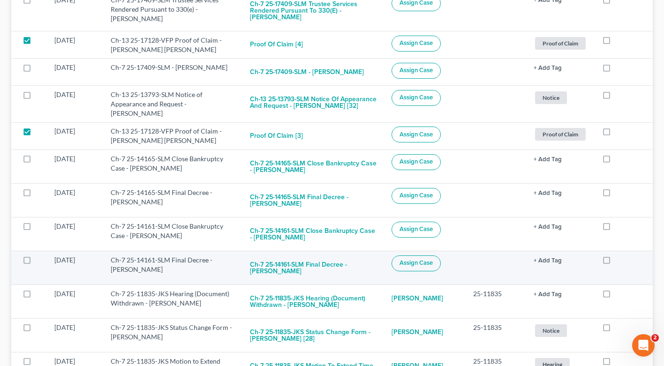
scroll to position [0, 0]
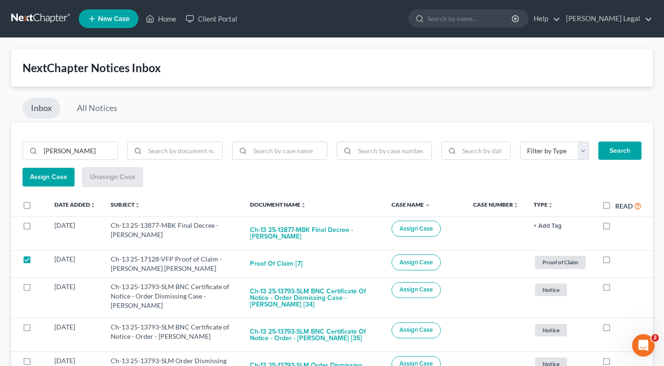
click at [33, 177] on span "Assign Case" at bounding box center [48, 177] width 37 height 8
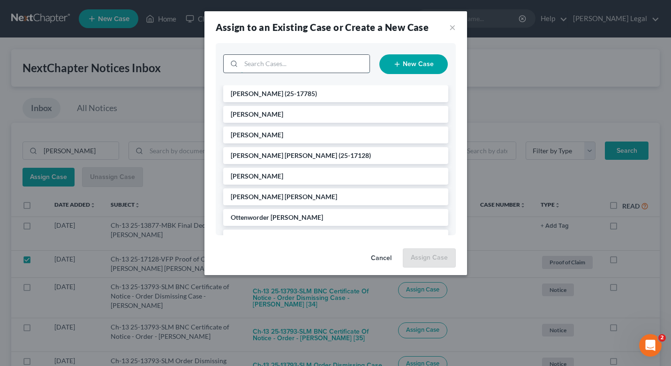
click at [271, 65] on input "search" at bounding box center [305, 64] width 128 height 18
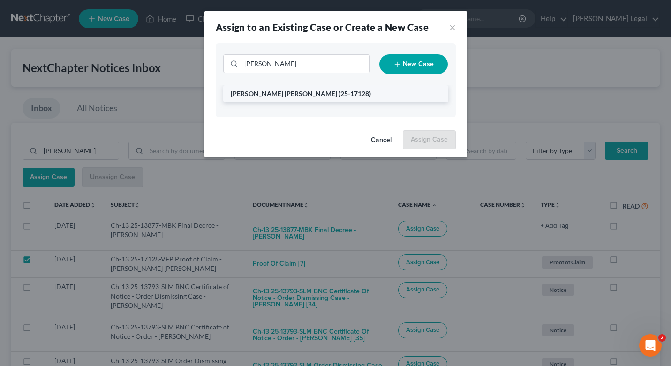
drag, startPoint x: 271, startPoint y: 65, endPoint x: 286, endPoint y: 95, distance: 33.8
click at [286, 95] on span "[PERSON_NAME] [PERSON_NAME]" at bounding box center [284, 94] width 106 height 8
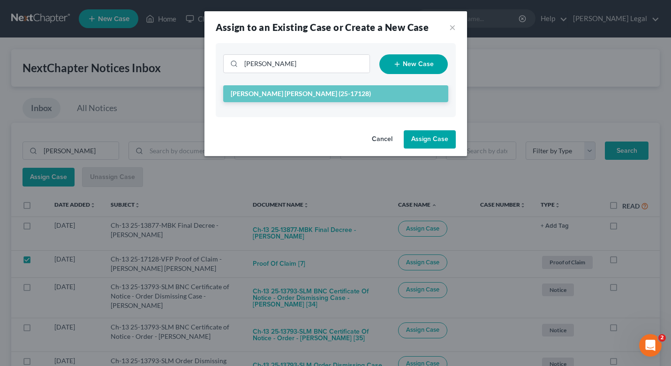
click at [430, 139] on button "Assign Case" at bounding box center [430, 139] width 52 height 19
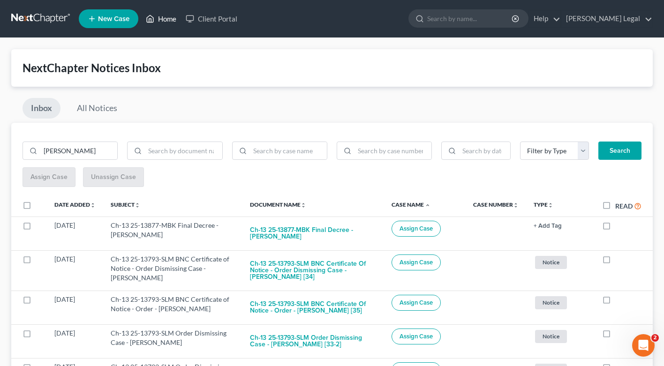
click at [175, 20] on link "Home" at bounding box center [161, 18] width 40 height 17
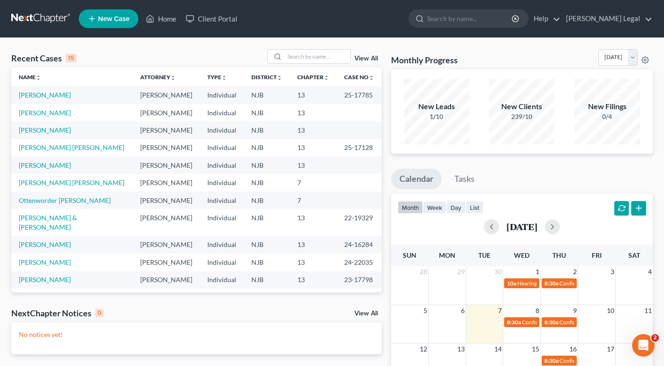
click at [376, 57] on link "View All" at bounding box center [365, 58] width 23 height 7
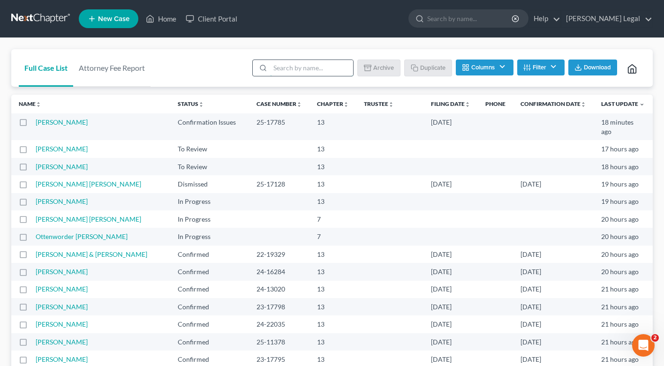
click at [289, 66] on input "search" at bounding box center [311, 68] width 83 height 16
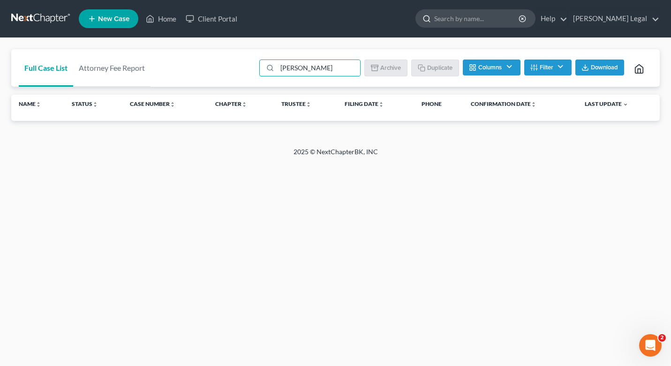
click at [502, 18] on input "search" at bounding box center [477, 18] width 86 height 17
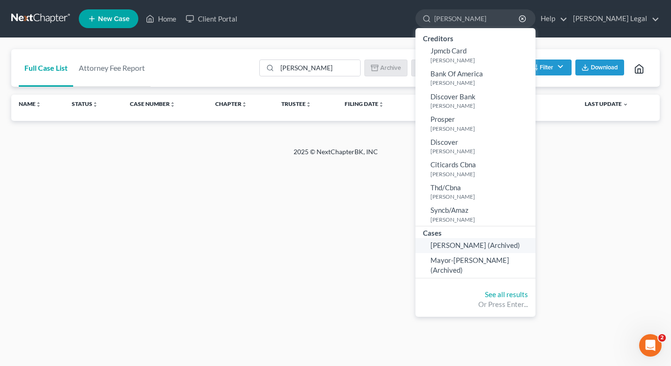
click at [494, 241] on span "[PERSON_NAME] (Archived)" at bounding box center [475, 245] width 90 height 8
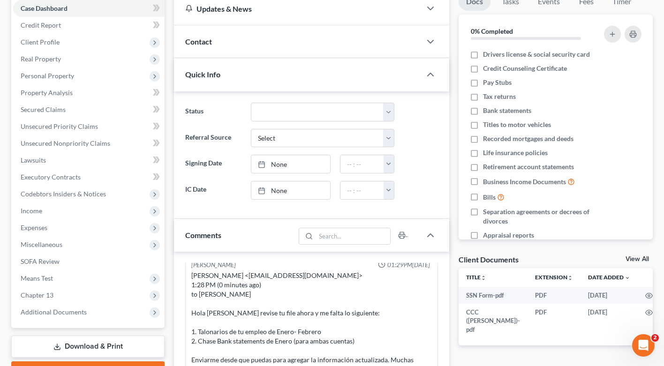
scroll to position [251, 0]
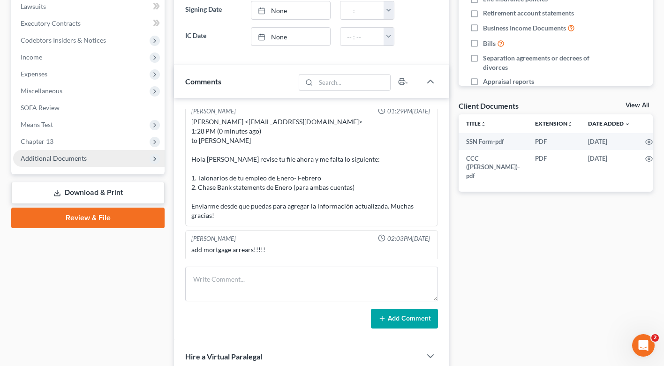
click at [61, 155] on span "Additional Documents" at bounding box center [54, 158] width 66 height 8
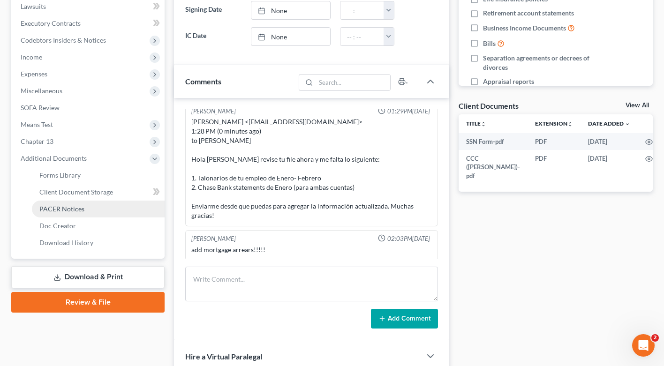
click at [92, 209] on link "PACER Notices" at bounding box center [98, 209] width 133 height 17
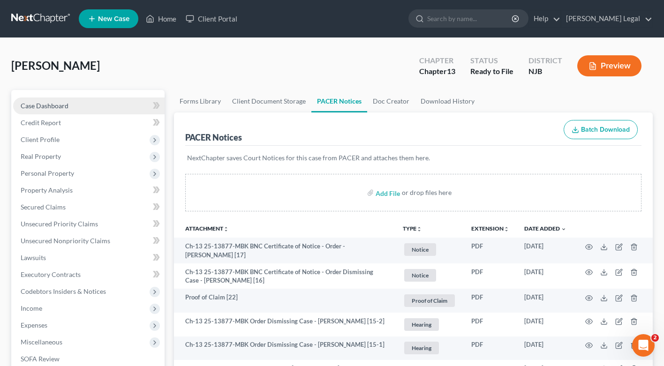
click at [112, 103] on link "Case Dashboard" at bounding box center [88, 106] width 151 height 17
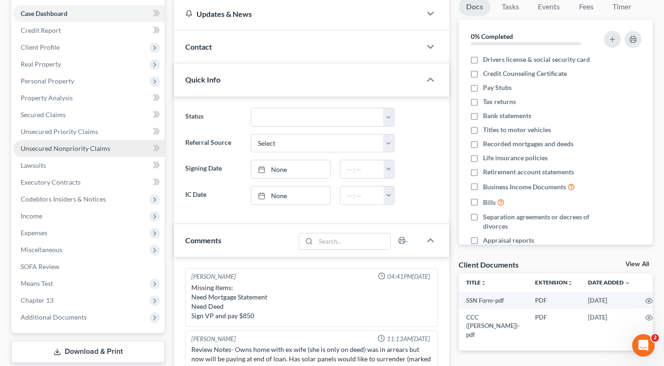
scroll to position [8, 0]
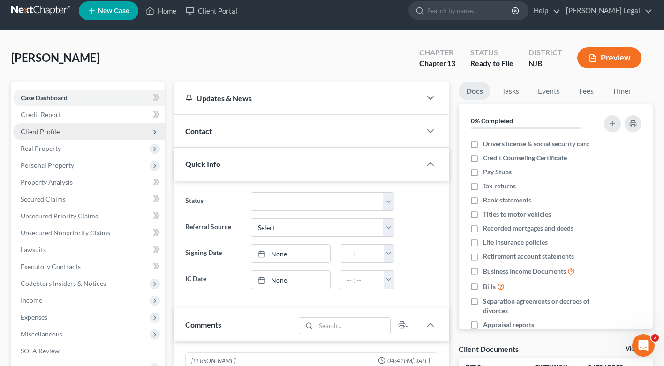
click at [61, 131] on span "Client Profile" at bounding box center [88, 131] width 151 height 17
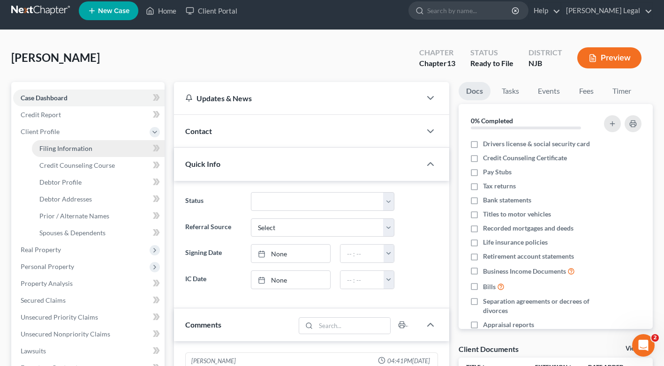
click at [75, 148] on span "Filing Information" at bounding box center [65, 148] width 53 height 8
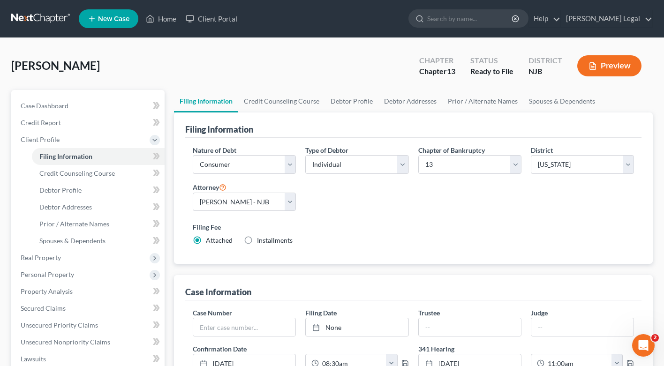
scroll to position [69, 0]
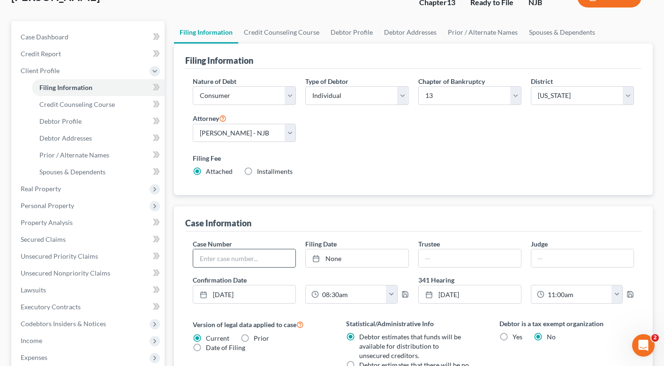
click at [230, 252] on input "text" at bounding box center [244, 258] width 102 height 18
paste input "25-13877"
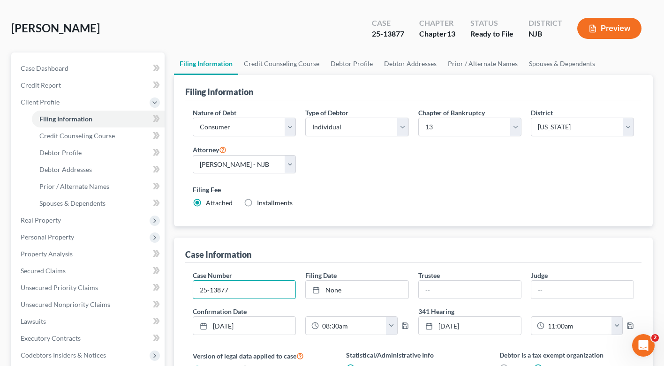
scroll to position [62, 0]
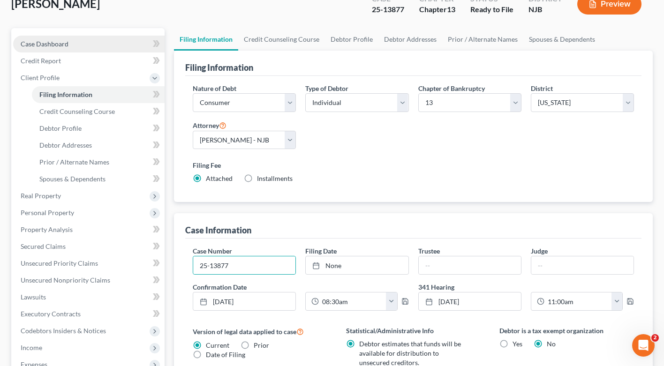
click at [48, 45] on span "Case Dashboard" at bounding box center [45, 44] width 48 height 8
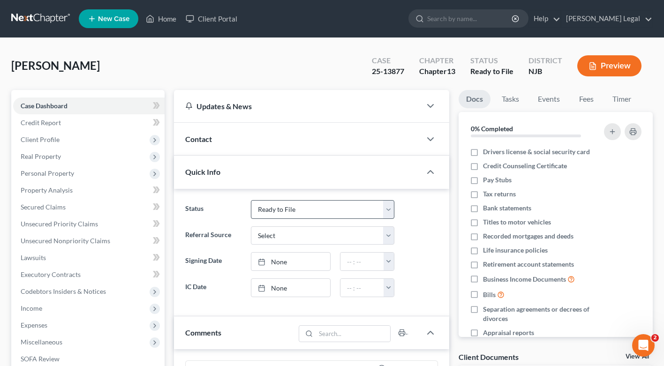
scroll to position [193, 0]
click at [430, 219] on ng-include "Status Confirmation Issues Confirmed Confirmed/Dismissed Didn't file Discharged…" at bounding box center [311, 248] width 253 height 97
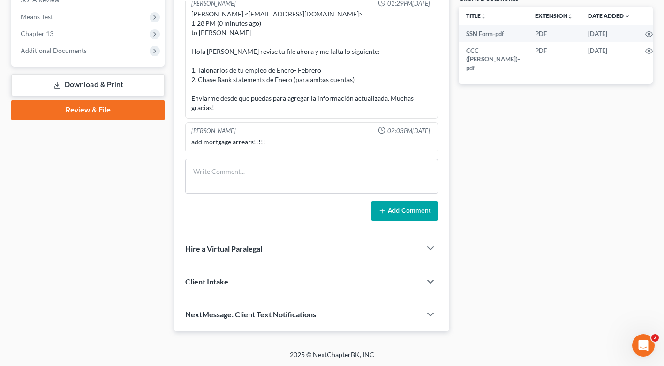
scroll to position [0, 0]
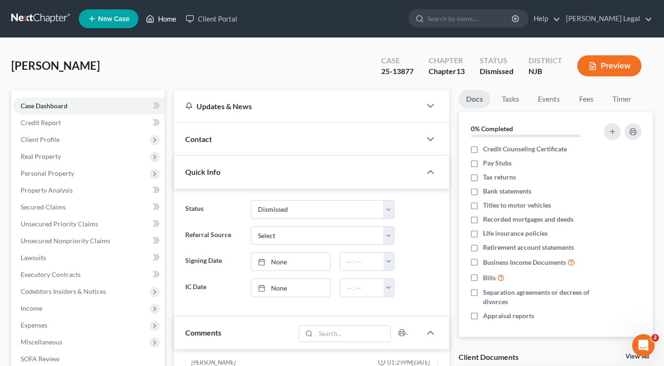
click at [161, 21] on link "Home" at bounding box center [161, 18] width 40 height 17
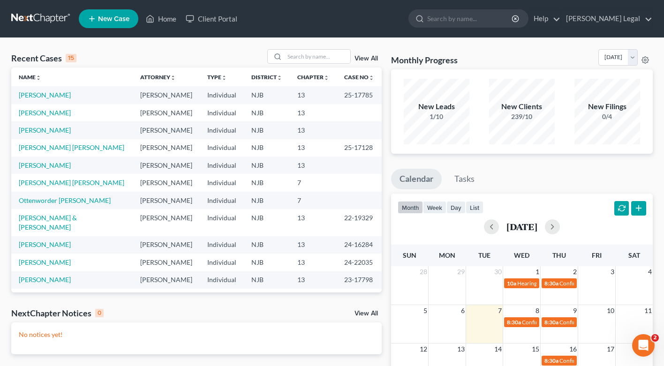
click at [368, 58] on link "View All" at bounding box center [365, 58] width 23 height 7
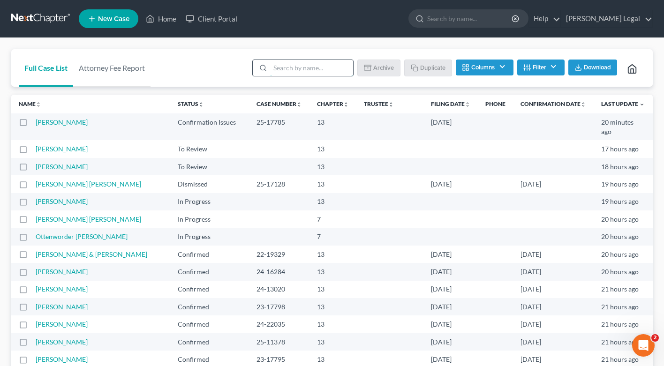
click at [280, 67] on input "search" at bounding box center [311, 68] width 83 height 16
click at [560, 67] on button "Filter" at bounding box center [540, 68] width 47 height 16
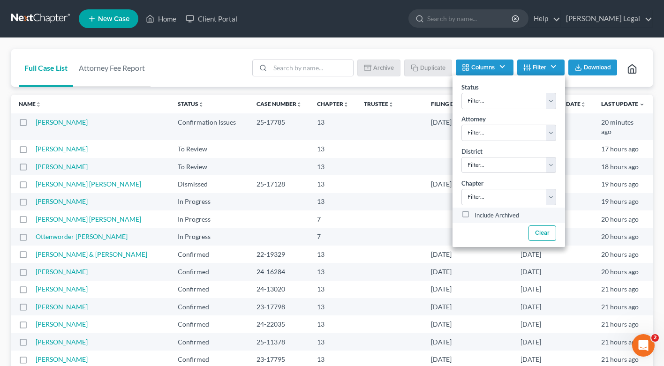
click at [475, 217] on label "Include Archived" at bounding box center [497, 215] width 45 height 11
click at [478, 216] on input "Include Archived" at bounding box center [481, 213] width 6 height 6
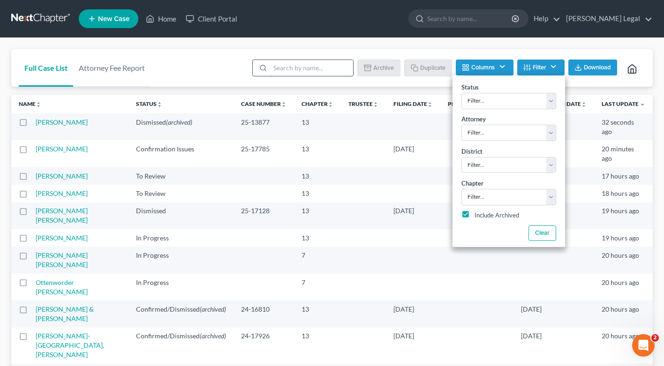
click at [304, 66] on input "search" at bounding box center [311, 68] width 83 height 16
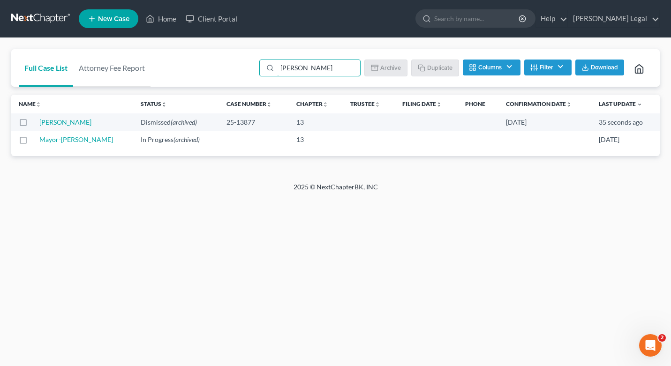
click at [32, 125] on label at bounding box center [32, 125] width 0 height 0
click at [36, 122] on input "checkbox" at bounding box center [39, 121] width 6 height 6
click at [393, 70] on button "Un-archive" at bounding box center [383, 68] width 52 height 16
click at [297, 69] on input "[PERSON_NAME]" at bounding box center [318, 68] width 83 height 16
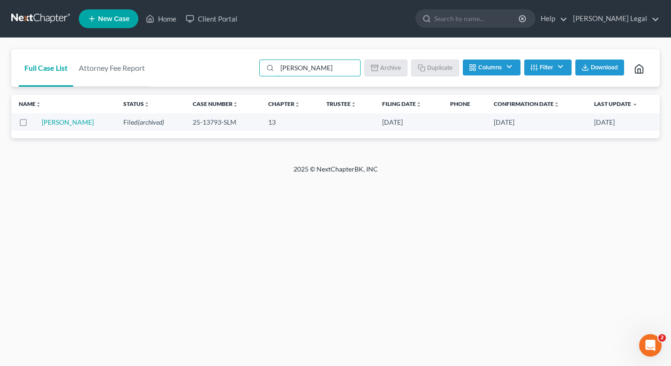
click at [32, 125] on label at bounding box center [32, 125] width 0 height 0
click at [36, 121] on input "checkbox" at bounding box center [39, 121] width 6 height 6
click at [391, 71] on button "Un-archive" at bounding box center [383, 68] width 52 height 16
drag, startPoint x: 315, startPoint y: 72, endPoint x: 249, endPoint y: 68, distance: 65.7
click at [249, 68] on div "Full Case List Attorney Fee Report [PERSON_NAME] Download Archive Un-archive Du…" at bounding box center [335, 68] width 648 height 38
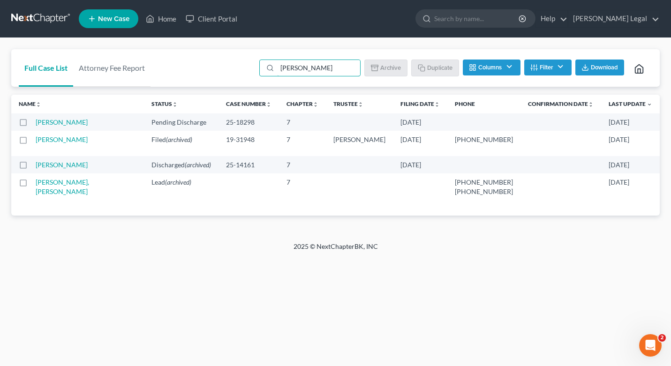
drag, startPoint x: 249, startPoint y: 68, endPoint x: 21, endPoint y: 166, distance: 247.9
click at [32, 167] on label at bounding box center [32, 167] width 0 height 0
click at [36, 166] on input "checkbox" at bounding box center [39, 163] width 6 height 6
click at [32, 167] on label at bounding box center [32, 167] width 0 height 0
click at [36, 166] on input "checkbox" at bounding box center [39, 163] width 6 height 6
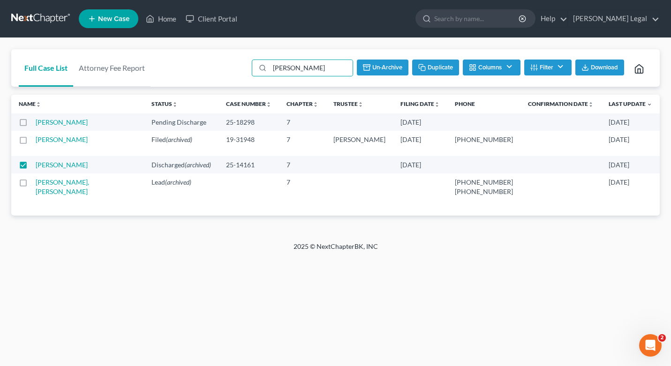
click at [384, 69] on button "Un-archive" at bounding box center [383, 68] width 52 height 16
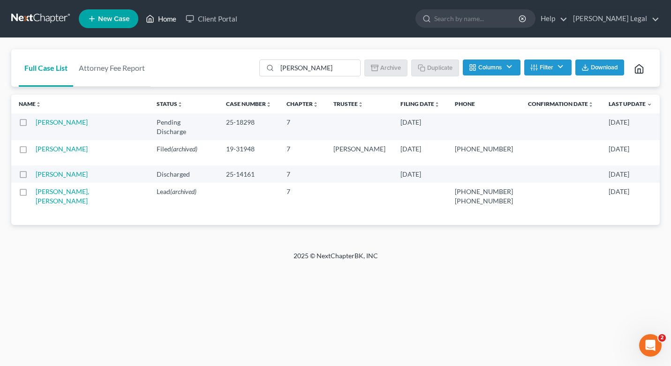
click at [176, 15] on link "Home" at bounding box center [161, 18] width 40 height 17
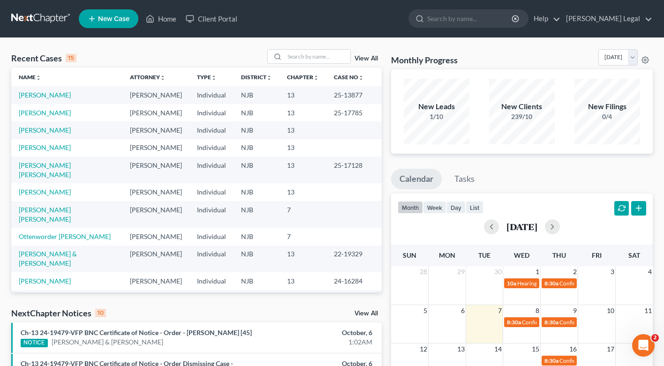
click at [367, 317] on div "View All" at bounding box center [367, 314] width 27 height 8
click at [363, 311] on link "View All" at bounding box center [365, 313] width 23 height 7
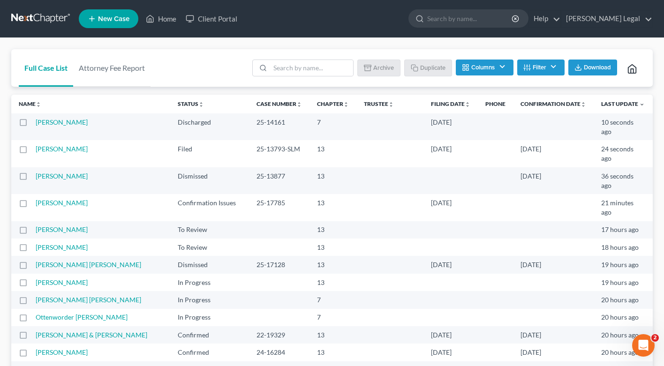
click at [551, 69] on button "Filter" at bounding box center [540, 68] width 47 height 16
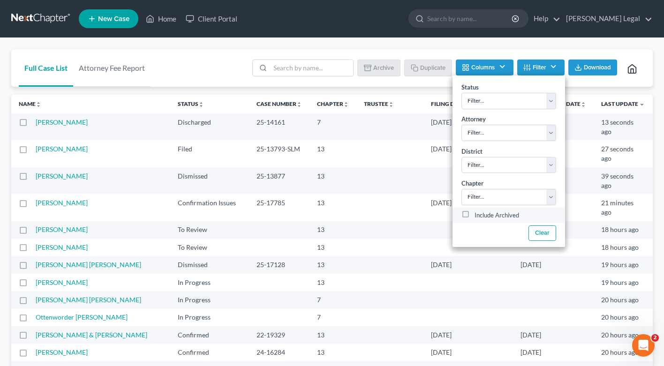
click at [475, 217] on label "Include Archived" at bounding box center [497, 215] width 45 height 11
click at [478, 216] on input "Include Archived" at bounding box center [481, 213] width 6 height 6
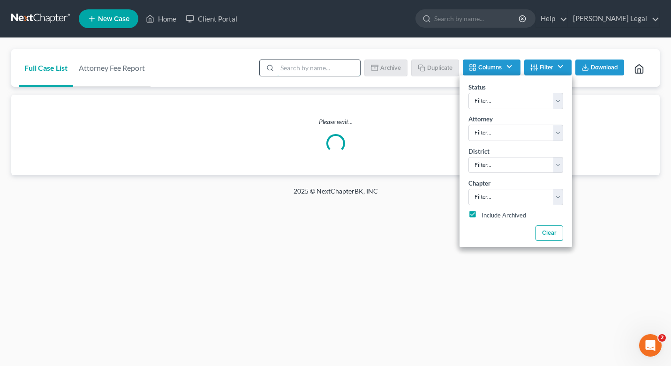
click at [291, 67] on input "search" at bounding box center [318, 68] width 83 height 16
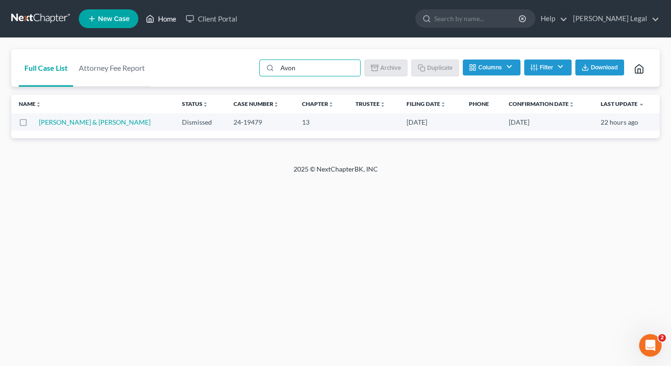
drag, startPoint x: 268, startPoint y: 69, endPoint x: 162, endPoint y: 23, distance: 116.3
click at [162, 23] on link "Home" at bounding box center [161, 18] width 40 height 17
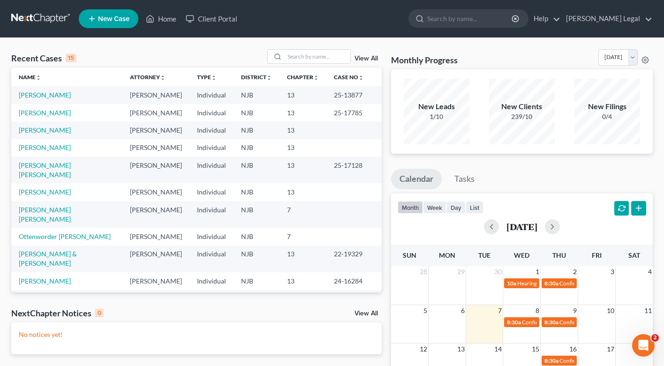
click at [363, 169] on td "25-17128" at bounding box center [353, 170] width 55 height 27
click at [369, 316] on link "View All" at bounding box center [365, 313] width 23 height 7
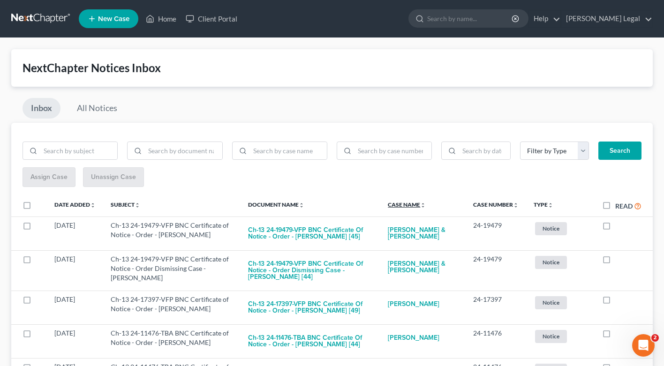
click at [426, 203] on link "Case Name unfold_more expand_more expand_less" at bounding box center [407, 204] width 38 height 7
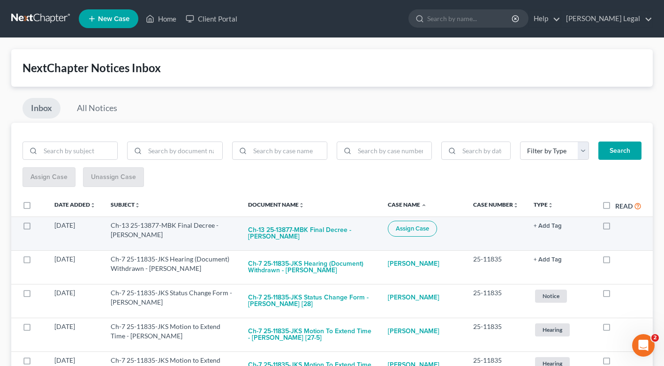
click at [436, 241] on td "Assign Case" at bounding box center [422, 234] width 85 height 34
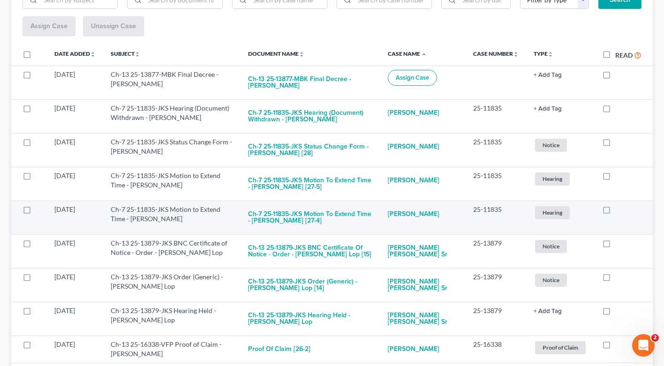
scroll to position [77, 0]
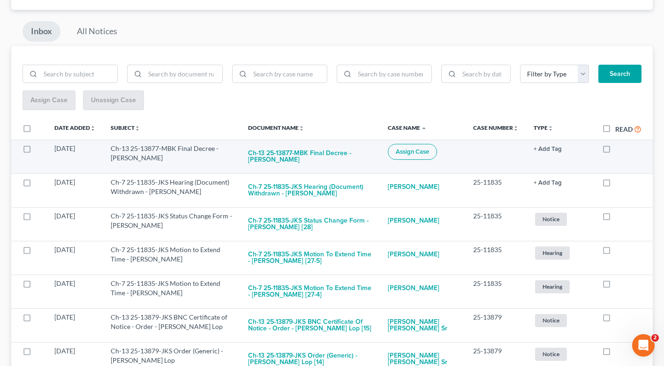
click at [36, 151] on label at bounding box center [36, 151] width 0 height 0
click at [39, 149] on input "checkbox" at bounding box center [42, 147] width 6 height 6
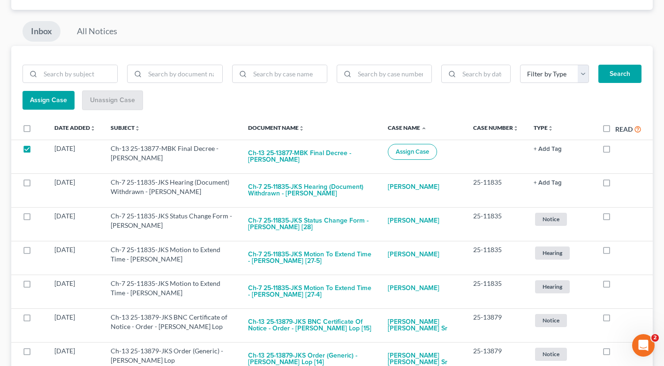
click at [49, 100] on span "Assign Case" at bounding box center [48, 100] width 37 height 8
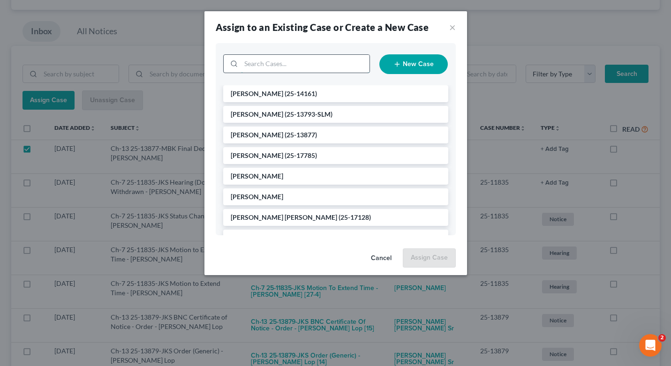
click at [275, 58] on input "search" at bounding box center [305, 64] width 128 height 18
click at [283, 135] on span "[PERSON_NAME]" at bounding box center [257, 135] width 53 height 8
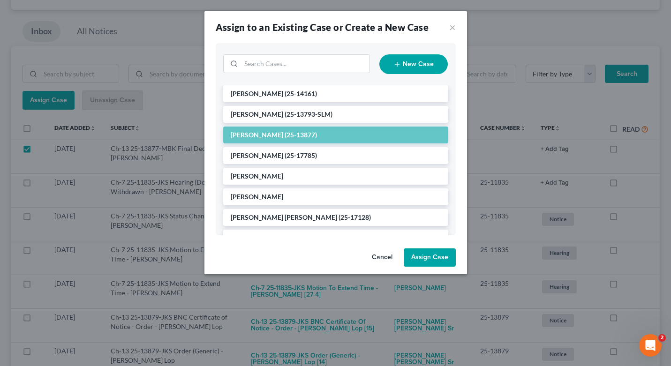
click at [429, 259] on button "Assign Case" at bounding box center [430, 258] width 52 height 19
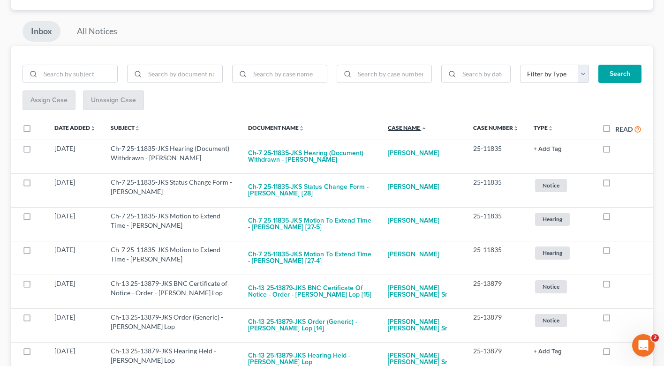
click at [427, 125] on link "Case Name unfold_more expand_more expand_less" at bounding box center [407, 127] width 39 height 7
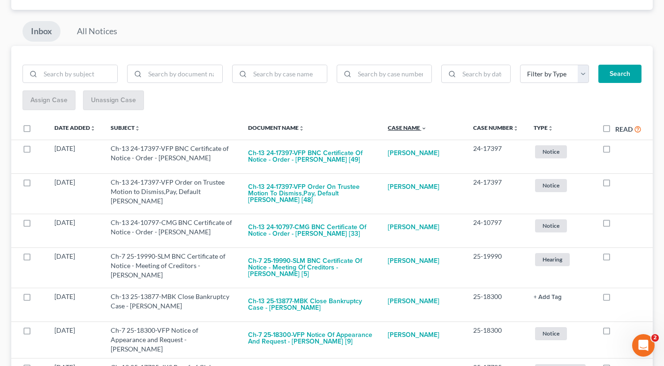
click at [427, 125] on link "Case Name unfold_more expand_more expand_less" at bounding box center [407, 127] width 39 height 7
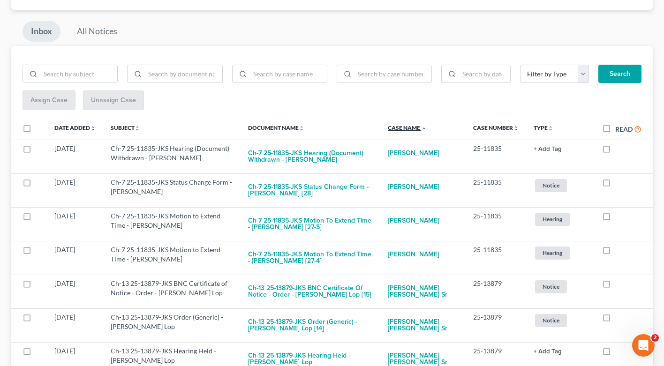
click at [427, 125] on link "Case Name unfold_more expand_more expand_less" at bounding box center [407, 127] width 39 height 7
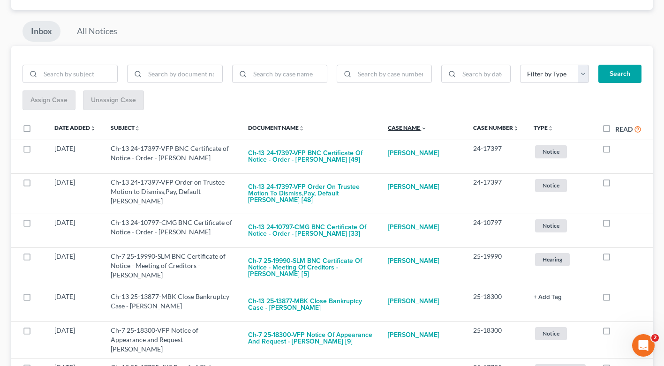
click at [427, 125] on link "Case Name unfold_more expand_more expand_less" at bounding box center [407, 127] width 39 height 7
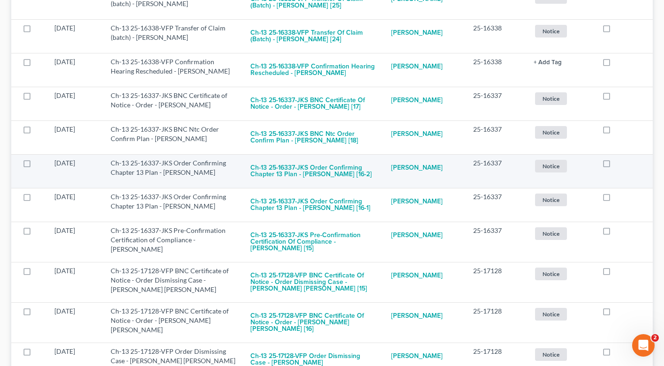
scroll to position [0, 0]
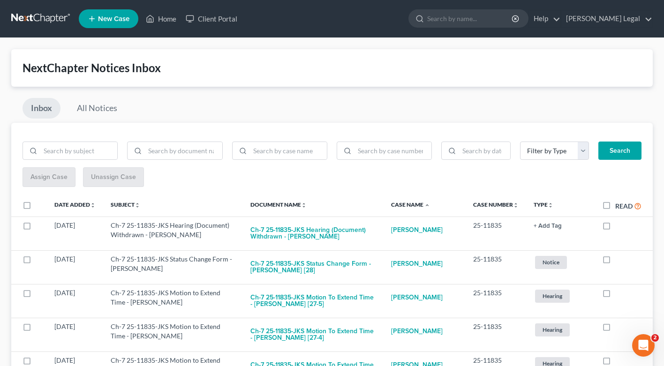
click at [67, 210] on th "Date Added unfold_more expand_more expand_less" at bounding box center [75, 206] width 56 height 22
click at [71, 204] on link "Date Added unfold_more expand_more expand_less" at bounding box center [74, 204] width 41 height 7
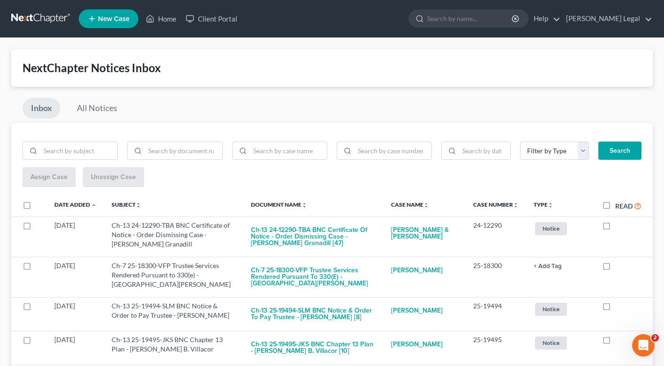
click at [83, 199] on th "Date Added unfold_more expand_more expand_less" at bounding box center [75, 206] width 57 height 22
click at [82, 201] on link "Date Added unfold_more expand_more expand_less" at bounding box center [75, 204] width 42 height 7
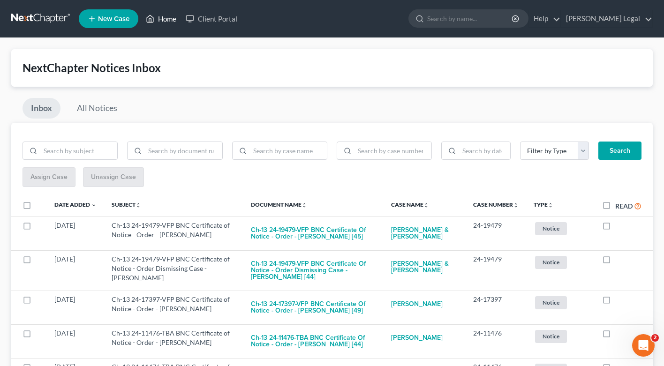
click at [169, 17] on link "Home" at bounding box center [161, 18] width 40 height 17
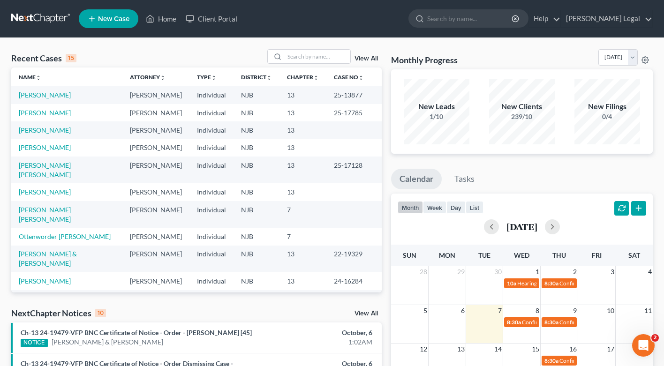
click at [361, 60] on link "View All" at bounding box center [365, 58] width 23 height 7
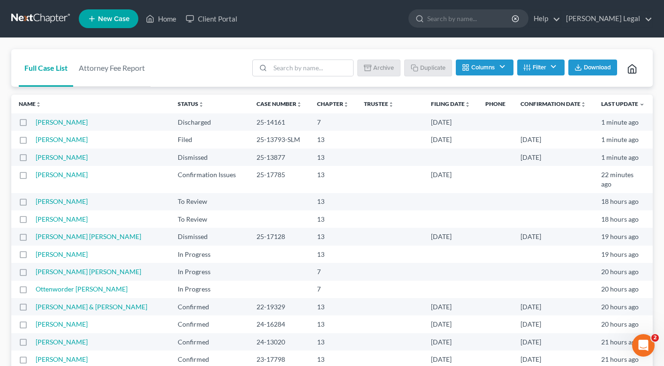
click at [444, 109] on th "Filing Date unfold_more expand_more expand_less" at bounding box center [450, 104] width 54 height 19
click at [450, 106] on link "Filing Date unfold_more expand_more expand_less" at bounding box center [450, 103] width 39 height 7
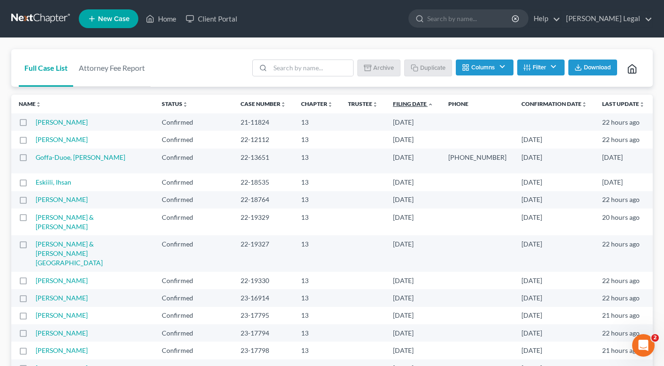
click at [424, 103] on link "Filing Date unfold_more expand_more expand_less" at bounding box center [413, 103] width 40 height 7
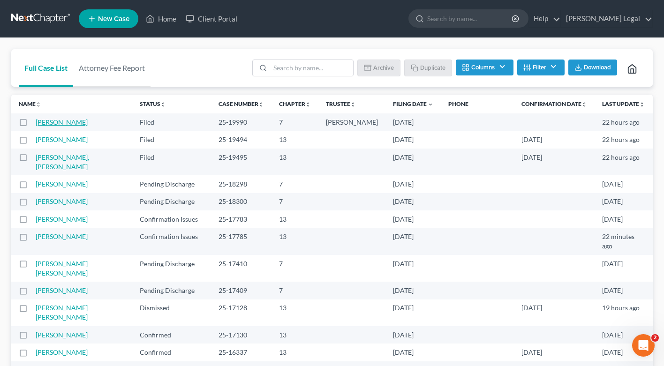
click at [62, 120] on link "[PERSON_NAME]" at bounding box center [62, 122] width 52 height 8
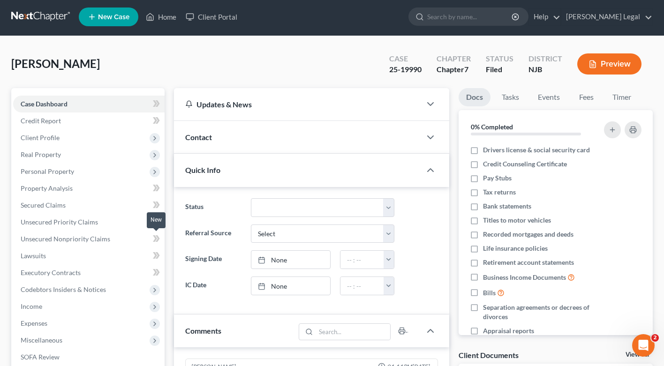
scroll to position [258, 0]
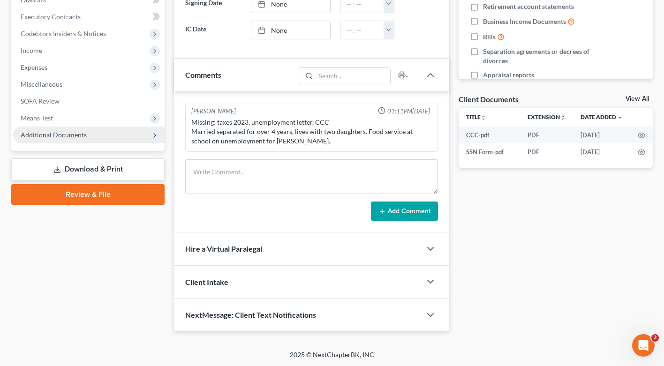
click at [60, 135] on span "Additional Documents" at bounding box center [54, 135] width 66 height 8
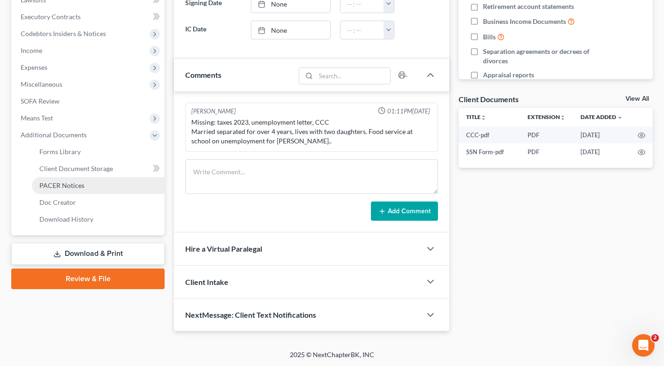
click at [76, 184] on span "PACER Notices" at bounding box center [61, 185] width 45 height 8
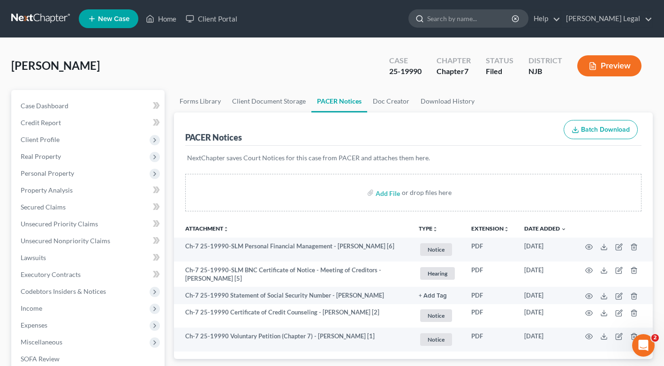
click at [490, 13] on input "search" at bounding box center [470, 18] width 86 height 17
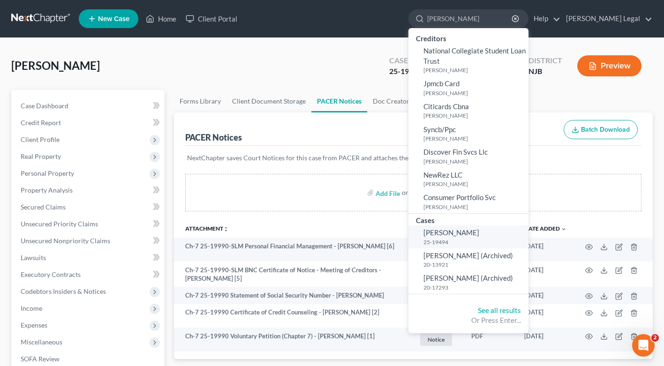
drag, startPoint x: 492, startPoint y: 26, endPoint x: 481, endPoint y: 234, distance: 208.5
click at [481, 234] on link "[PERSON_NAME] 25-19494" at bounding box center [468, 237] width 120 height 23
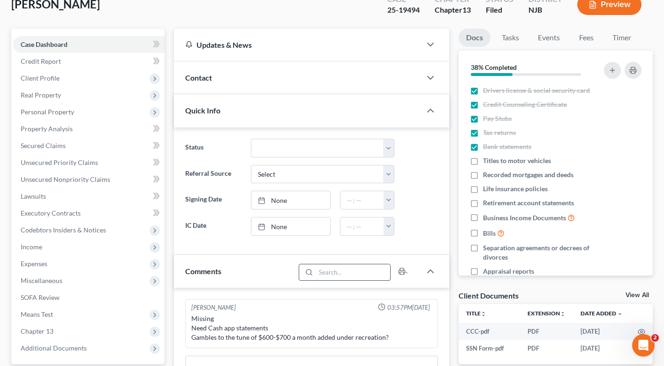
scroll to position [159, 0]
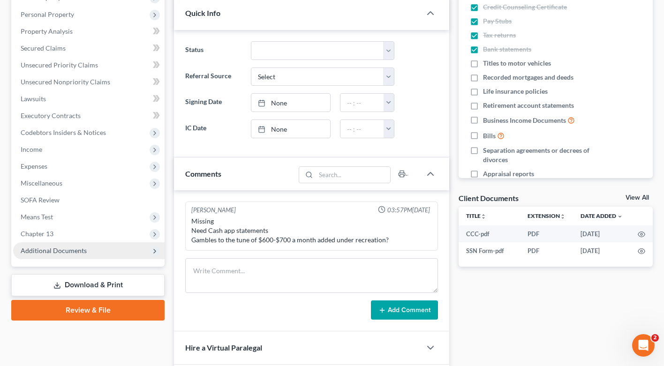
click at [73, 253] on span "Additional Documents" at bounding box center [54, 251] width 66 height 8
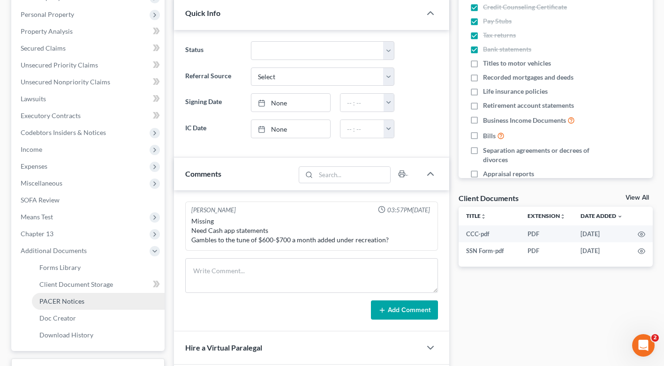
click at [77, 296] on link "PACER Notices" at bounding box center [98, 301] width 133 height 17
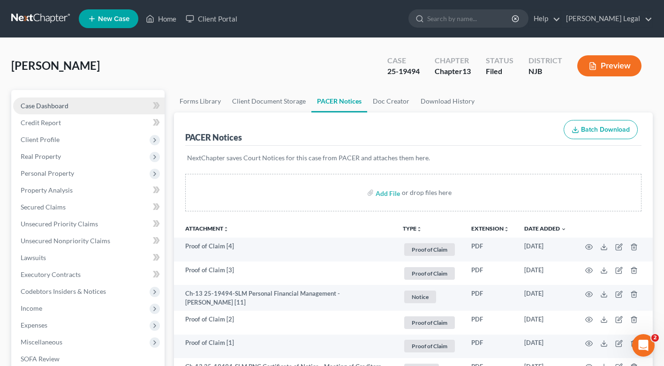
click at [52, 111] on link "Case Dashboard" at bounding box center [88, 106] width 151 height 17
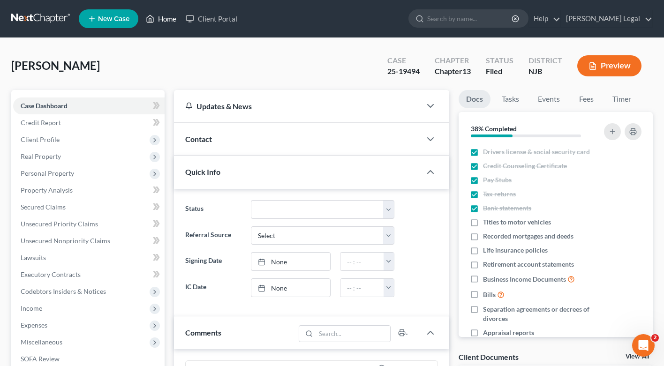
click at [149, 12] on link "Home" at bounding box center [161, 18] width 40 height 17
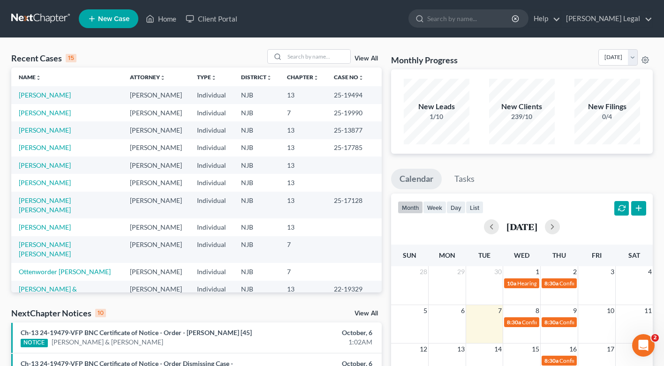
click at [365, 60] on link "View All" at bounding box center [365, 58] width 23 height 7
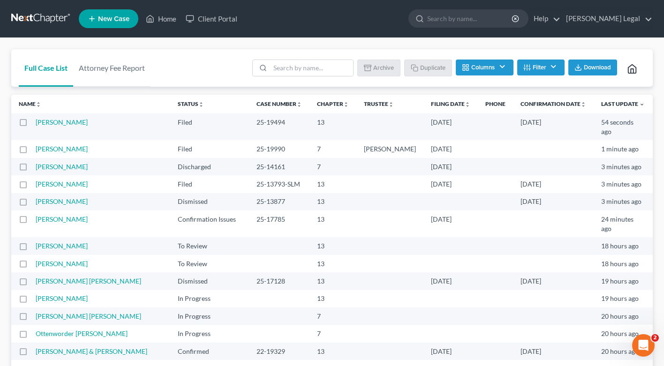
click at [548, 69] on button "Filter" at bounding box center [540, 68] width 47 height 16
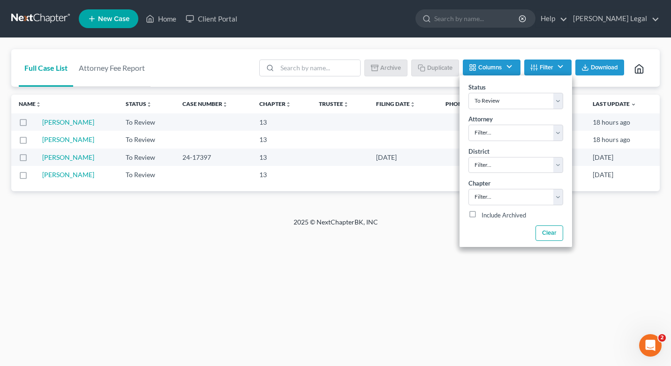
click at [356, 210] on div "Full Case List Attorney Fee Report Batch Download Archive Un-archive Duplicate …" at bounding box center [335, 128] width 671 height 180
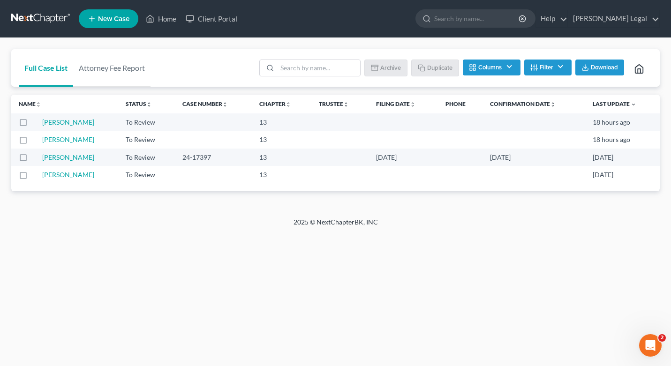
click at [597, 2] on nav "Home New Case Client Portal [PERSON_NAME] Legal [EMAIL_ADDRESS][DOMAIN_NAME] My…" at bounding box center [335, 19] width 671 height 38
